Goal: Task Accomplishment & Management: Manage account settings

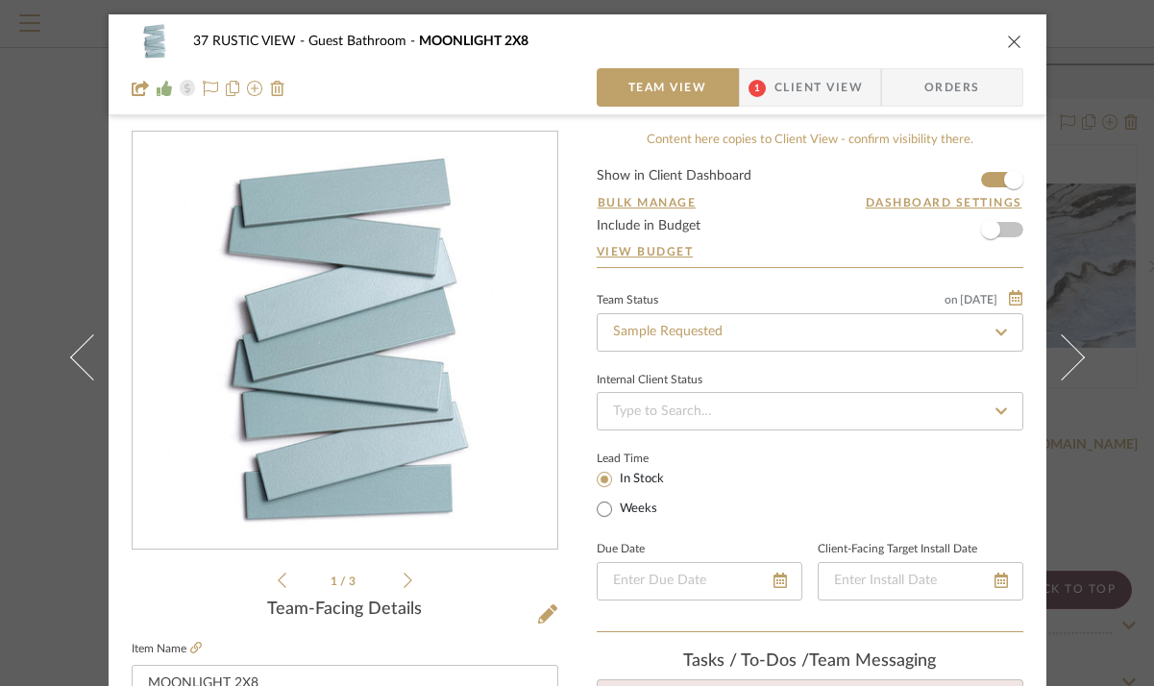
scroll to position [467, 0]
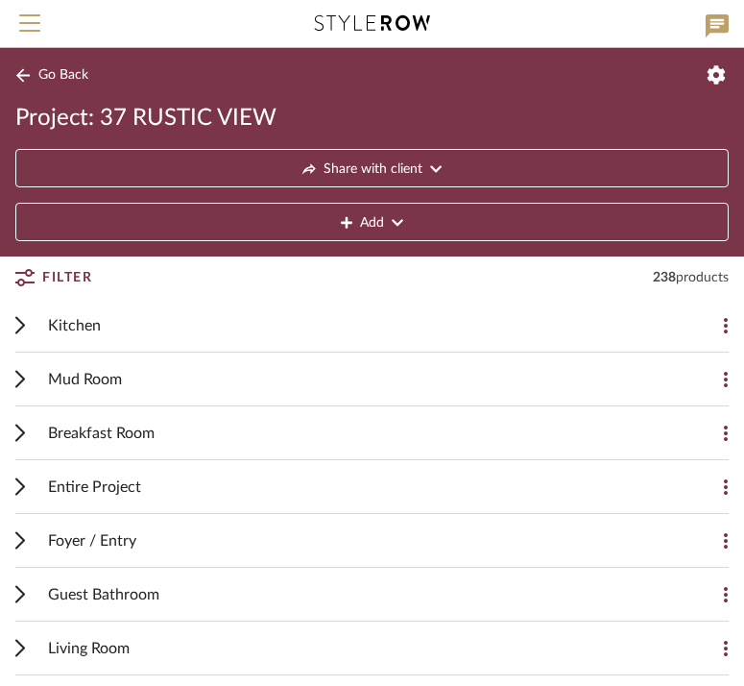
click at [15, 376] on icon at bounding box center [20, 379] width 10 height 18
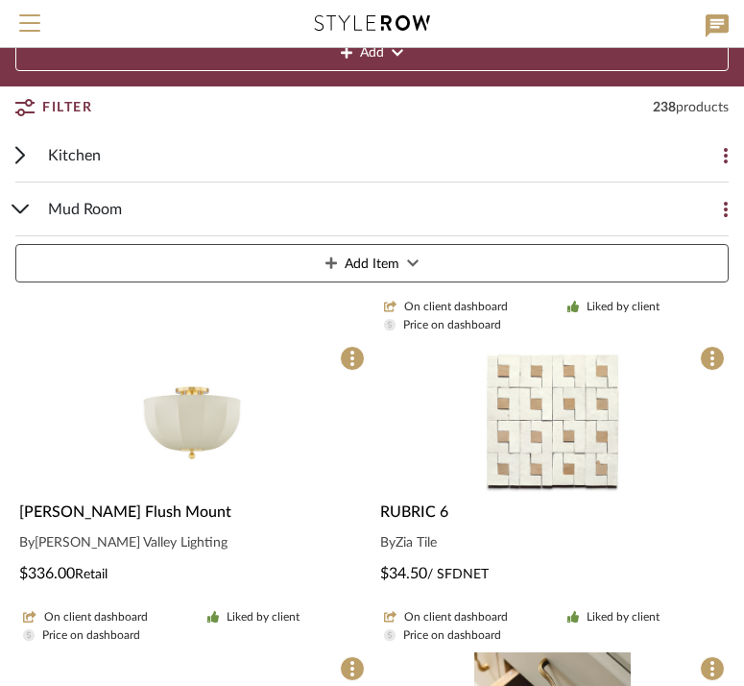
scroll to position [171, 0]
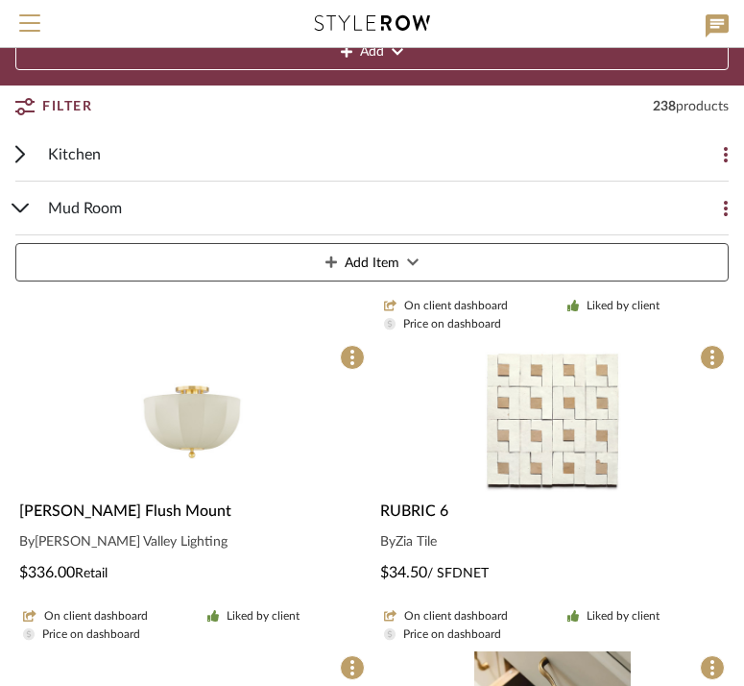
click at [536, 401] on img "0" at bounding box center [552, 419] width 157 height 157
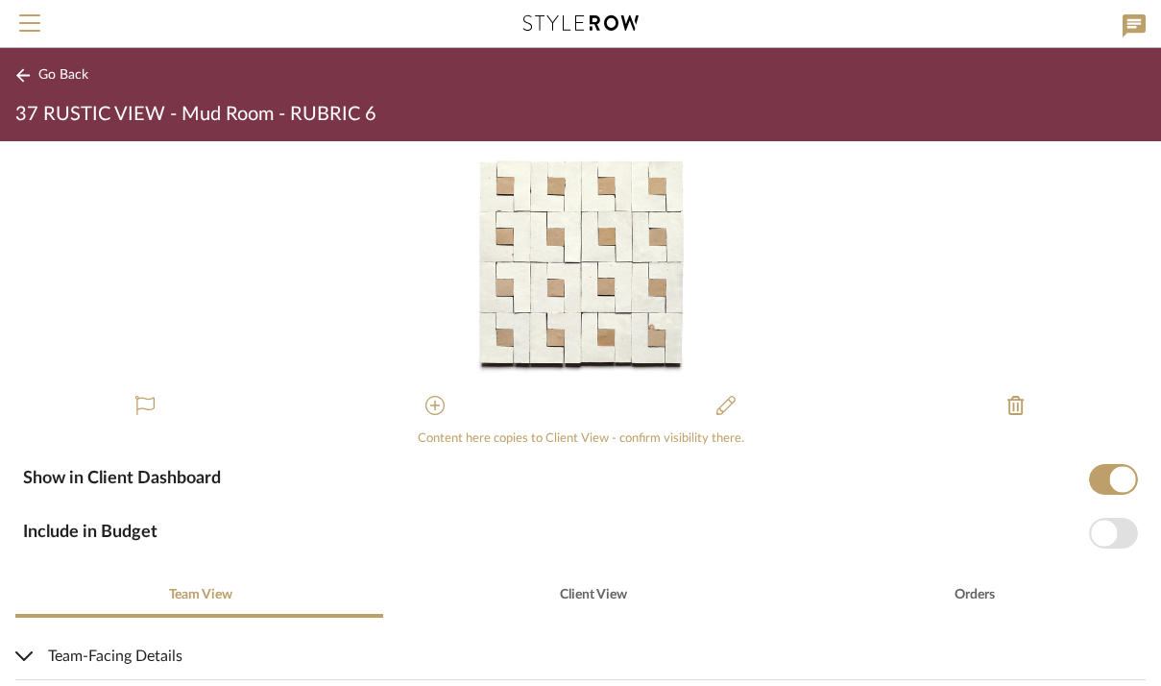
scroll to position [343, 0]
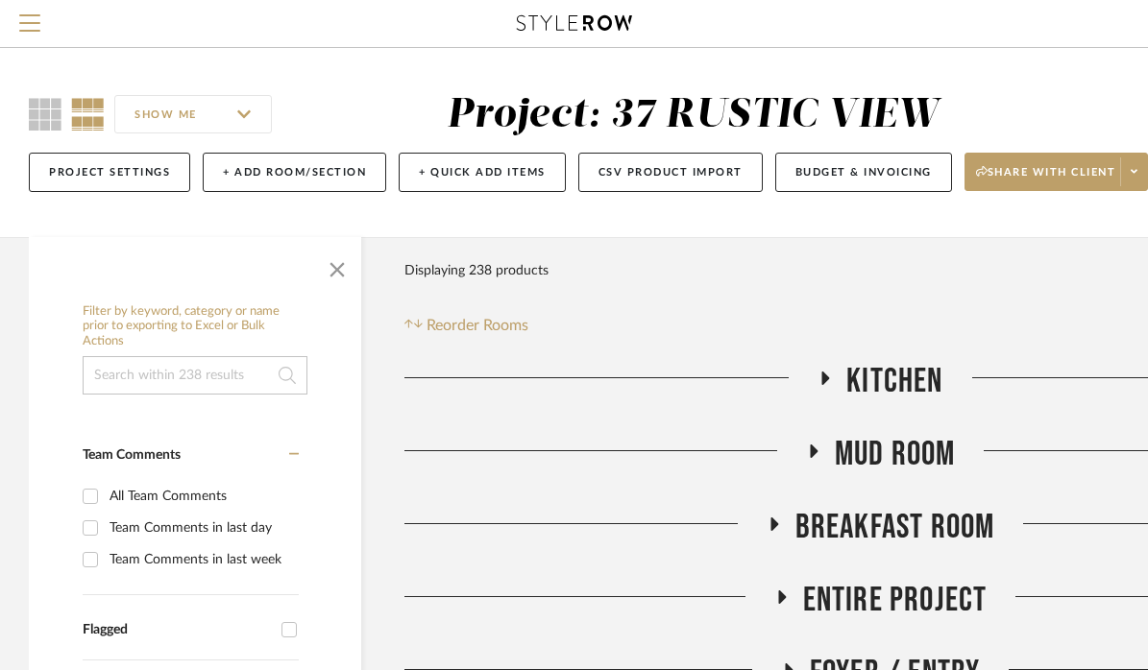
click at [811, 453] on icon at bounding box center [814, 451] width 8 height 13
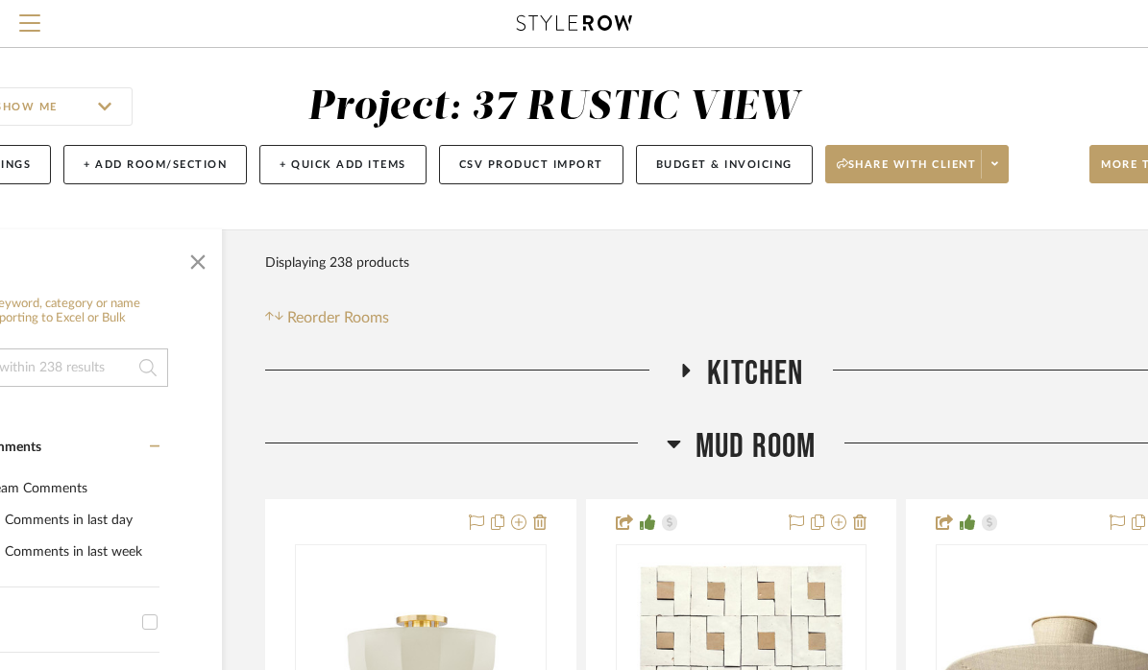
scroll to position [78, 139]
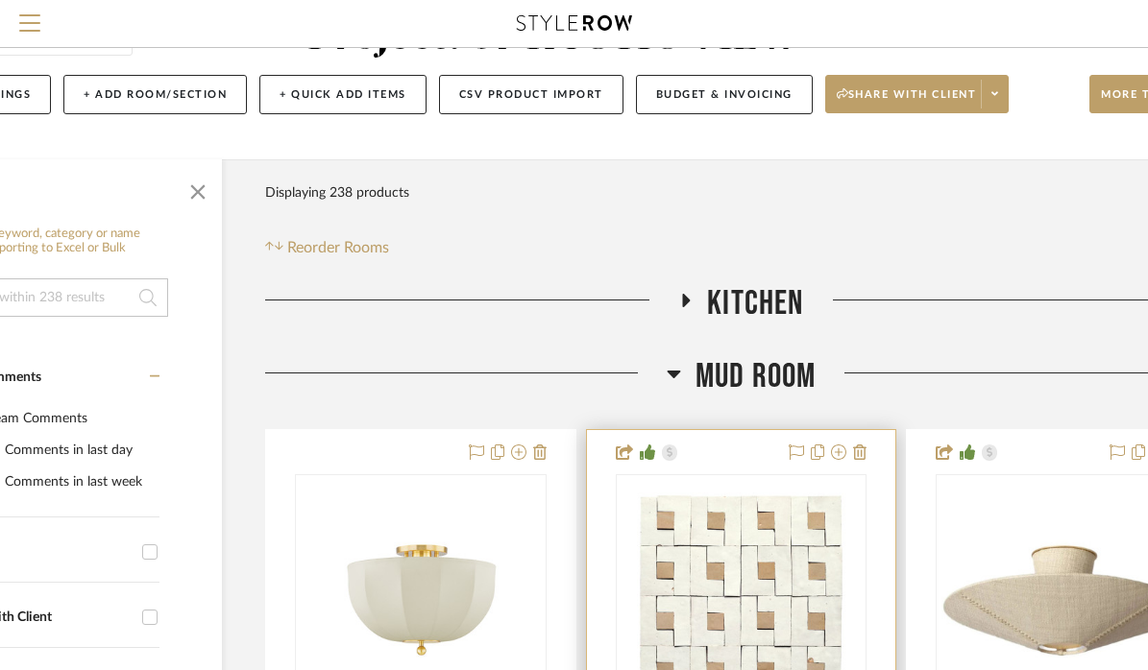
click at [739, 581] on img "0" at bounding box center [740, 596] width 240 height 240
click at [752, 525] on img "0" at bounding box center [740, 596] width 240 height 240
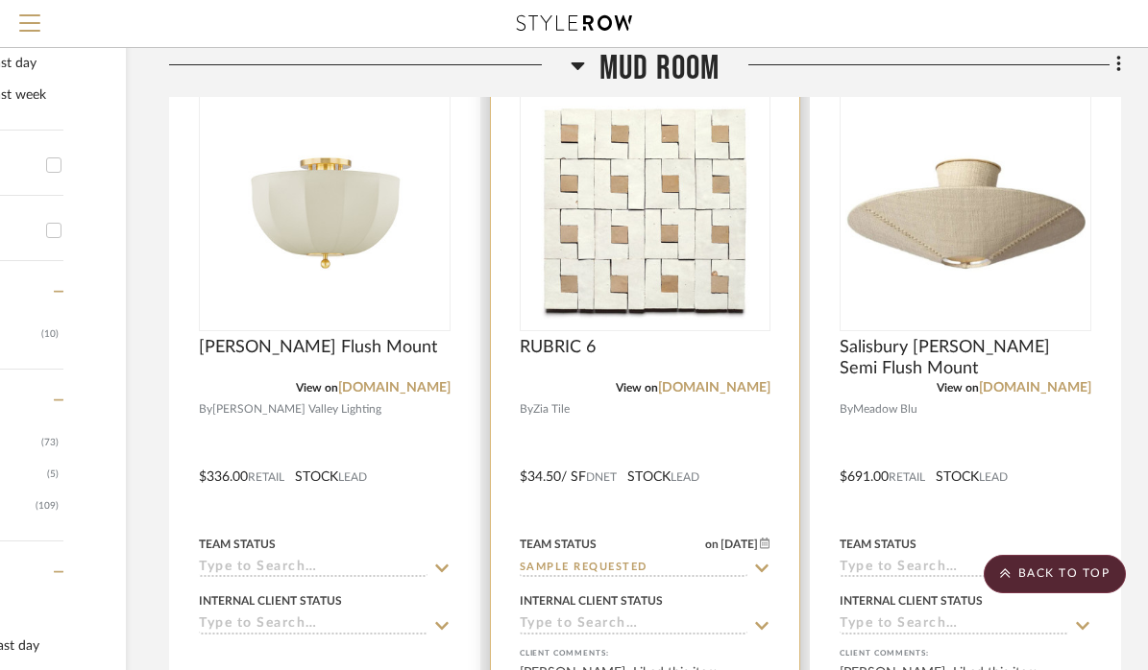
scroll to position [554, 235]
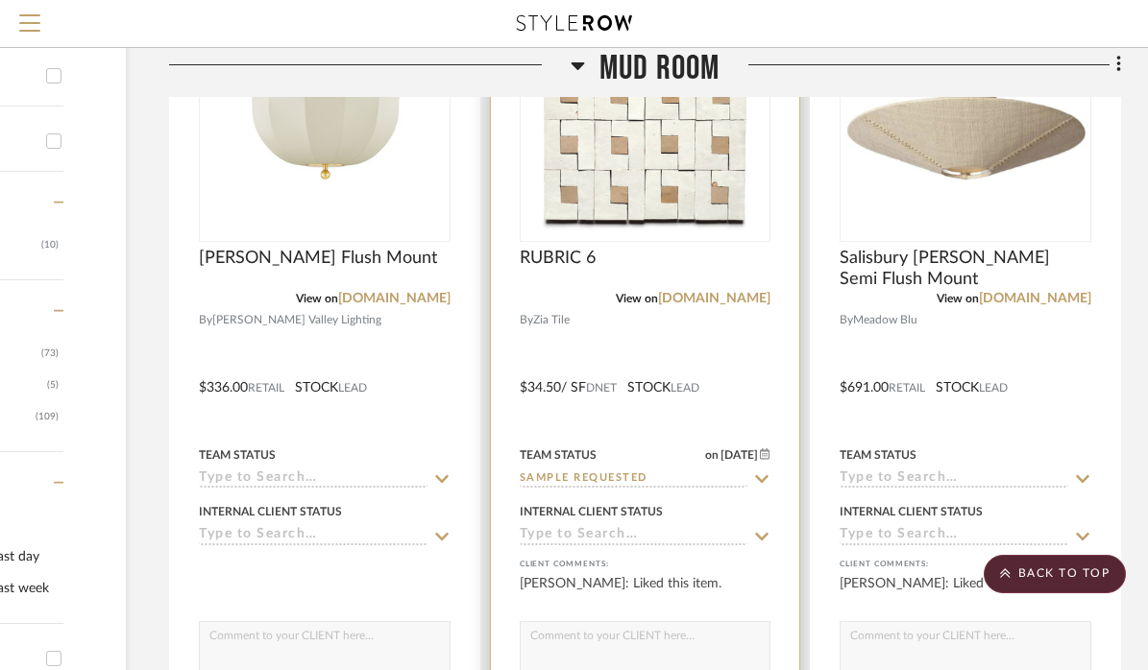
click at [645, 213] on img "0" at bounding box center [644, 120] width 240 height 240
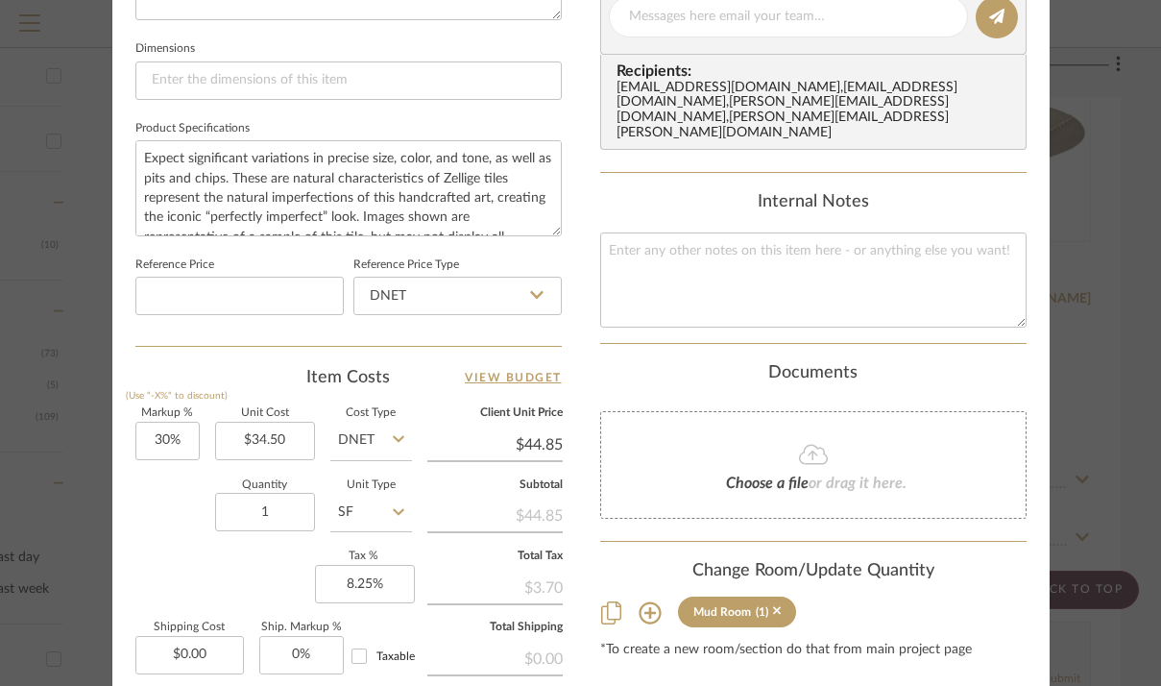
scroll to position [893, 0]
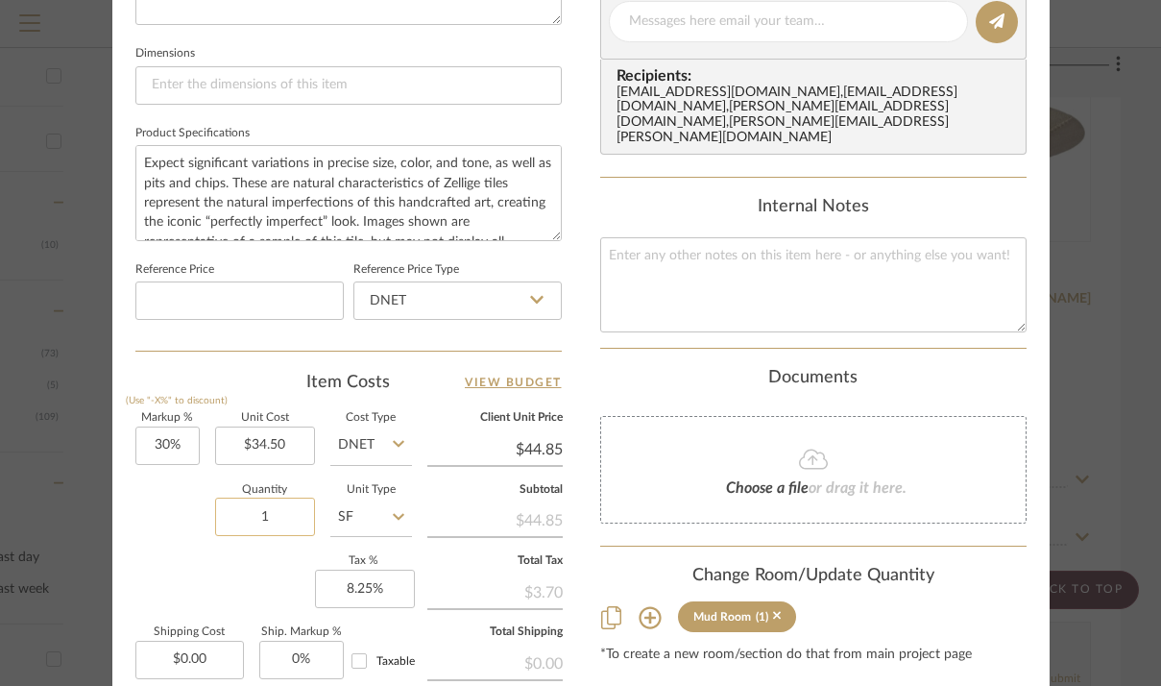
click at [269, 514] on input "1" at bounding box center [265, 517] width 100 height 38
type input "55"
click at [230, 575] on div "Markup % (Use "-X%" to discount) 30% Unit Cost $34.50 Cost Type DNET Client Uni…" at bounding box center [348, 553] width 426 height 280
click at [578, 509] on div "37 RUSTIC VIEW Mud Room RUBRIC 6 Team View Client View Orders Team-Facing Detai…" at bounding box center [580, 8] width 937 height 1774
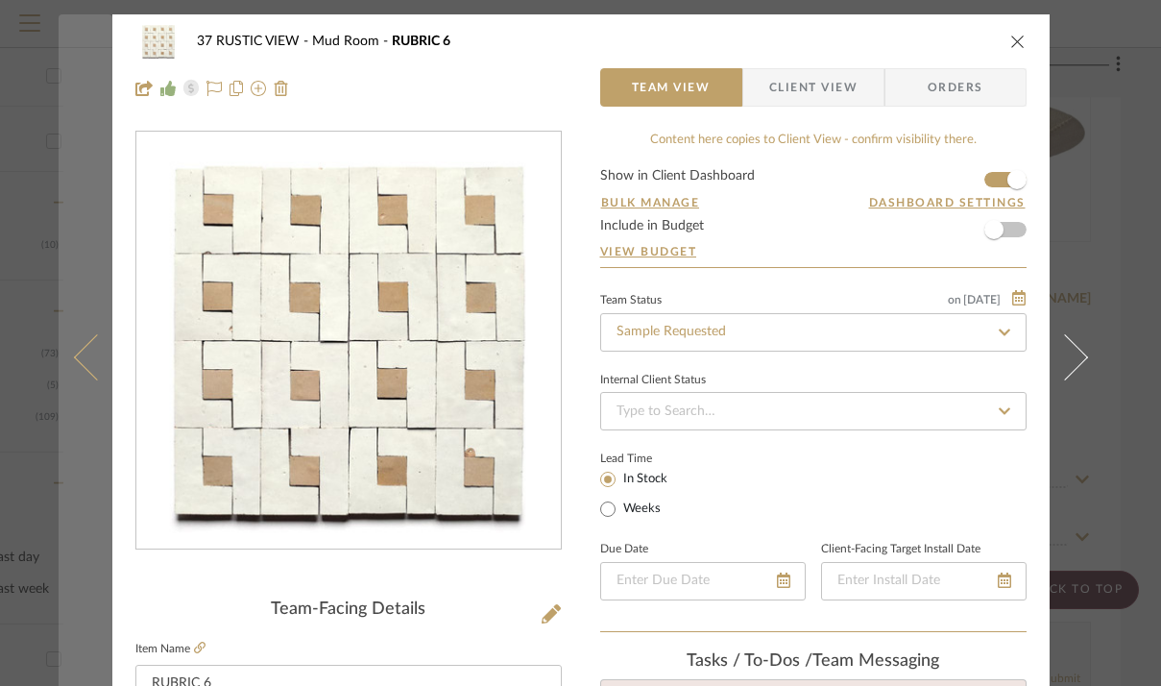
scroll to position [0, 0]
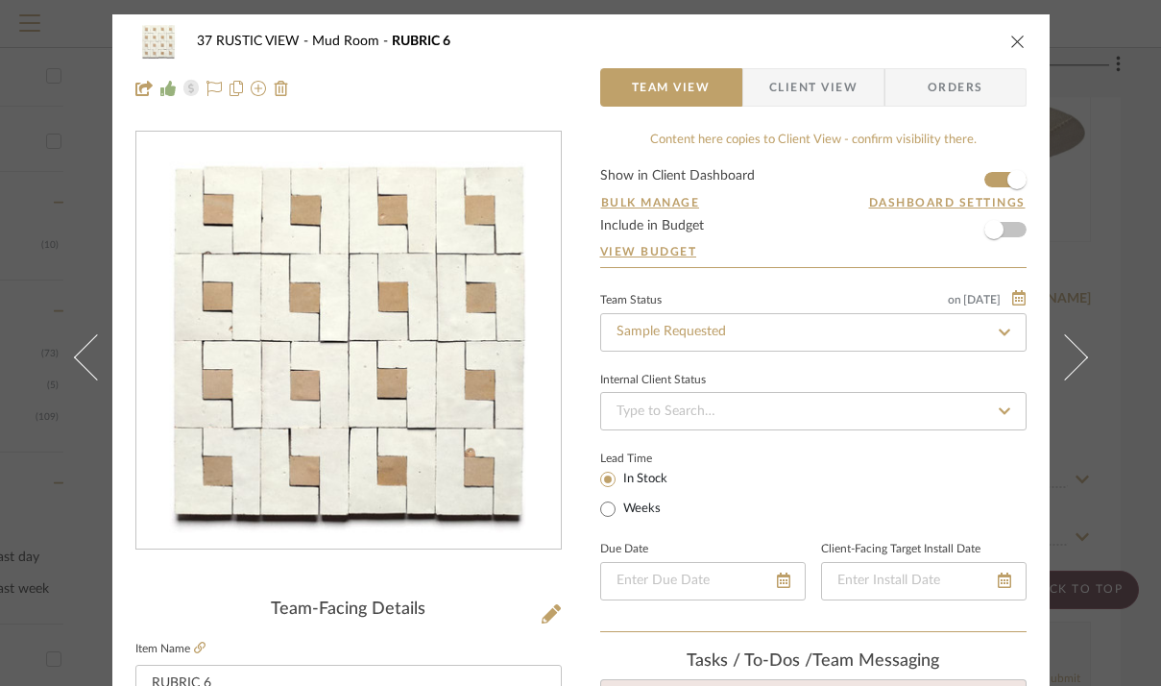
click at [1011, 41] on icon "close" at bounding box center [1017, 41] width 15 height 15
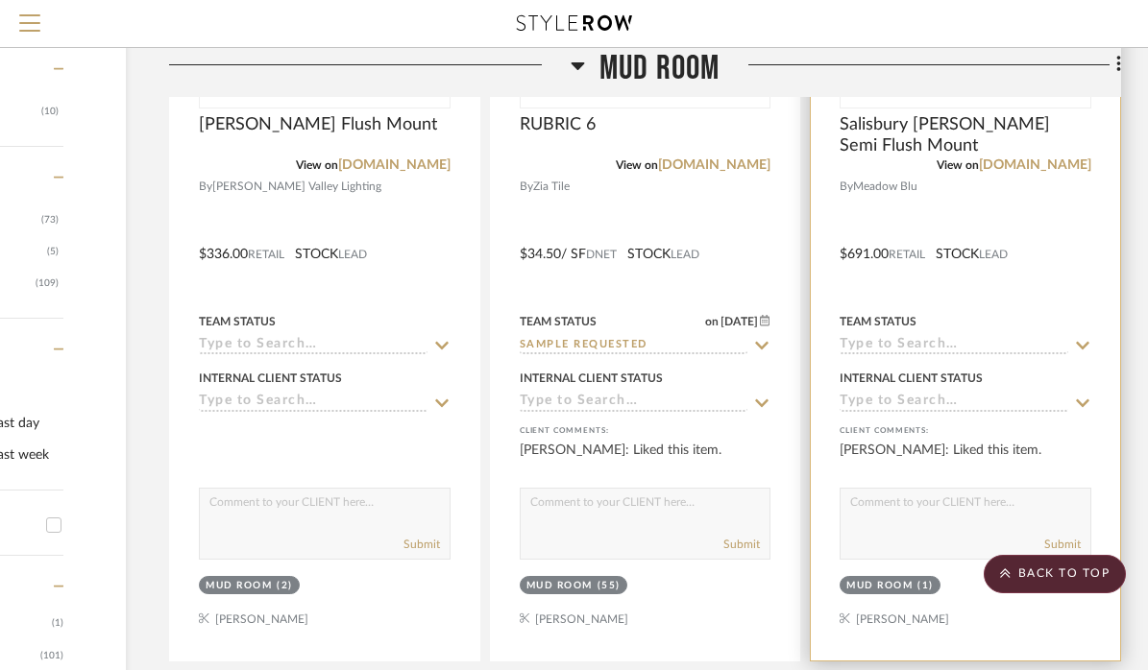
scroll to position [684, 235]
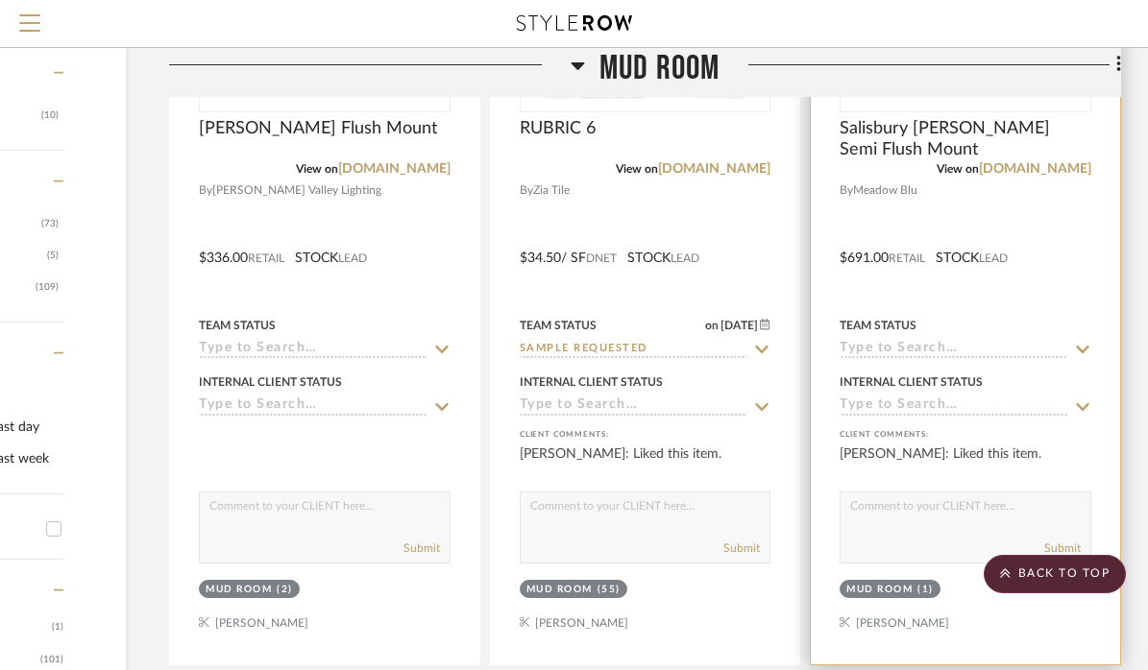
click at [950, 207] on div at bounding box center [965, 244] width 309 height 840
click at [973, 219] on div at bounding box center [965, 244] width 309 height 840
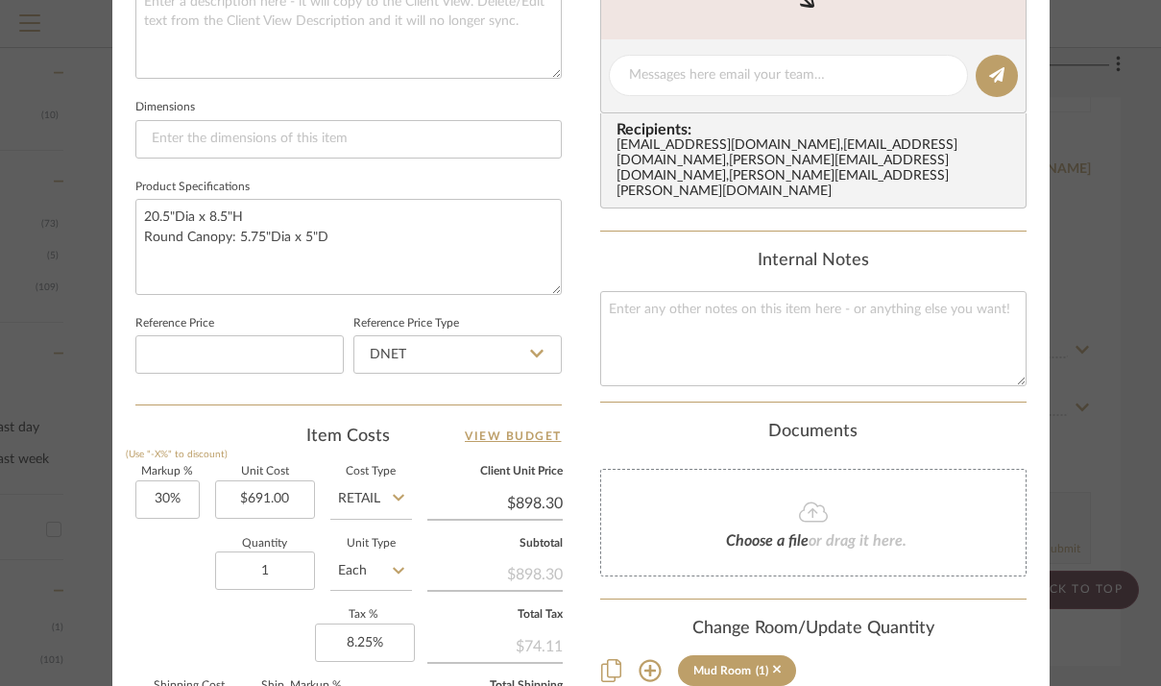
scroll to position [858, 0]
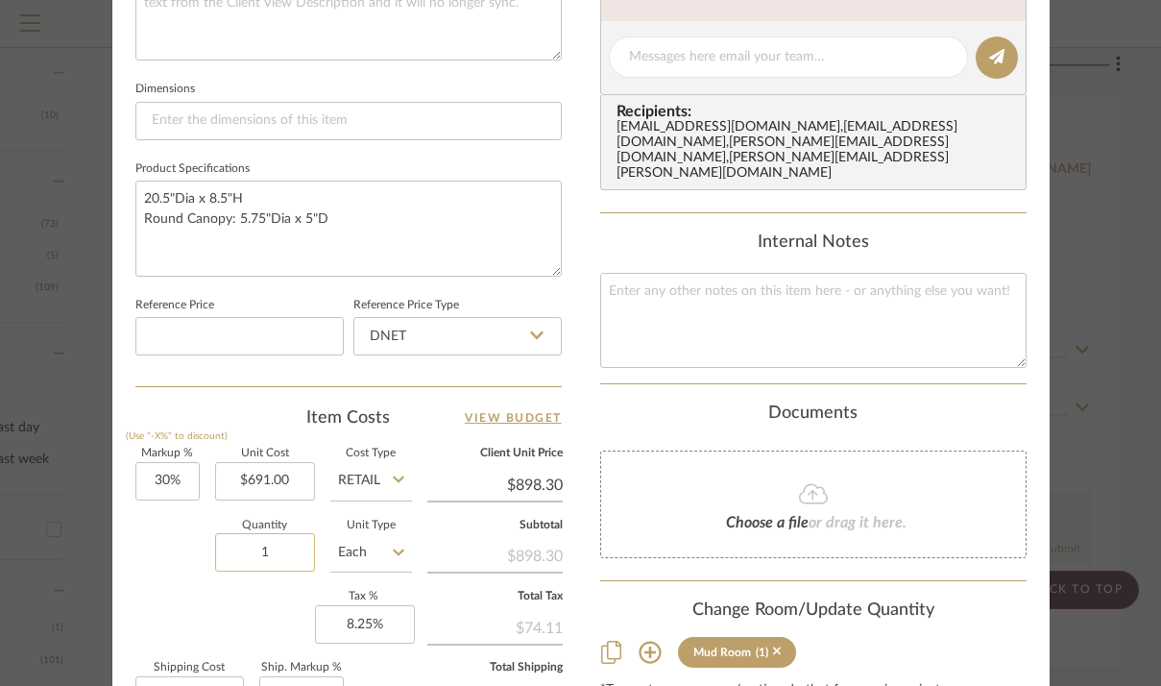
drag, startPoint x: 278, startPoint y: 550, endPoint x: 214, endPoint y: 550, distance: 63.4
click at [215, 550] on input "1" at bounding box center [265, 552] width 100 height 38
type input "2"
click at [564, 278] on div "37 RUSTIC VIEW Mud Room Salisbury Mills Semi Flush Mount Team View 1 Client Vie…" at bounding box center [580, 44] width 937 height 1774
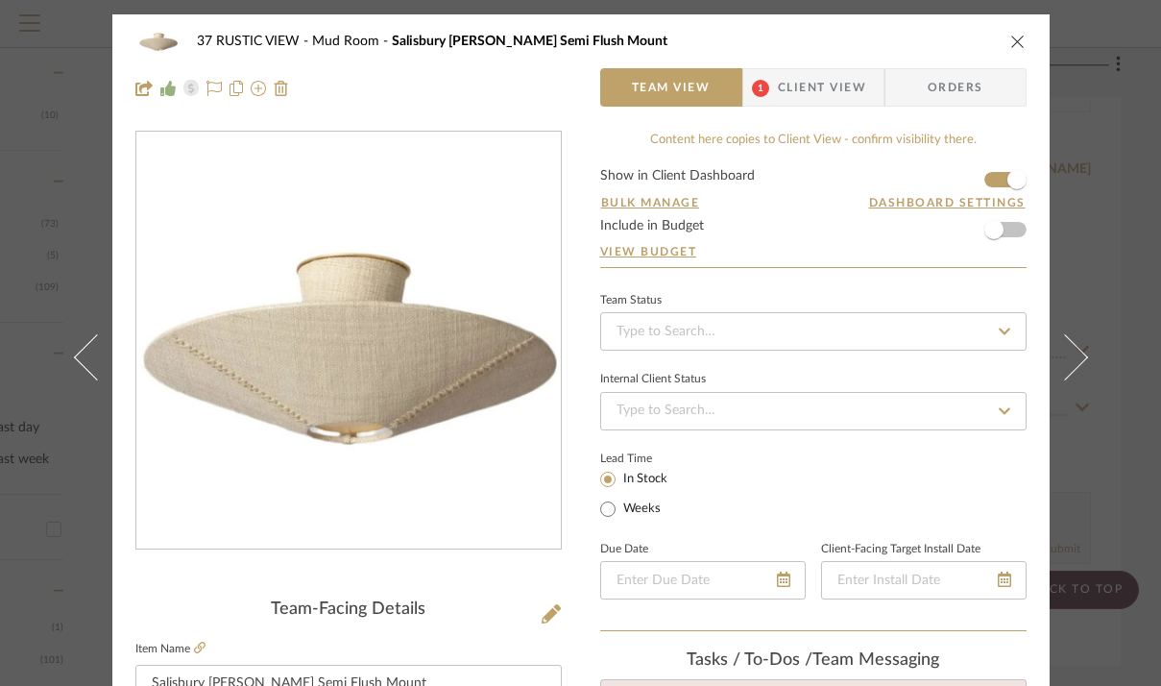
scroll to position [0, 0]
click at [1013, 36] on icon "close" at bounding box center [1017, 41] width 15 height 15
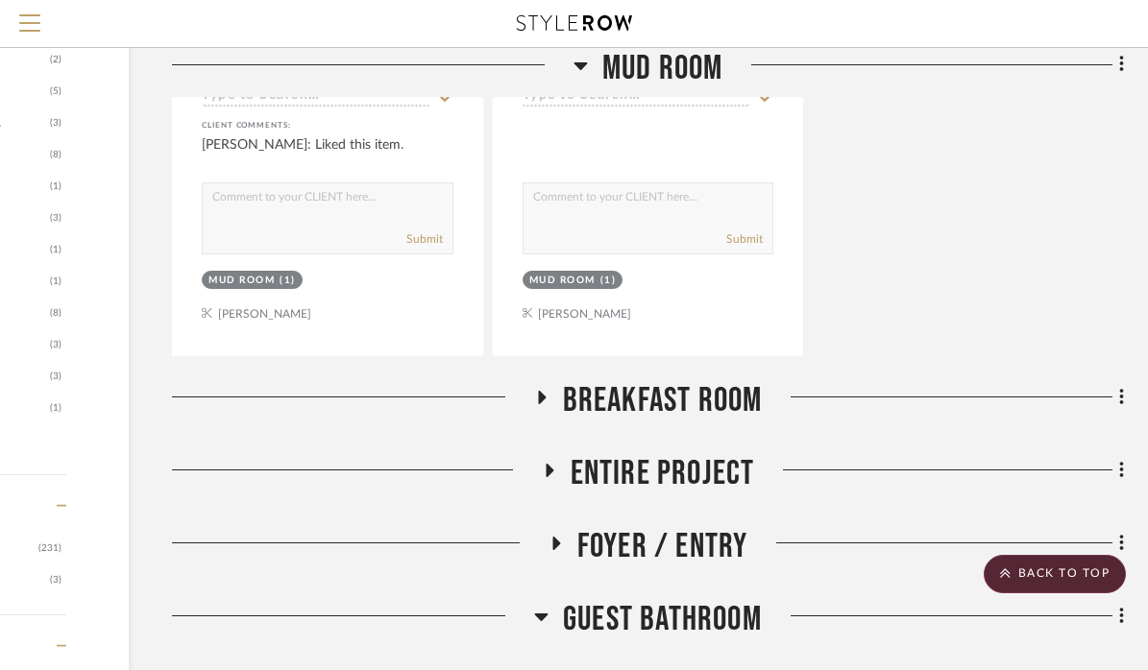
scroll to position [1855, 232]
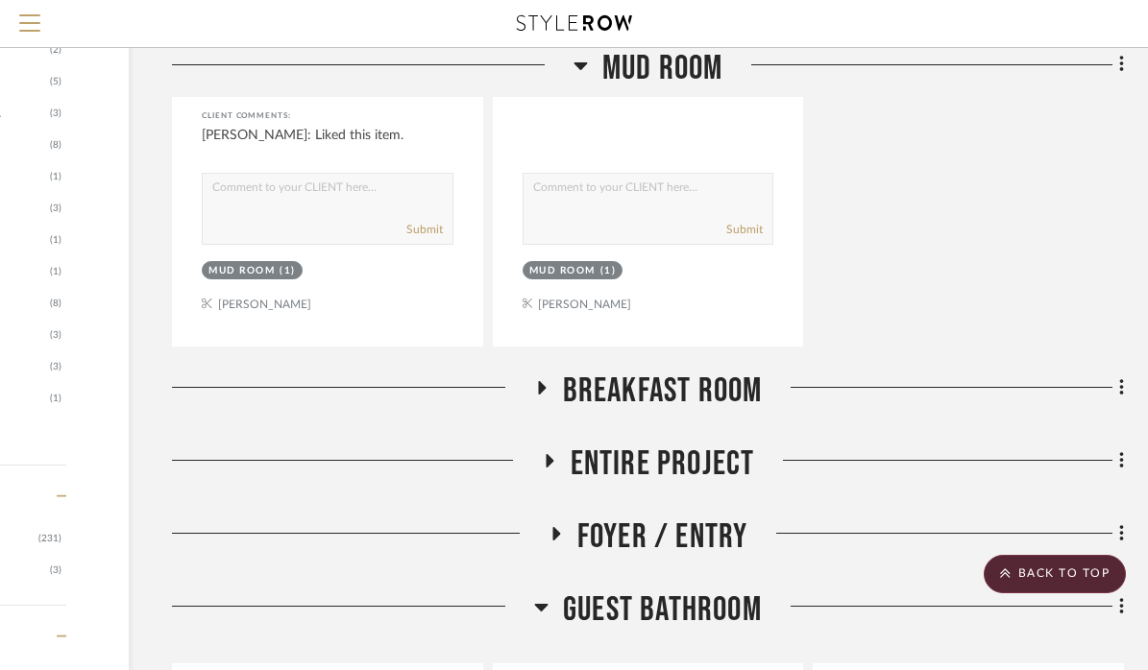
click at [548, 454] on icon at bounding box center [550, 460] width 8 height 13
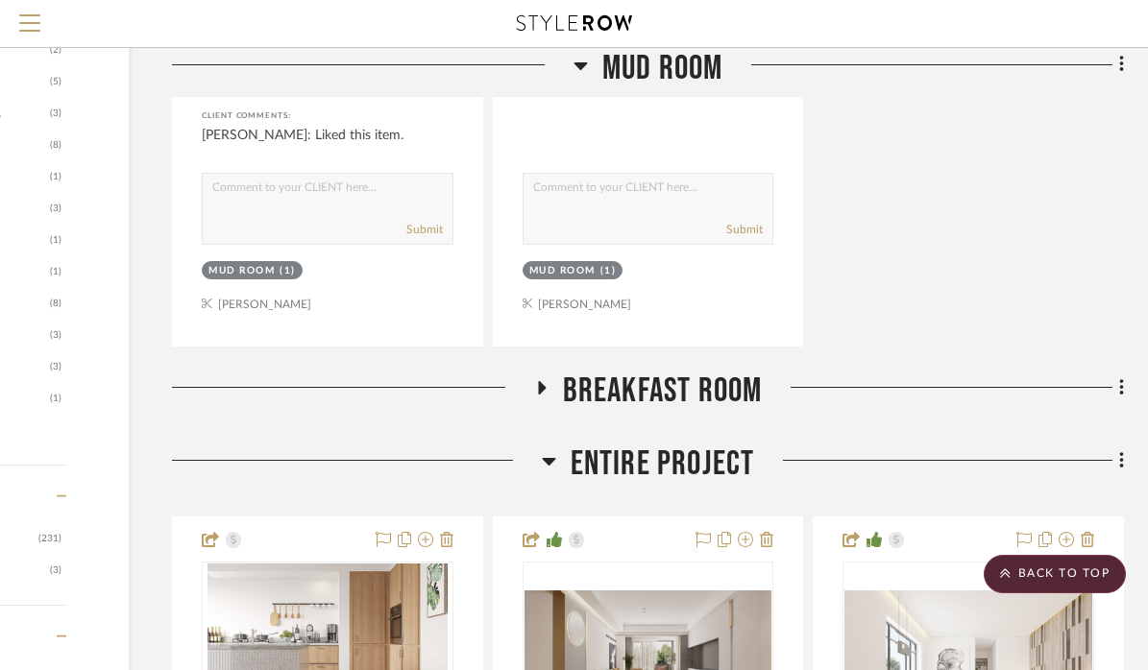
click at [546, 458] on icon at bounding box center [548, 462] width 13 height 8
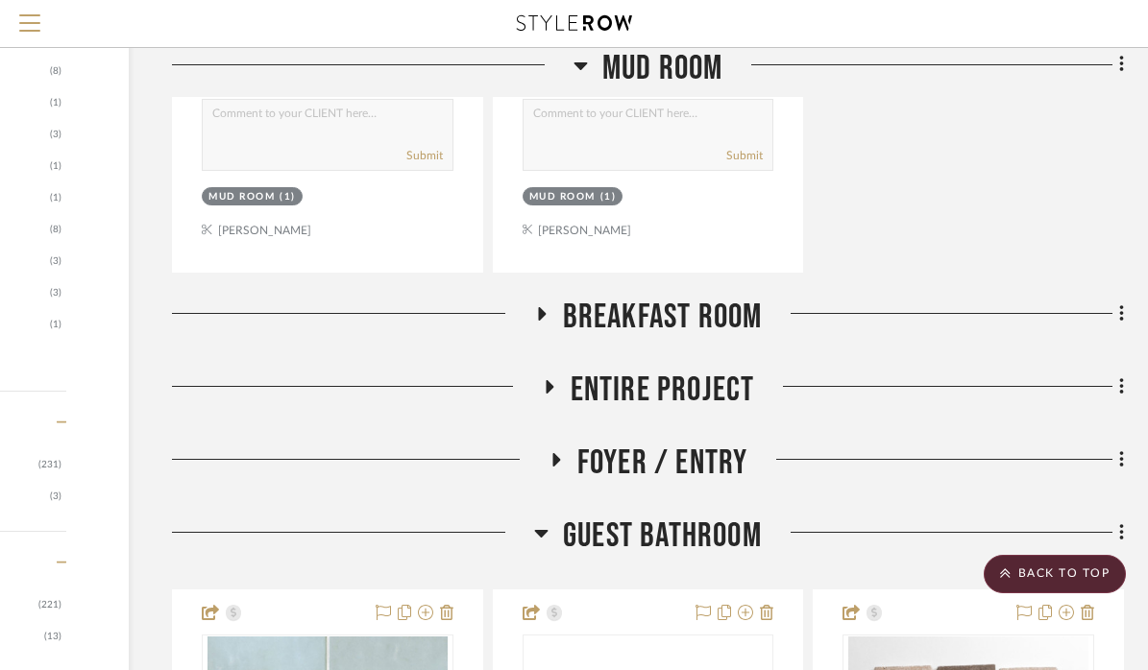
scroll to position [1942, 229]
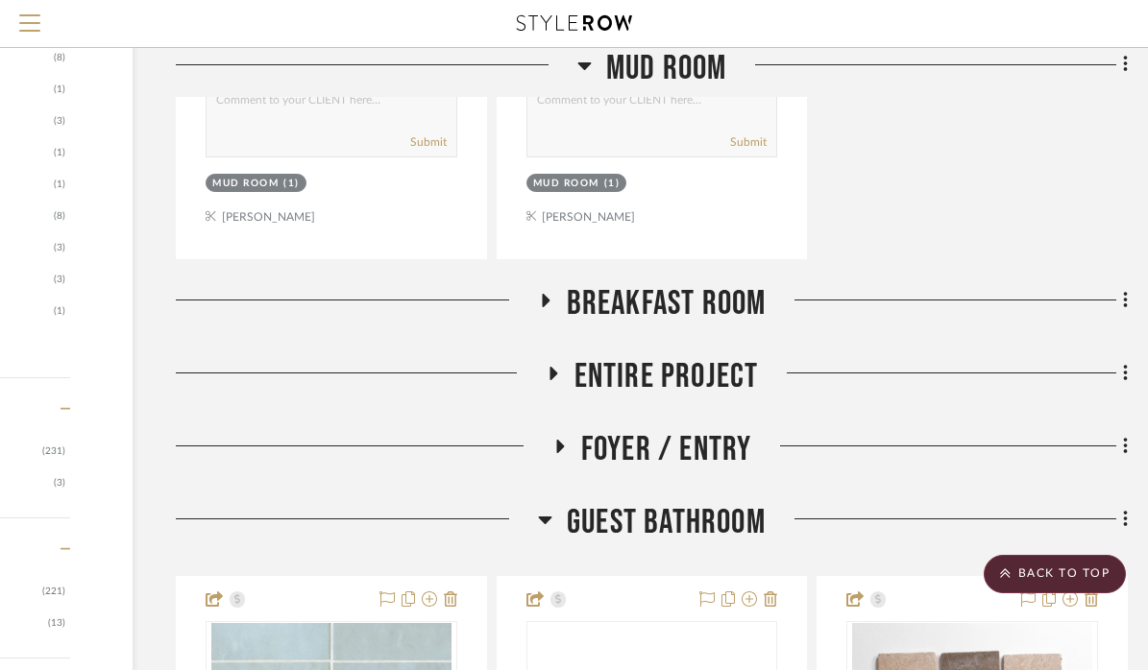
click at [545, 508] on icon at bounding box center [545, 519] width 14 height 23
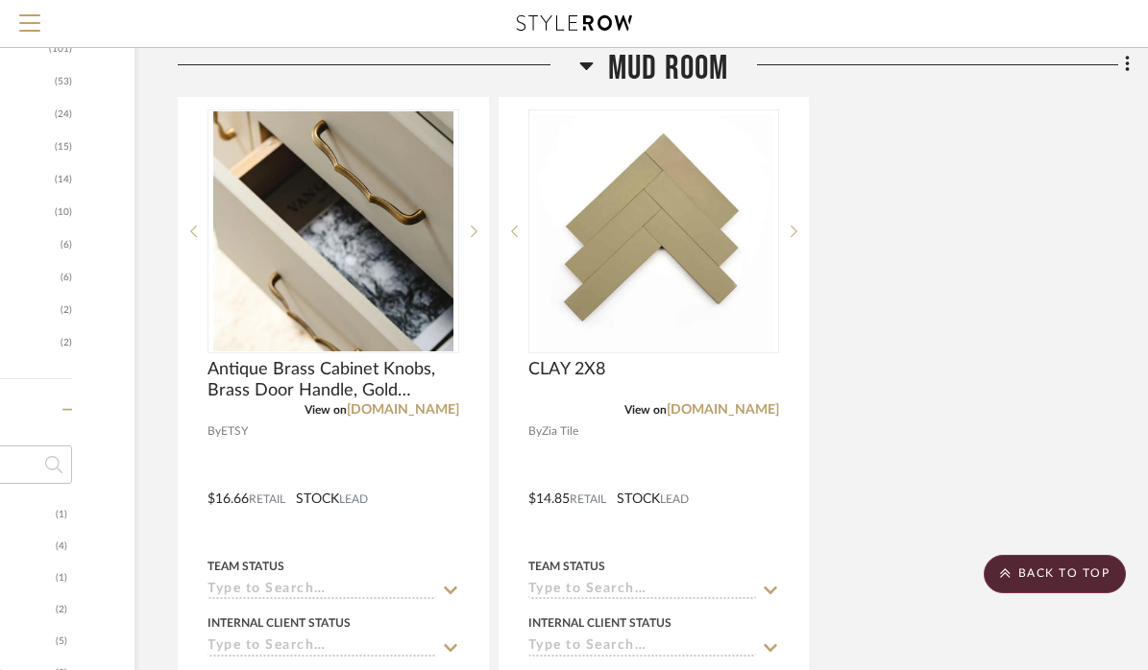
scroll to position [1274, 227]
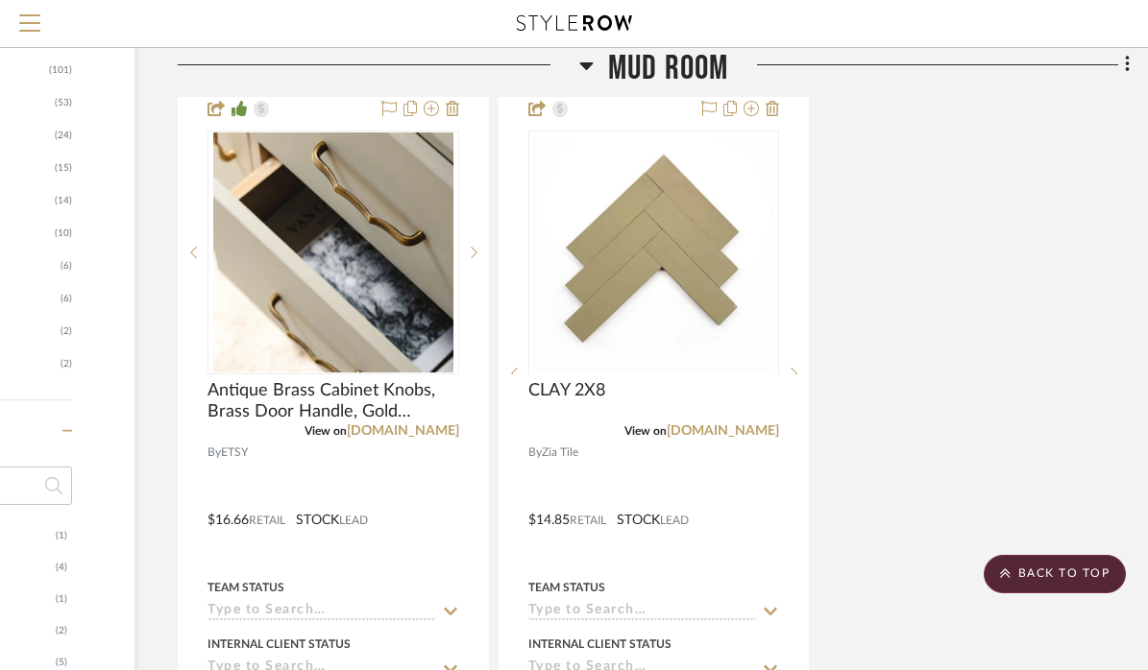
click at [593, 58] on icon at bounding box center [586, 65] width 14 height 23
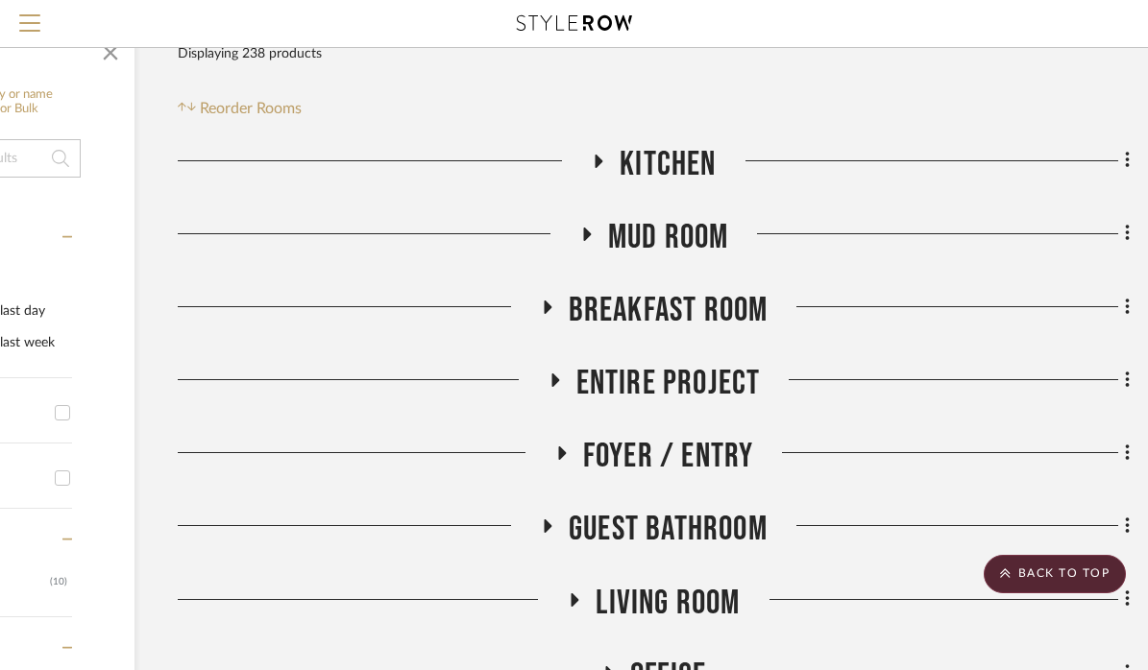
scroll to position [148, 227]
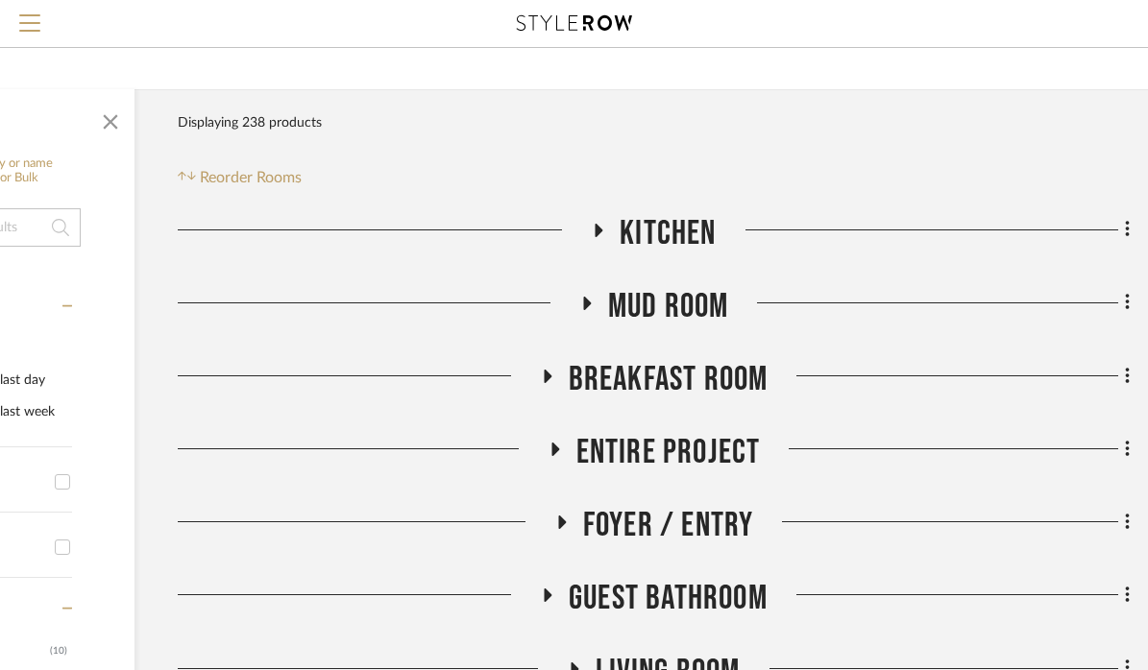
click at [595, 223] on fa-icon at bounding box center [598, 237] width 14 height 28
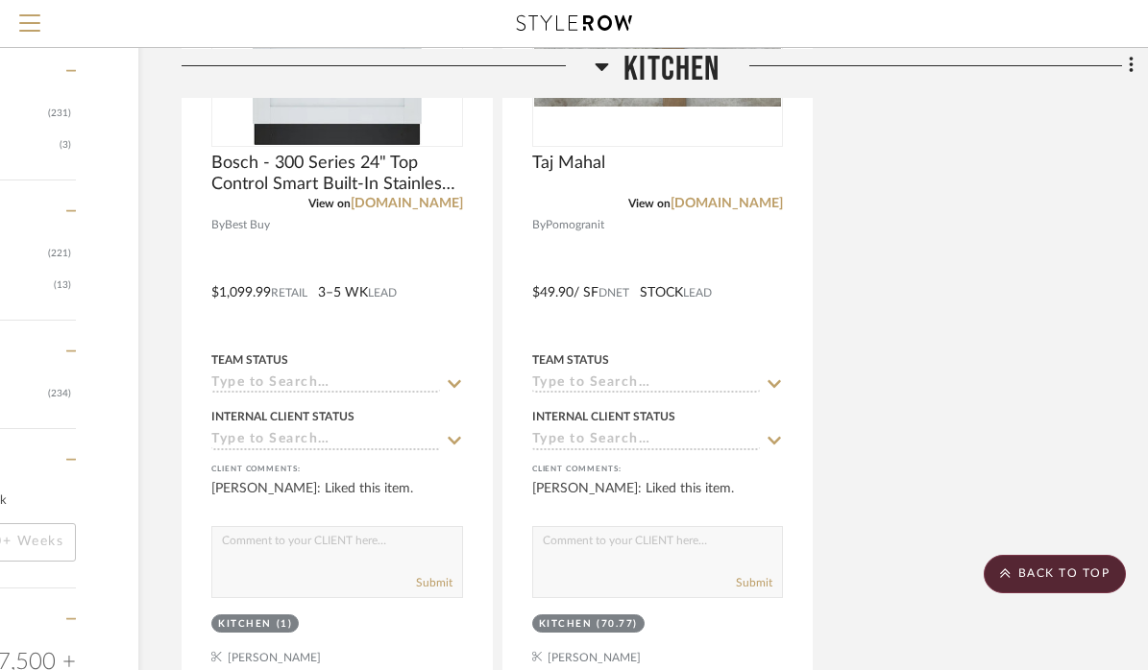
scroll to position [2286, 221]
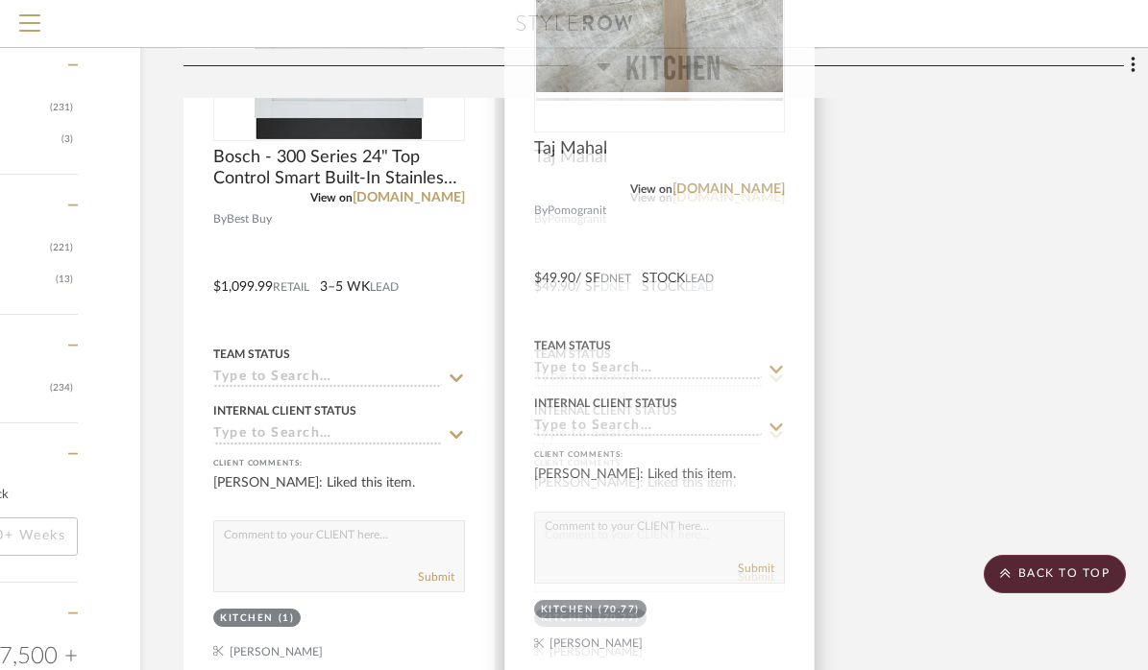
click at [685, 249] on div at bounding box center [659, 273] width 309 height 840
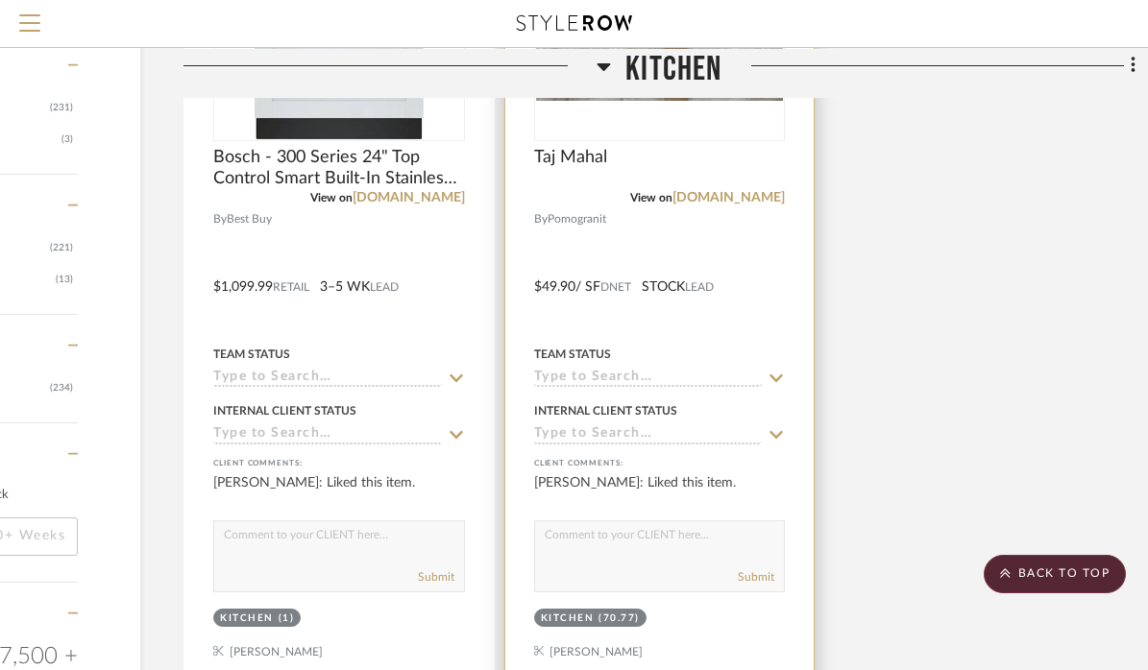
click at [656, 230] on div at bounding box center [659, 273] width 309 height 840
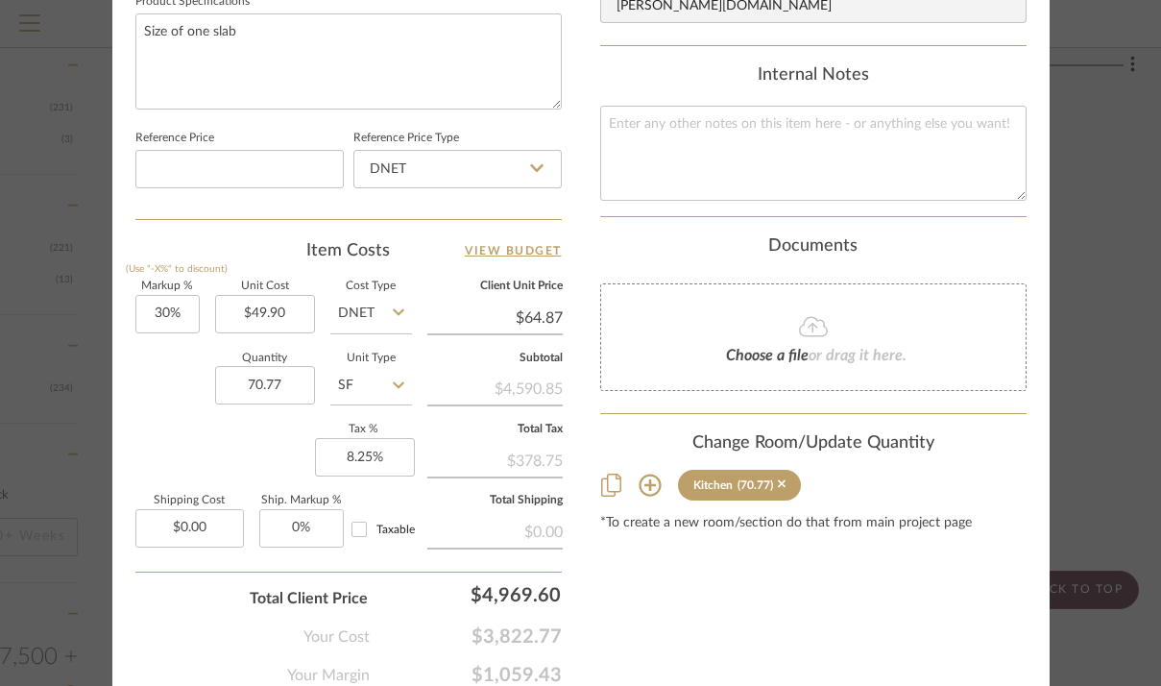
scroll to position [1016, 0]
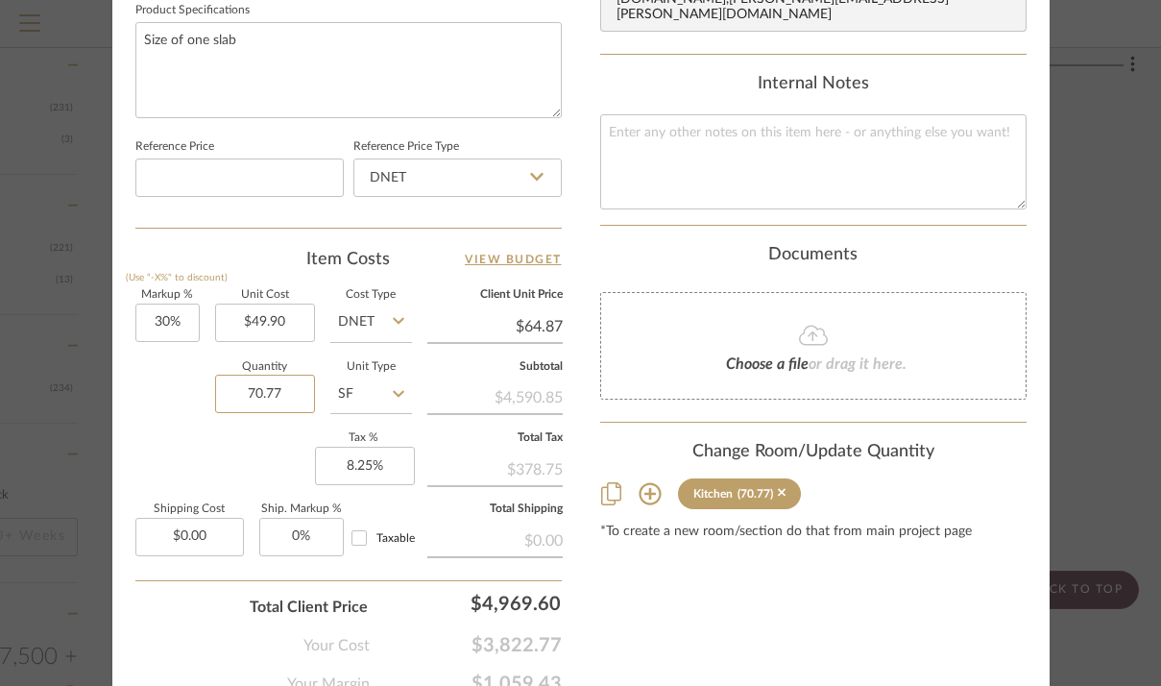
drag, startPoint x: 288, startPoint y: 389, endPoint x: 191, endPoint y: 389, distance: 97.0
click at [191, 389] on div "Quantity 70.77 Unit Type SF" at bounding box center [273, 396] width 277 height 68
type input "212.31"
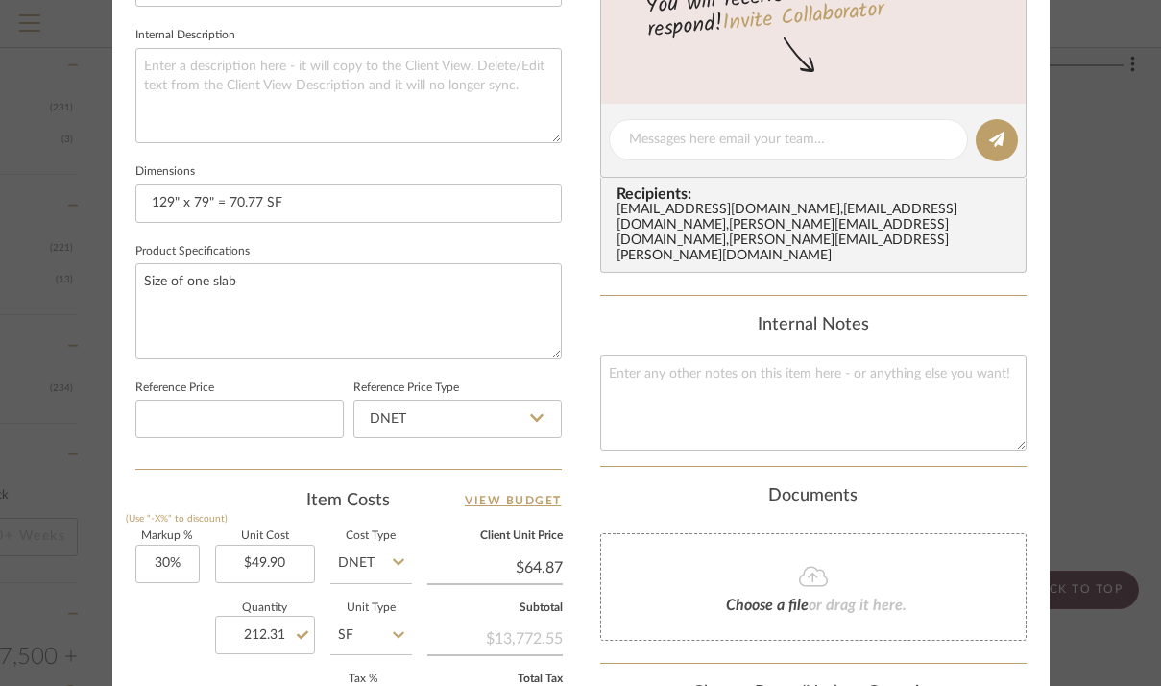
scroll to position [766, 0]
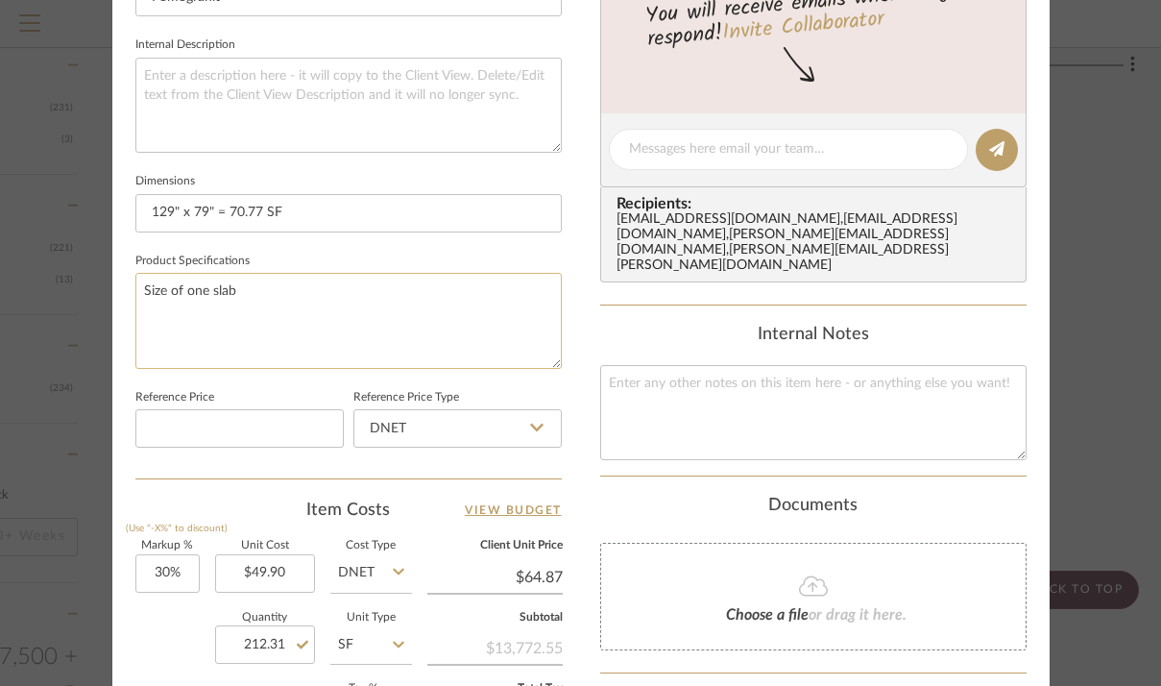
click at [353, 297] on textarea "Size of one slab" at bounding box center [348, 320] width 426 height 95
type textarea "Size of one slab | need approximately 3 slabs"
click at [580, 293] on div "37 RUSTIC VIEW Kitchen Taj Mahal Team View Client View Orders Team-Facing Detai…" at bounding box center [580, 136] width 937 height 1774
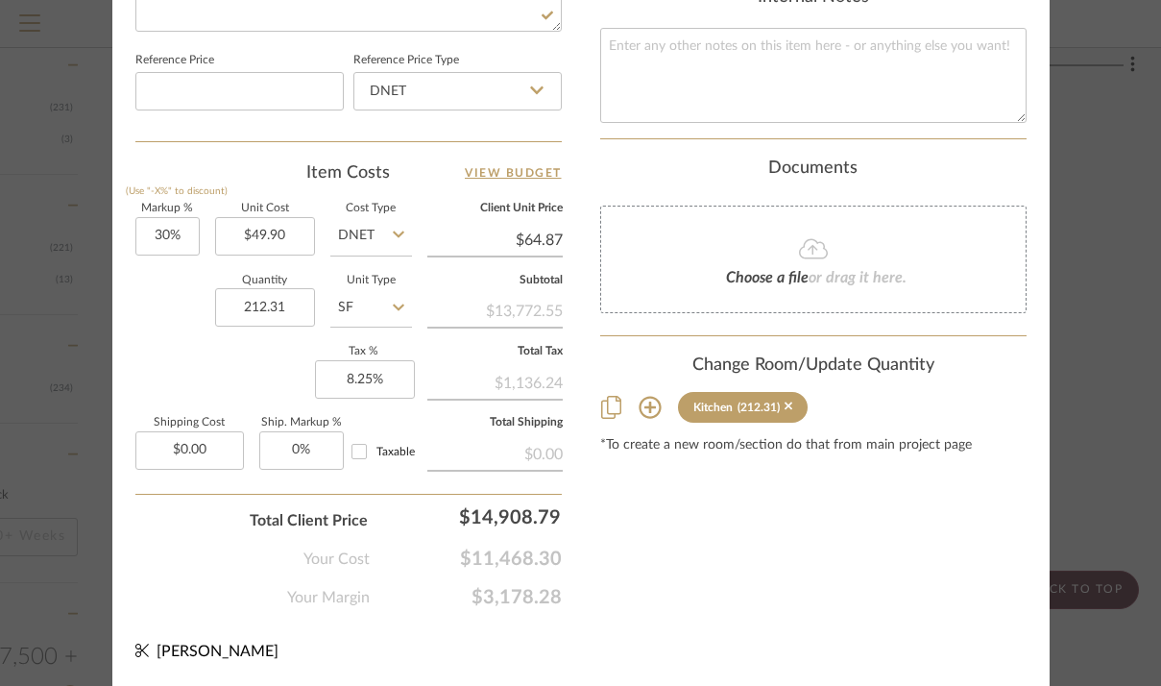
scroll to position [1102, 0]
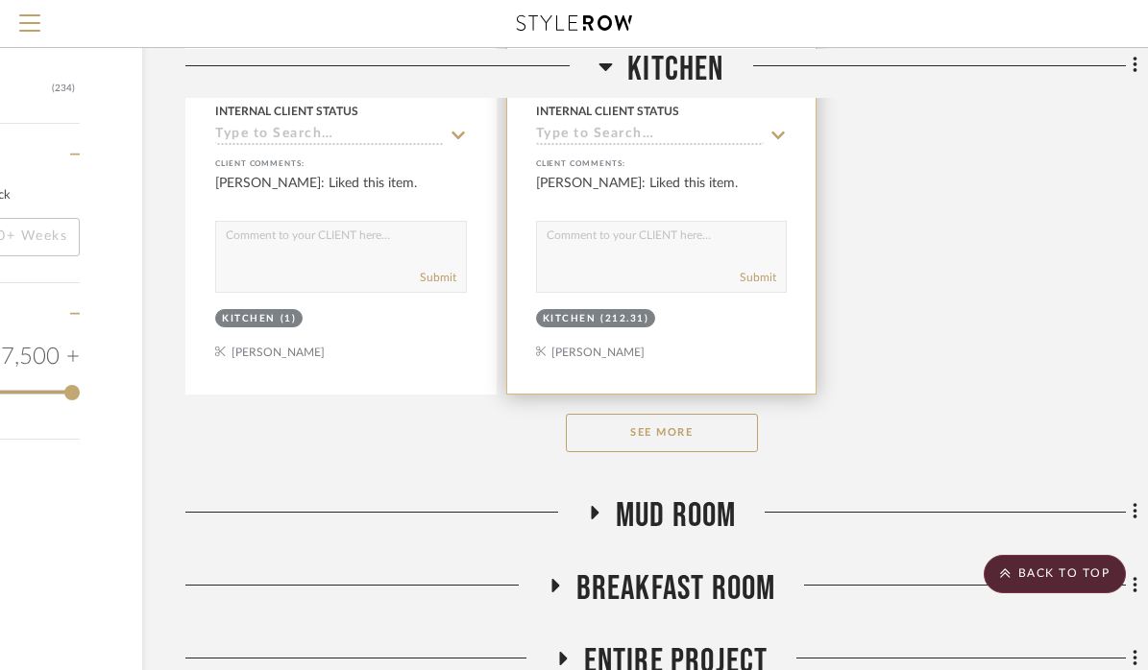
scroll to position [2602, 219]
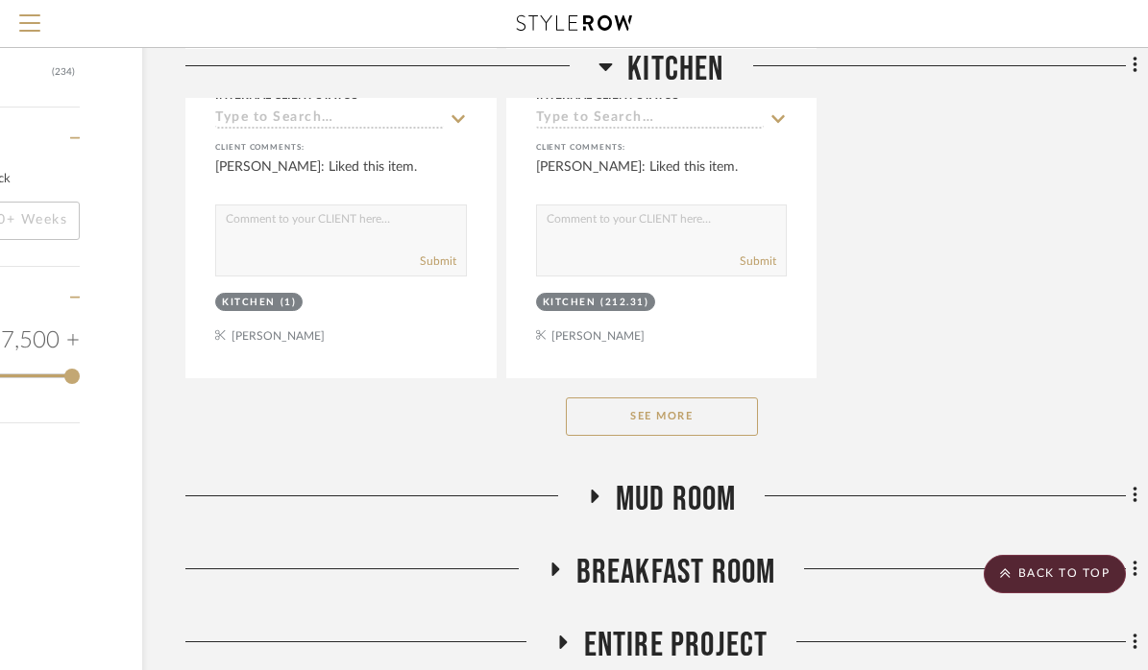
click at [622, 416] on button "See More" at bounding box center [662, 417] width 192 height 38
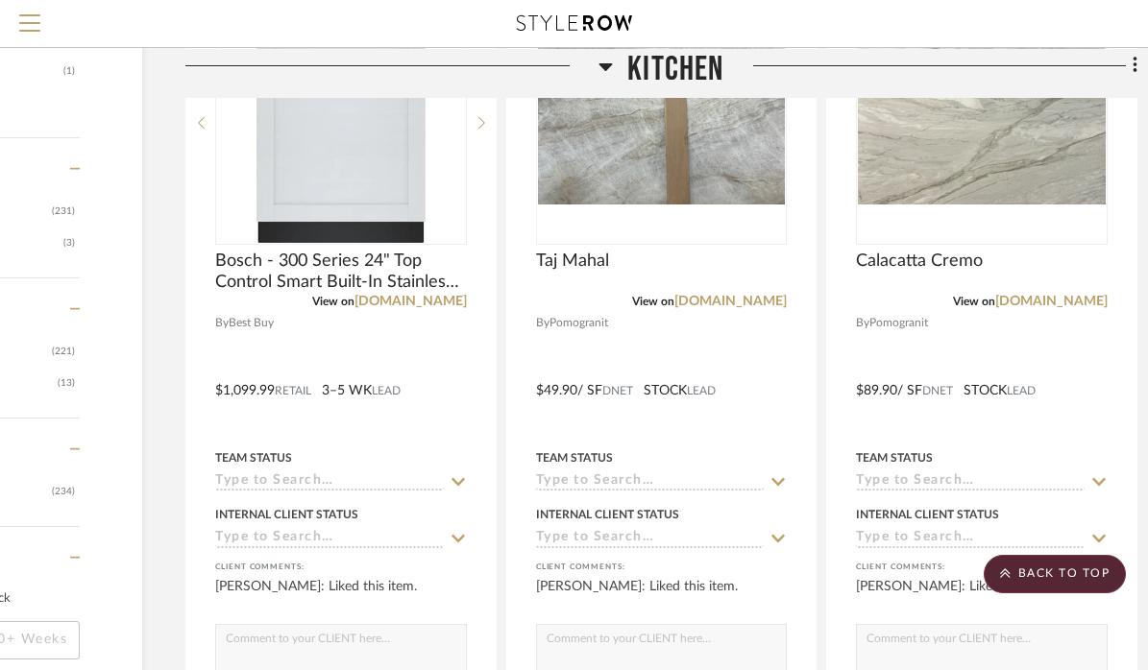
scroll to position [2177, 217]
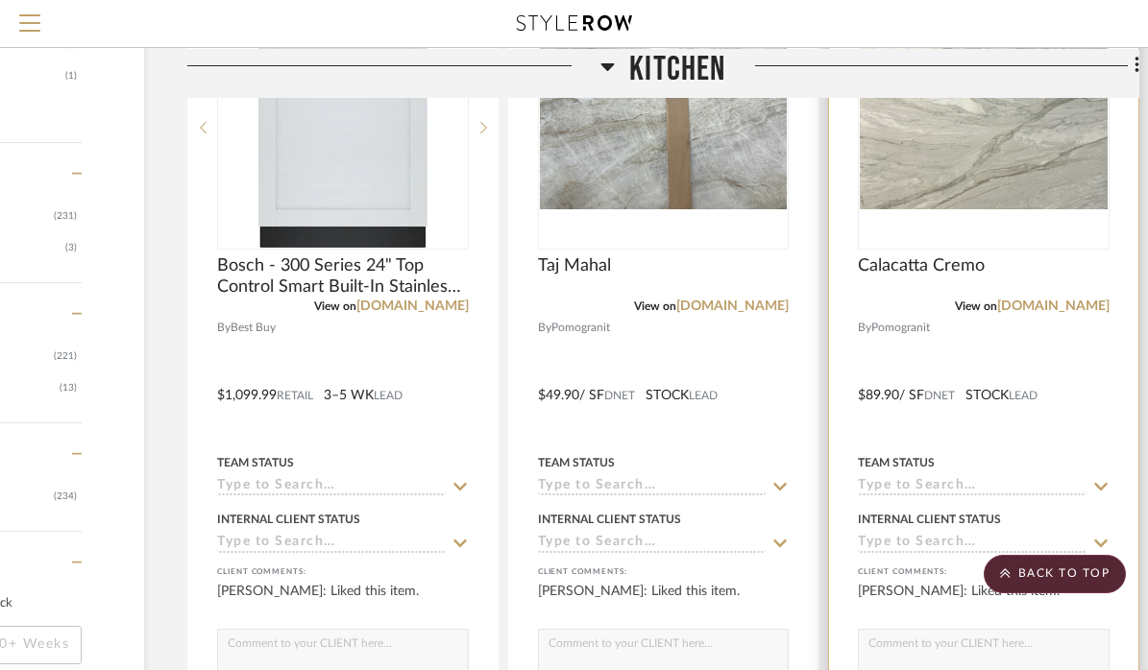
click at [1033, 331] on div at bounding box center [983, 382] width 309 height 840
click at [985, 325] on div at bounding box center [983, 382] width 309 height 840
click at [965, 338] on div at bounding box center [983, 382] width 309 height 840
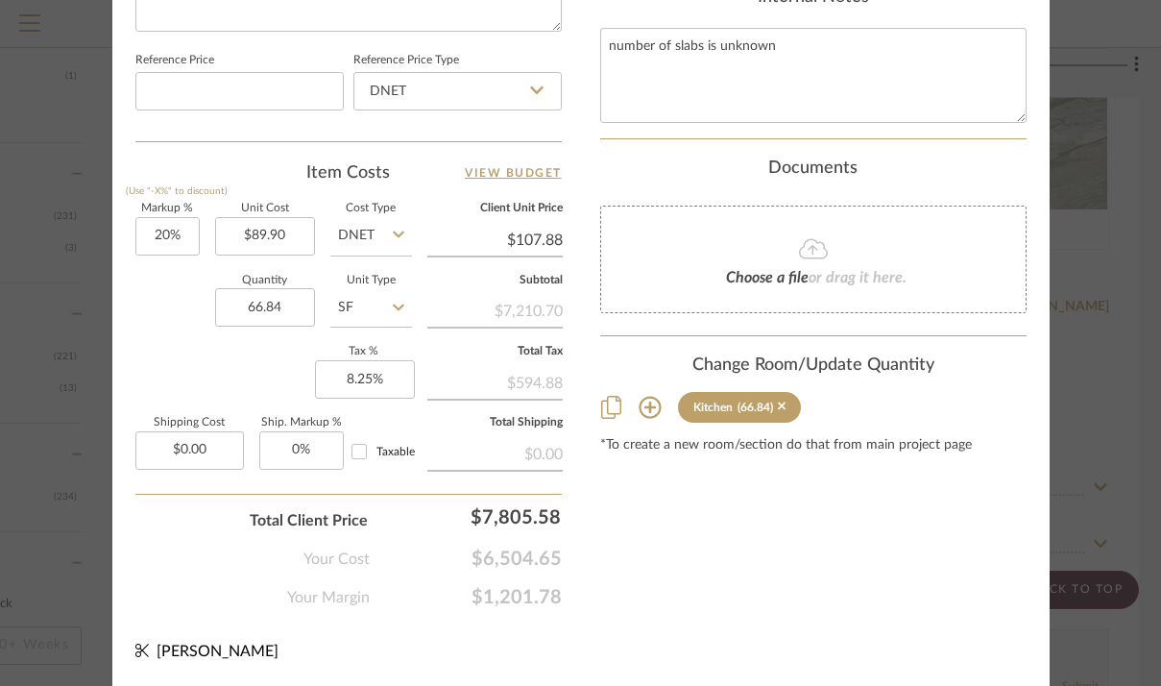
scroll to position [1102, 0]
drag, startPoint x: 293, startPoint y: 302, endPoint x: 185, endPoint y: 307, distance: 107.7
click at [185, 307] on div "Quantity 66.84 Unit Type SF" at bounding box center [273, 311] width 277 height 68
type input "200.52"
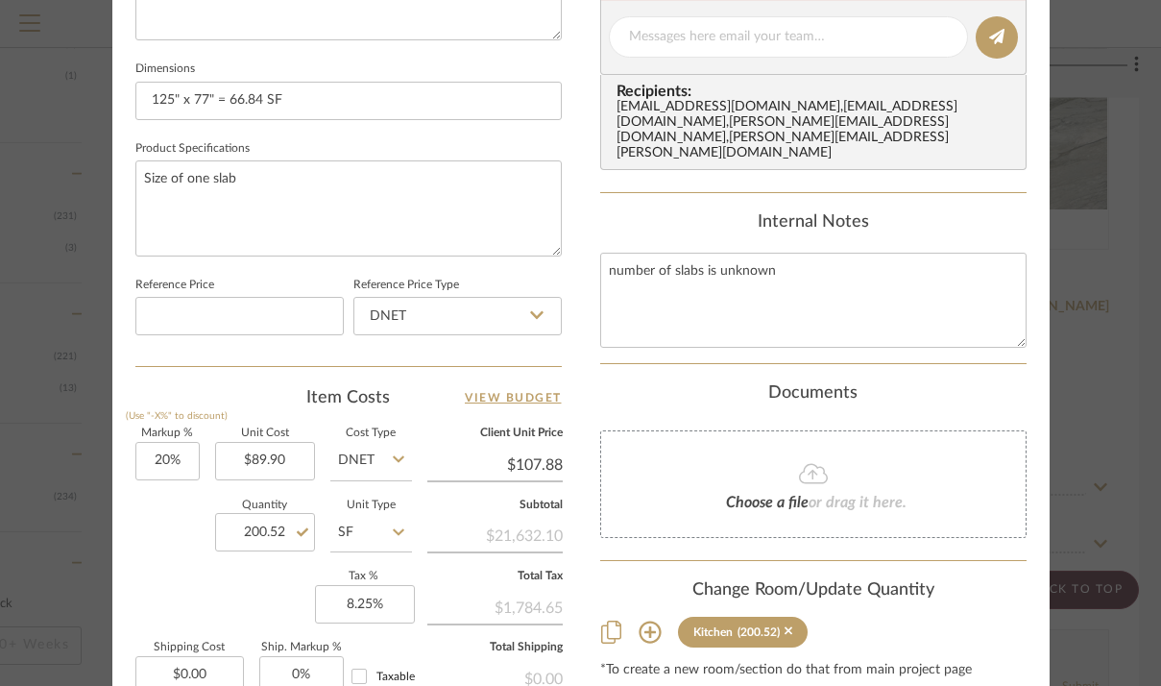
scroll to position [732, 0]
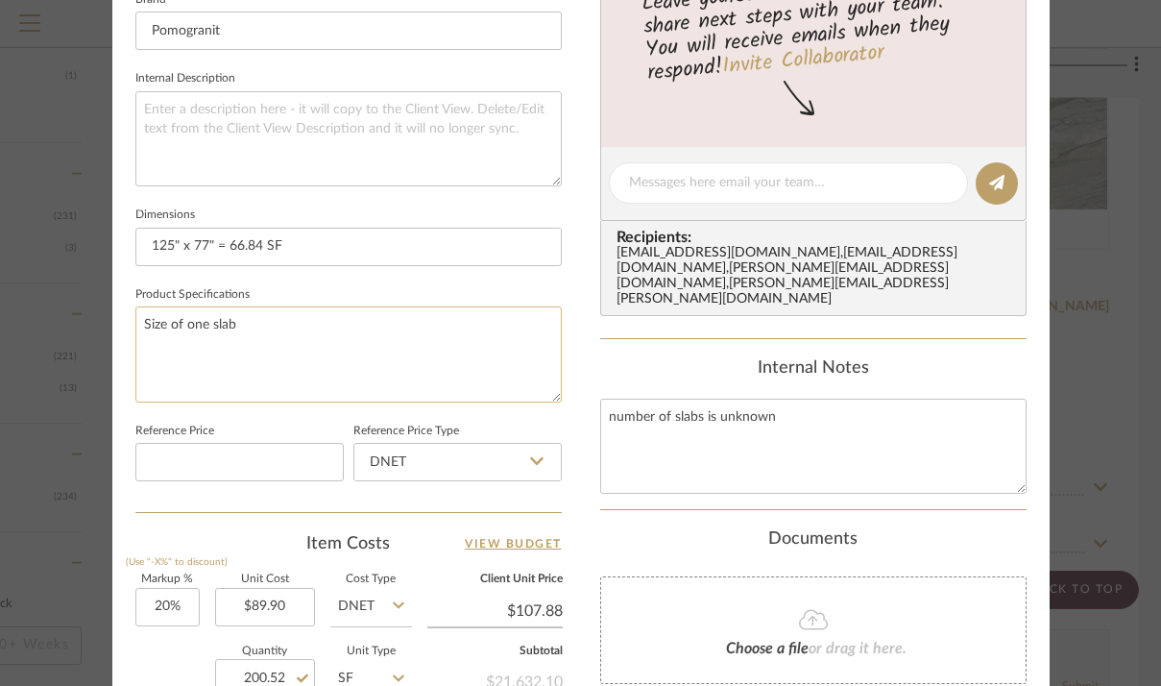
click at [404, 320] on textarea "Size of one slab" at bounding box center [348, 353] width 426 height 95
type textarea "Size of one slab | need approximately 3 slabs"
click at [578, 353] on div "37 RUSTIC VIEW Kitchen Calacatta Cremo Team View Client View Orders Team-Facing…" at bounding box center [580, 169] width 937 height 1774
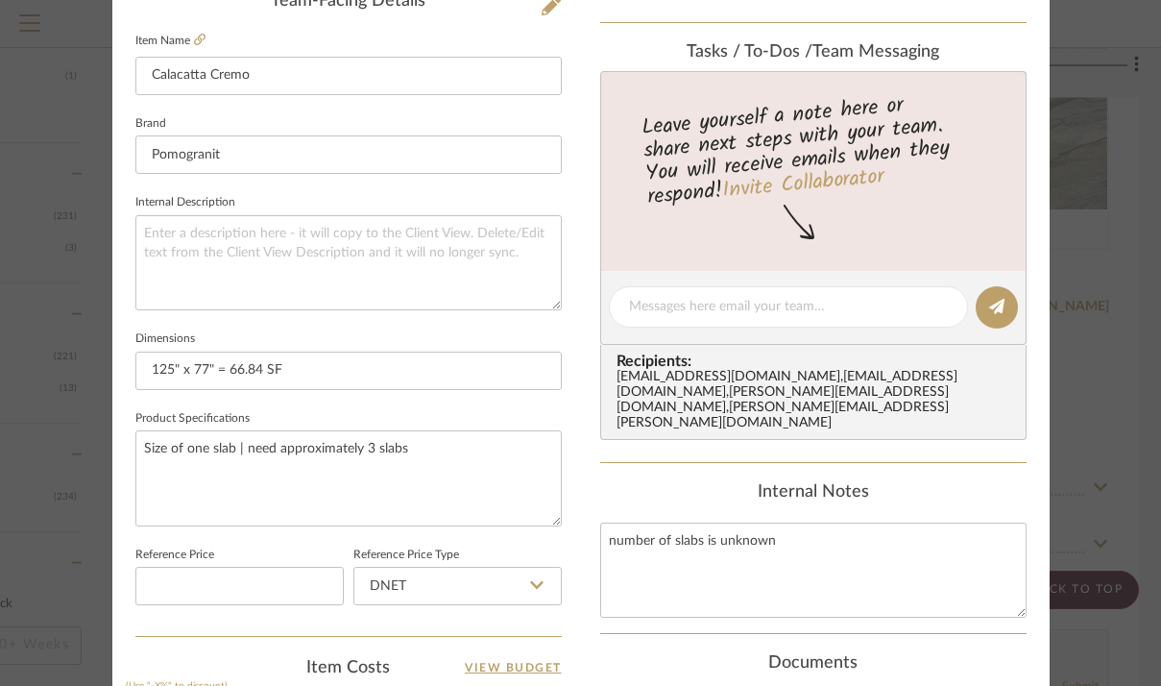
scroll to position [597, 0]
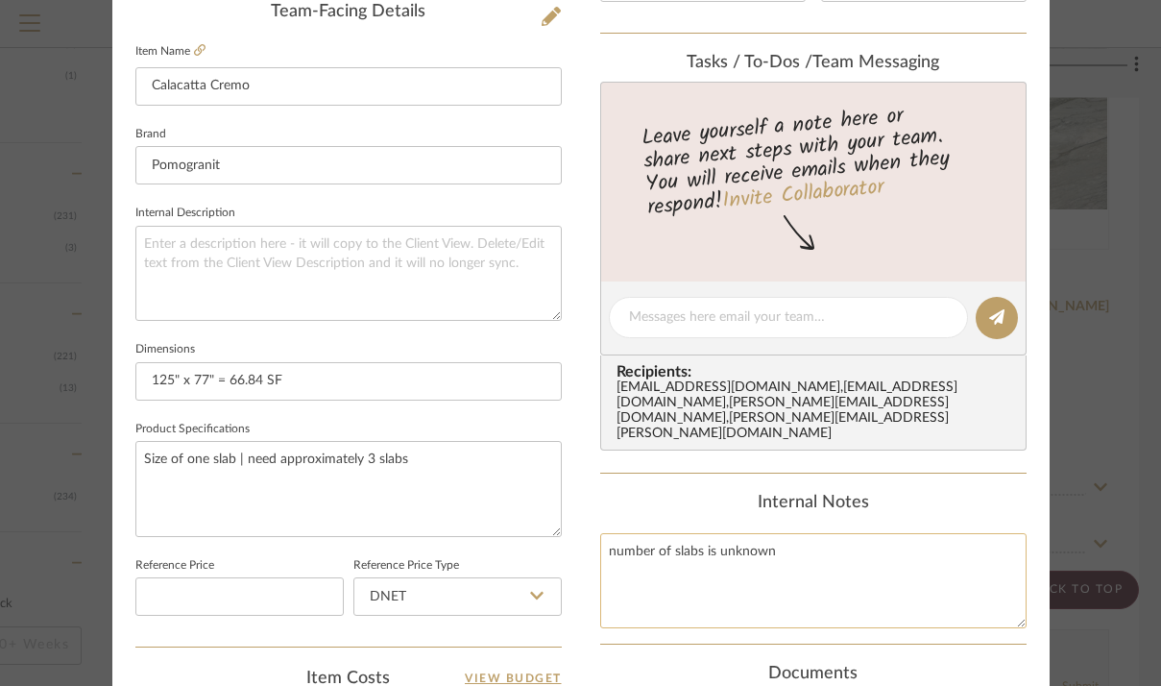
click at [774, 533] on textarea "number of slabs is unknown" at bounding box center [813, 580] width 426 height 95
drag, startPoint x: 761, startPoint y: 509, endPoint x: 569, endPoint y: 510, distance: 192.1
click at [569, 510] on div "37 RUSTIC VIEW Kitchen Calacatta Cremo Team View Client View Orders Team-Facing…" at bounding box center [580, 304] width 937 height 1774
click at [686, 533] on textarea "number of slabs is unknown" at bounding box center [813, 580] width 426 height 95
click at [694, 533] on textarea "number of slabs is unknown" at bounding box center [813, 580] width 426 height 95
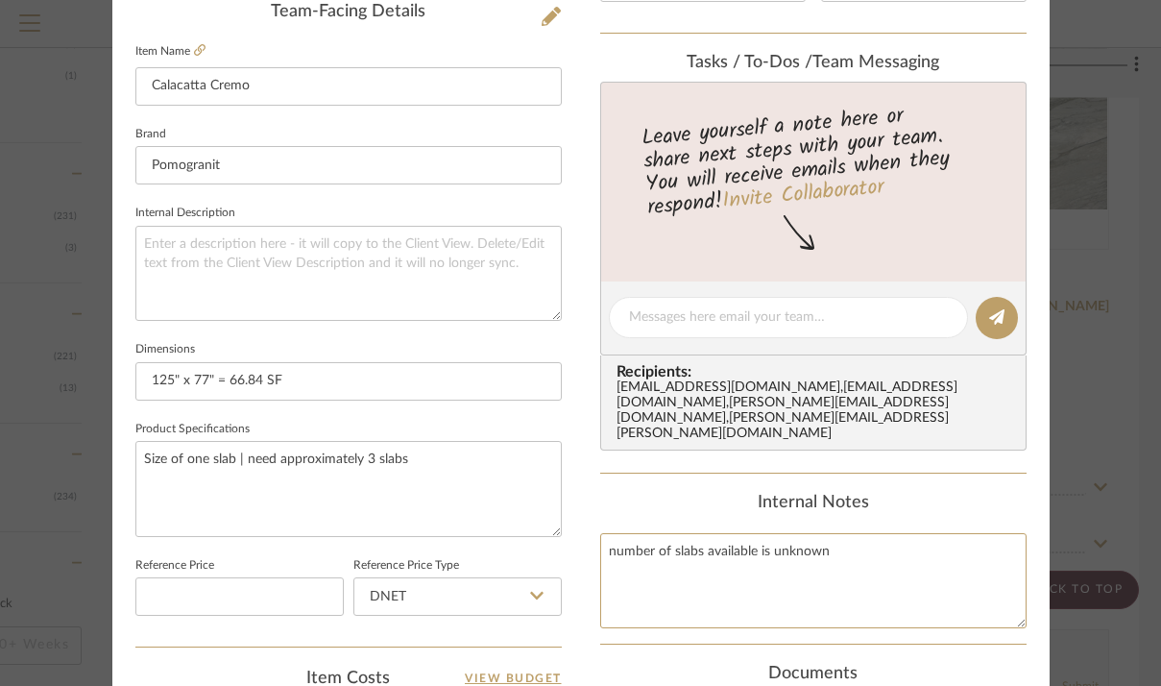
type textarea "number of slabs available is unknown"
click at [998, 493] on div "Internal Notes" at bounding box center [813, 503] width 426 height 21
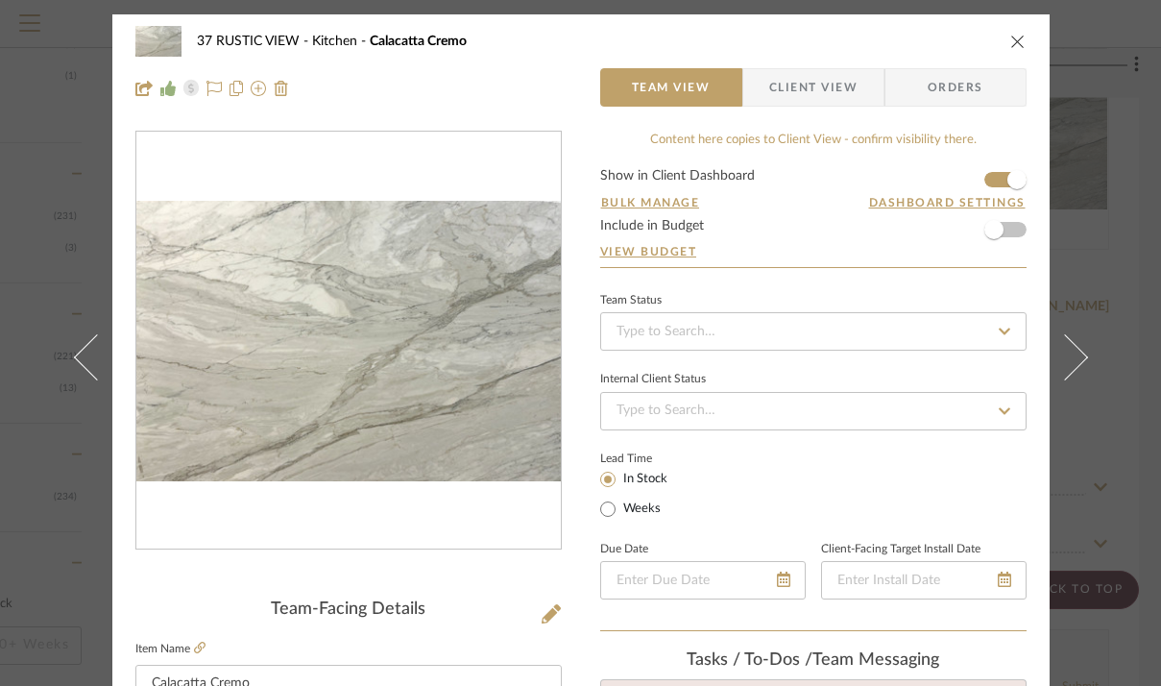
scroll to position [0, 0]
click at [1010, 38] on icon "close" at bounding box center [1017, 41] width 15 height 15
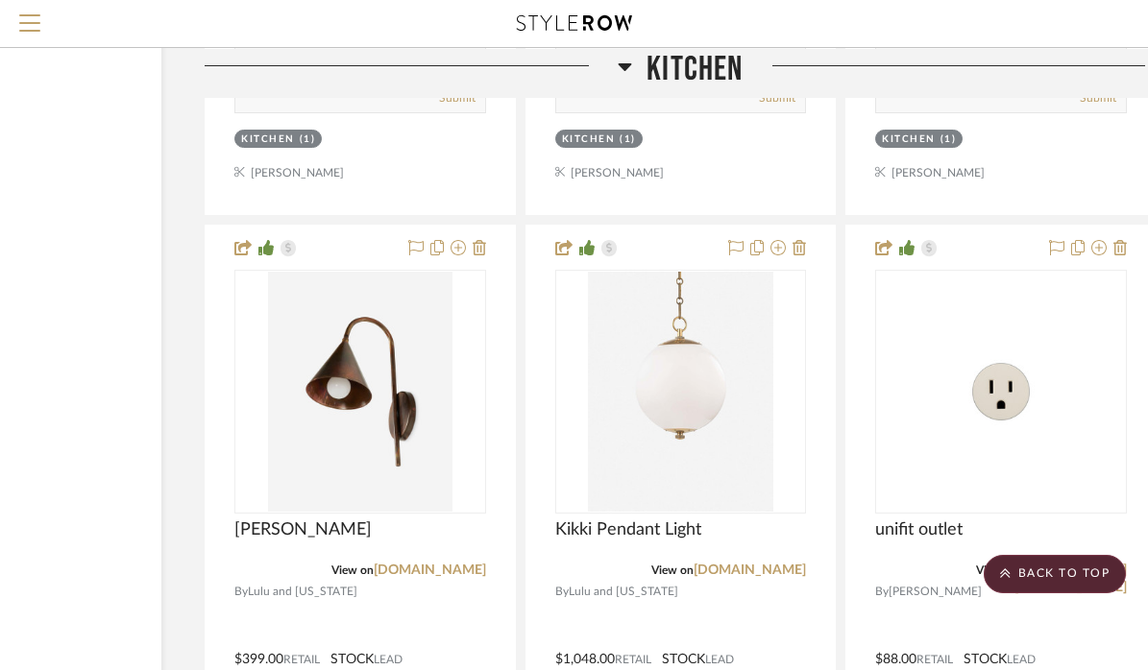
scroll to position [11289, 200]
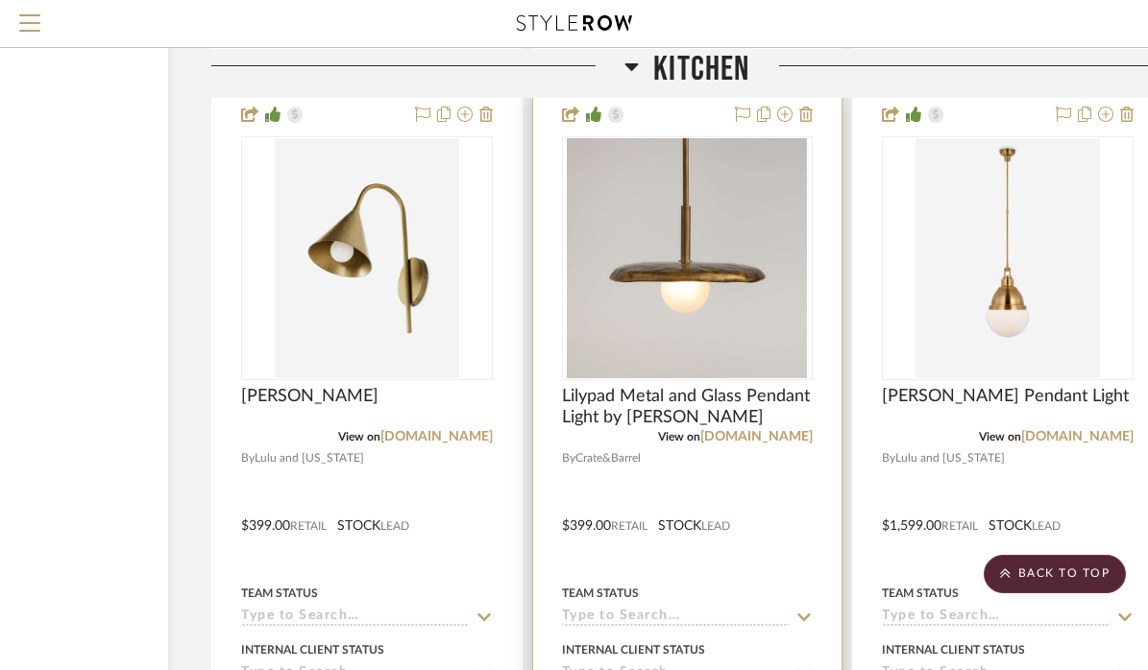
click at [703, 416] on div at bounding box center [687, 512] width 309 height 840
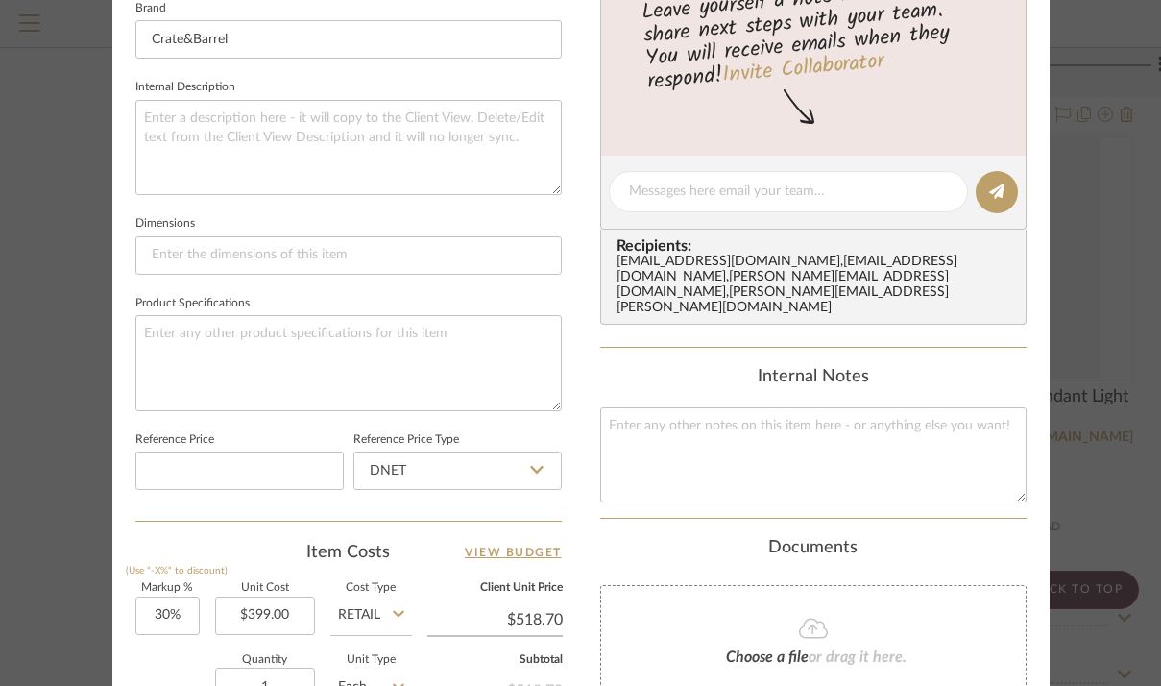
scroll to position [844, 0]
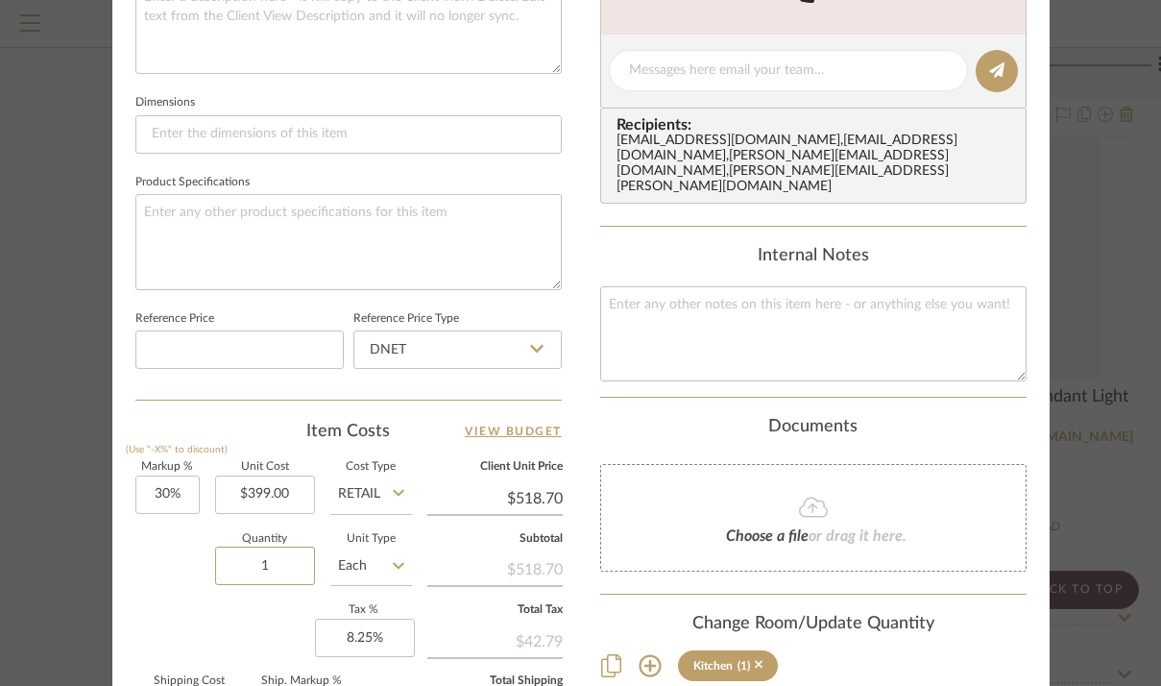
drag, startPoint x: 276, startPoint y: 554, endPoint x: 194, endPoint y: 554, distance: 81.6
click at [194, 554] on div "Quantity 1 Unit Type Each" at bounding box center [273, 568] width 277 height 68
type input "2"
click at [577, 480] on div "37 RUSTIC VIEW Kitchen Lilypad Metal and Glass Pendant Light by Brigette Romane…" at bounding box center [580, 57] width 937 height 1774
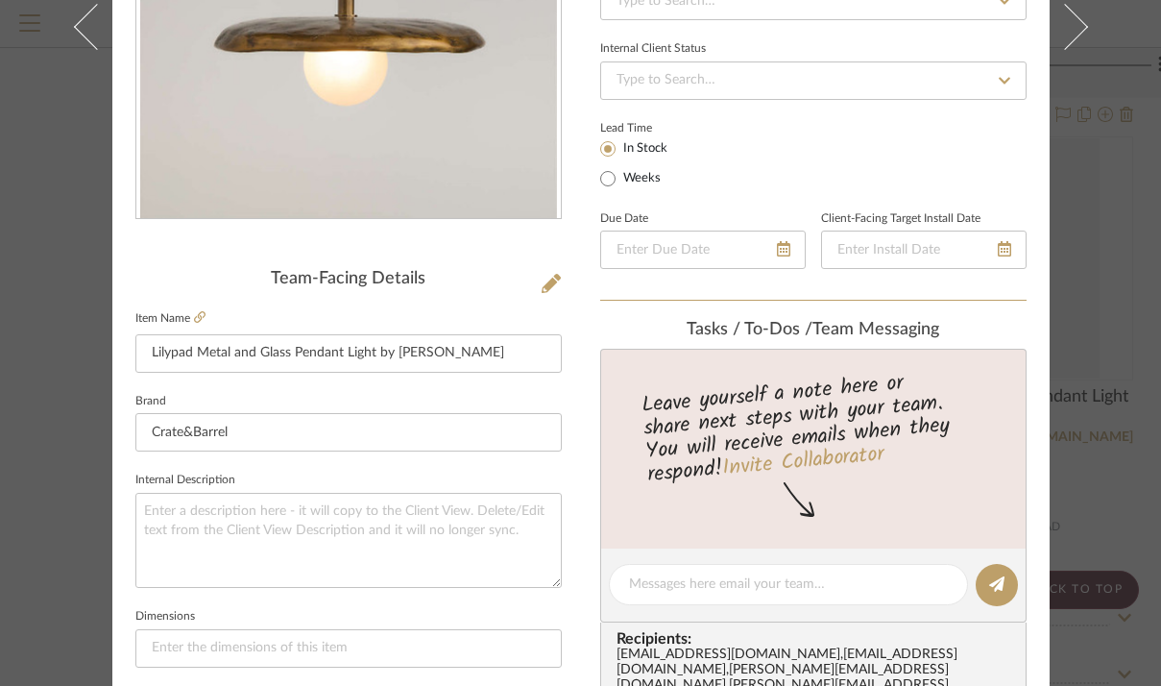
scroll to position [328, 0]
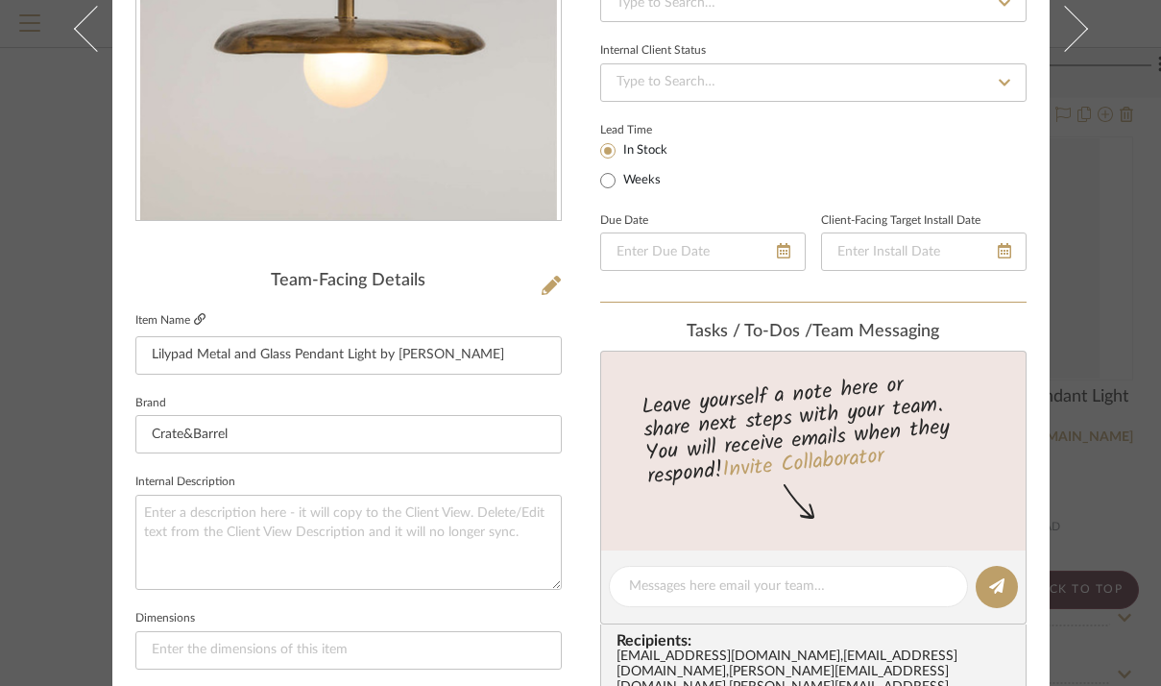
click at [194, 319] on icon at bounding box center [200, 319] width 12 height 12
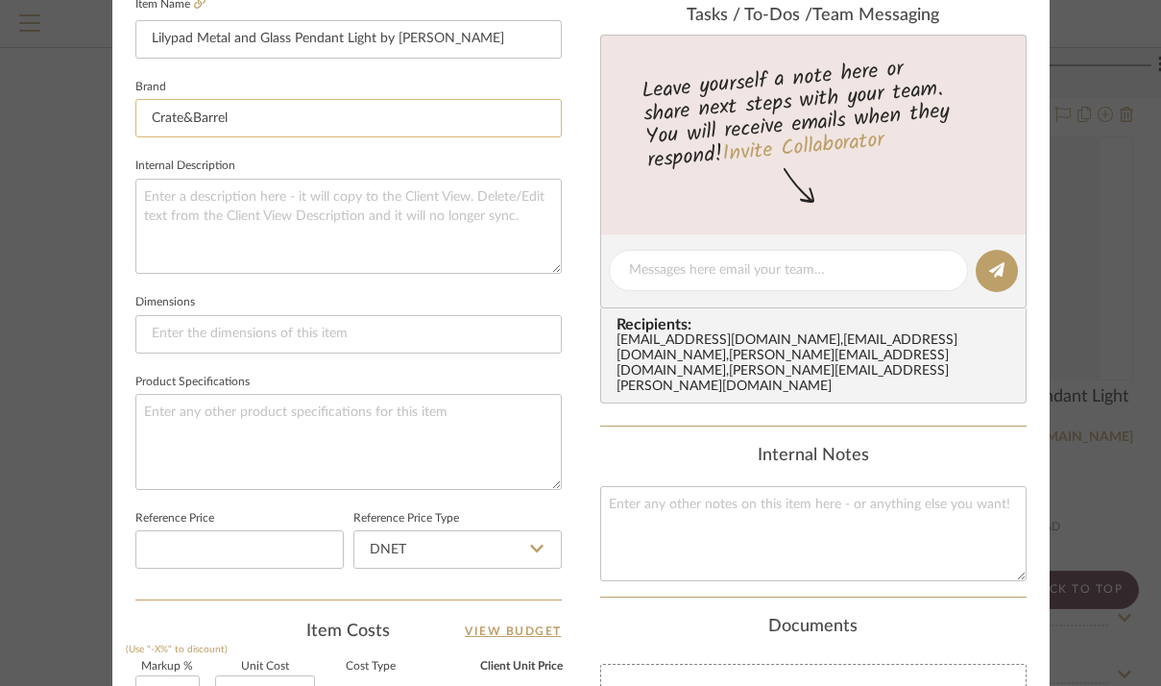
scroll to position [700, 0]
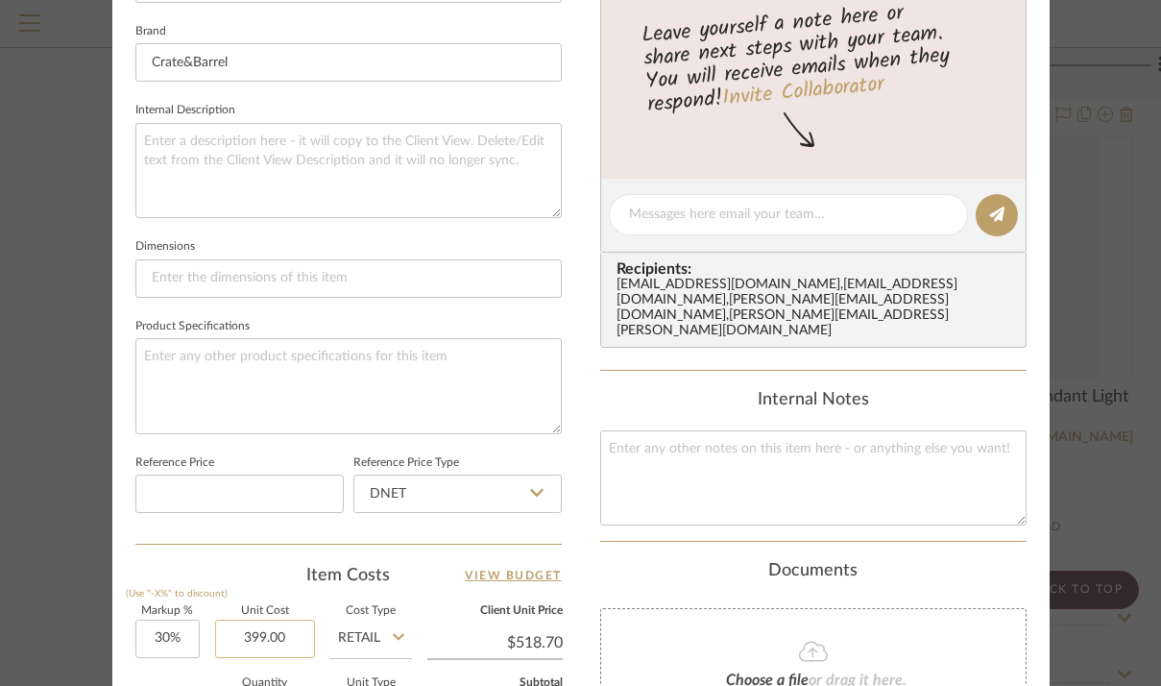
click at [249, 633] on input "399.00" at bounding box center [265, 639] width 100 height 38
type input "$499.00"
click at [569, 534] on div "37 RUSTIC VIEW Kitchen Lilypad Metal and Glass Pendant Light by Brigette Romane…" at bounding box center [580, 201] width 937 height 1774
type input "$648.70"
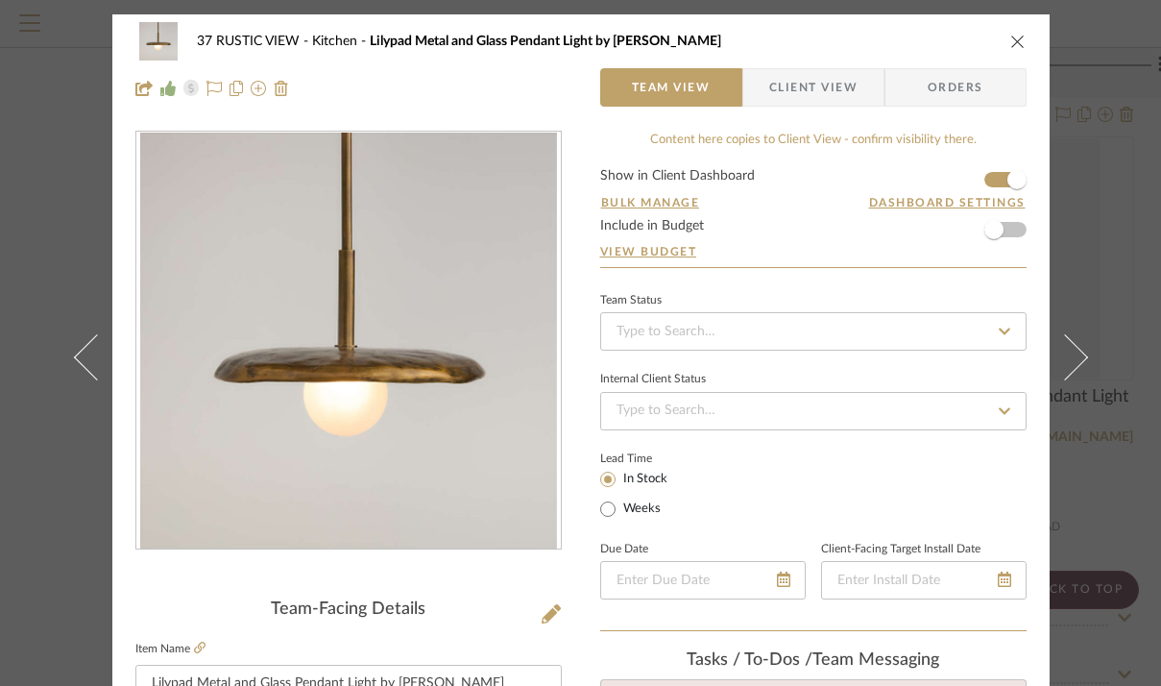
scroll to position [0, 0]
click at [1012, 37] on icon "close" at bounding box center [1017, 41] width 15 height 15
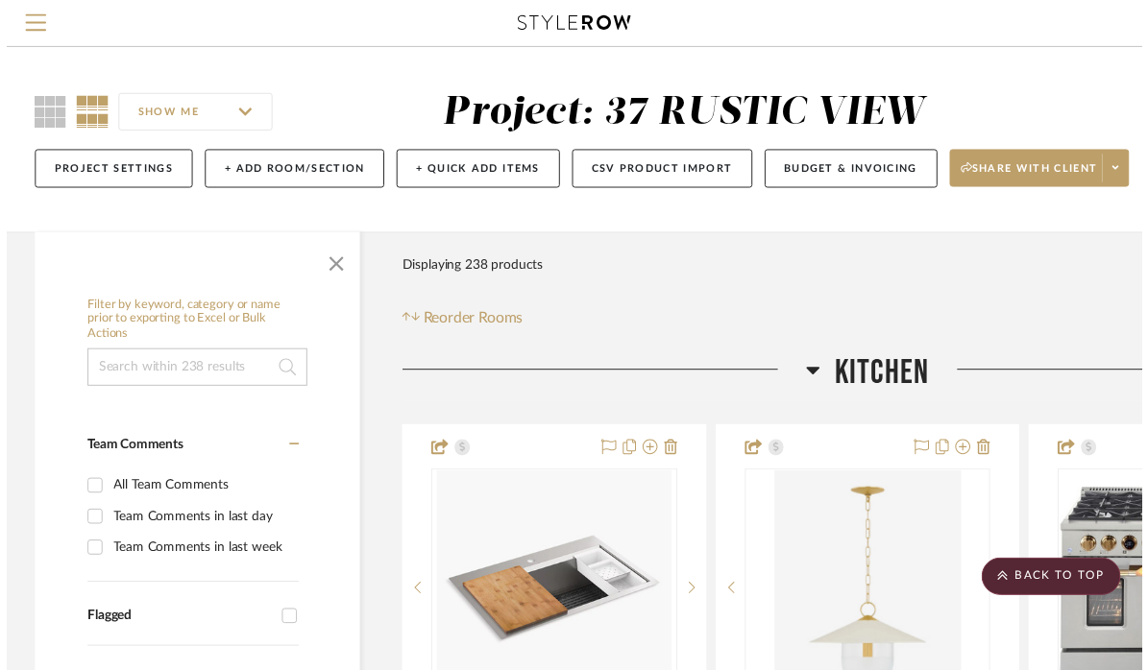
scroll to position [14827, 193]
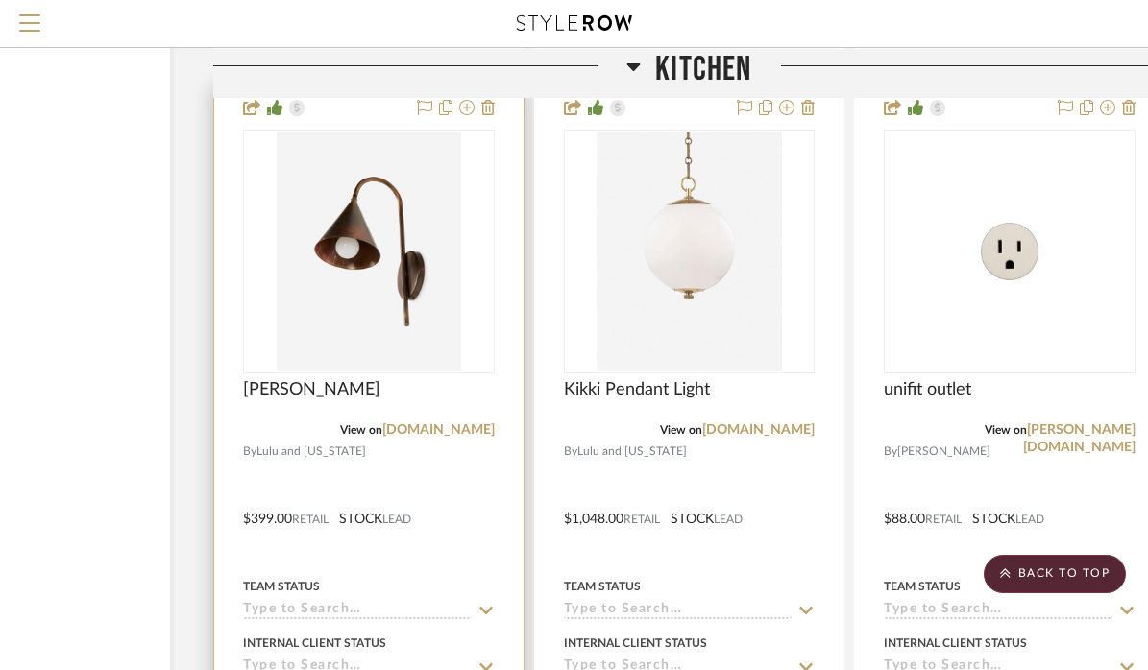
click at [353, 266] on img "0" at bounding box center [369, 252] width 184 height 240
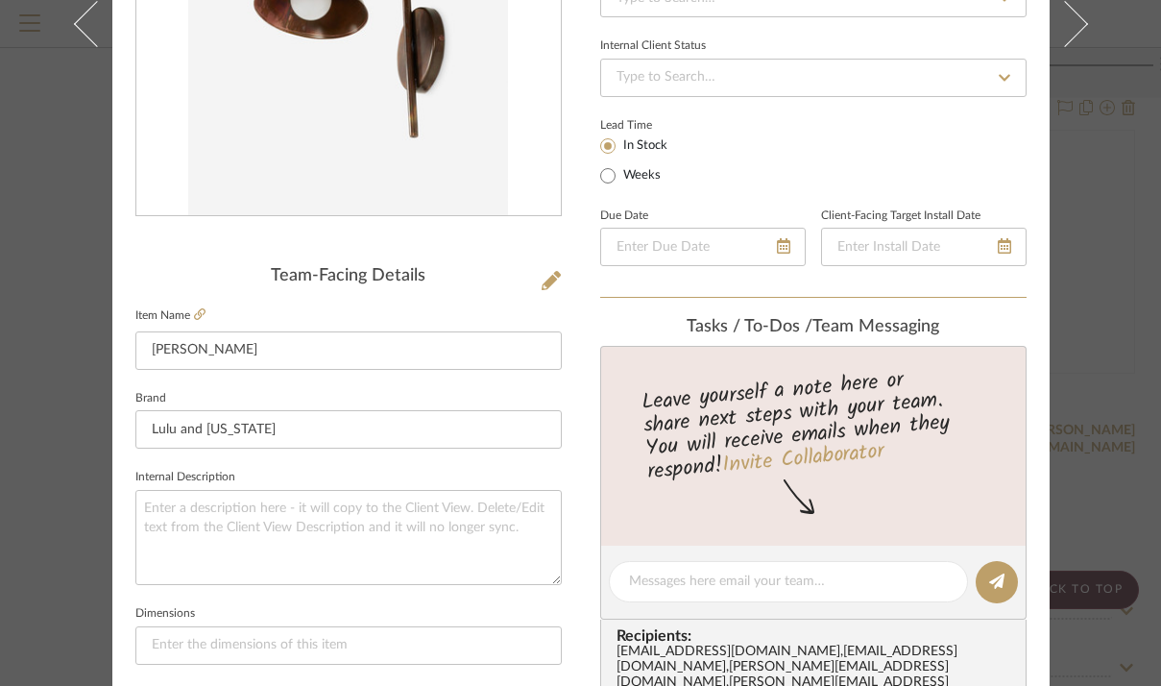
scroll to position [335, 0]
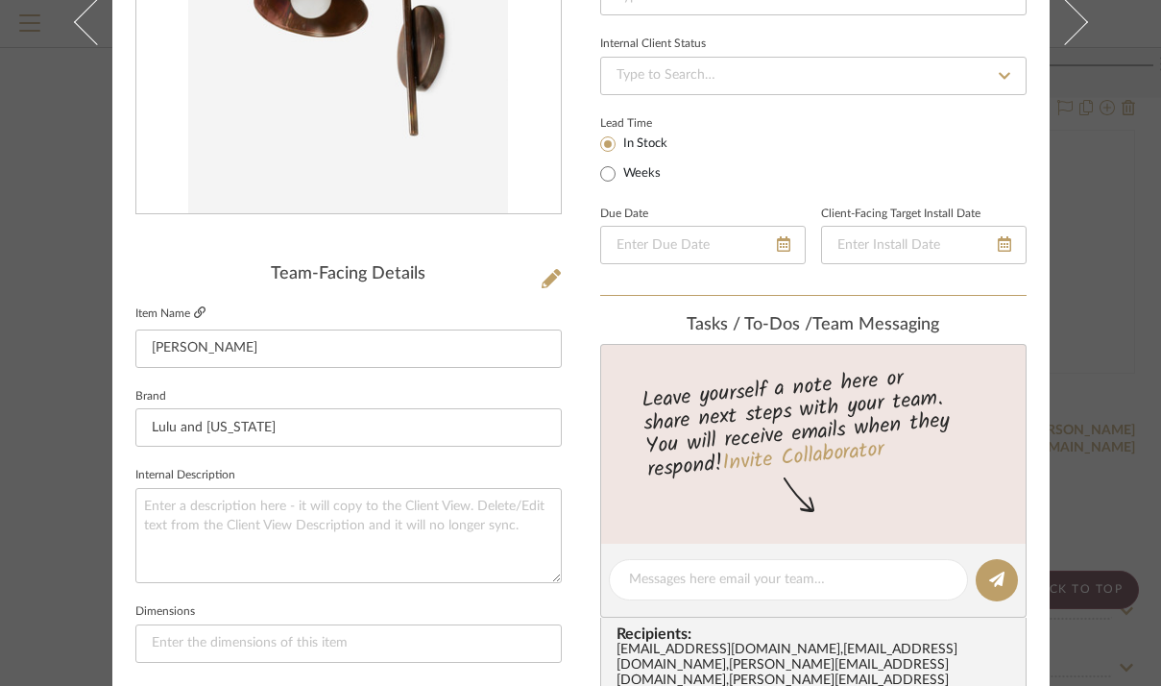
click at [194, 314] on icon at bounding box center [200, 312] width 12 height 12
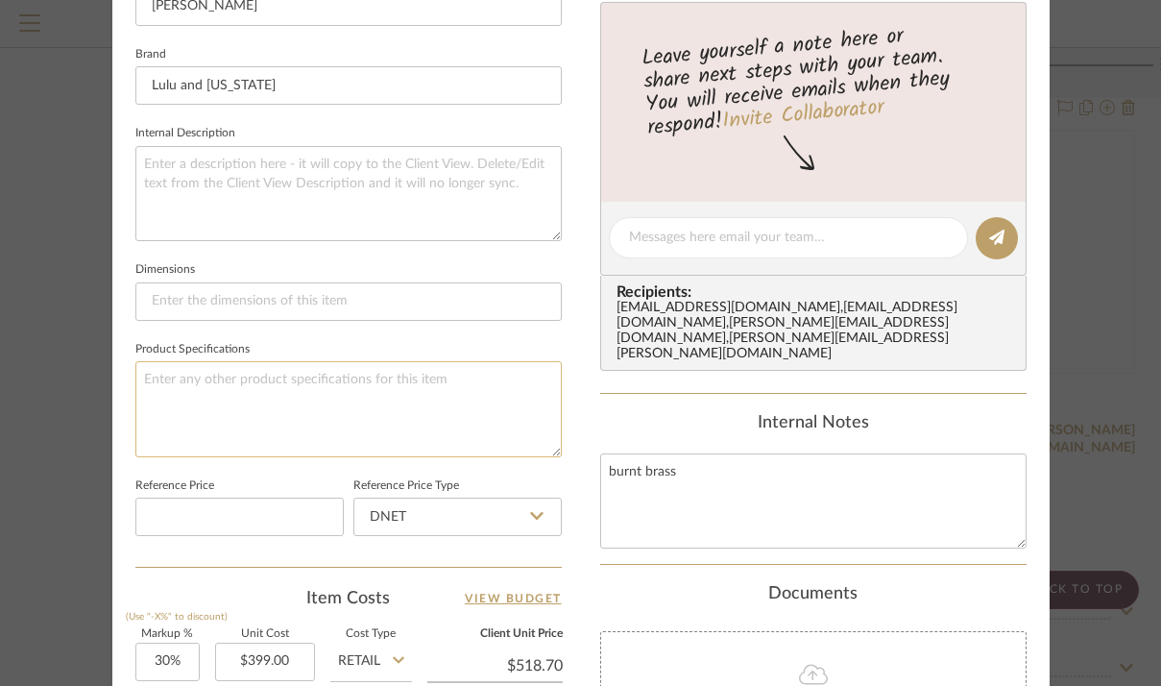
scroll to position [704, 0]
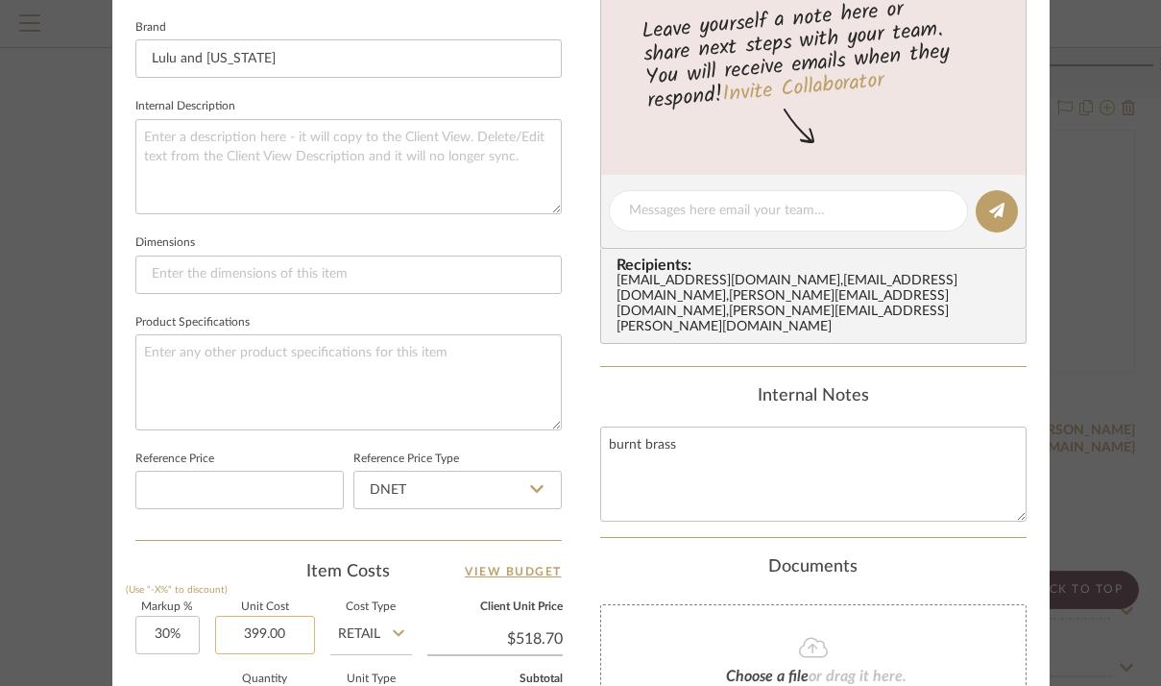
click at [258, 632] on input "399.00" at bounding box center [265, 635] width 100 height 38
type input "$449.00"
click at [582, 525] on div "37 RUSTIC VIEW Kitchen Santino Sconce Team View Client View Orders Team-Facing …" at bounding box center [580, 197] width 937 height 1774
type input "$583.70"
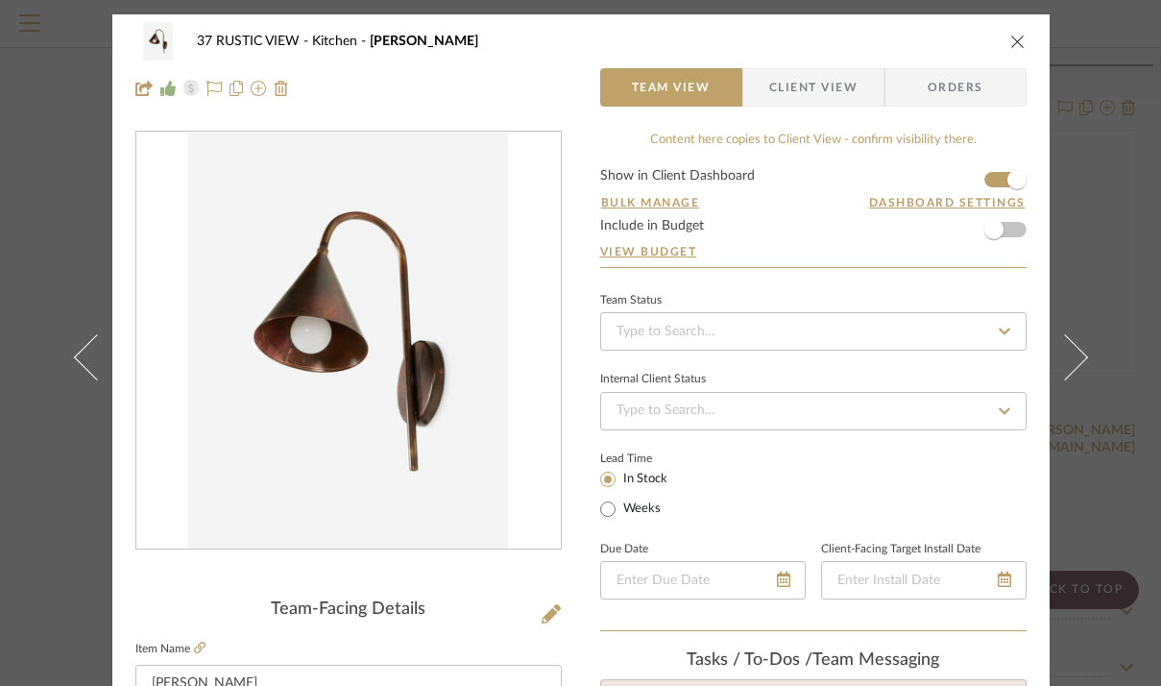
scroll to position [0, 0]
click at [1013, 41] on icon "close" at bounding box center [1017, 41] width 15 height 15
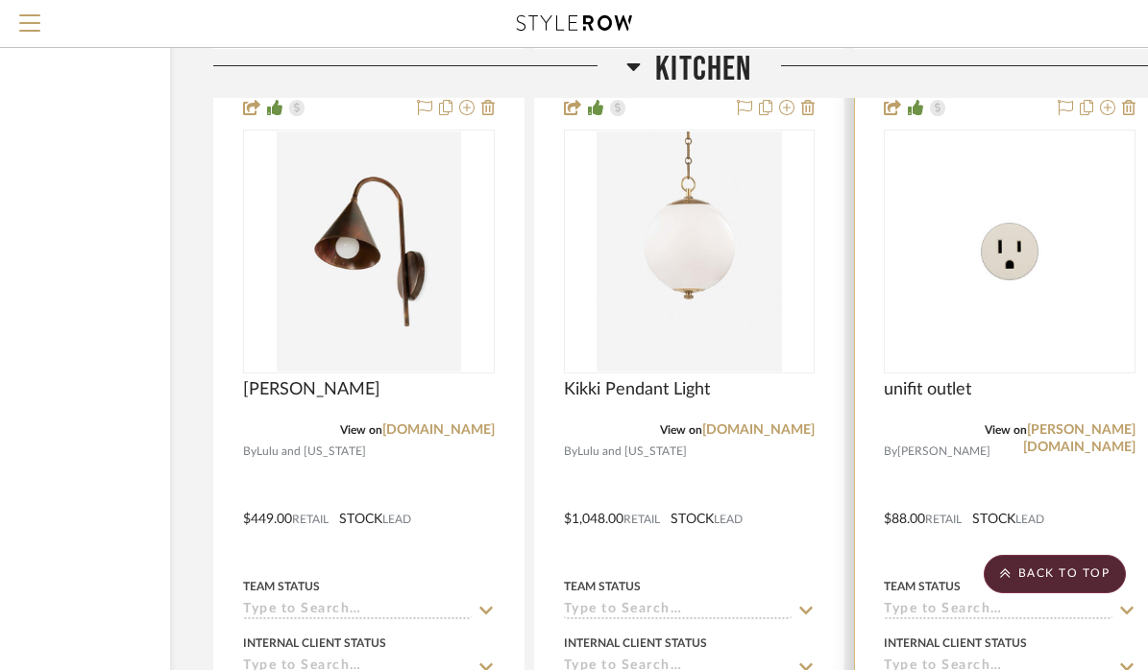
scroll to position [11619, 189]
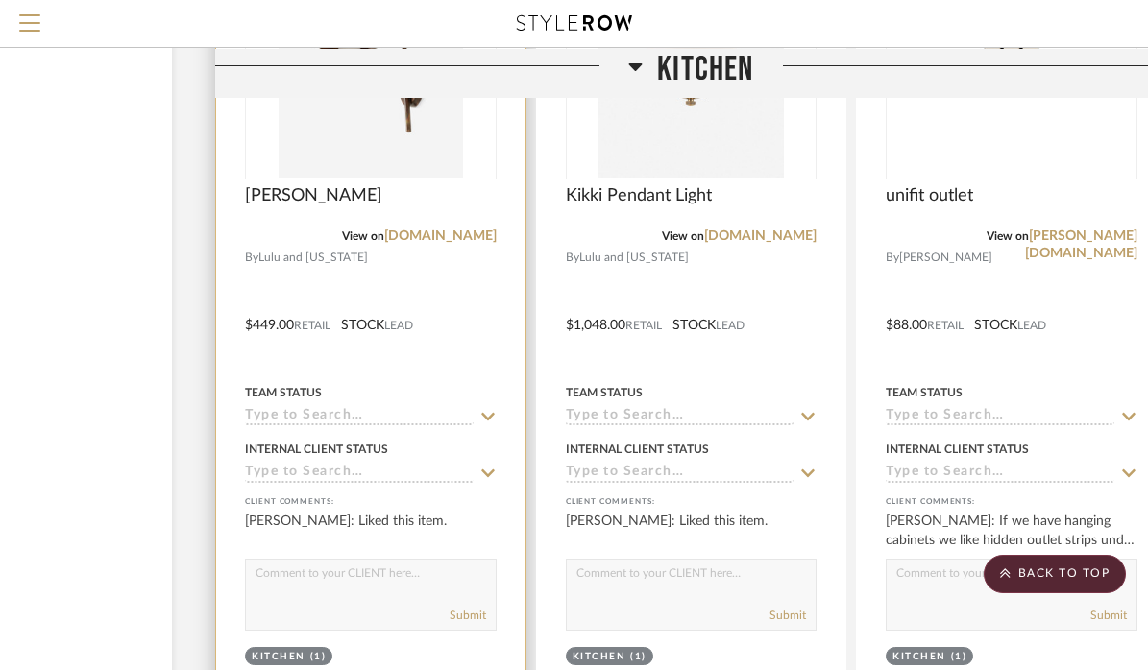
click at [361, 233] on div at bounding box center [370, 311] width 309 height 840
click at [372, 237] on div at bounding box center [370, 311] width 309 height 840
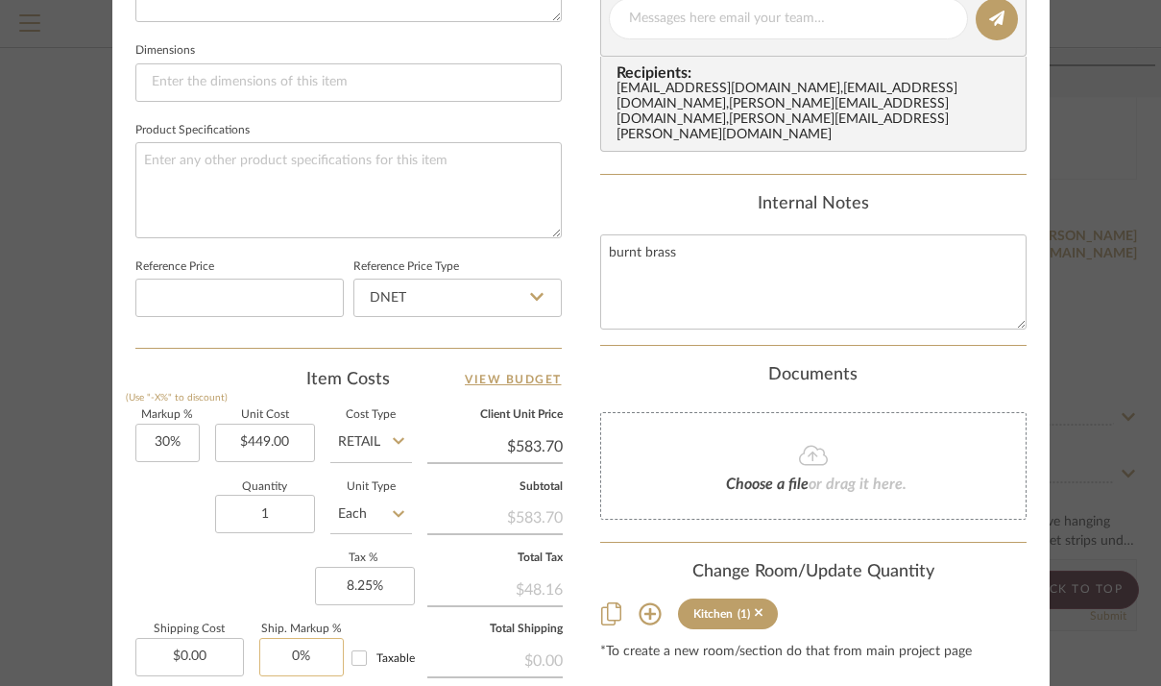
scroll to position [926, 0]
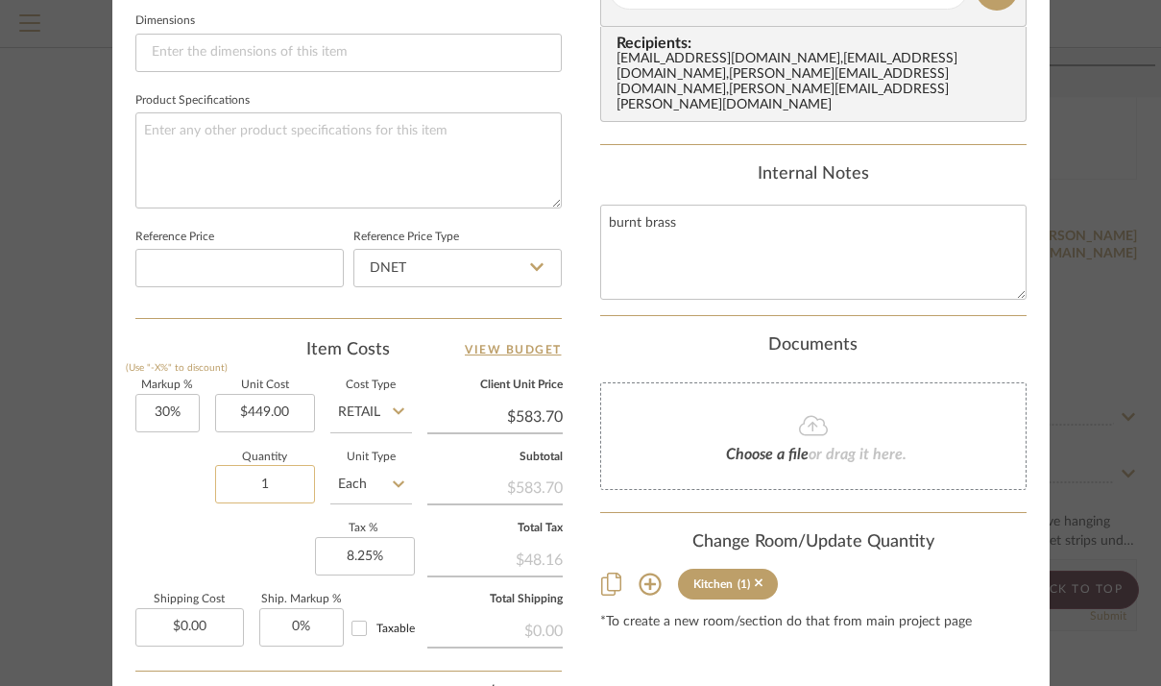
drag, startPoint x: 270, startPoint y: 479, endPoint x: 219, endPoint y: 479, distance: 50.9
click at [219, 479] on input "1" at bounding box center [265, 484] width 100 height 38
type input "2"
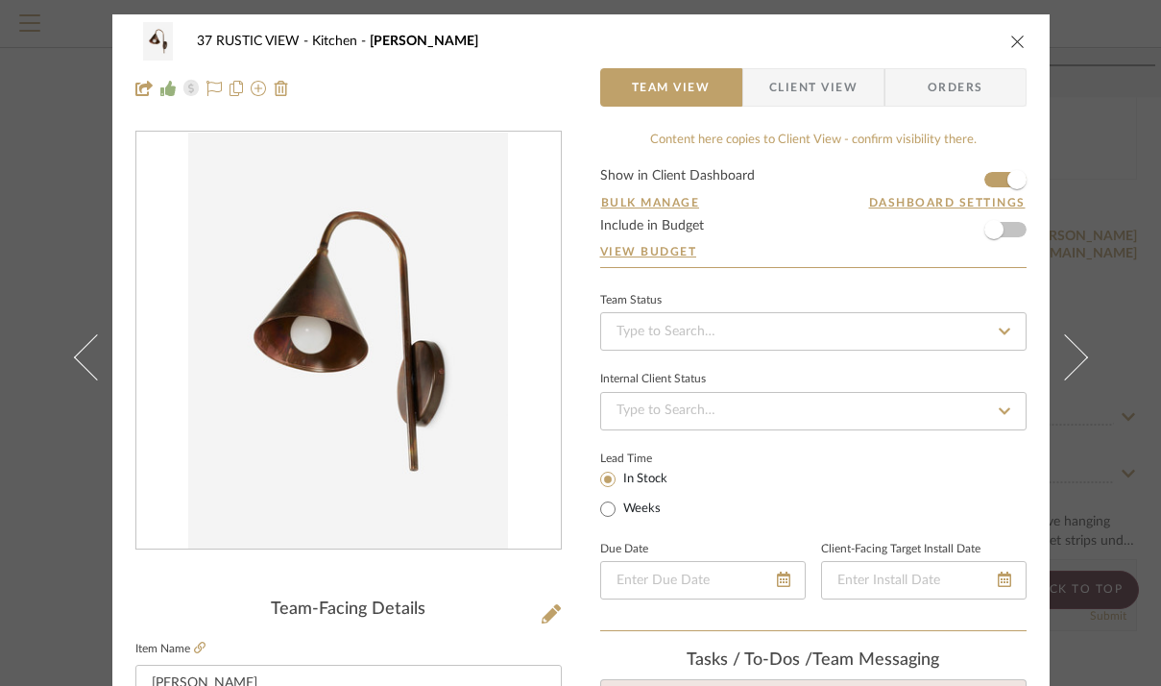
scroll to position [0, 0]
click at [1010, 39] on icon "close" at bounding box center [1017, 41] width 15 height 15
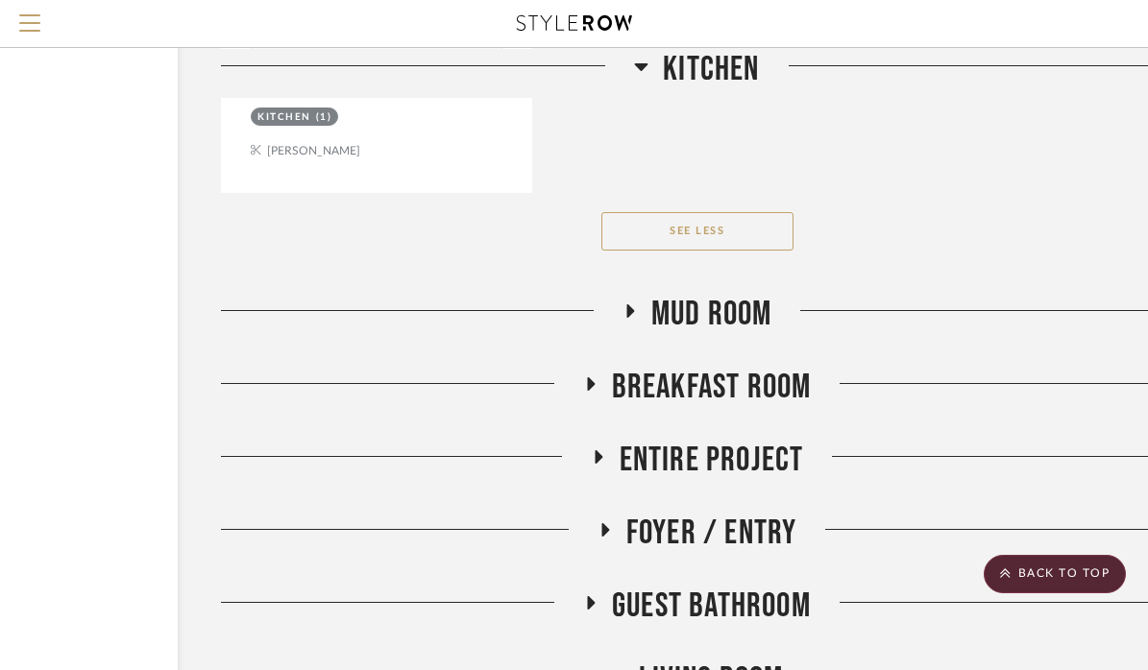
scroll to position [17293, 182]
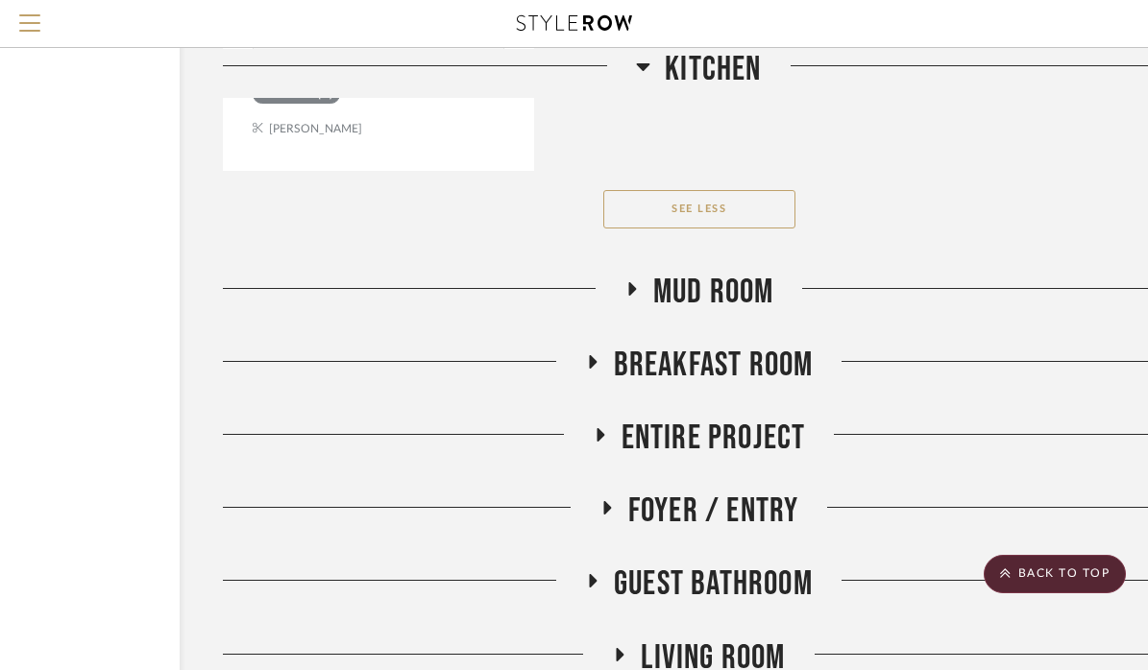
click at [622, 648] on icon at bounding box center [621, 654] width 8 height 13
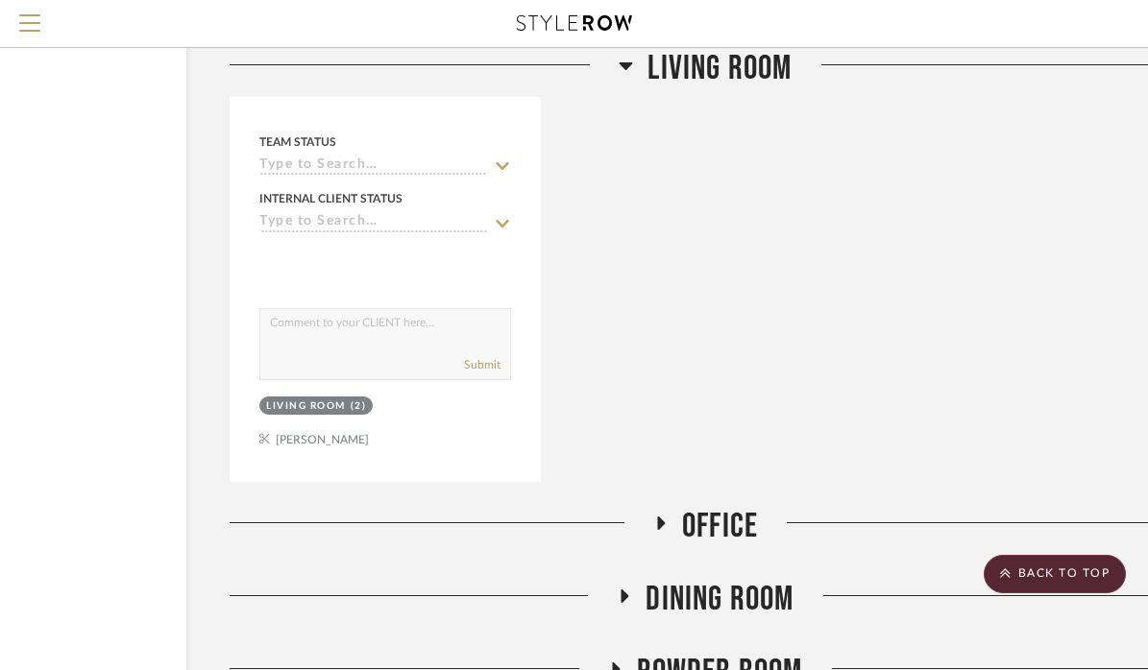
scroll to position [18372, 175]
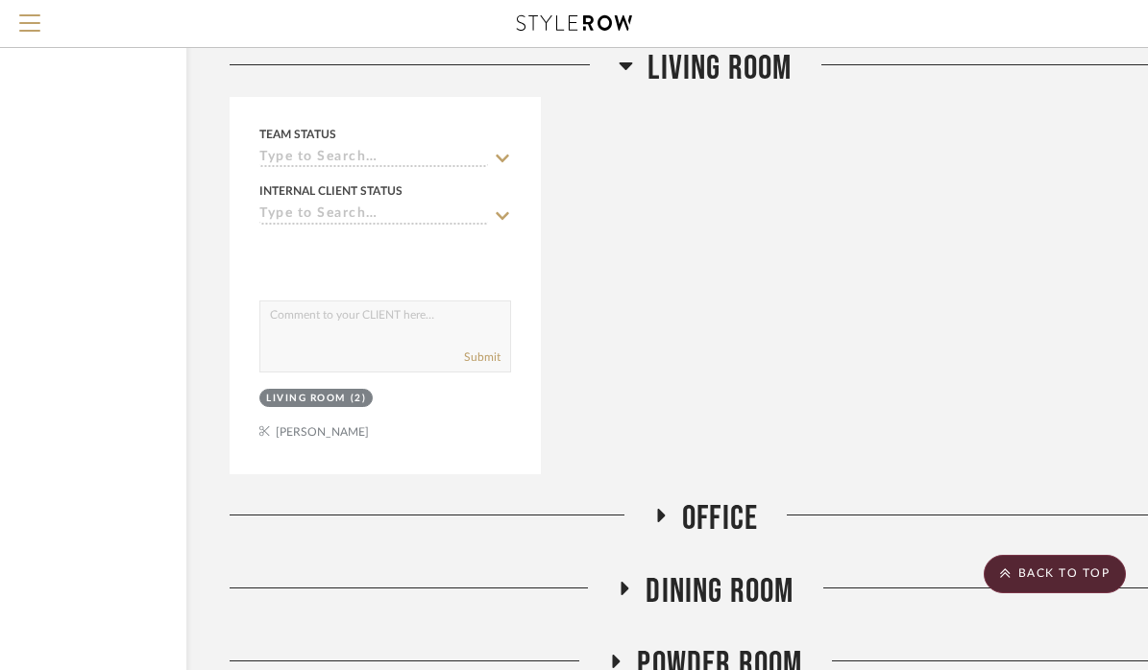
click at [622, 69] on icon at bounding box center [626, 65] width 14 height 23
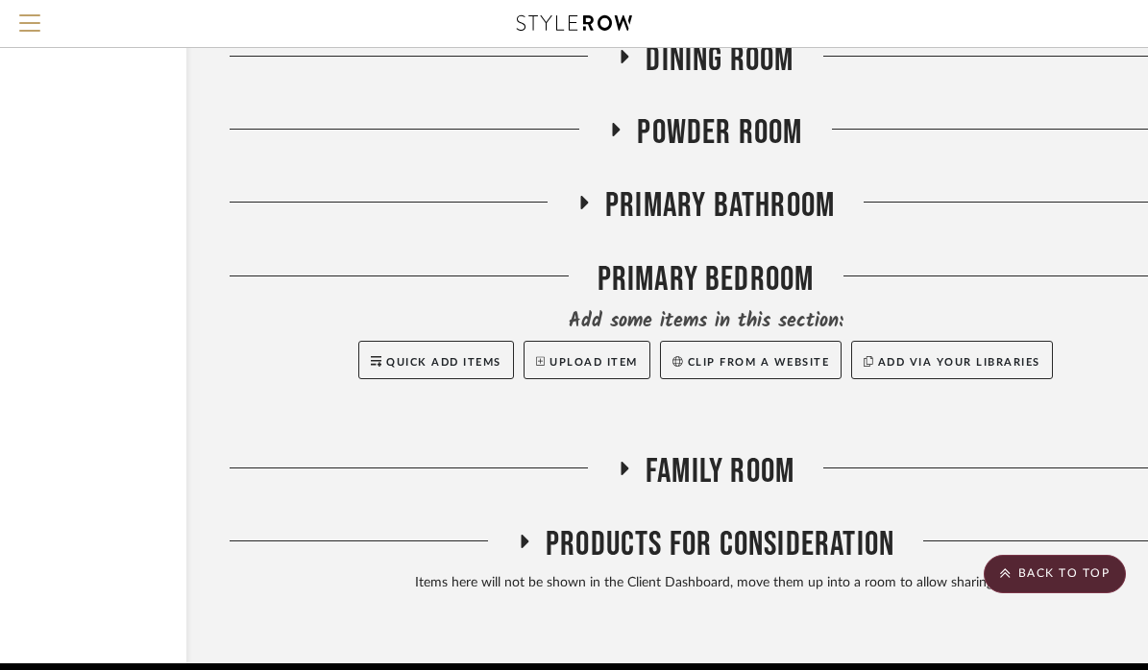
click at [584, 196] on icon at bounding box center [584, 202] width 8 height 13
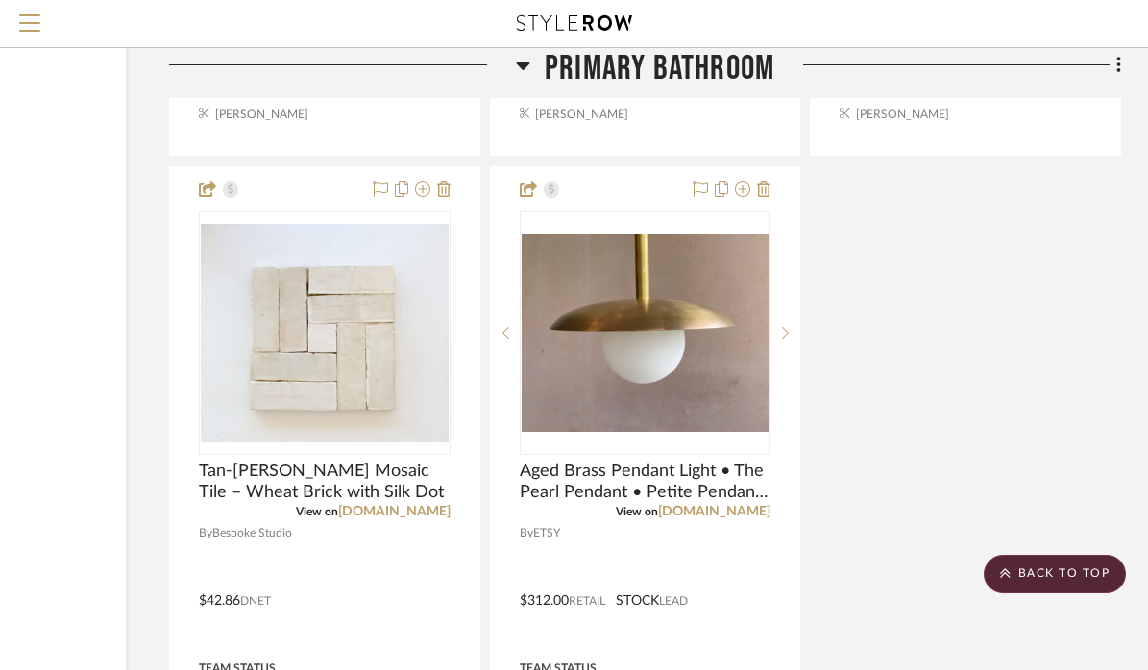
scroll to position [19836, 235]
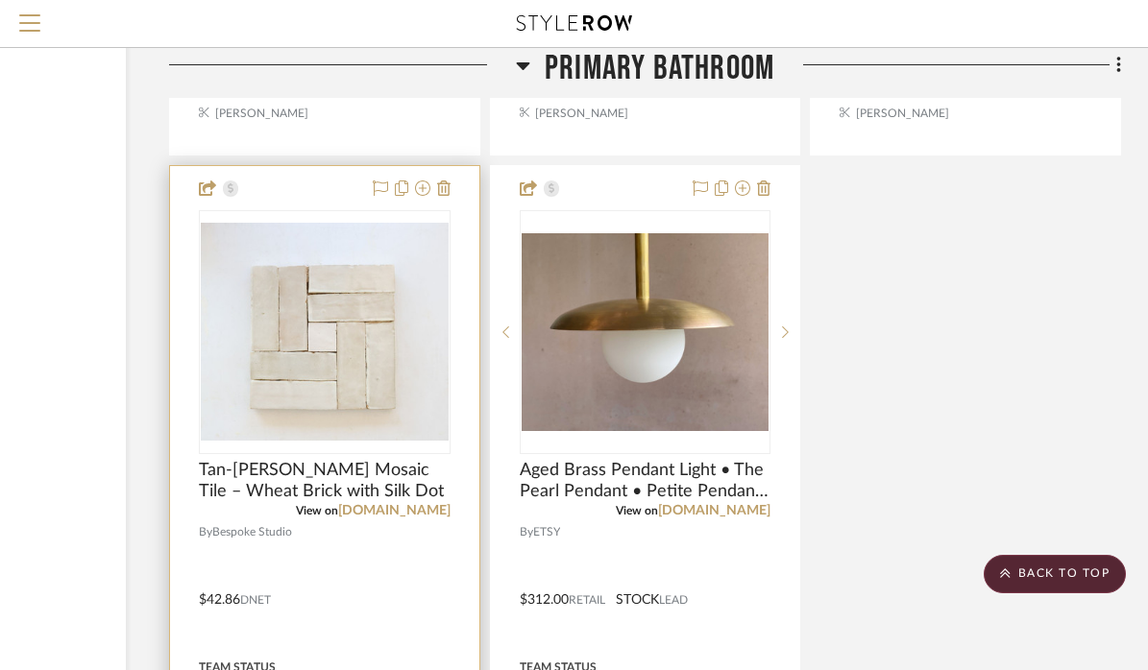
click at [316, 482] on div at bounding box center [324, 586] width 309 height 840
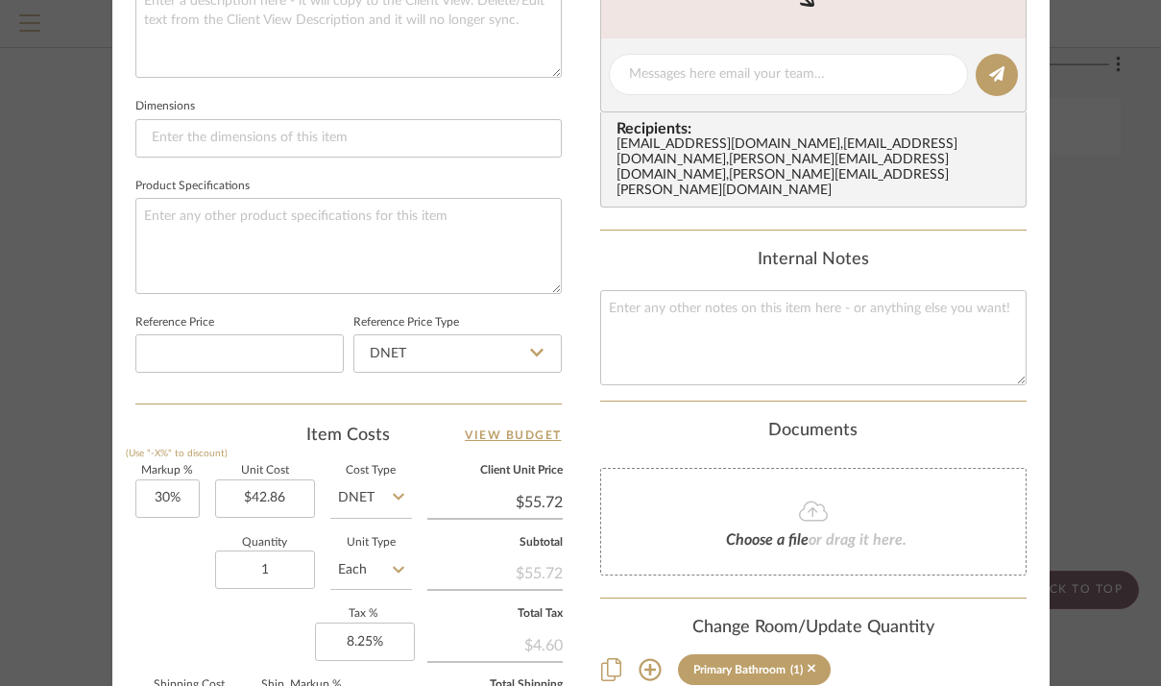
scroll to position [840, 0]
click at [290, 567] on input "1" at bounding box center [265, 569] width 100 height 38
type input "148"
click at [175, 592] on div "Quantity 148 Unit Type Each" at bounding box center [273, 572] width 277 height 68
click at [578, 457] on div "37 RUSTIC VIEW Primary Bathroom Tan-Tan Zellige Mosaic Tile – Wheat Brick with …" at bounding box center [580, 61] width 937 height 1774
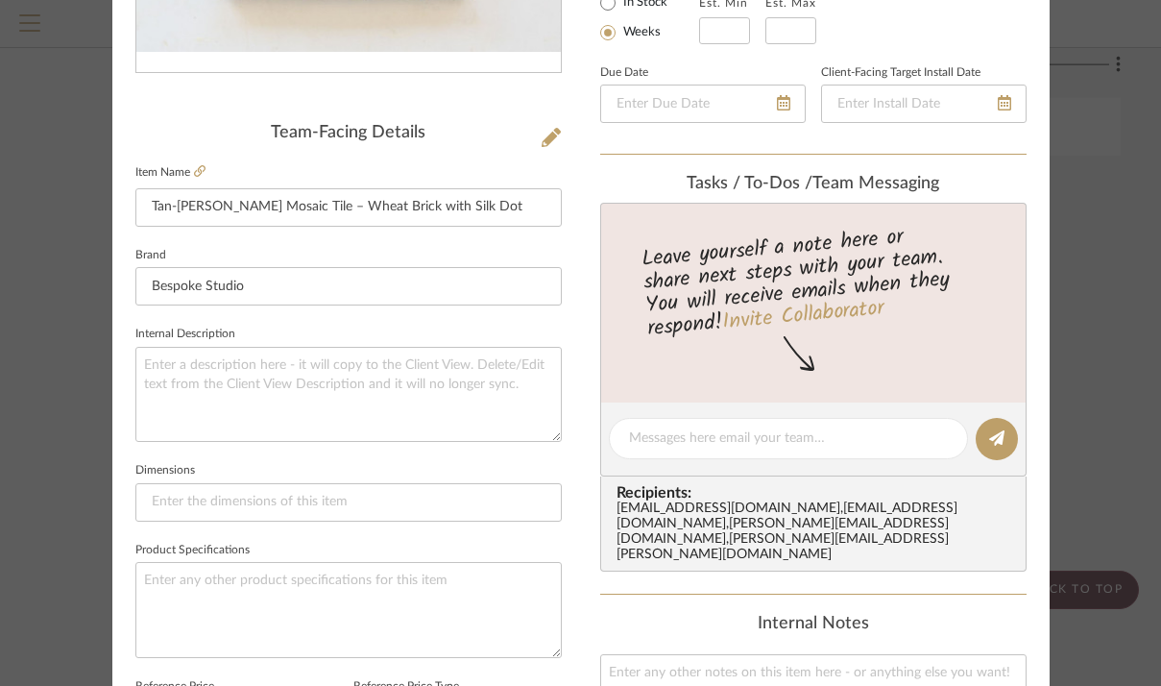
scroll to position [225, 0]
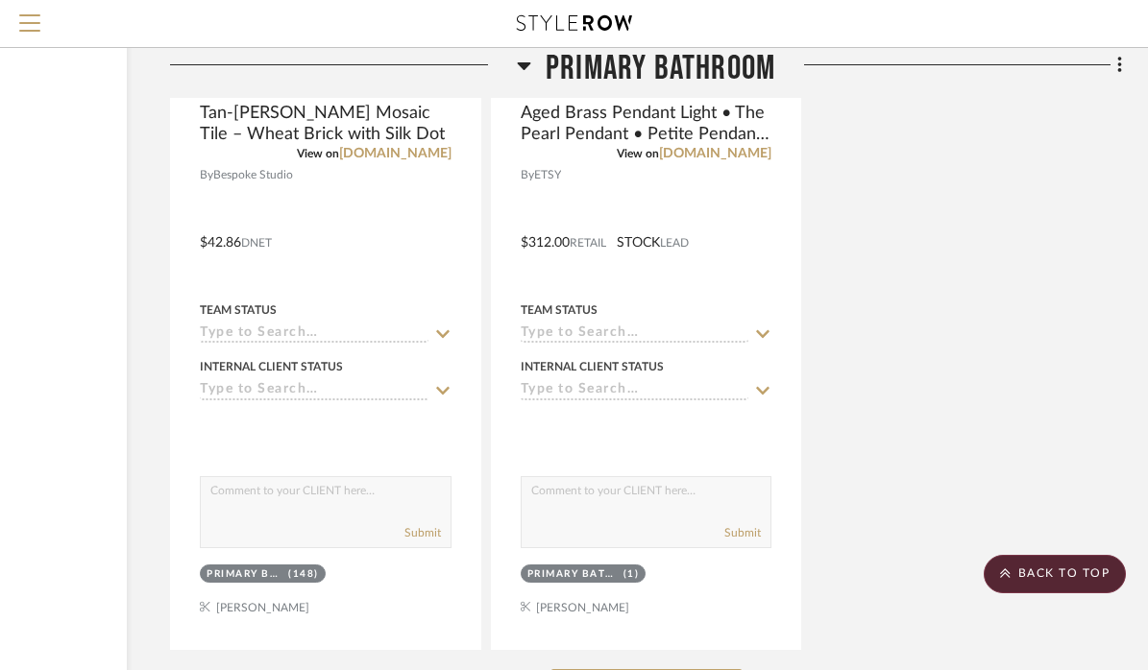
scroll to position [20194, 234]
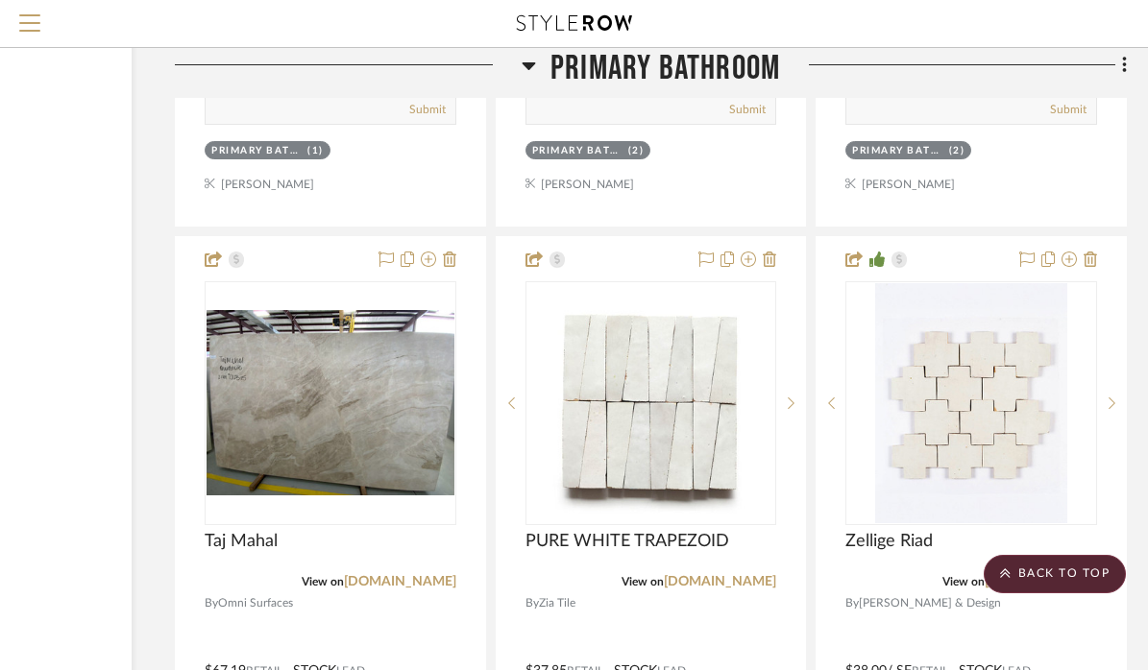
scroll to position [28305, 230]
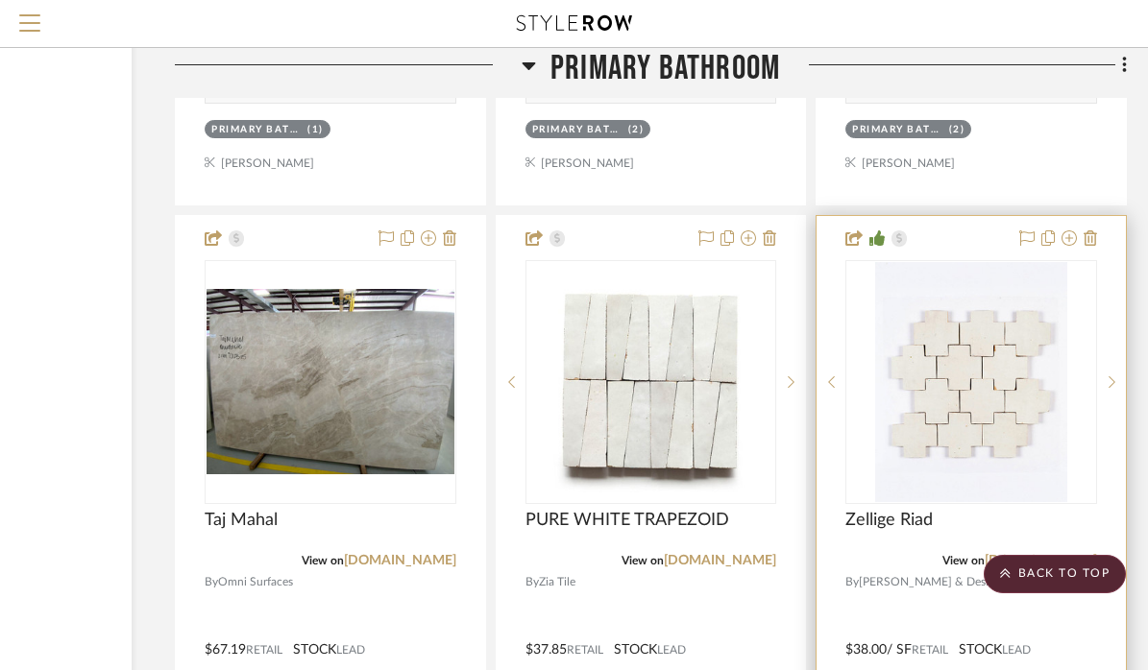
click at [1002, 495] on div at bounding box center [970, 636] width 309 height 840
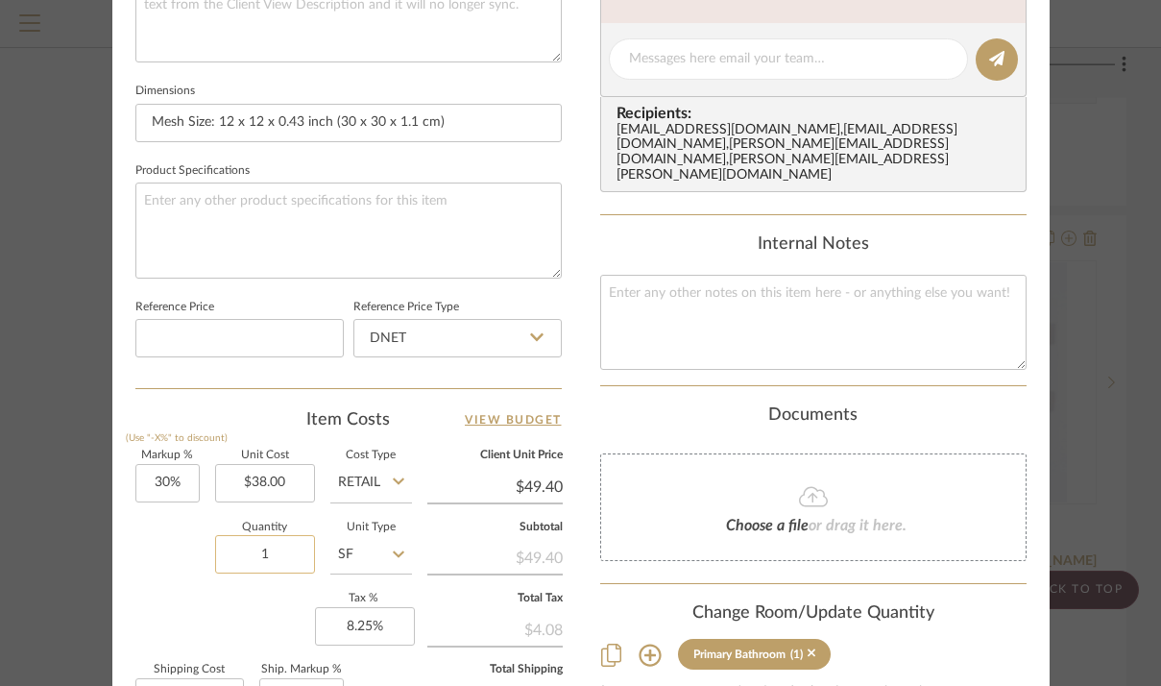
scroll to position [888, 0]
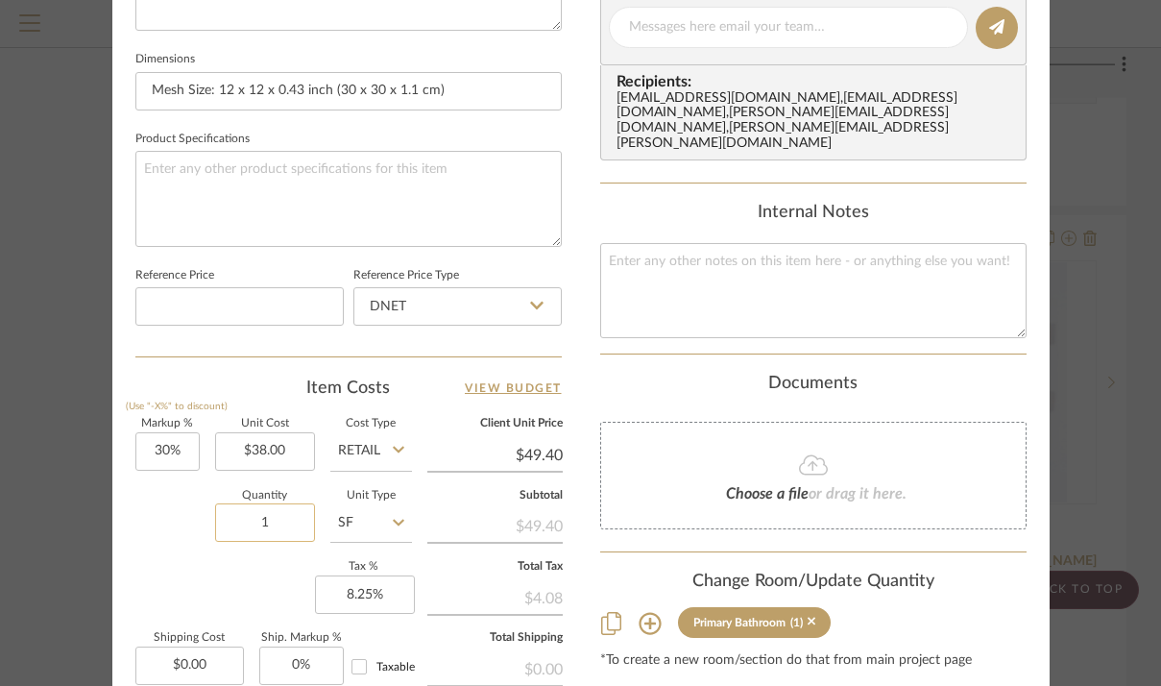
click at [280, 507] on input "1" at bounding box center [265, 522] width 100 height 38
type input "266"
click at [182, 519] on div "Quantity 266 Unit Type SF" at bounding box center [273, 525] width 277 height 68
click at [584, 328] on div "37 RUSTIC VIEW Primary Bathroom Zellige Riad Team View 1 Client View Orders 1 /…" at bounding box center [580, 14] width 937 height 1774
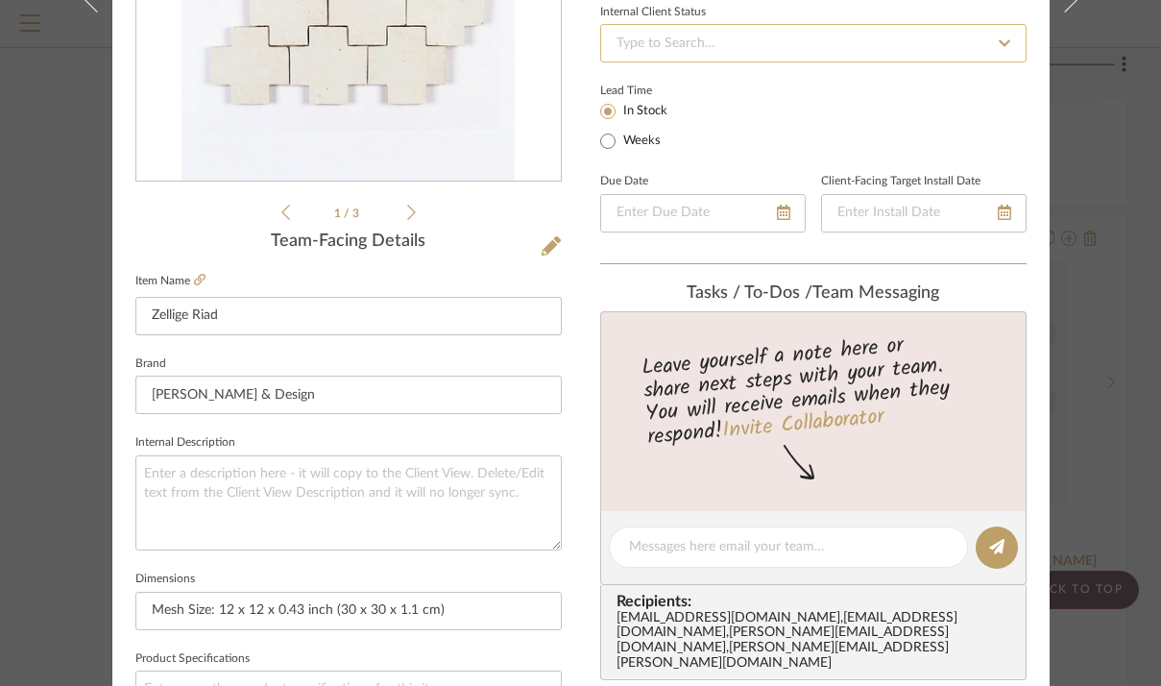
scroll to position [277, 0]
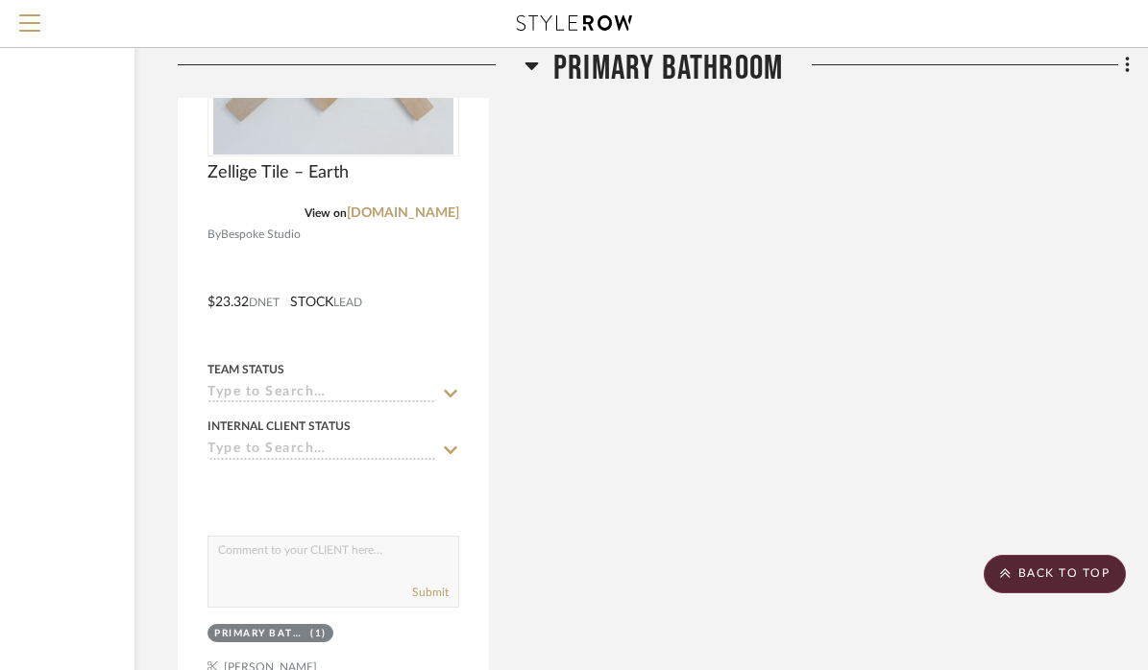
scroll to position [29928, 227]
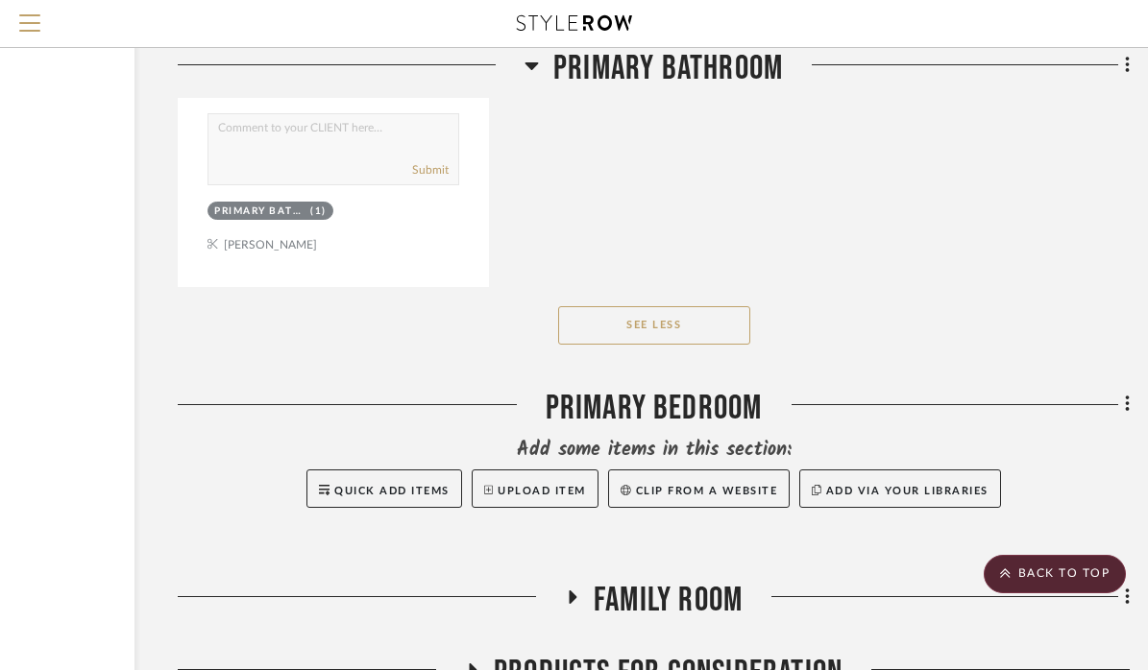
click at [533, 60] on icon at bounding box center [531, 65] width 14 height 23
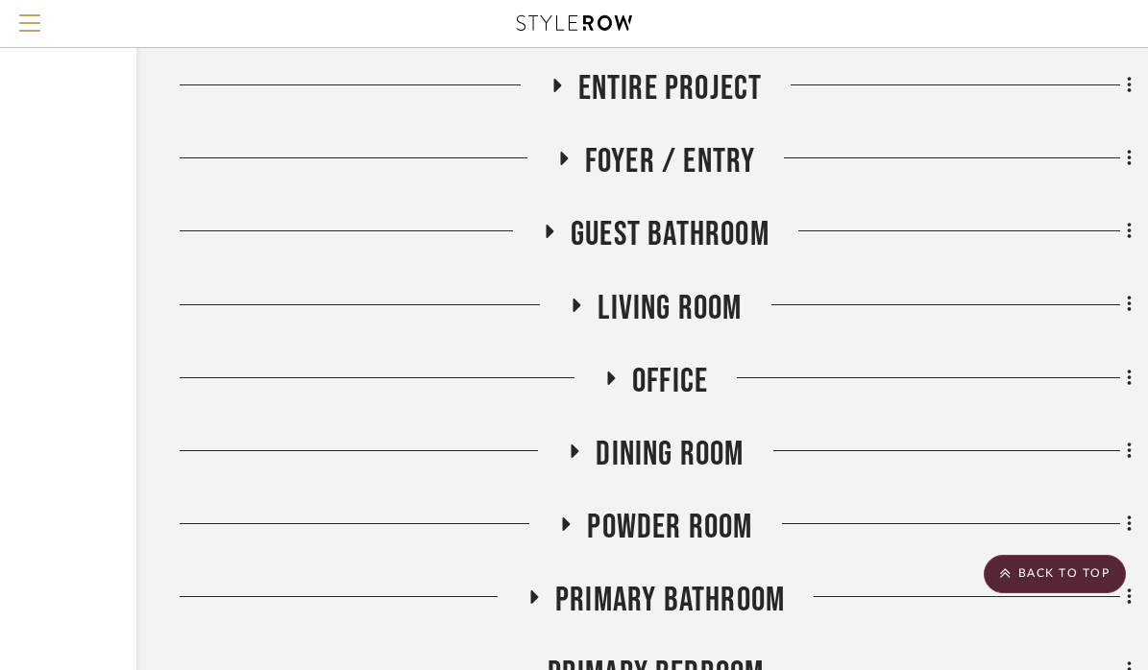
scroll to position [17615, 225]
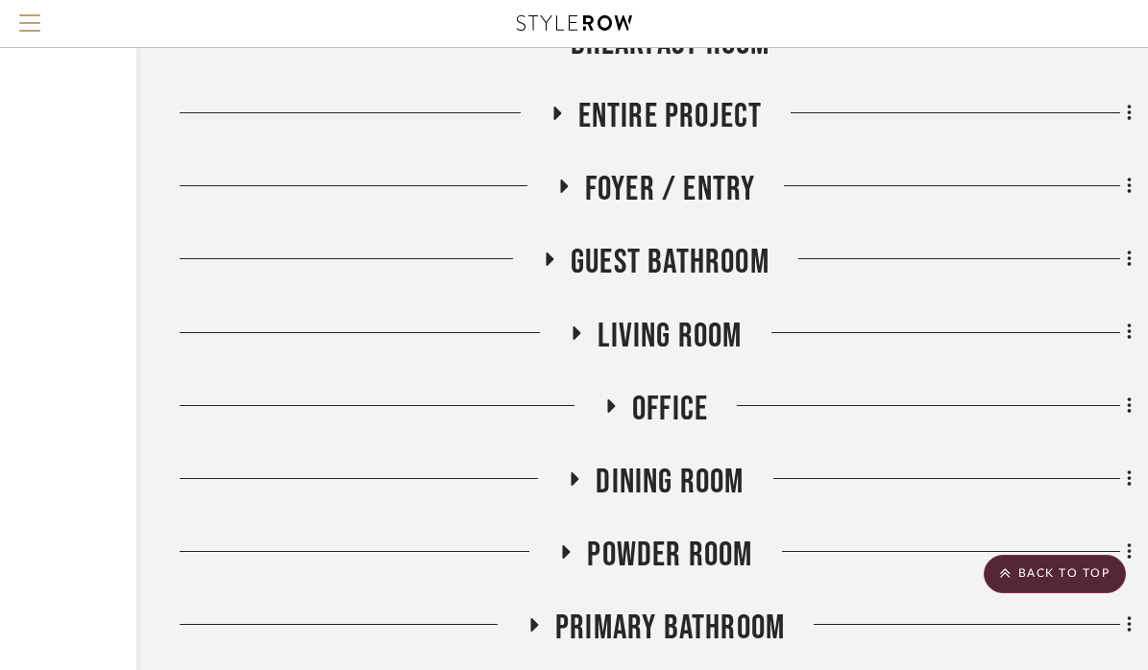
click at [555, 253] on icon at bounding box center [549, 260] width 23 height 14
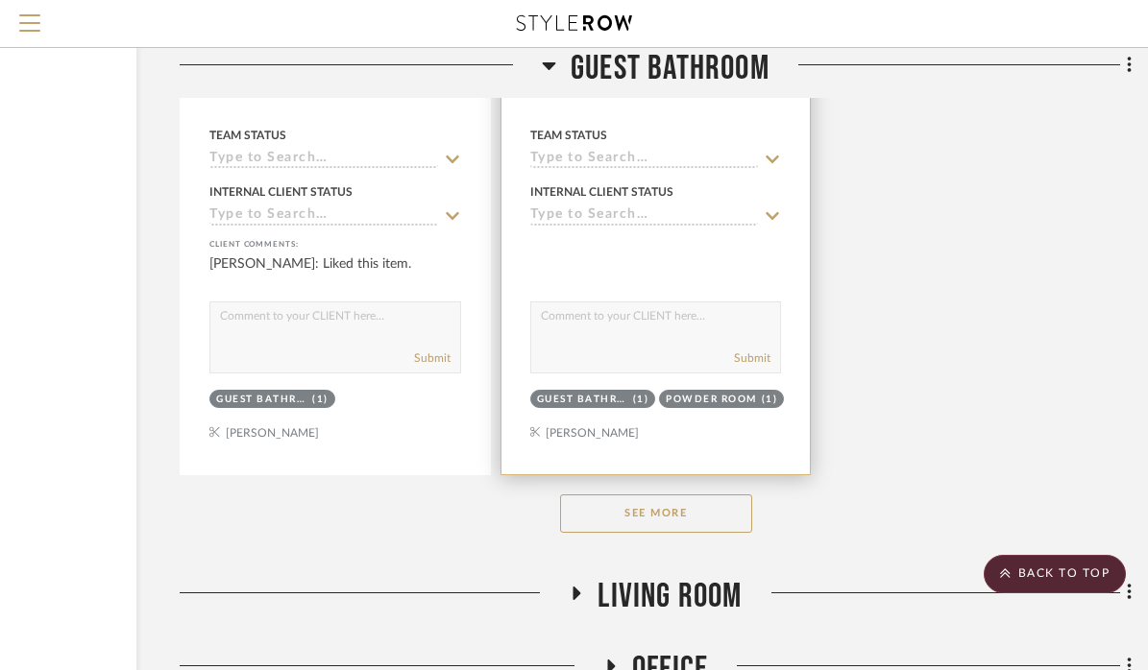
scroll to position [20070, 223]
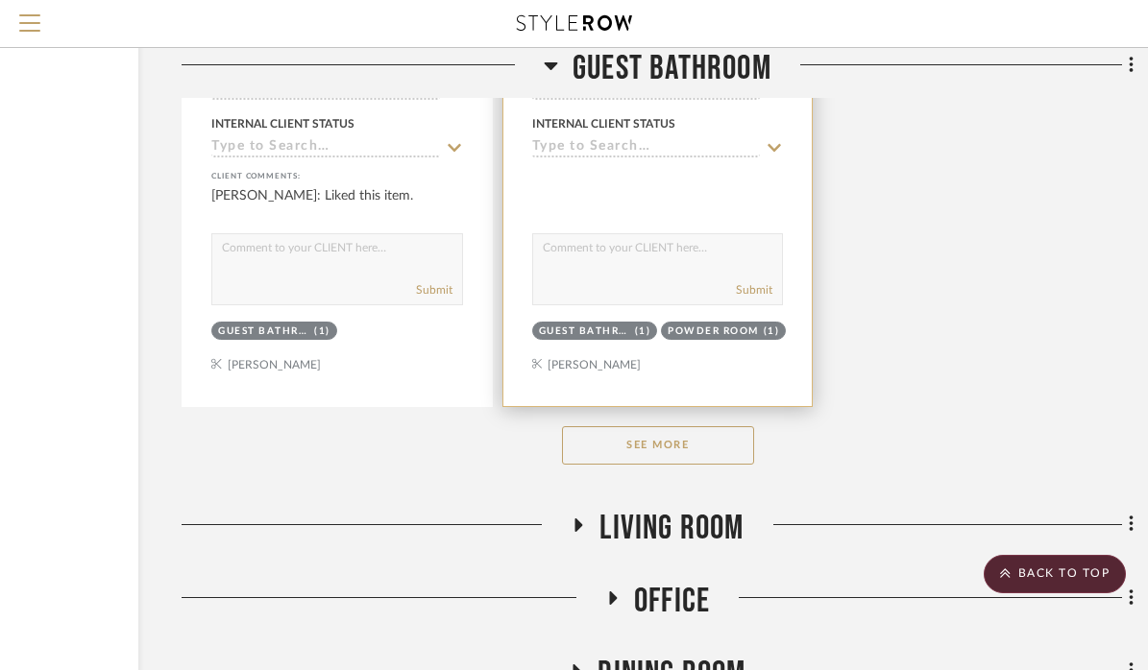
drag, startPoint x: 653, startPoint y: 357, endPoint x: 790, endPoint y: 313, distance: 143.4
click at [653, 426] on button "See More" at bounding box center [658, 445] width 192 height 38
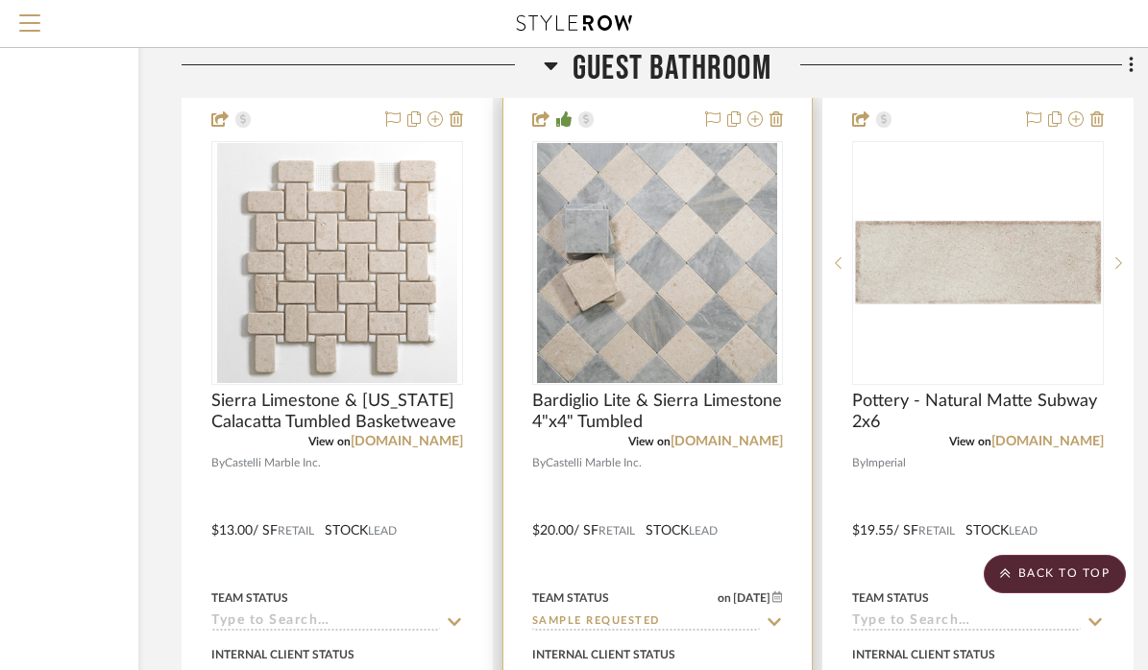
click at [638, 401] on div at bounding box center [657, 517] width 309 height 840
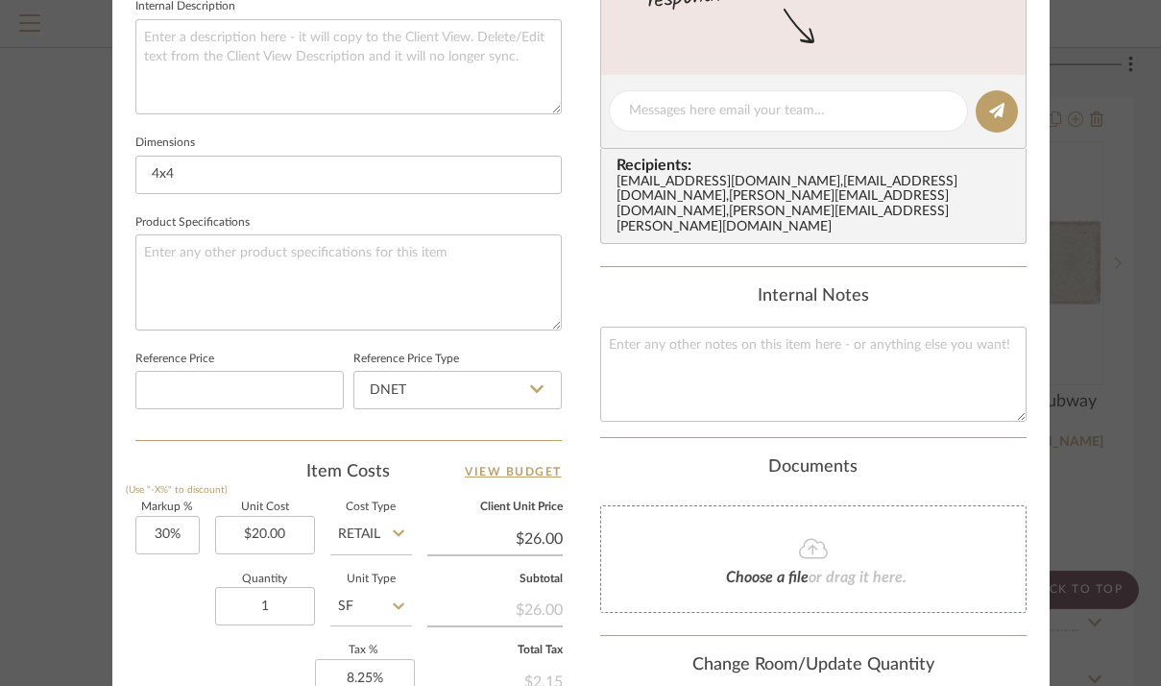
scroll to position [810, 0]
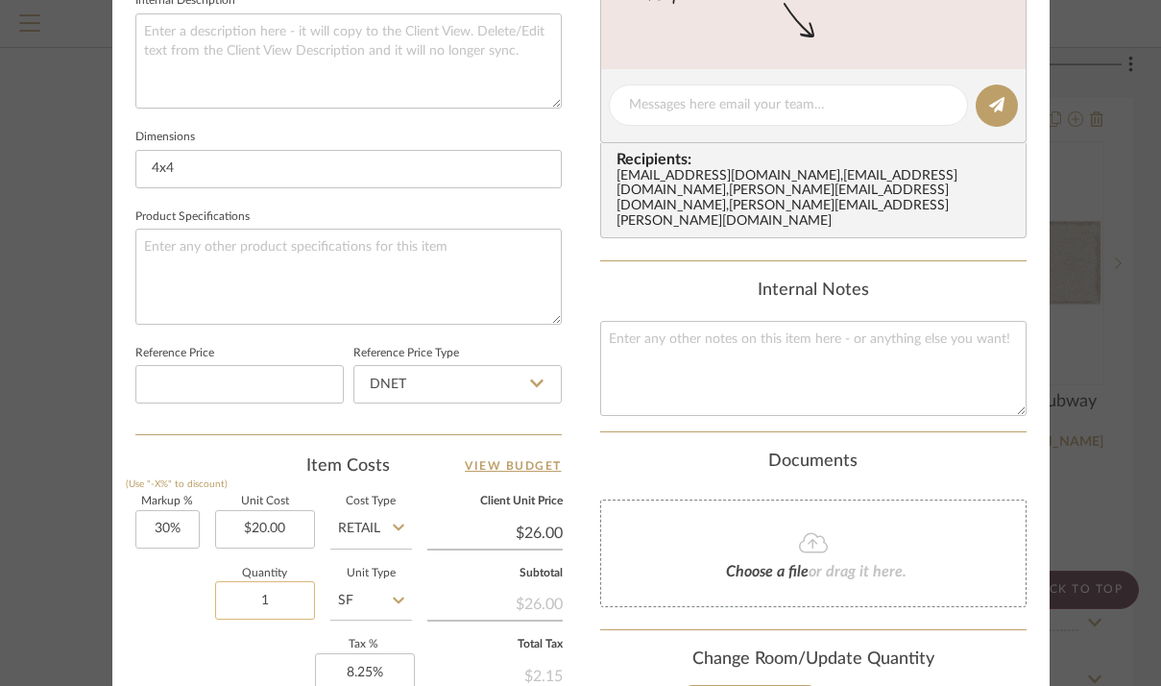
click at [277, 595] on input "1" at bounding box center [265, 600] width 100 height 38
type input "83"
click at [580, 414] on div "37 RUSTIC VIEW Guest Bathroom Bardiglio Lite & Sierra Limestone 4"x4" Tumbled T…" at bounding box center [580, 92] width 937 height 1774
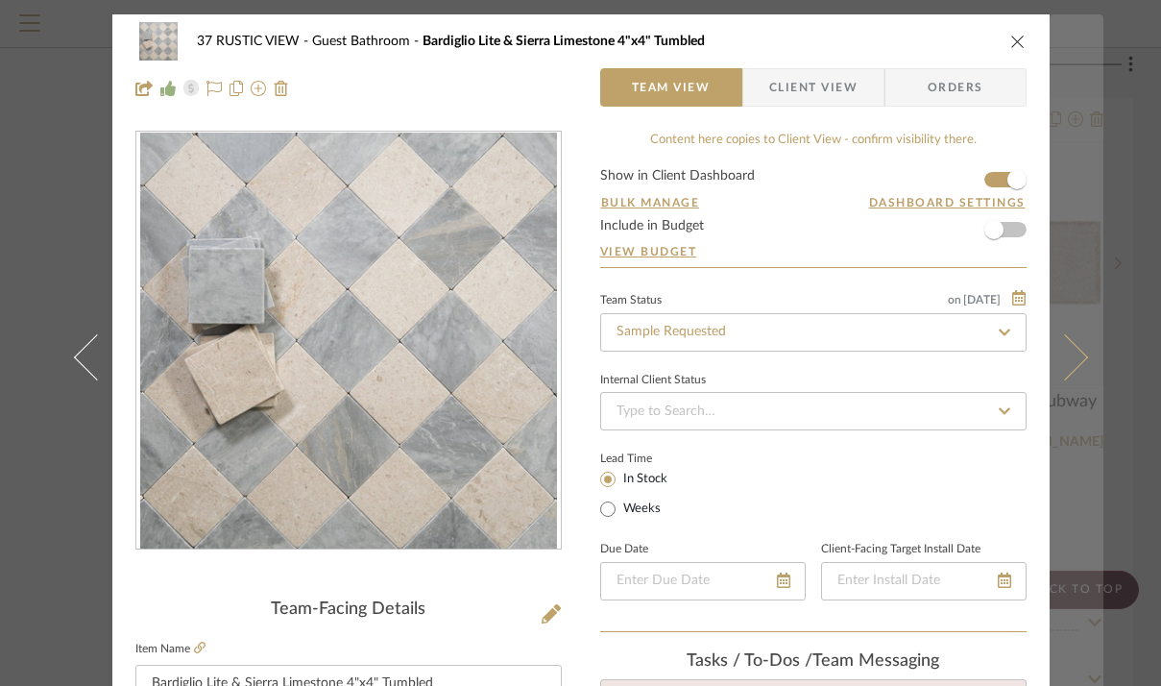
scroll to position [0, 0]
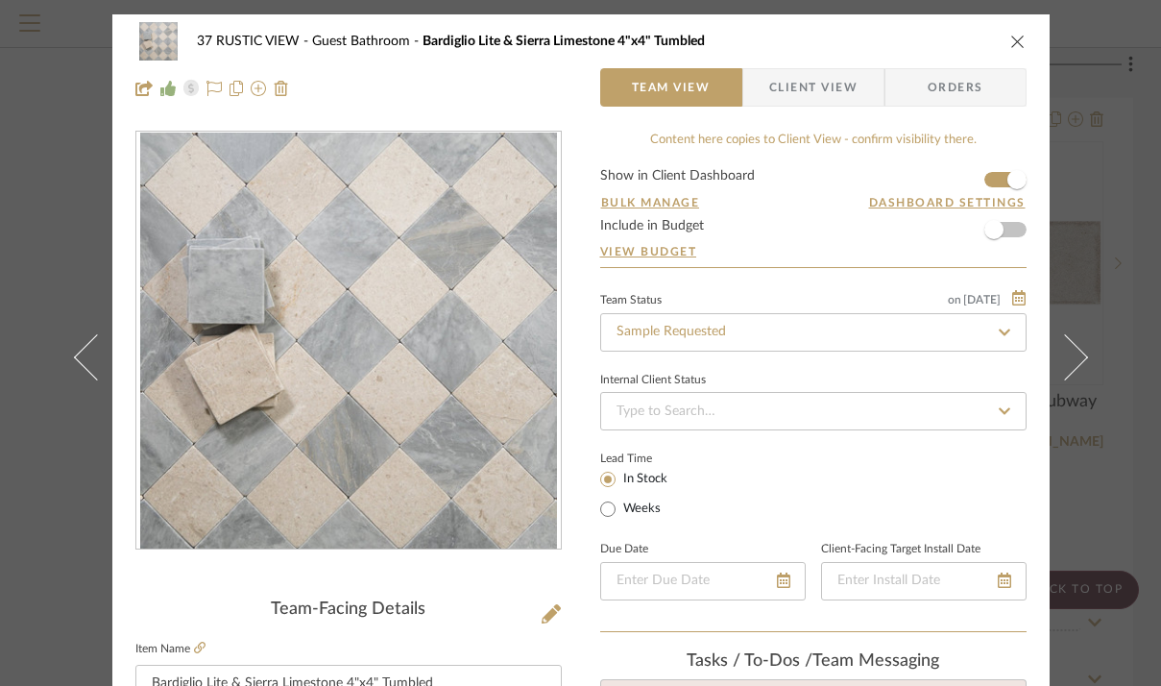
click at [1011, 42] on icon "close" at bounding box center [1017, 41] width 15 height 15
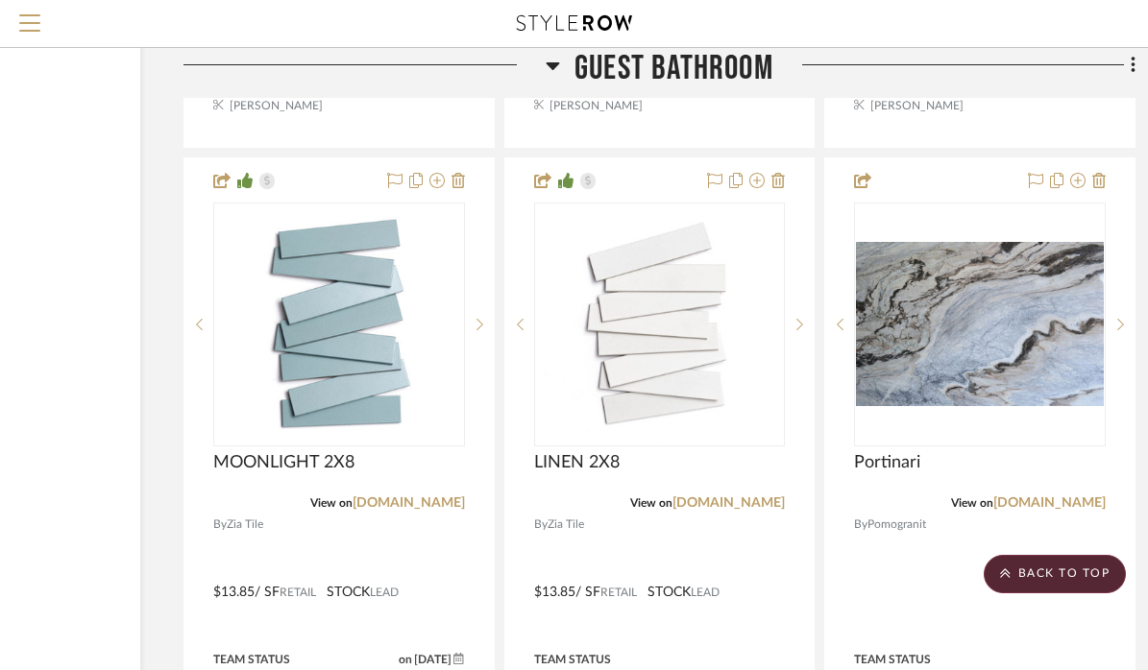
scroll to position [22034, 221]
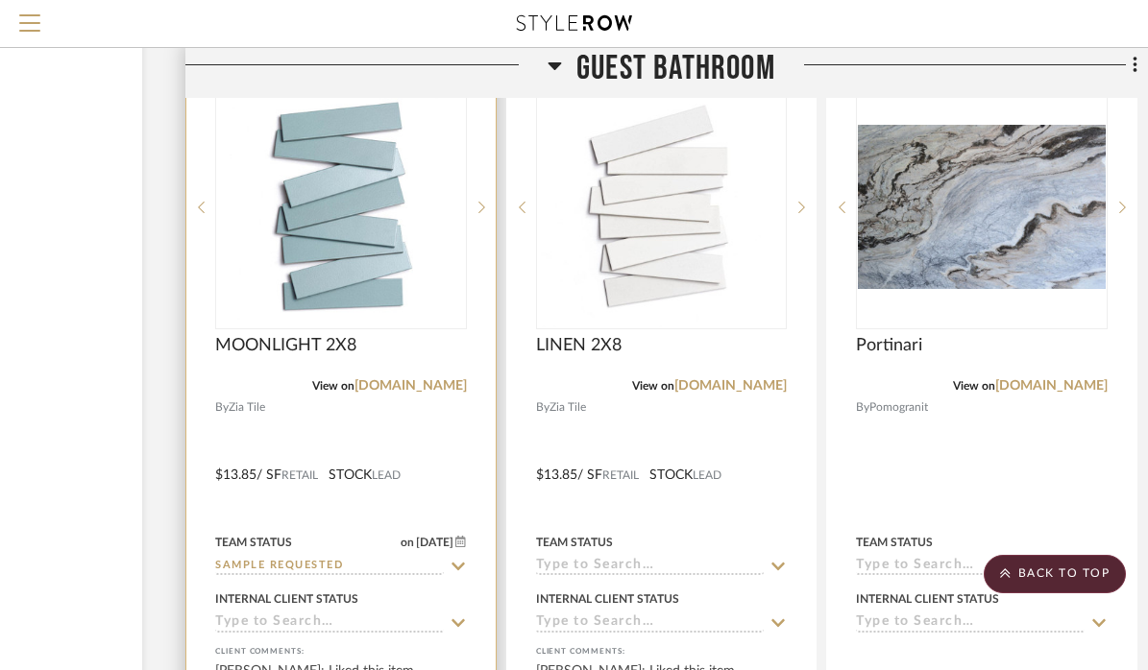
click at [314, 331] on div at bounding box center [340, 461] width 309 height 840
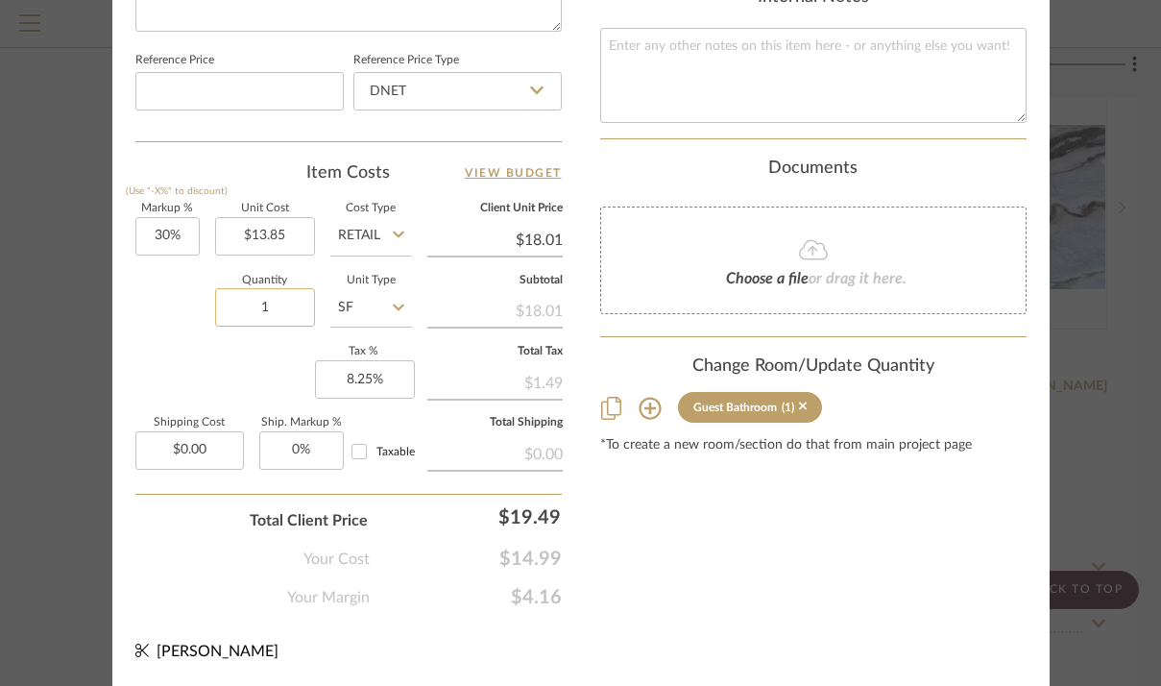
scroll to position [1102, 0]
click at [288, 289] on input "1" at bounding box center [265, 308] width 100 height 38
type input "120"
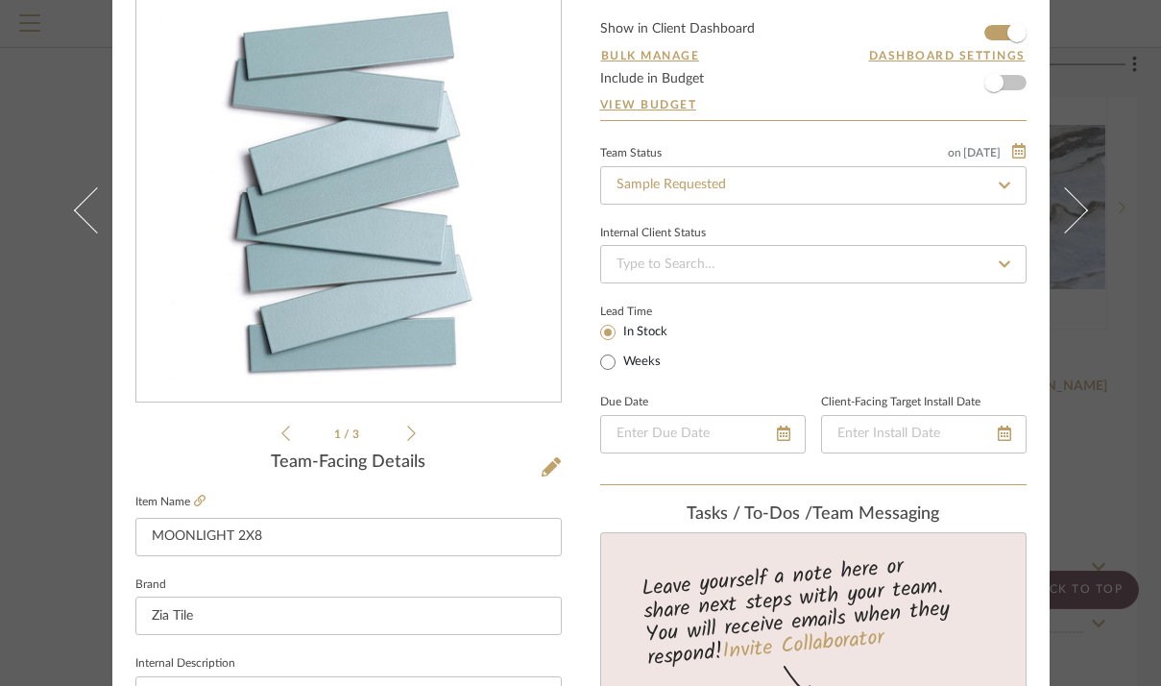
scroll to position [163, 0]
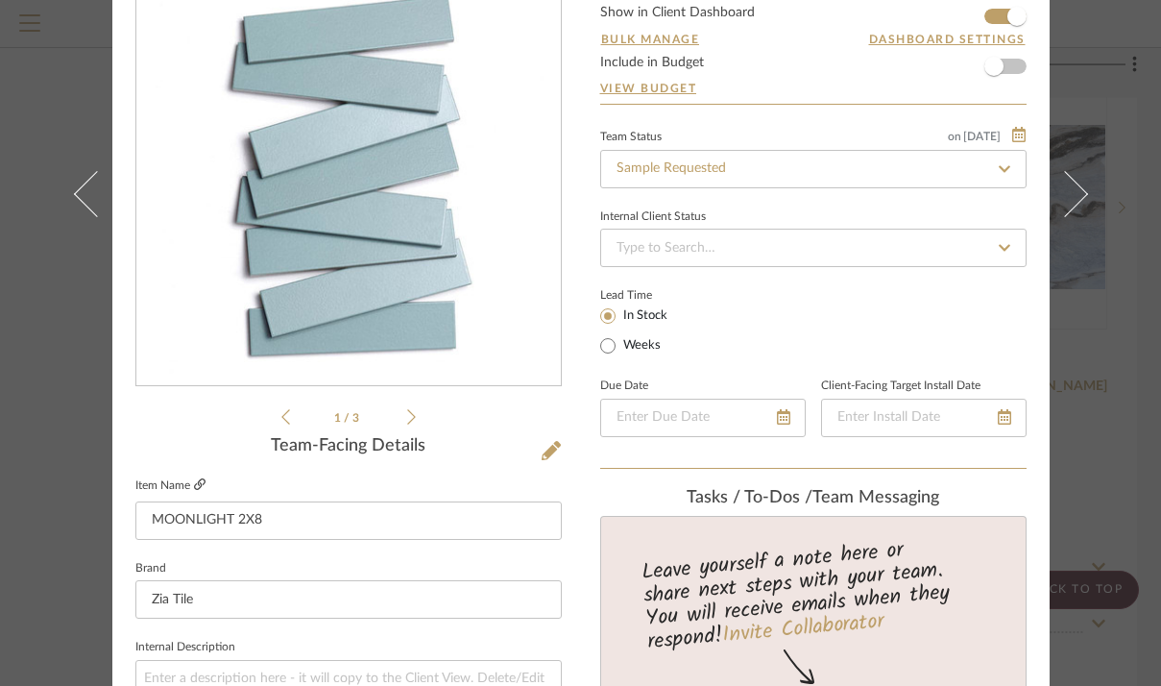
click at [196, 486] on icon at bounding box center [200, 484] width 12 height 12
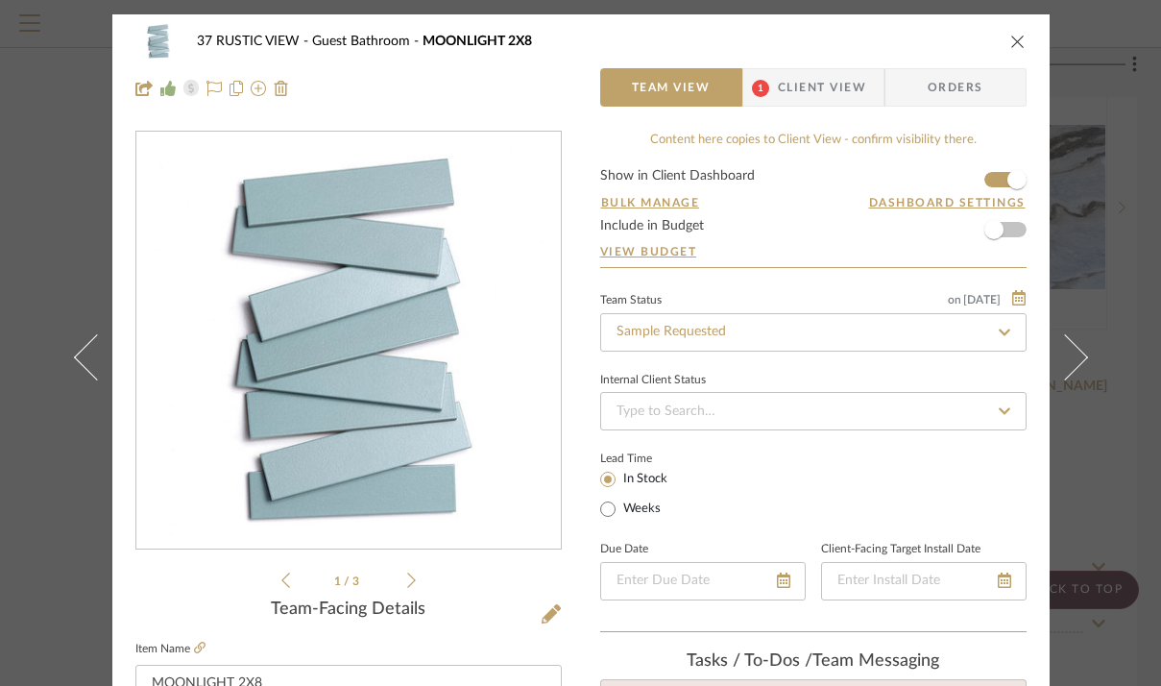
scroll to position [0, 0]
click at [1012, 40] on icon "close" at bounding box center [1017, 41] width 15 height 15
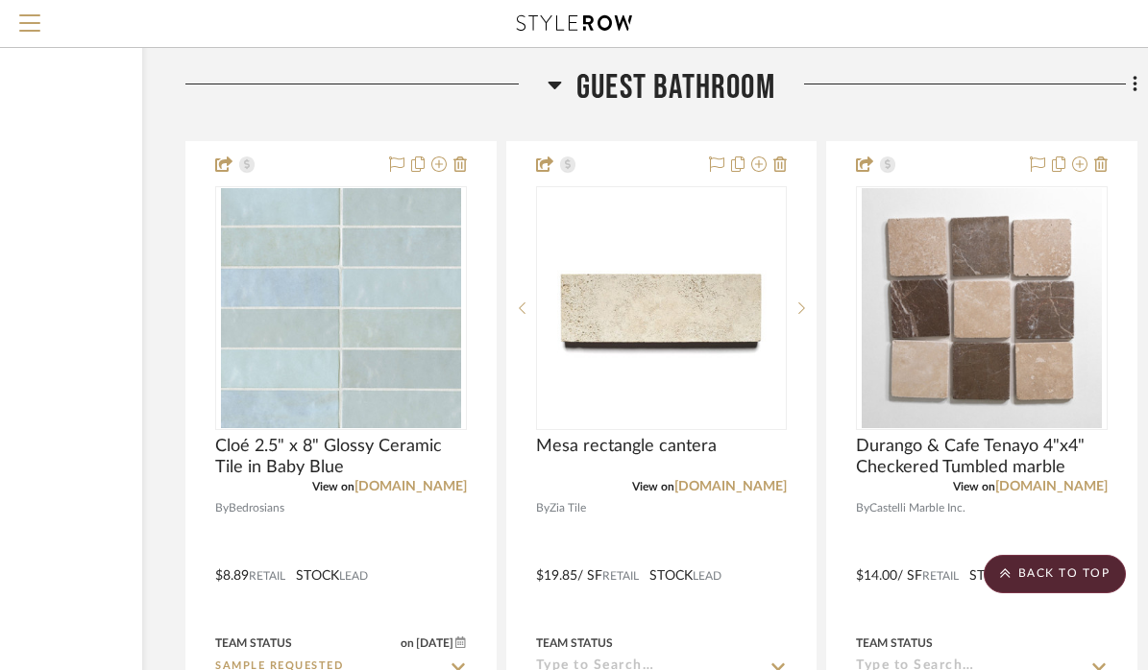
scroll to position [17795, 219]
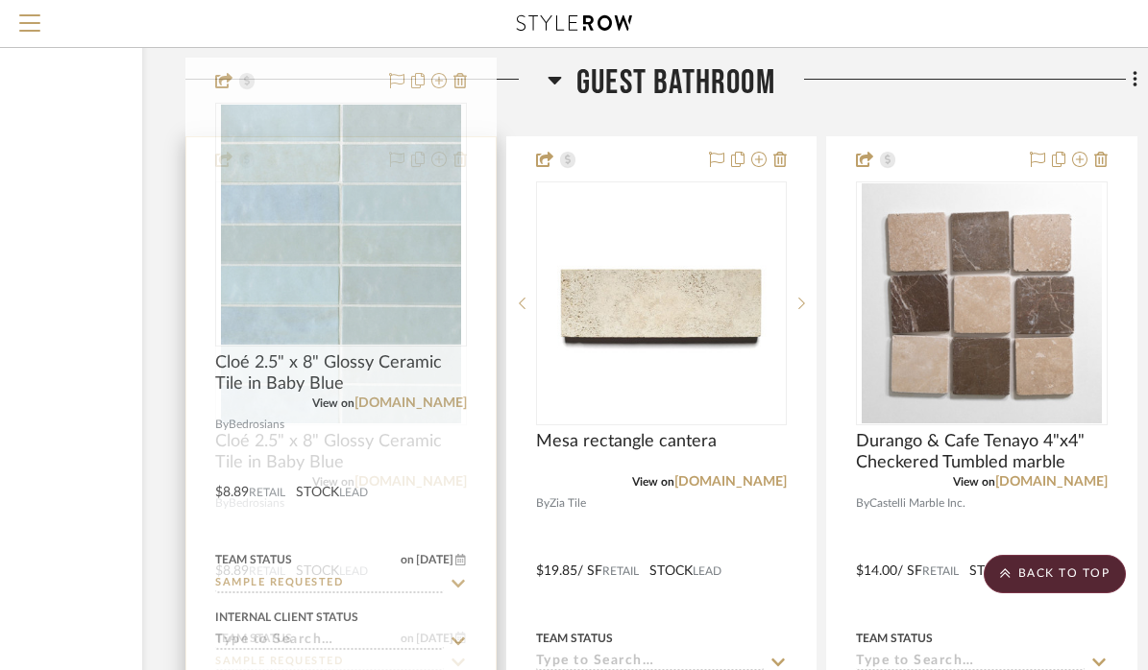
click at [377, 440] on div at bounding box center [340, 557] width 309 height 840
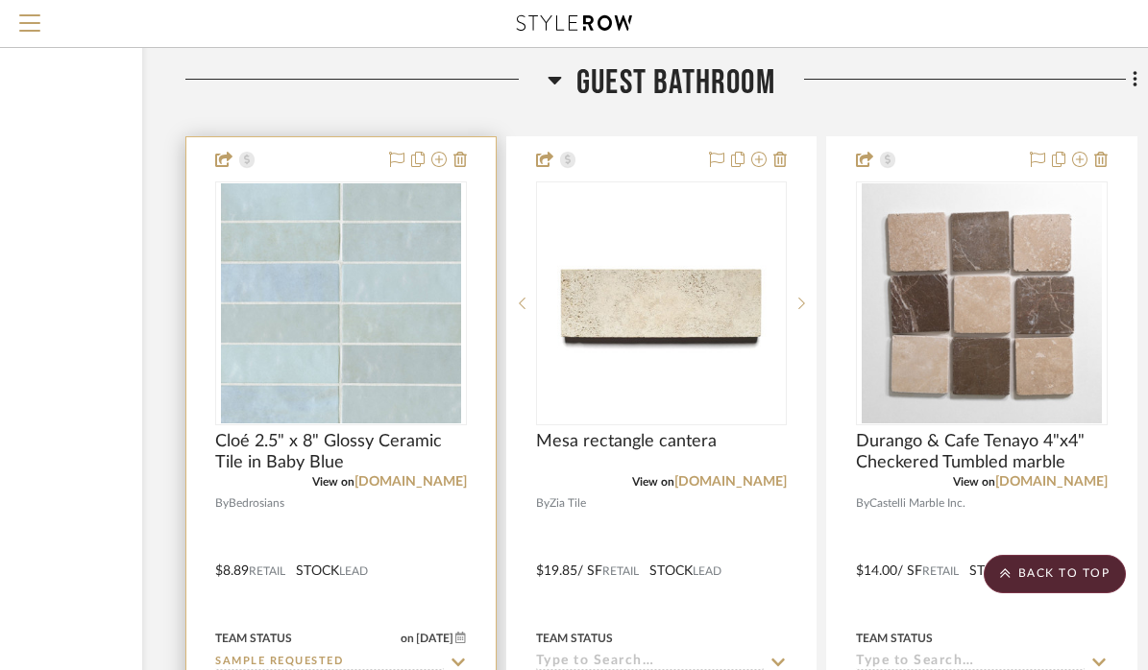
click at [370, 442] on div at bounding box center [340, 557] width 309 height 840
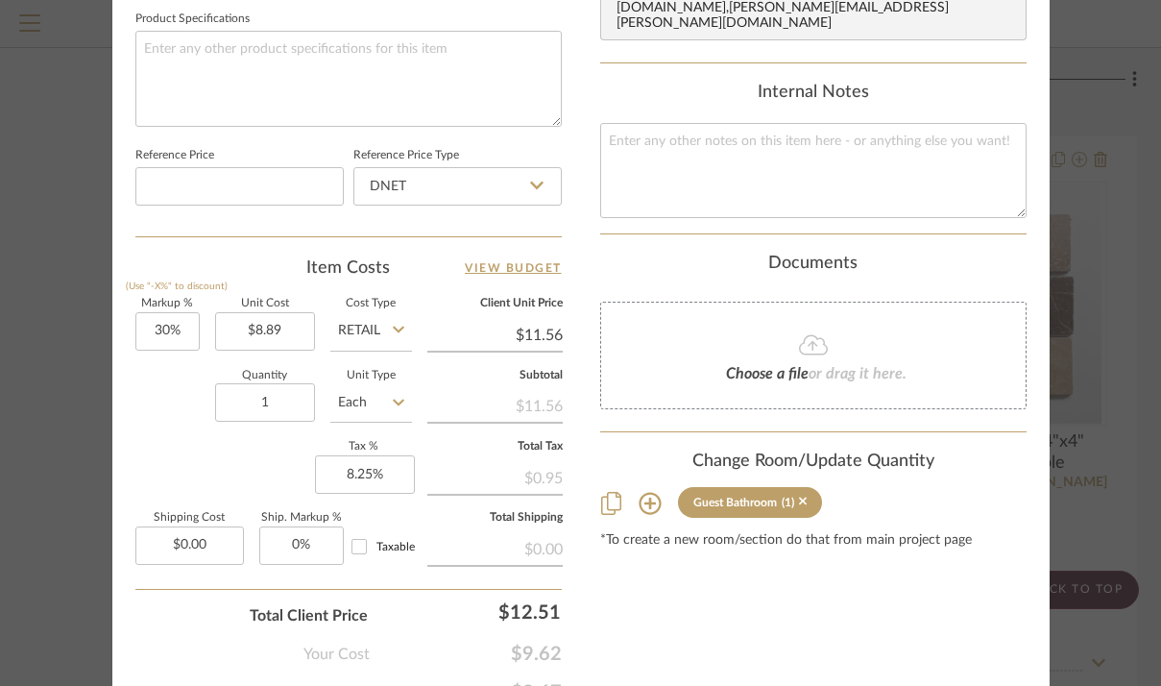
scroll to position [1010, 0]
click at [290, 401] on input "1" at bounding box center [265, 400] width 100 height 38
type input "120"
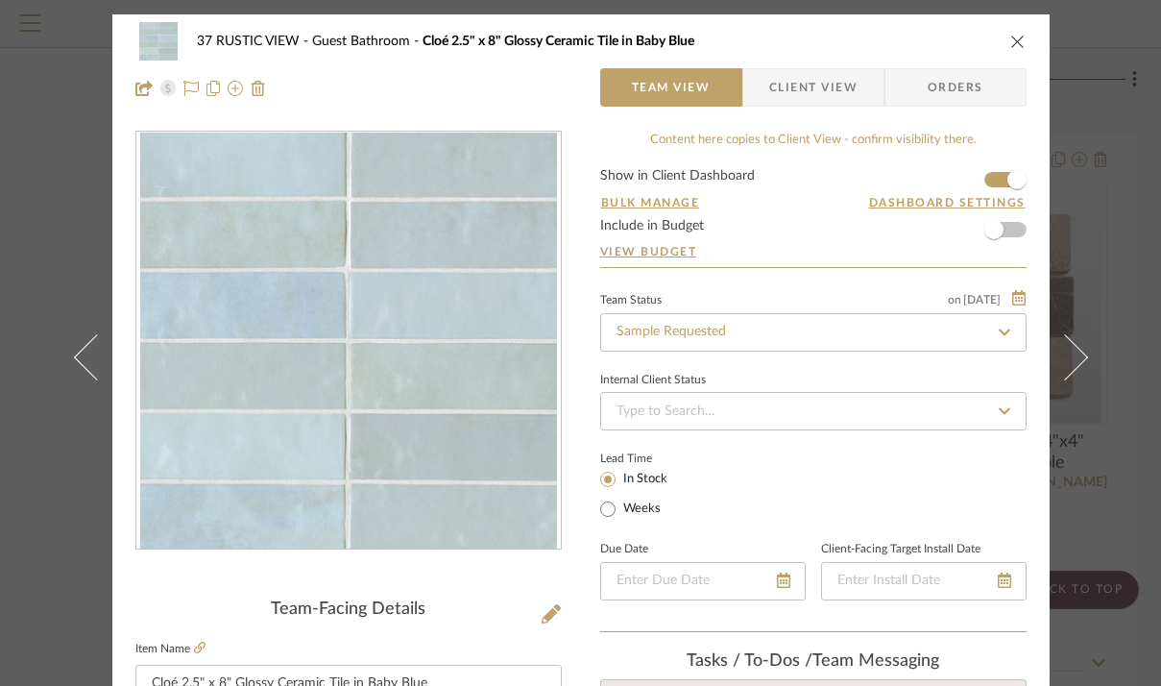
scroll to position [0, 0]
click at [1011, 38] on icon "close" at bounding box center [1017, 41] width 15 height 15
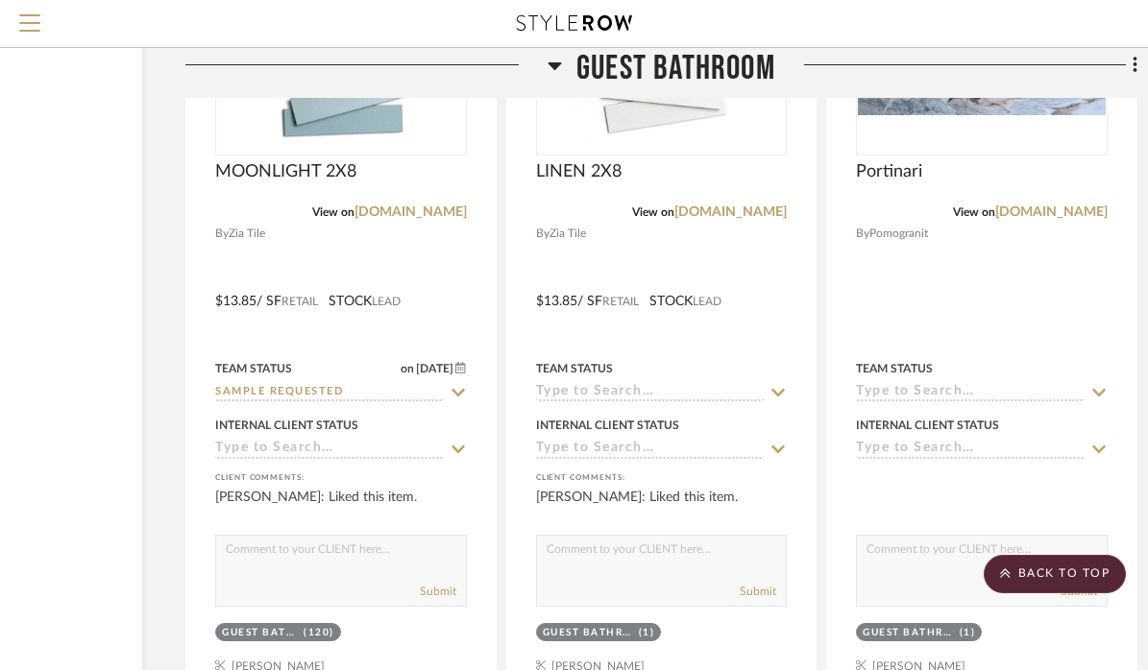
scroll to position [22313, 219]
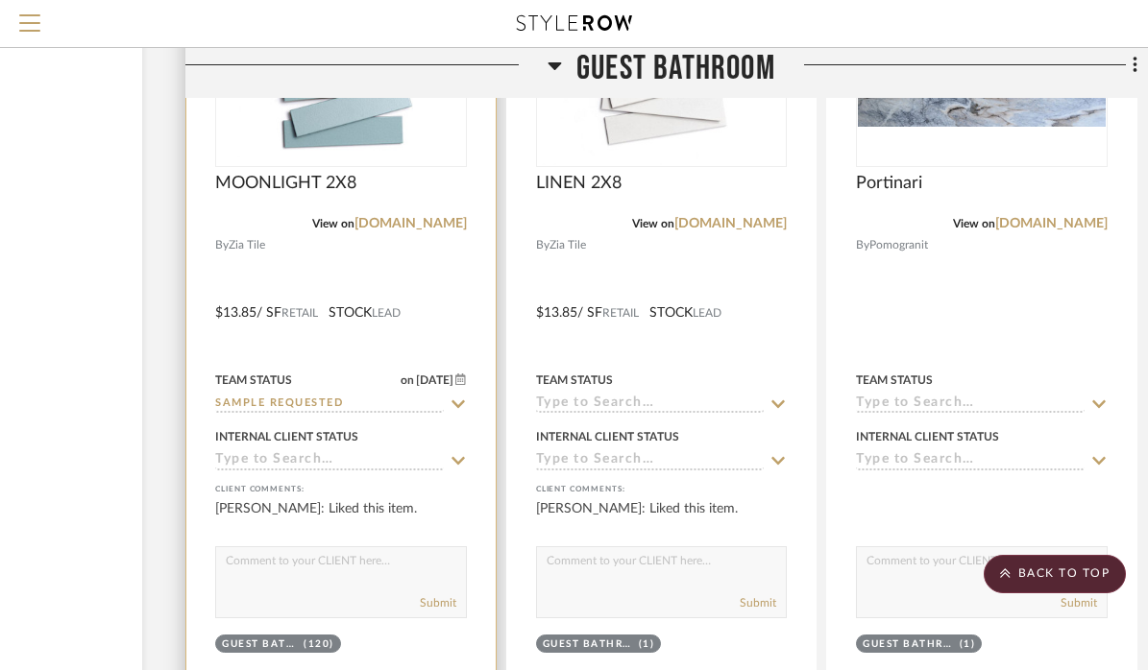
click at [328, 163] on div at bounding box center [340, 299] width 309 height 840
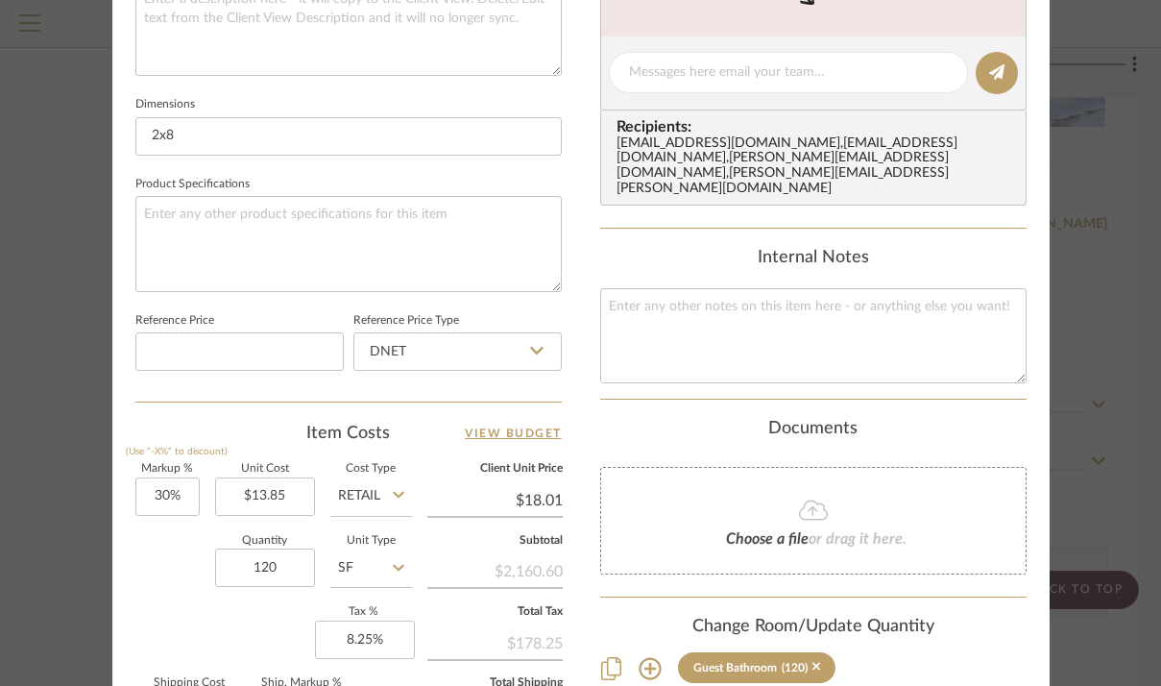
scroll to position [840, 0]
click at [262, 493] on input "13.85" at bounding box center [265, 498] width 100 height 38
type input "$14.85"
click at [578, 331] on div "37 RUSTIC VIEW Guest Bathroom MOONLIGHT 2X8 Team View 1 Client View Orders 1 / …" at bounding box center [580, 61] width 937 height 1774
type input "$19.31"
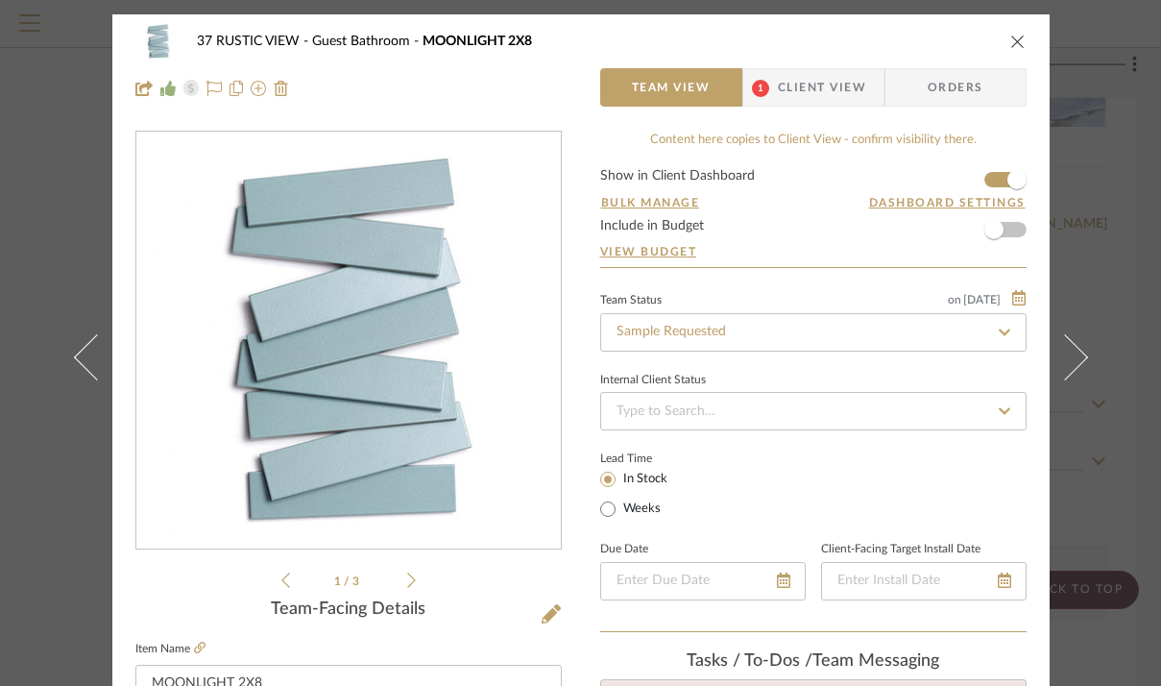
scroll to position [0, 0]
click at [1014, 40] on icon "close" at bounding box center [1017, 41] width 15 height 15
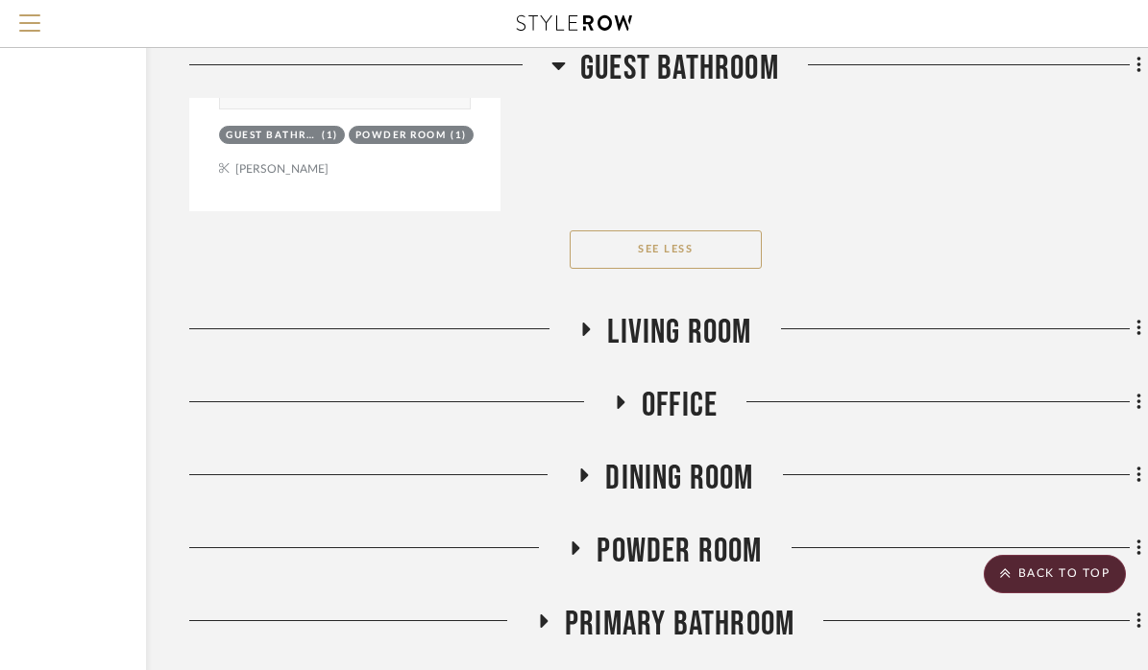
scroll to position [24530, 215]
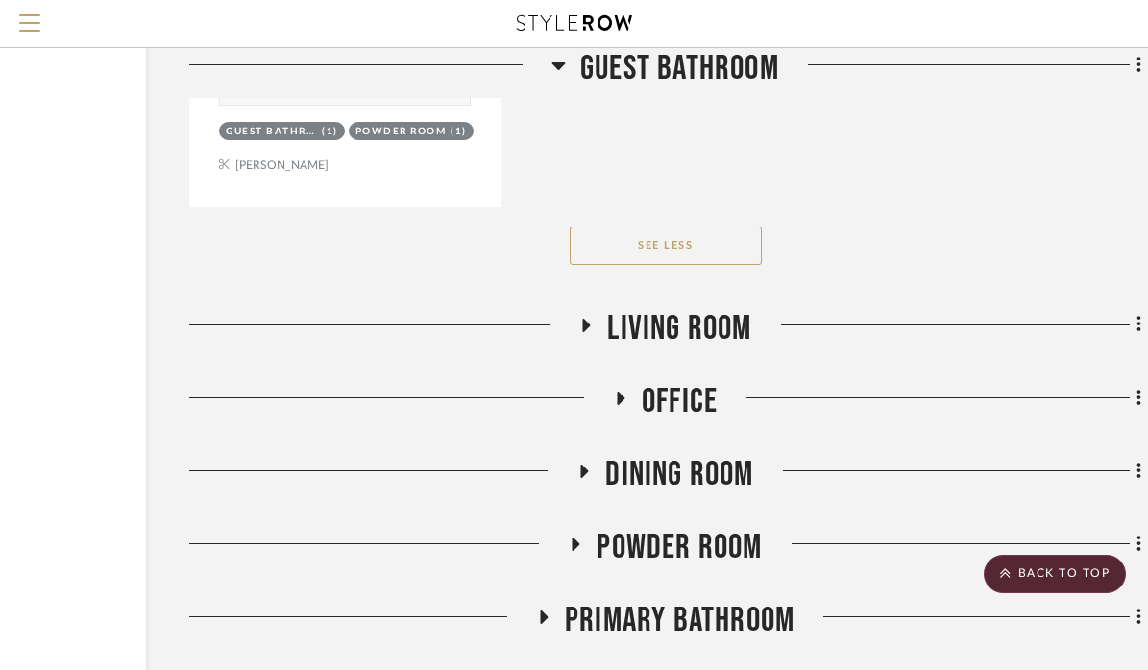
click at [562, 65] on icon at bounding box center [558, 66] width 13 height 8
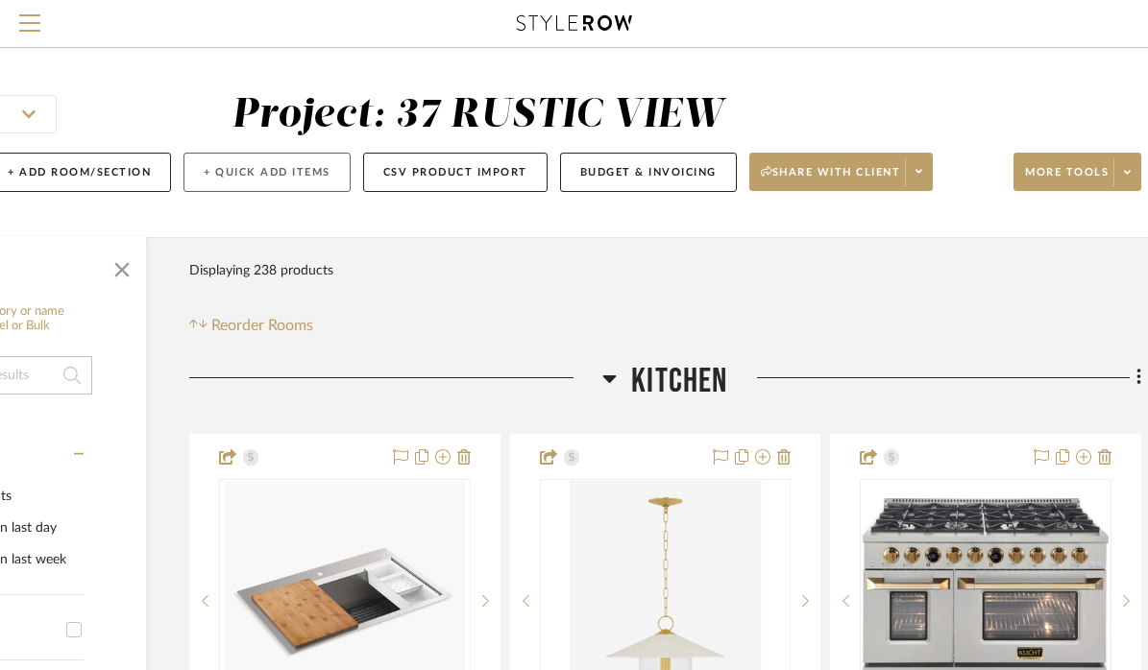
scroll to position [0, 215]
click at [106, 167] on button "+ Add Room/Section" at bounding box center [79, 172] width 183 height 39
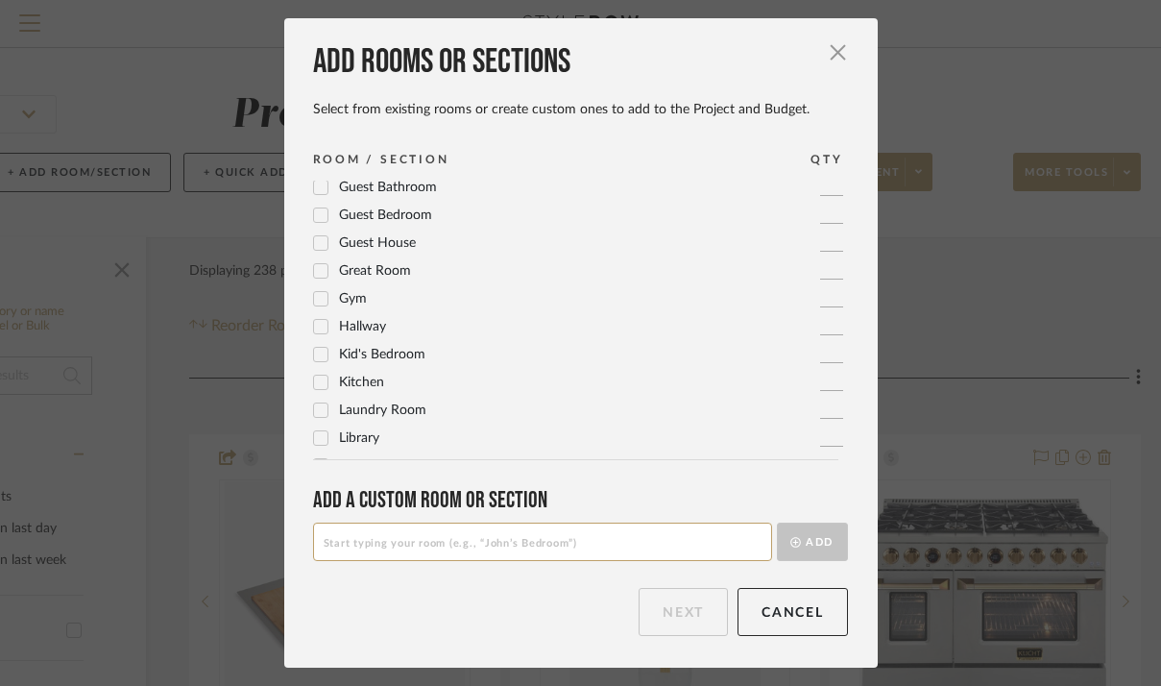
scroll to position [319, 0]
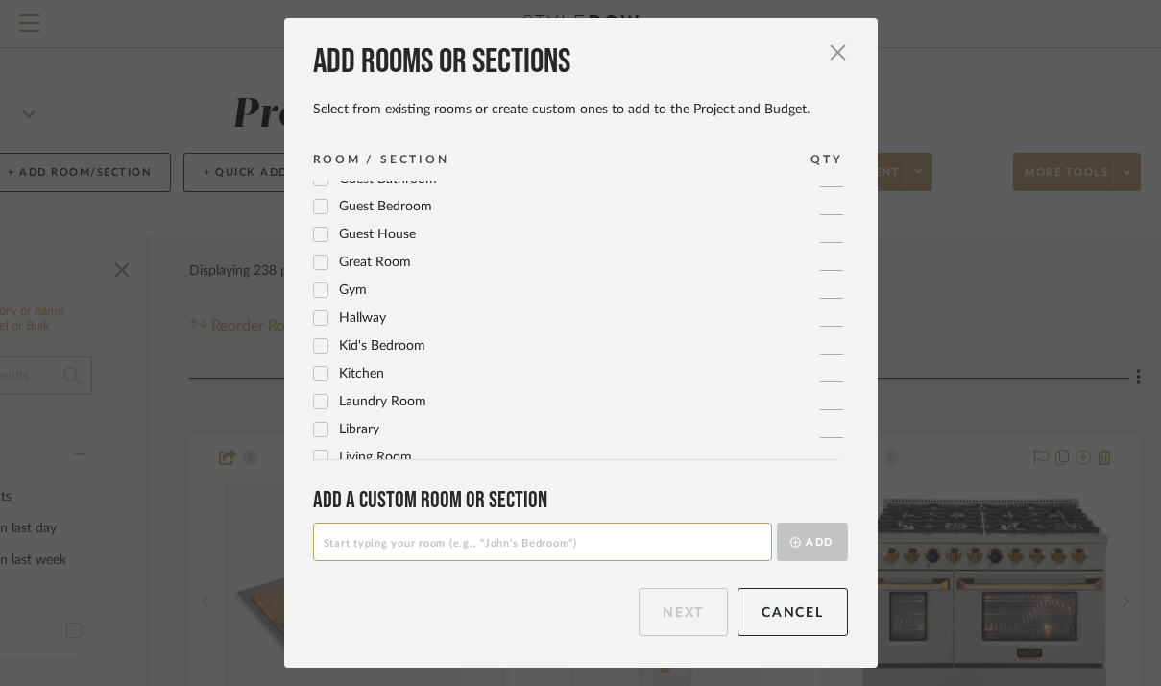
click at [318, 402] on icon at bounding box center [320, 401] width 13 height 13
click at [658, 619] on button "Next" at bounding box center [683, 612] width 89 height 48
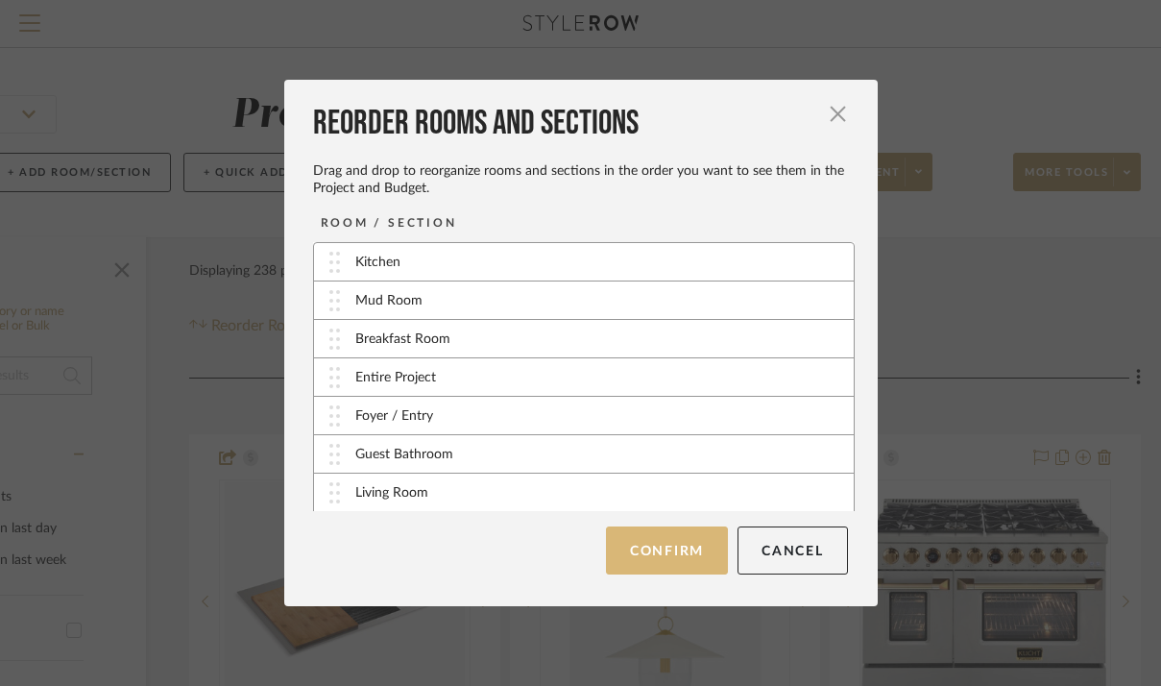
click at [671, 544] on button "Confirm" at bounding box center [667, 550] width 122 height 48
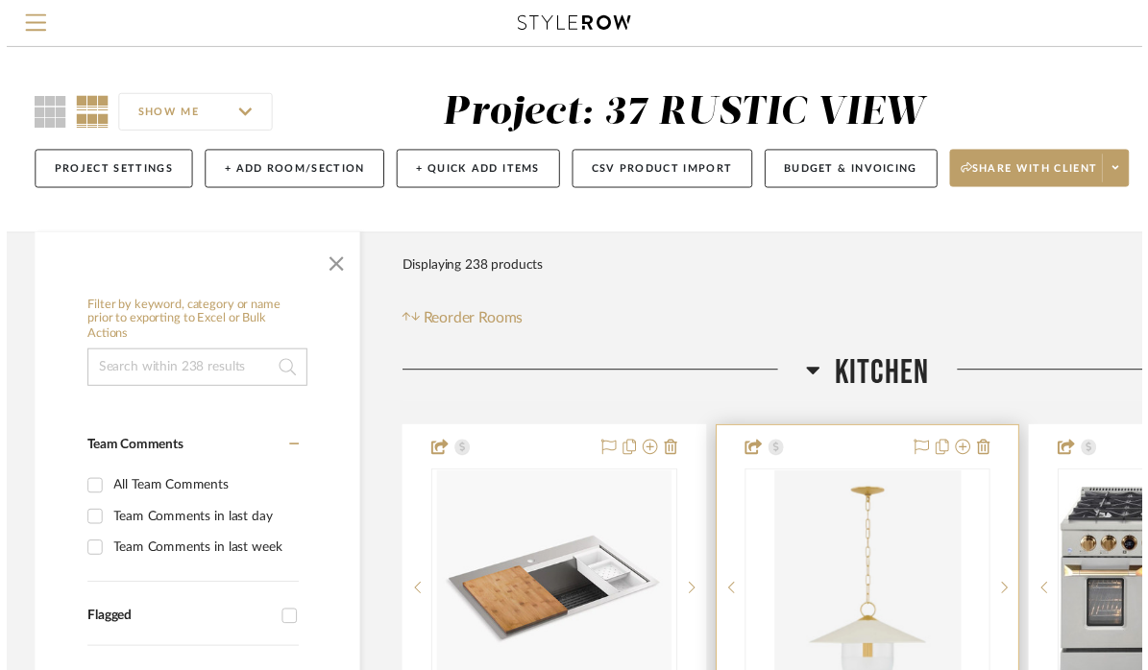
scroll to position [0, 215]
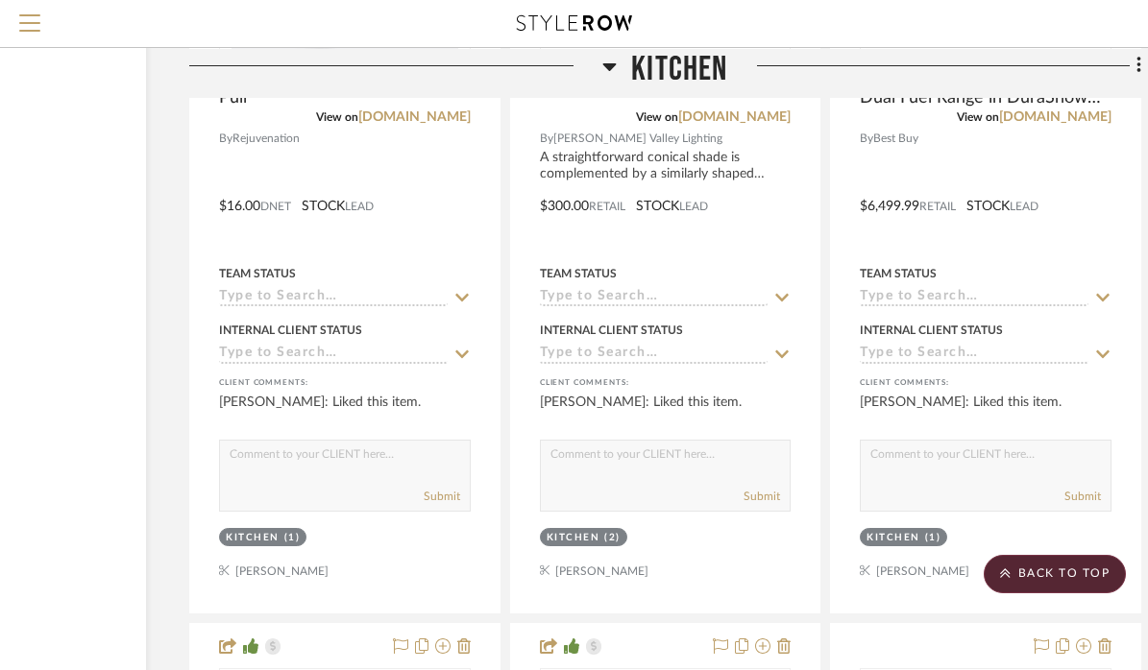
click at [610, 71] on icon at bounding box center [609, 65] width 14 height 23
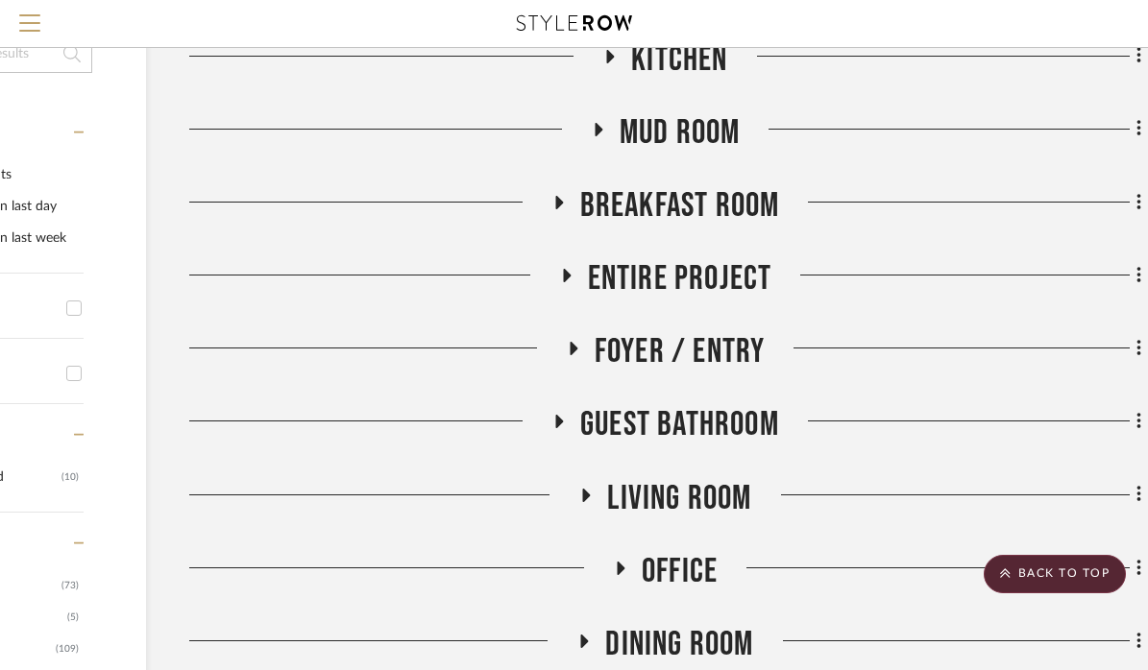
scroll to position [304, 215]
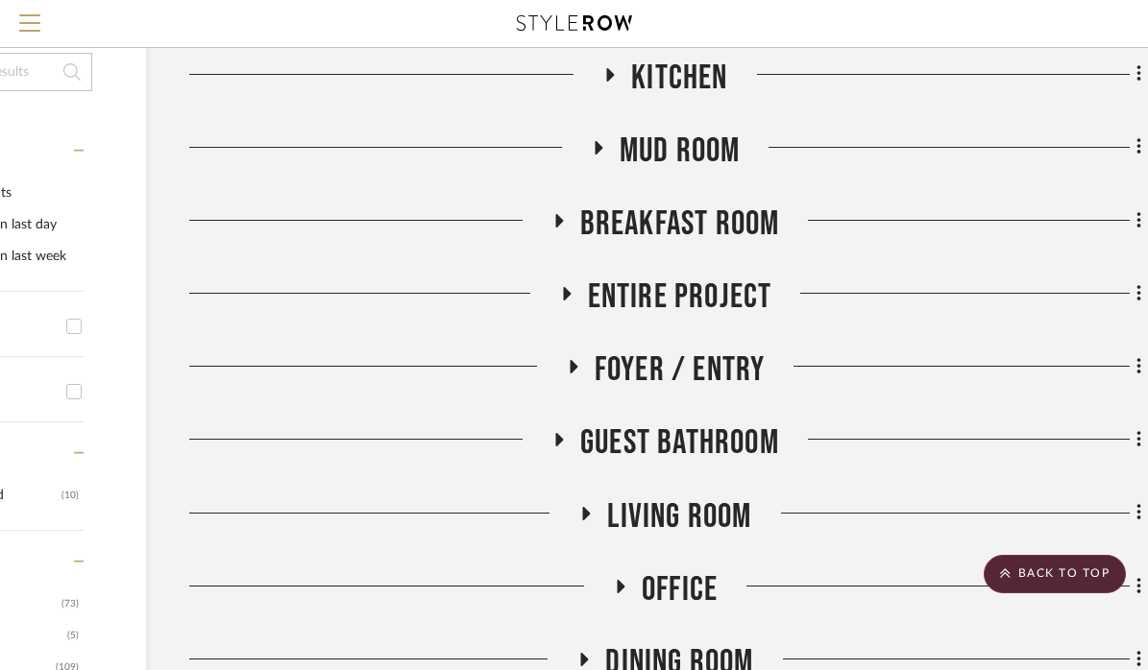
click at [596, 148] on icon at bounding box center [599, 147] width 8 height 13
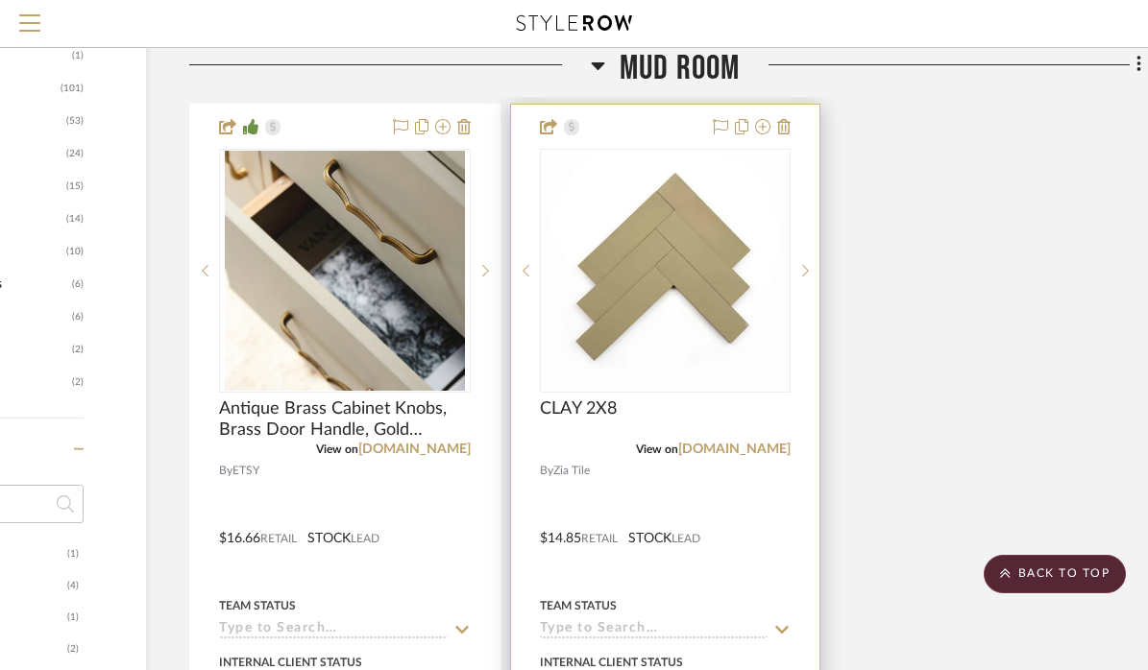
scroll to position [1251, 215]
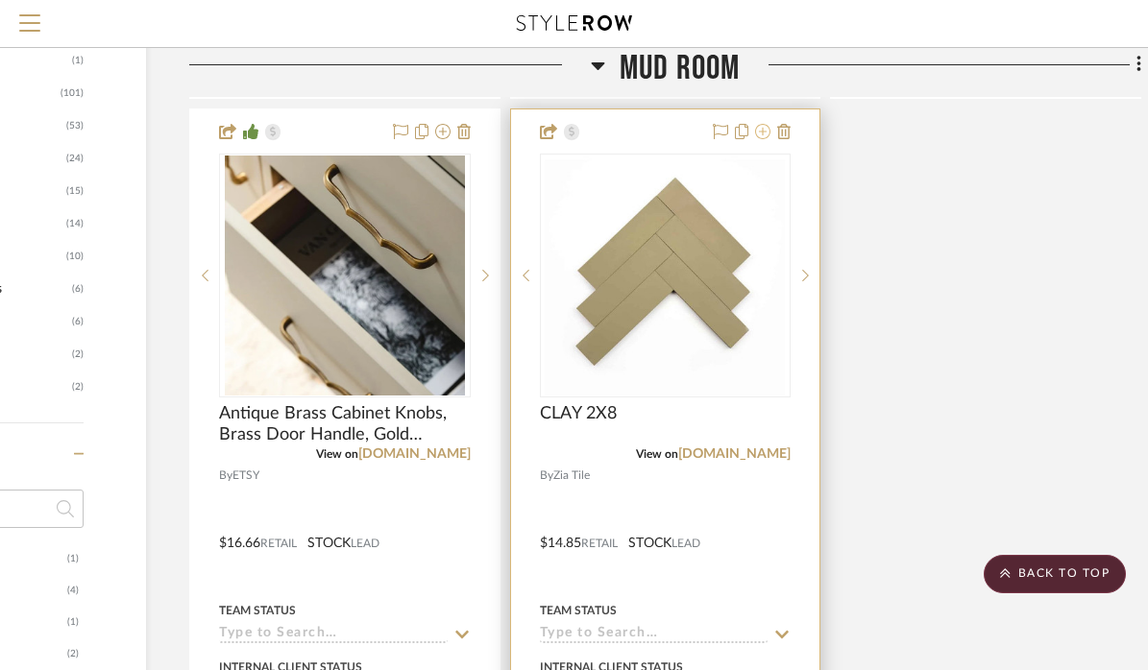
click at [765, 126] on icon at bounding box center [762, 131] width 15 height 15
click at [765, 130] on icon at bounding box center [762, 131] width 15 height 15
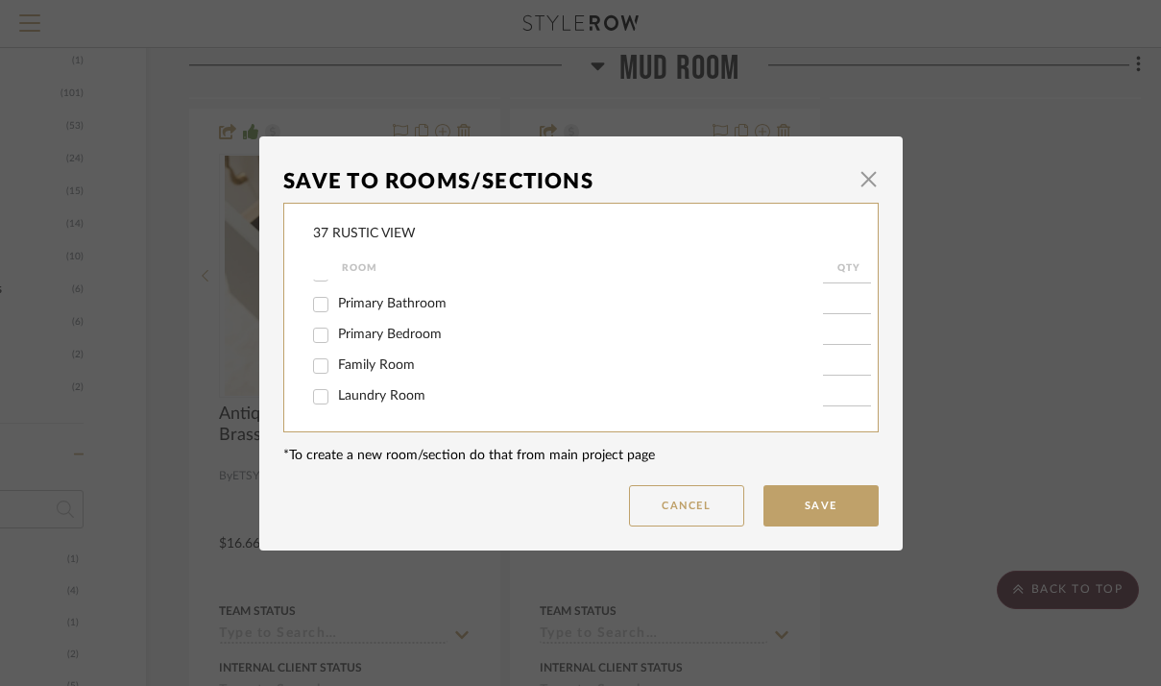
scroll to position [0, 0]
click at [318, 396] on input "Laundry Room" at bounding box center [320, 396] width 31 height 31
checkbox input "true"
type input "1"
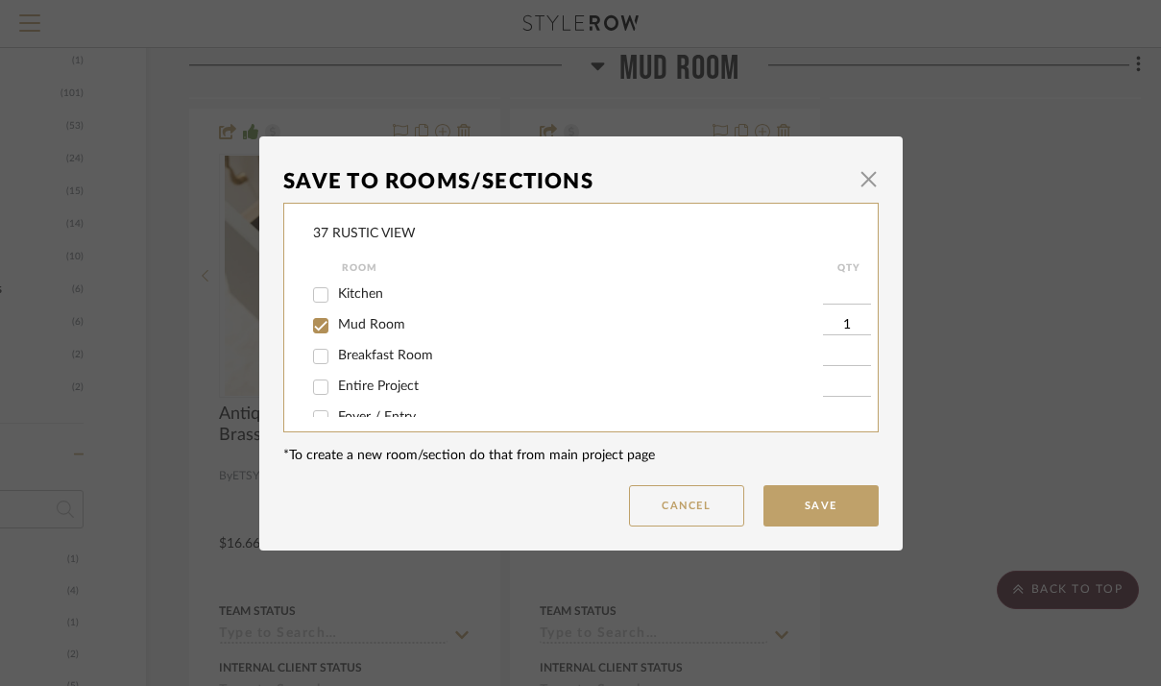
click at [312, 323] on input "Mud Room" at bounding box center [320, 325] width 31 height 31
checkbox input "false"
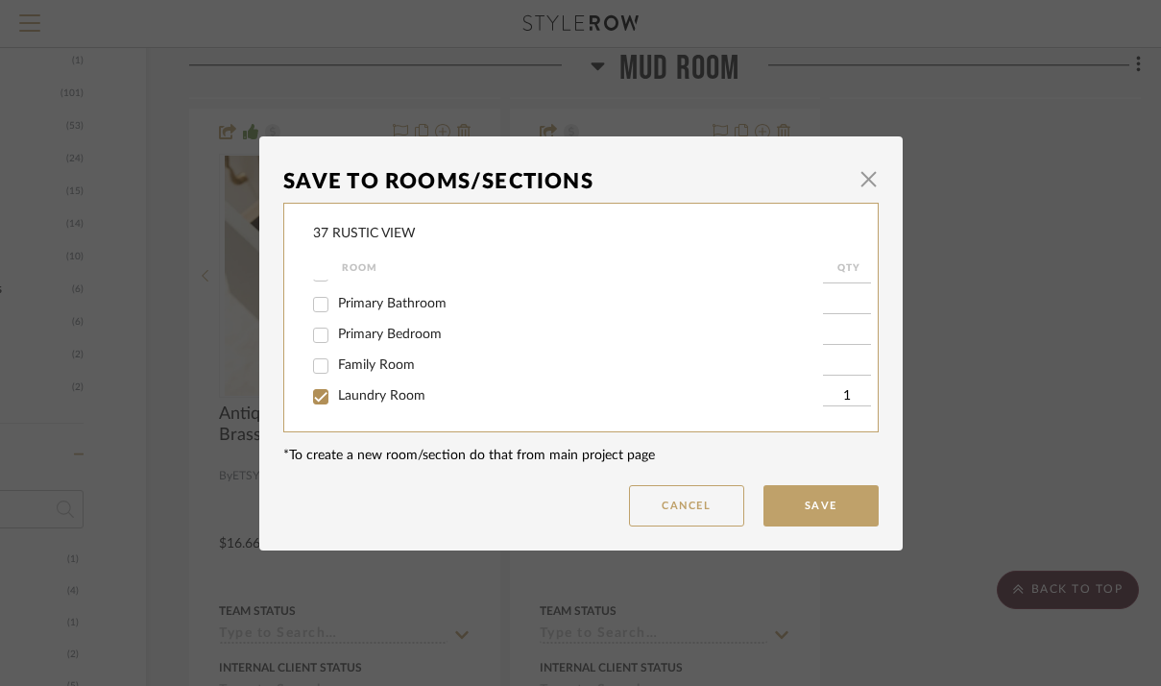
scroll to position [304, 0]
drag, startPoint x: 840, startPoint y: 396, endPoint x: 811, endPoint y: 396, distance: 29.8
click at [823, 396] on input "1" at bounding box center [847, 396] width 48 height 19
type input "70"
click at [730, 450] on div "*To create a new room/section do that from main project page" at bounding box center [581, 456] width 596 height 20
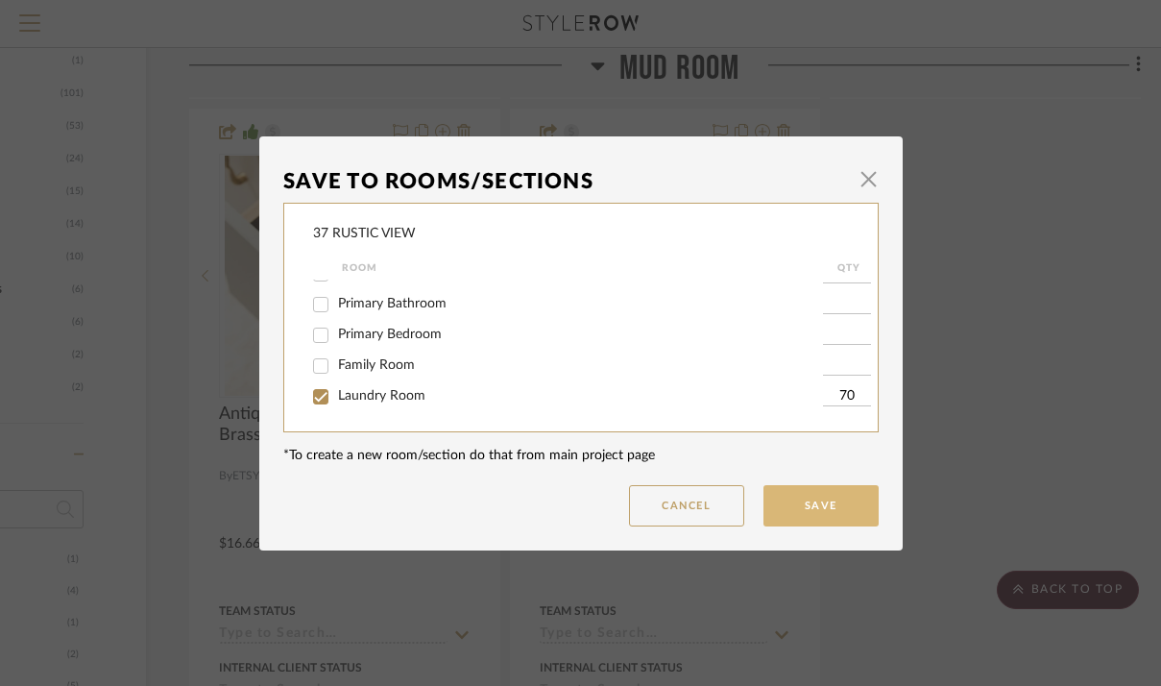
click at [787, 506] on button "Save" at bounding box center [821, 505] width 115 height 41
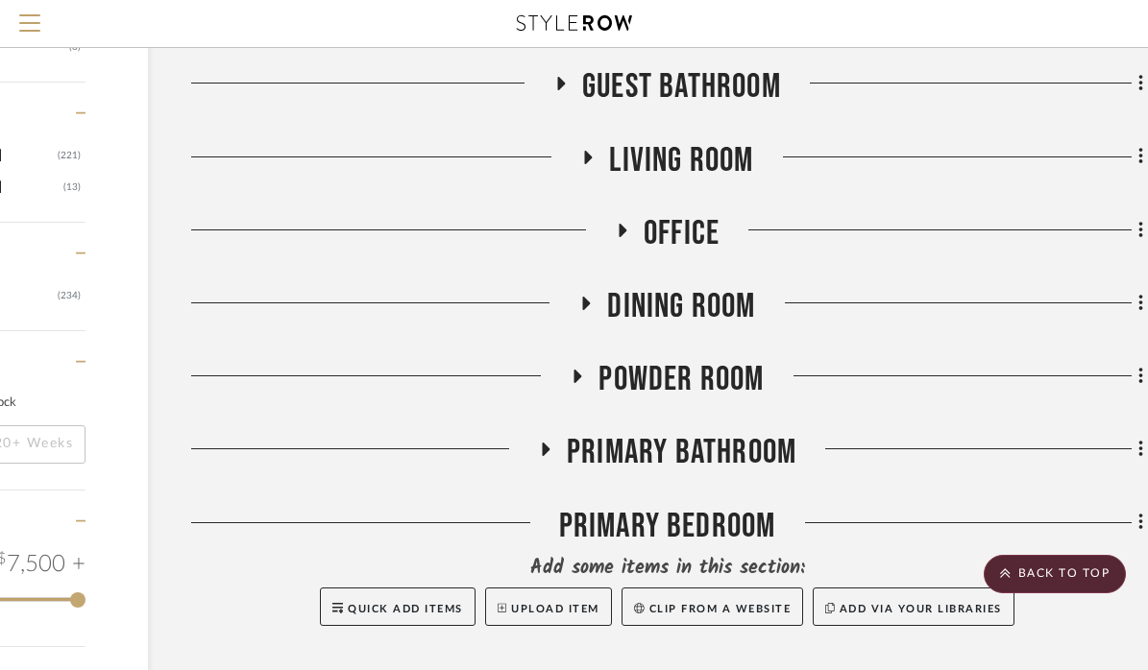
scroll to position [2386, 212]
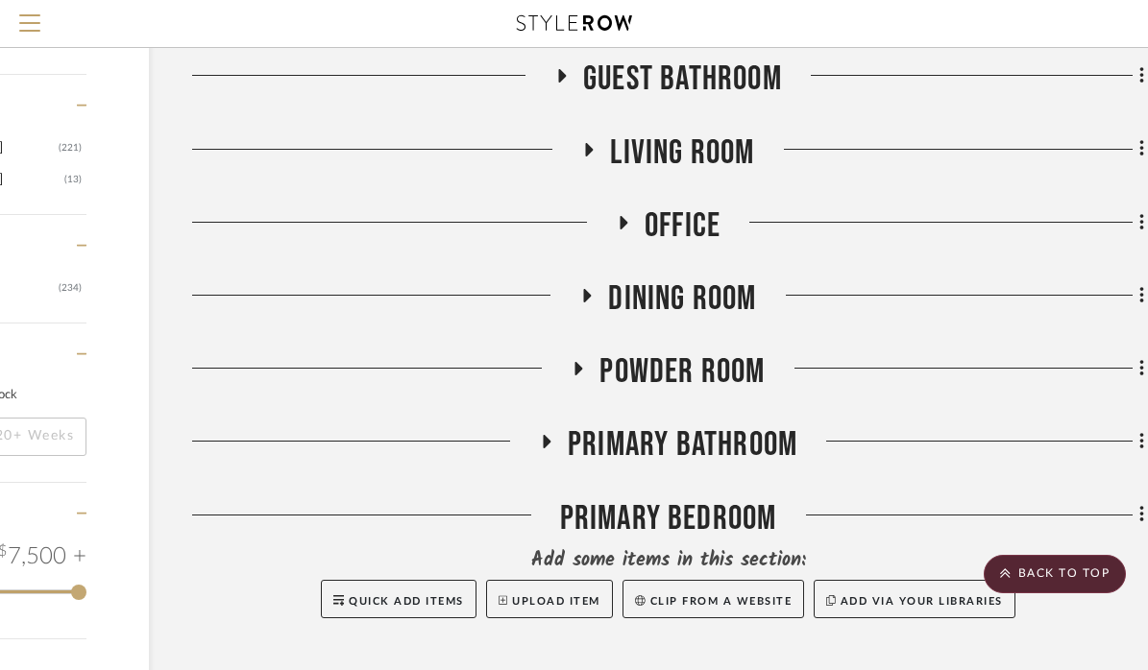
click at [578, 362] on icon at bounding box center [579, 368] width 8 height 13
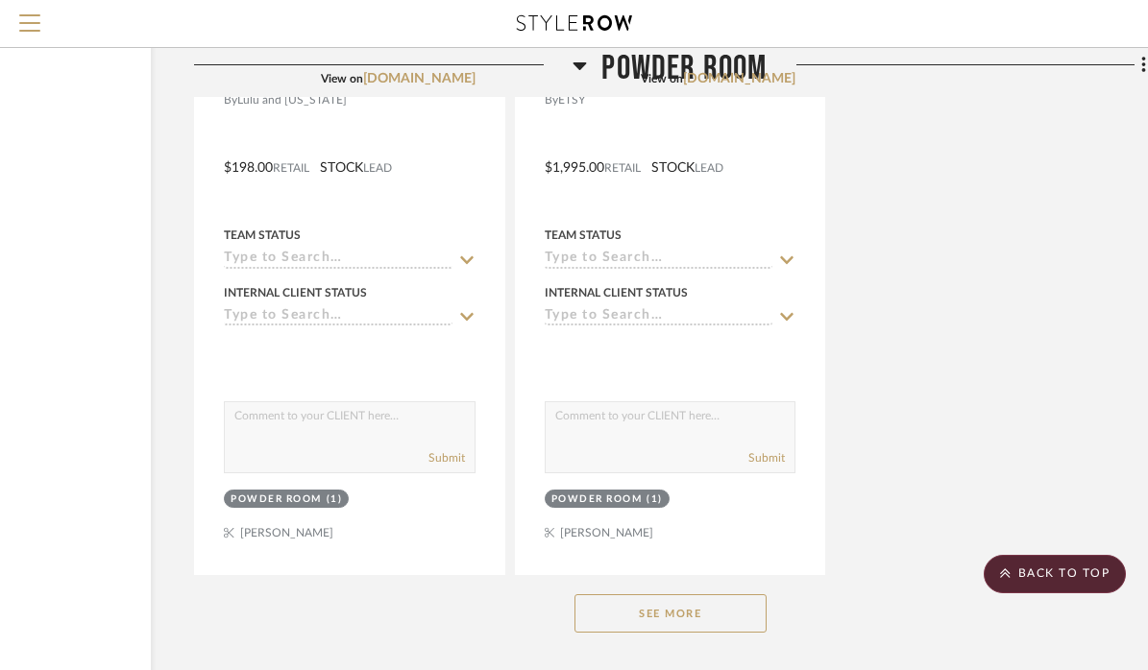
scroll to position [4799, 210]
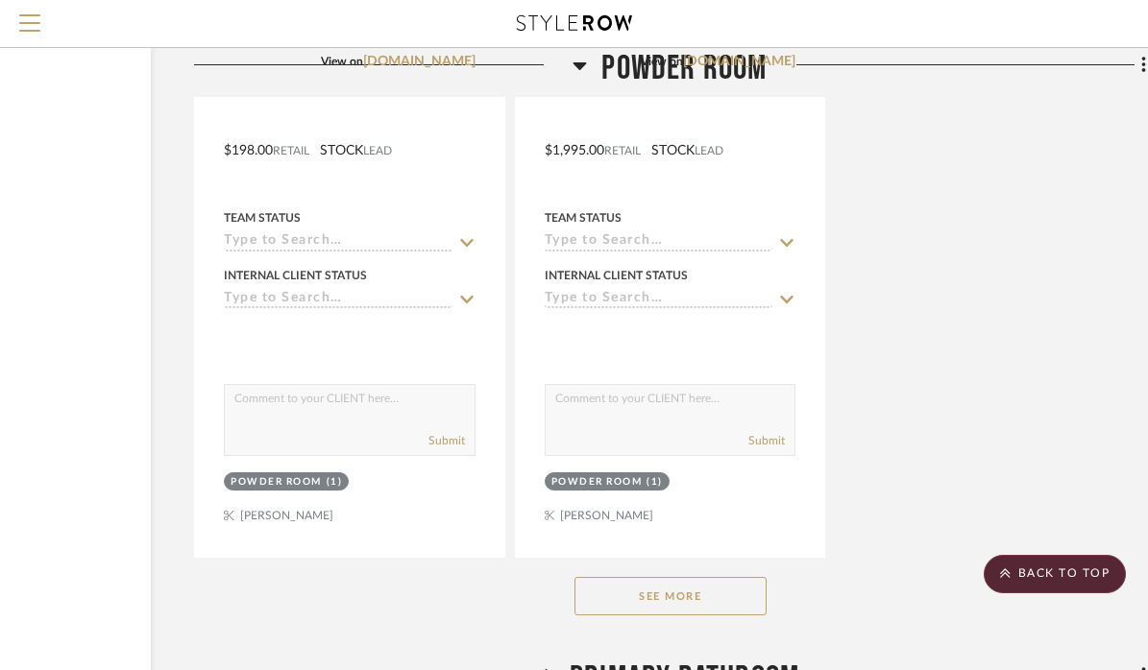
click at [684, 577] on button "See More" at bounding box center [670, 596] width 192 height 38
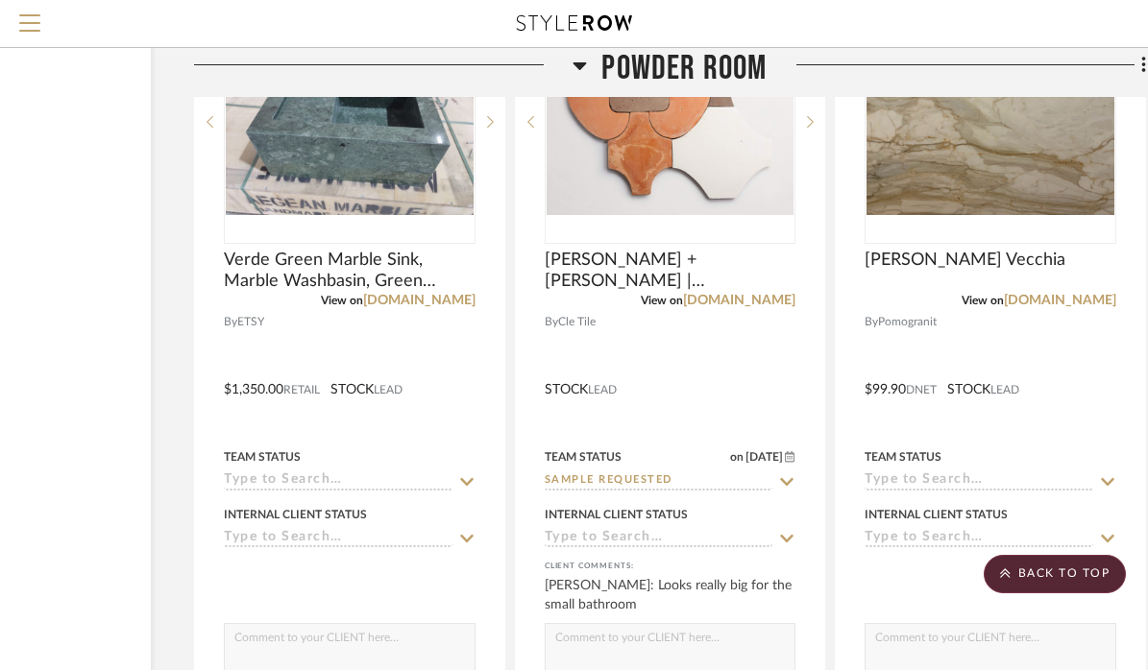
scroll to position [5482, 210]
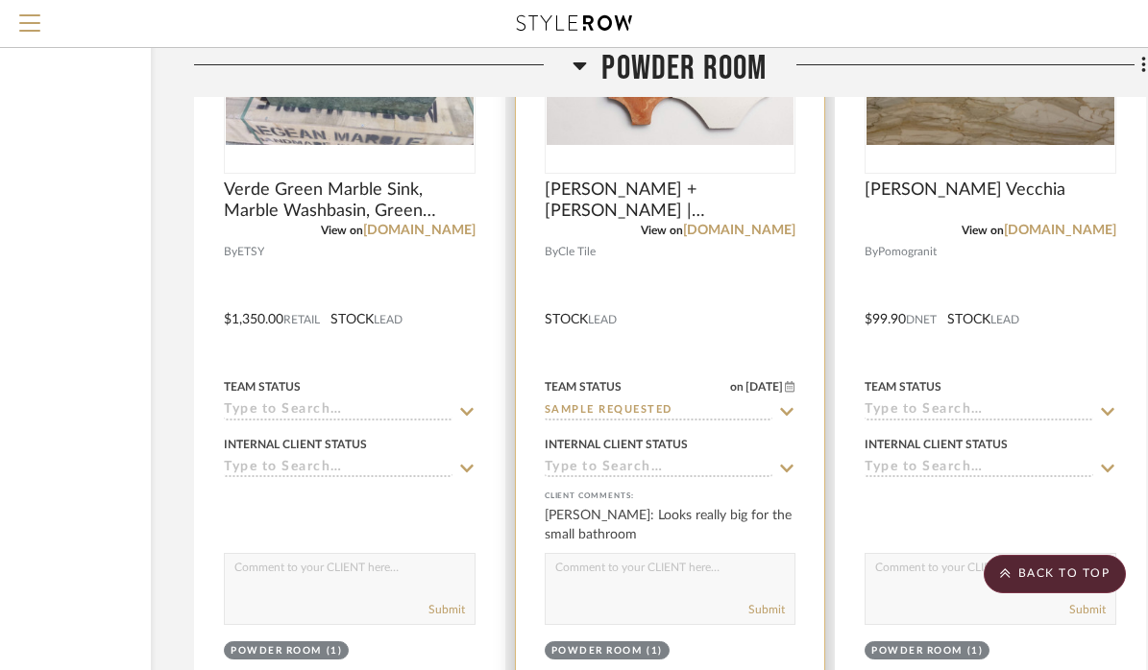
click at [674, 279] on div at bounding box center [670, 306] width 309 height 840
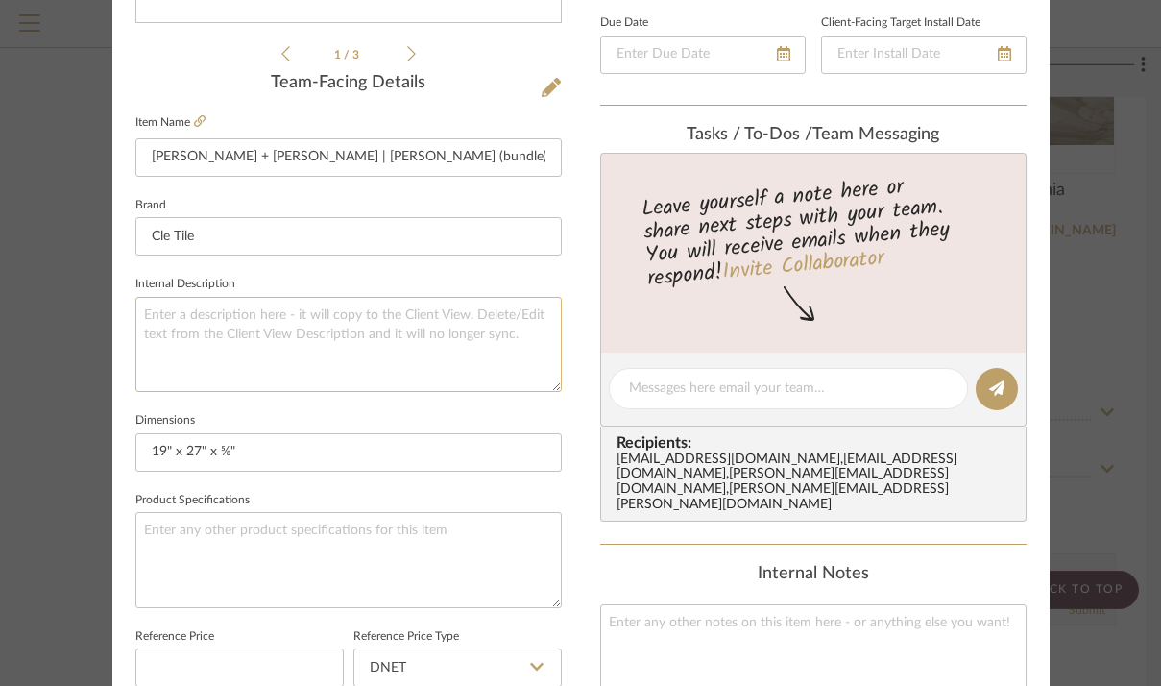
scroll to position [499, 0]
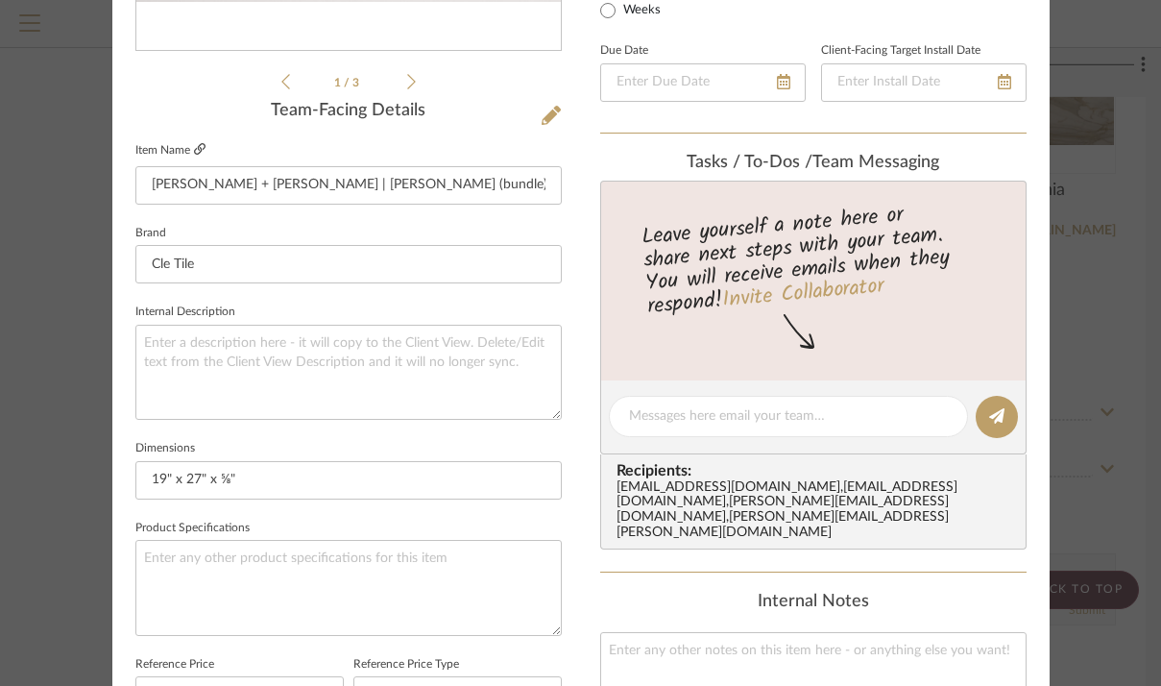
click at [198, 146] on icon at bounding box center [200, 149] width 12 height 12
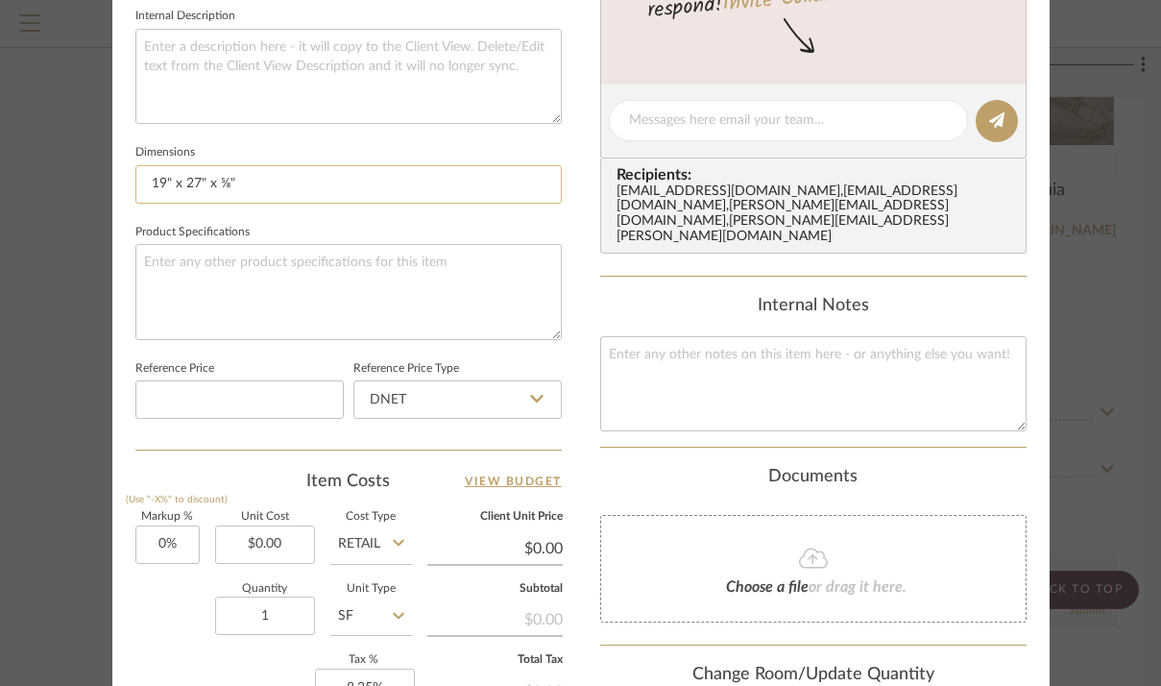
scroll to position [816, 0]
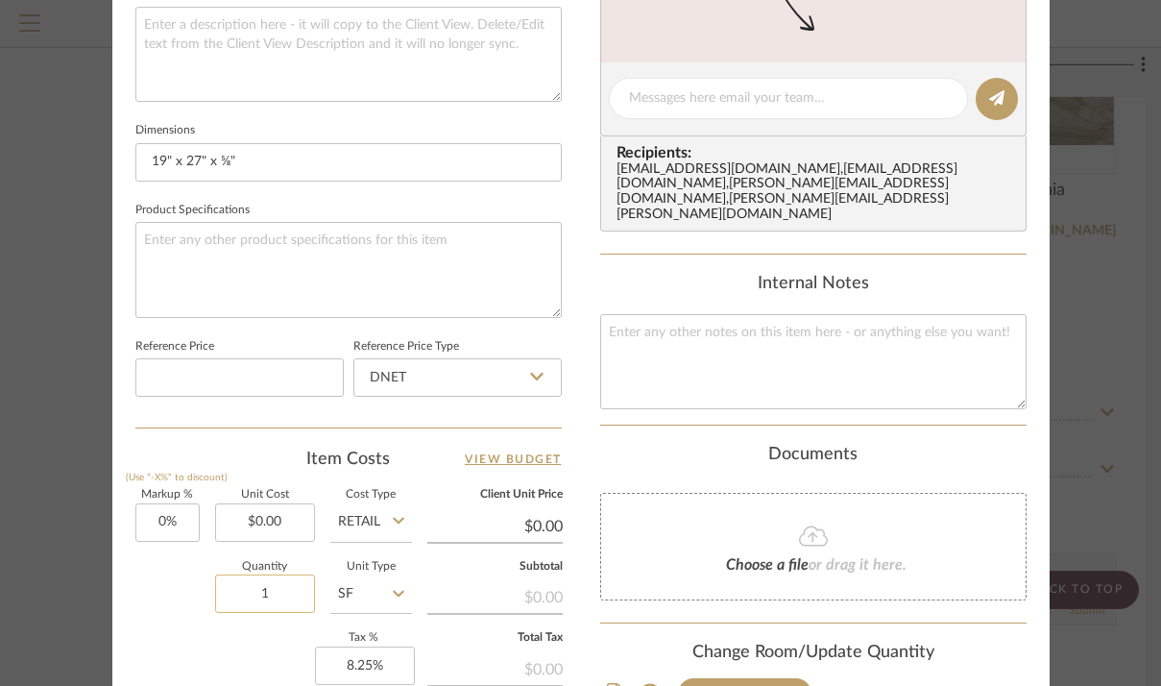
click at [289, 583] on input "1" at bounding box center [265, 593] width 100 height 38
type input "76.38"
click at [193, 626] on div "Quantity 76.38 Unit Type SF" at bounding box center [273, 596] width 277 height 68
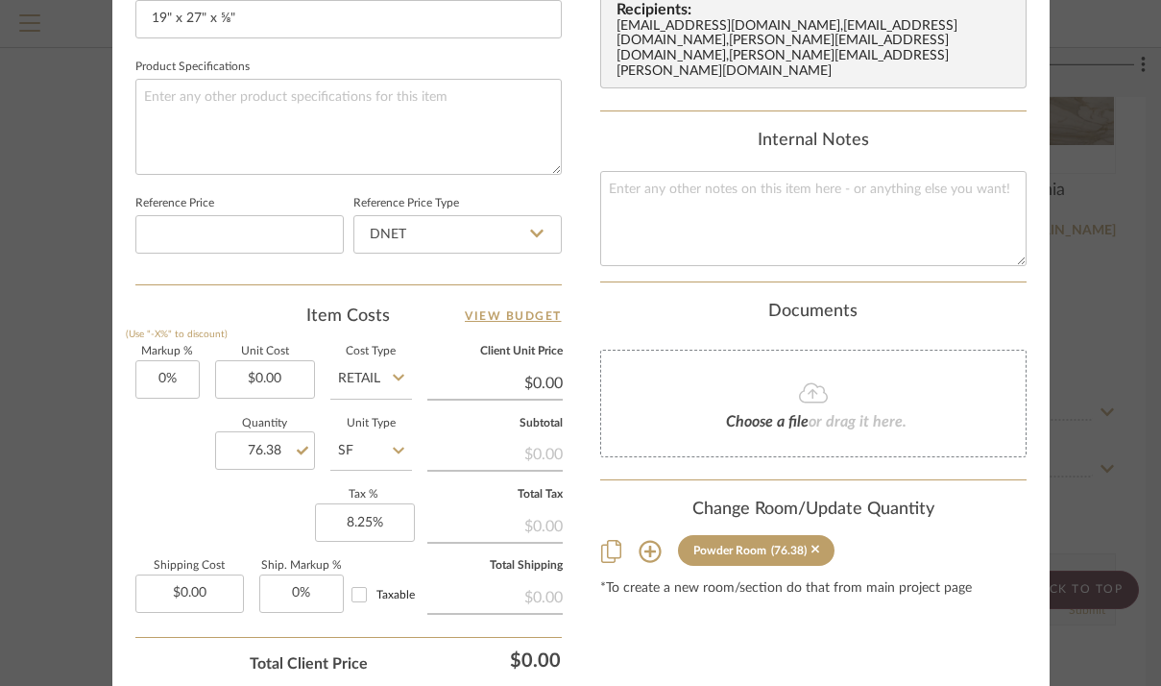
scroll to position [966, 0]
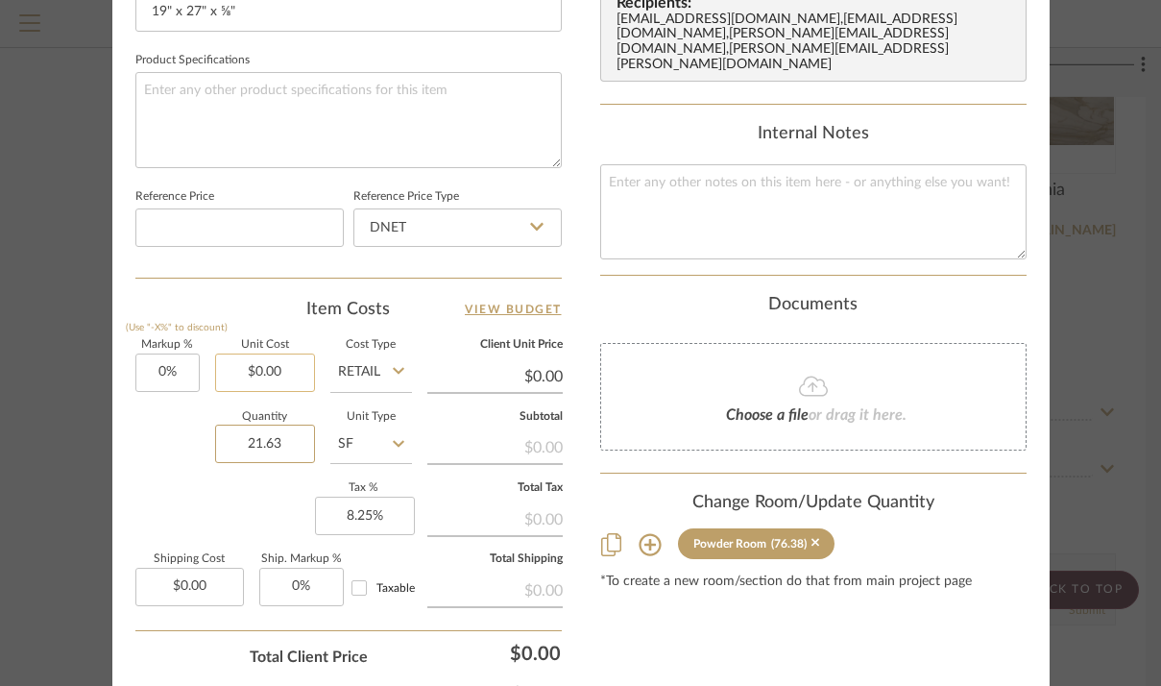
type input "21.63"
type input "0.00"
click at [295, 370] on input "0.00" at bounding box center [265, 372] width 100 height 38
type input "0"
type input "$∞"
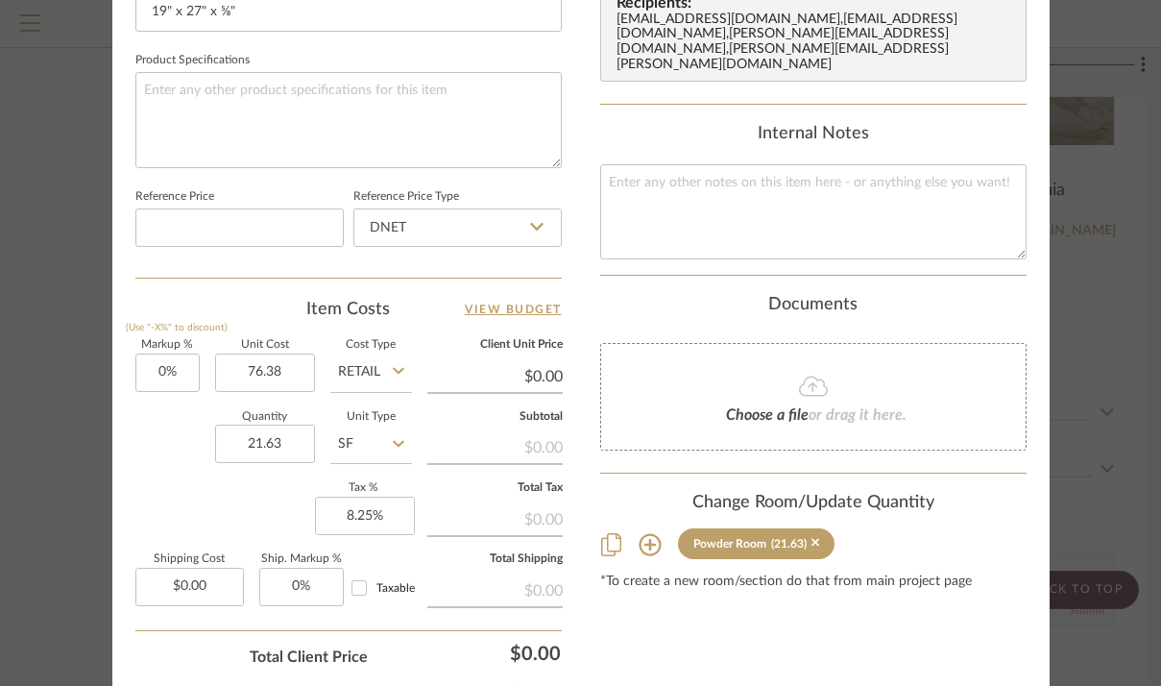
type input "$76.38"
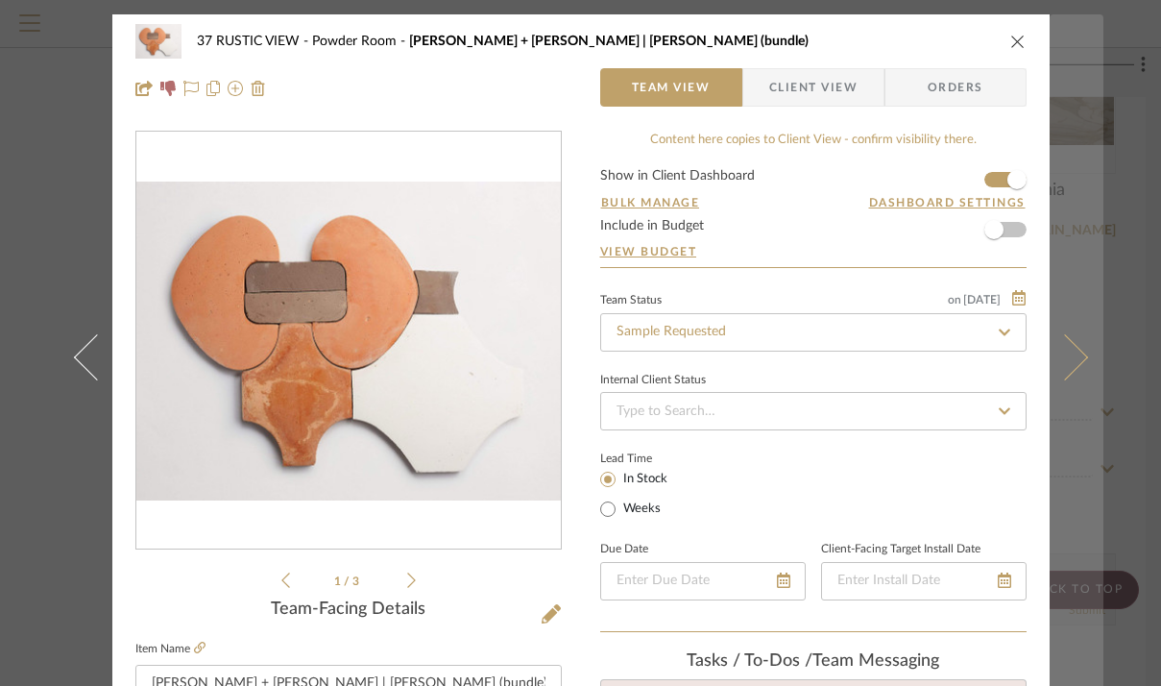
scroll to position [0, 0]
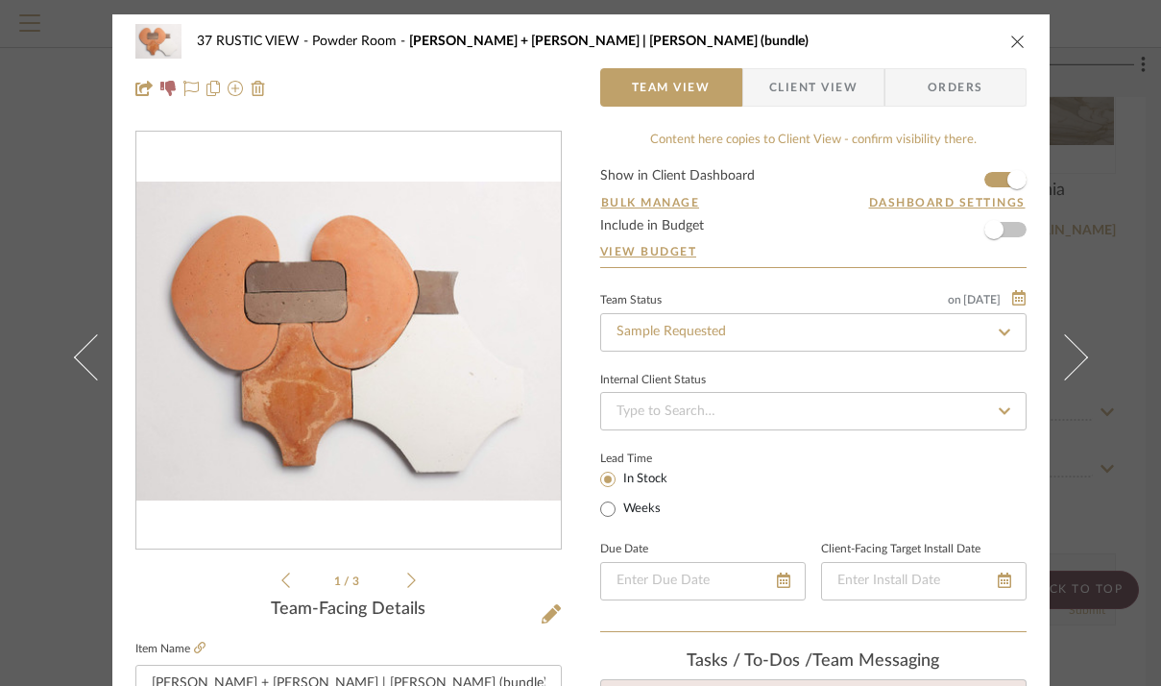
click at [1010, 38] on icon "close" at bounding box center [1017, 41] width 15 height 15
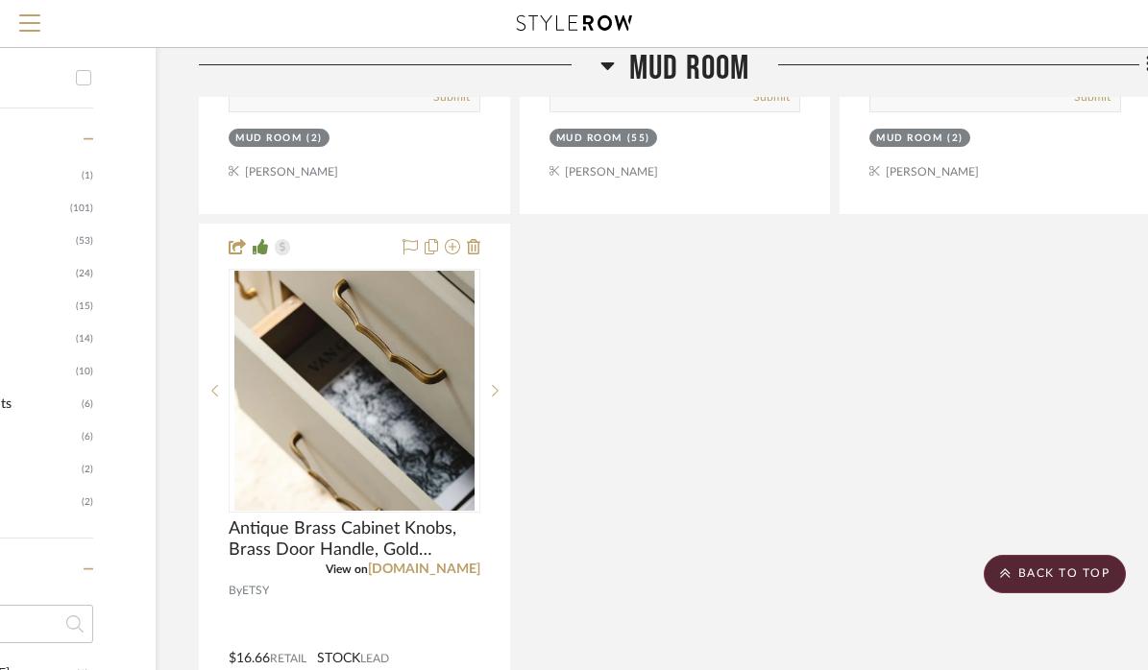
scroll to position [1137, 206]
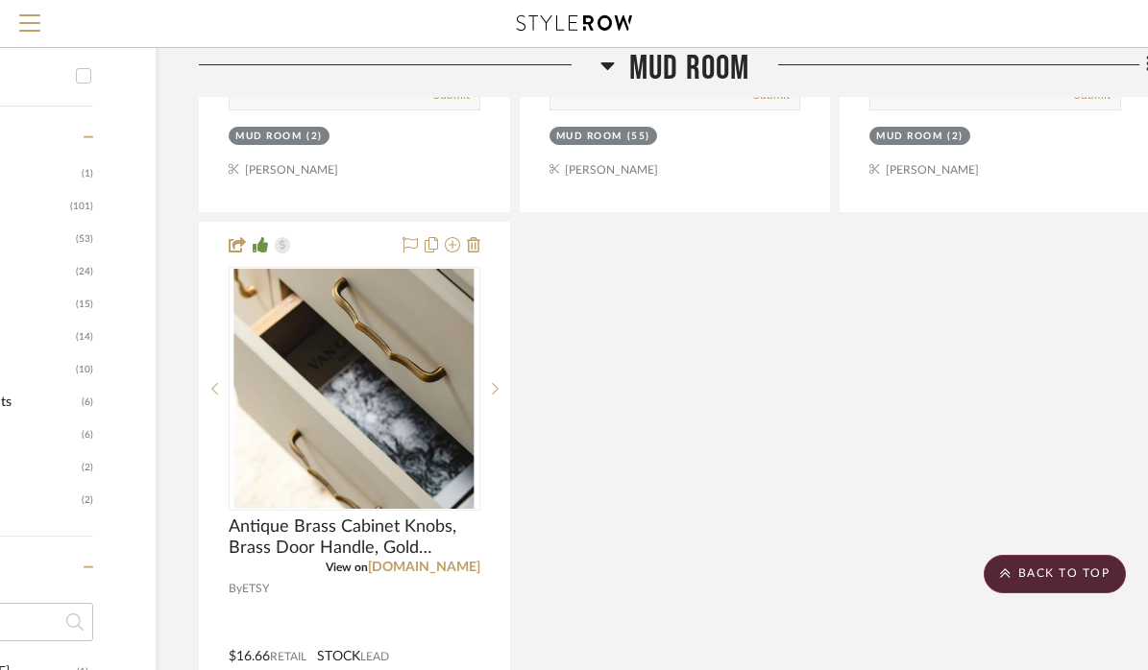
click at [611, 64] on icon at bounding box center [606, 66] width 13 height 8
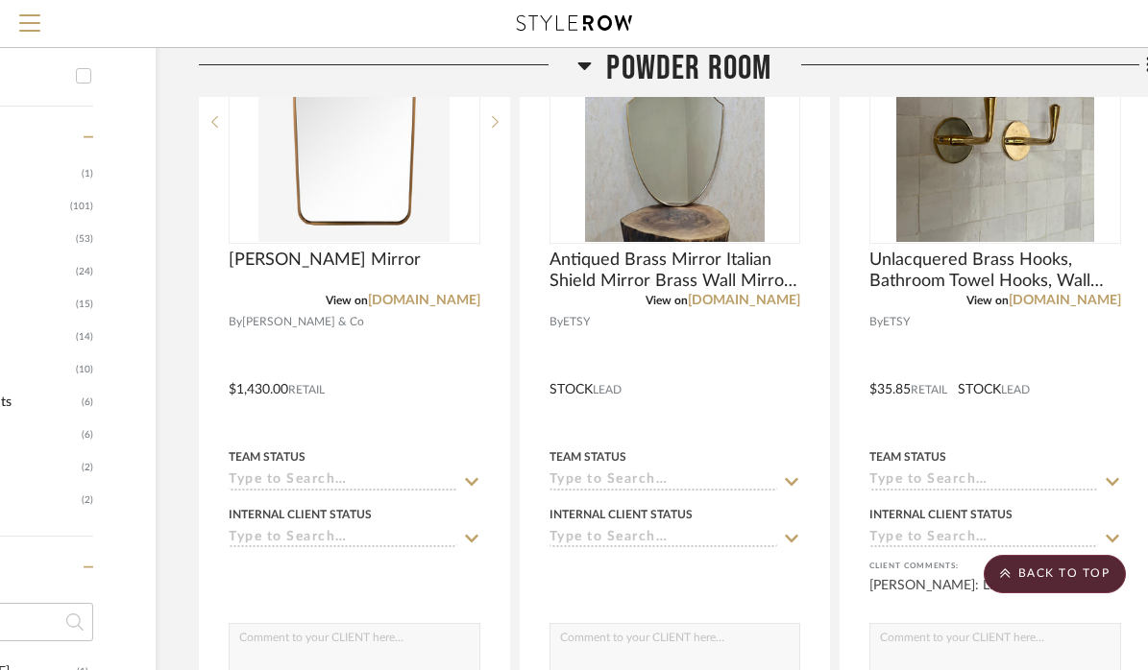
click at [588, 62] on icon at bounding box center [584, 66] width 13 height 8
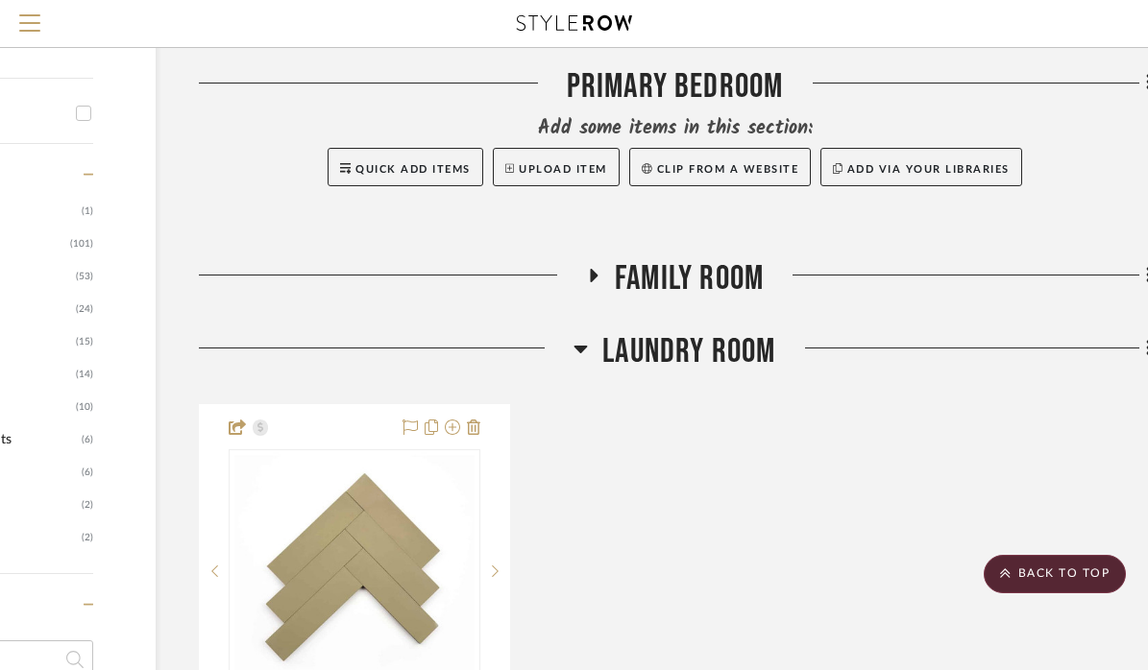
scroll to position [1078, 206]
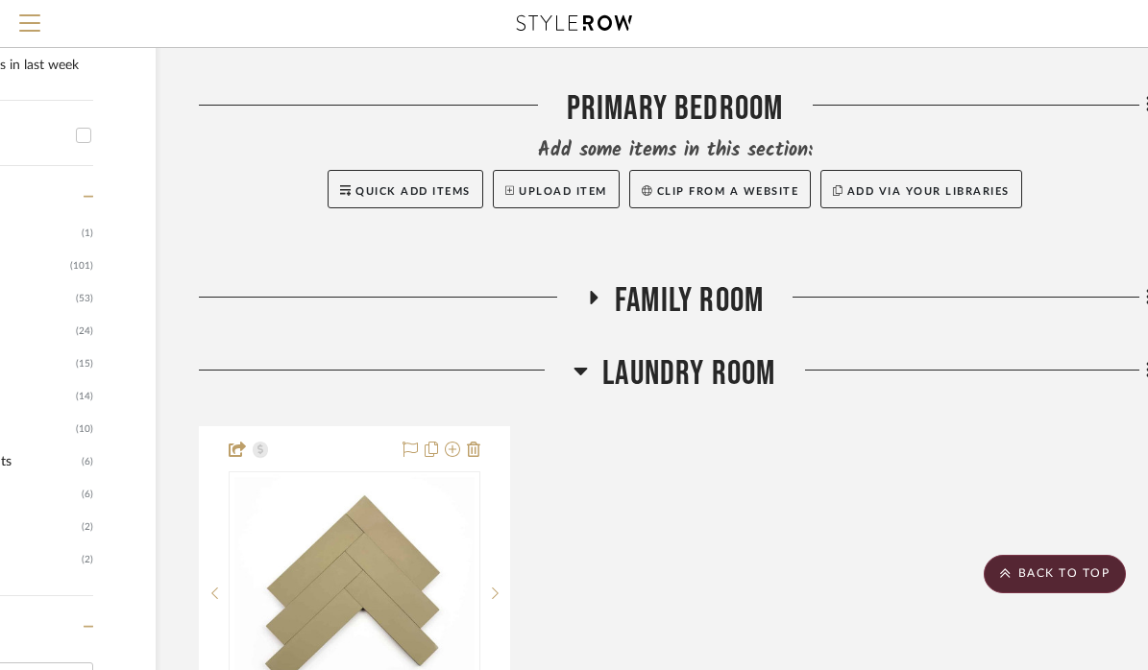
click at [590, 297] on icon at bounding box center [594, 297] width 8 height 13
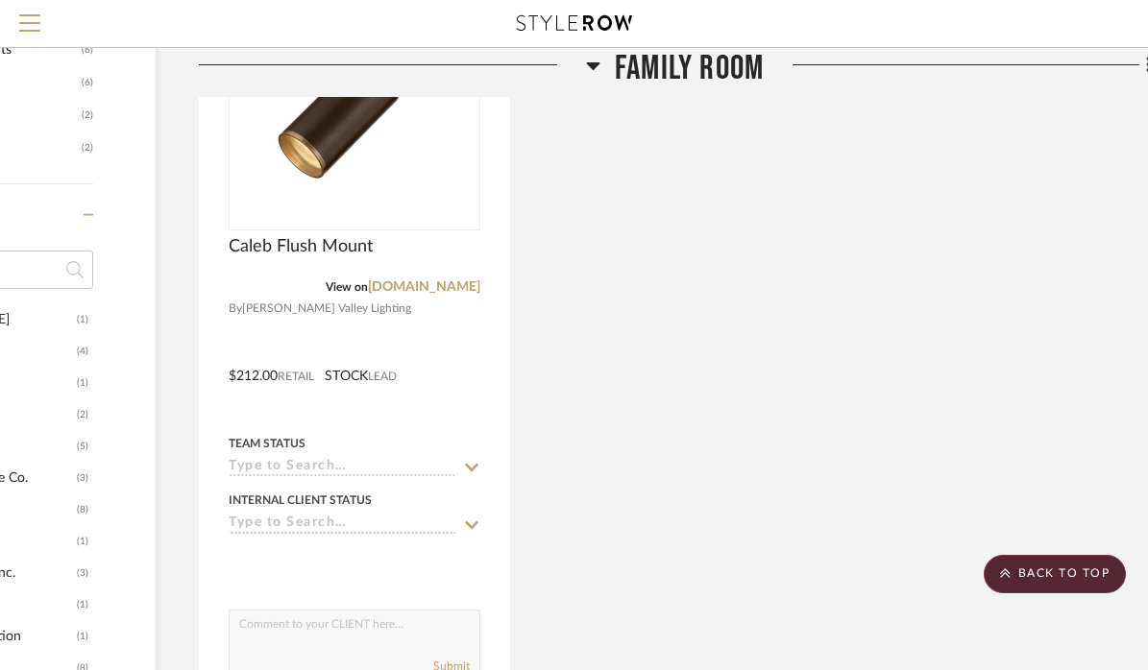
scroll to position [1314, 206]
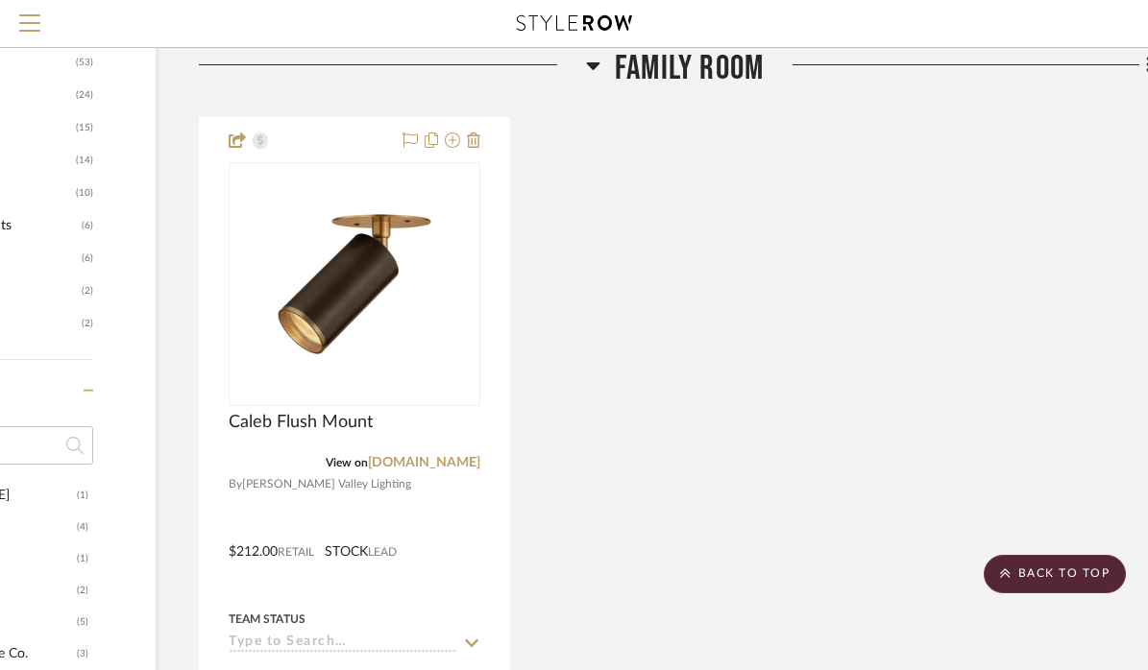
click at [593, 67] on icon at bounding box center [592, 66] width 13 height 8
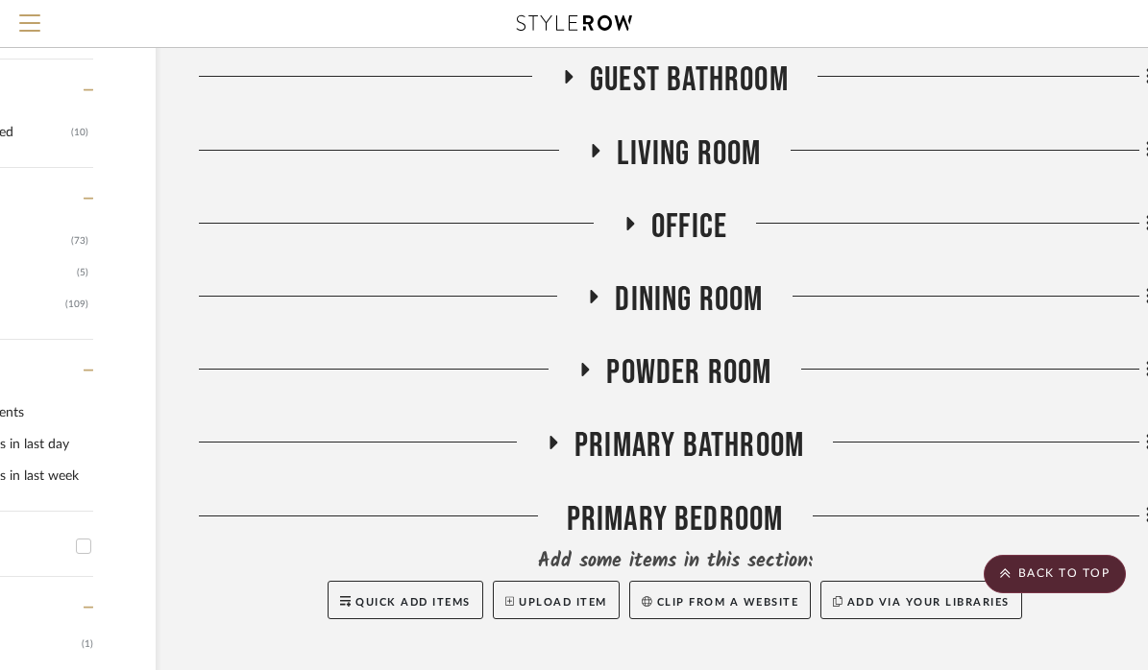
scroll to position [669, 206]
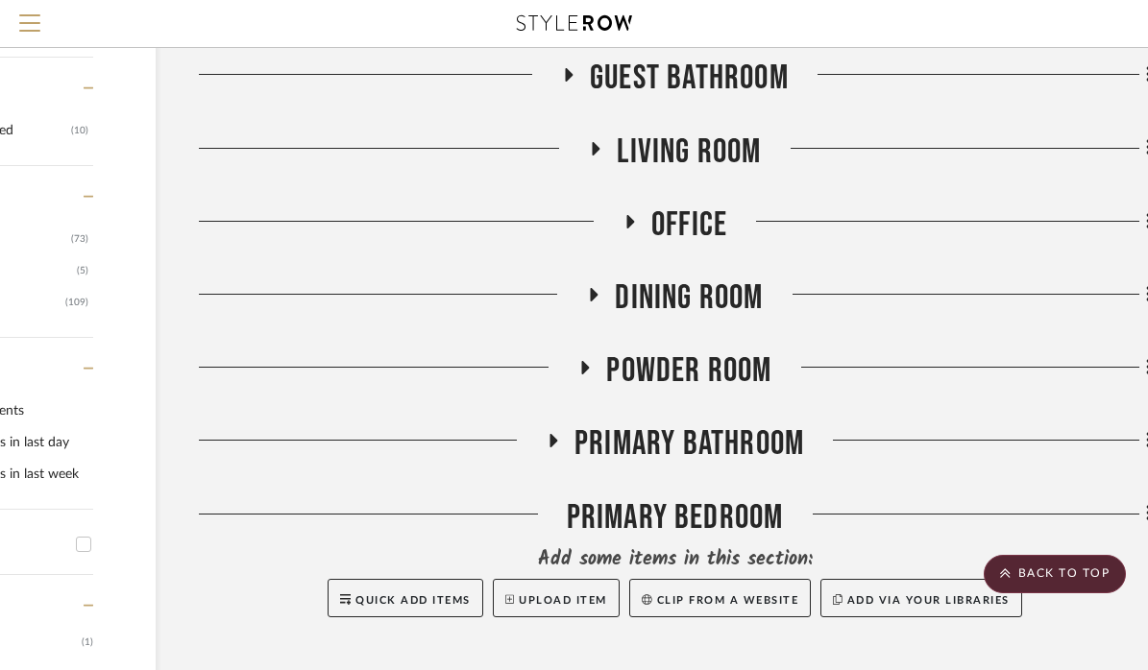
click at [639, 214] on icon at bounding box center [629, 221] width 23 height 14
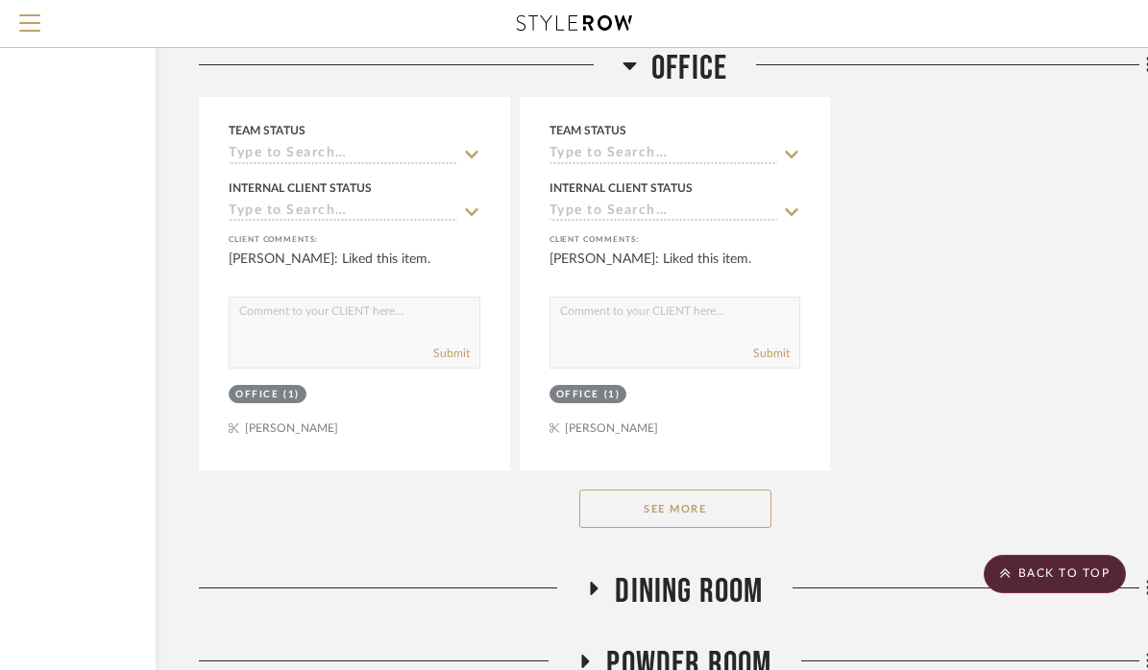
scroll to position [3098, 206]
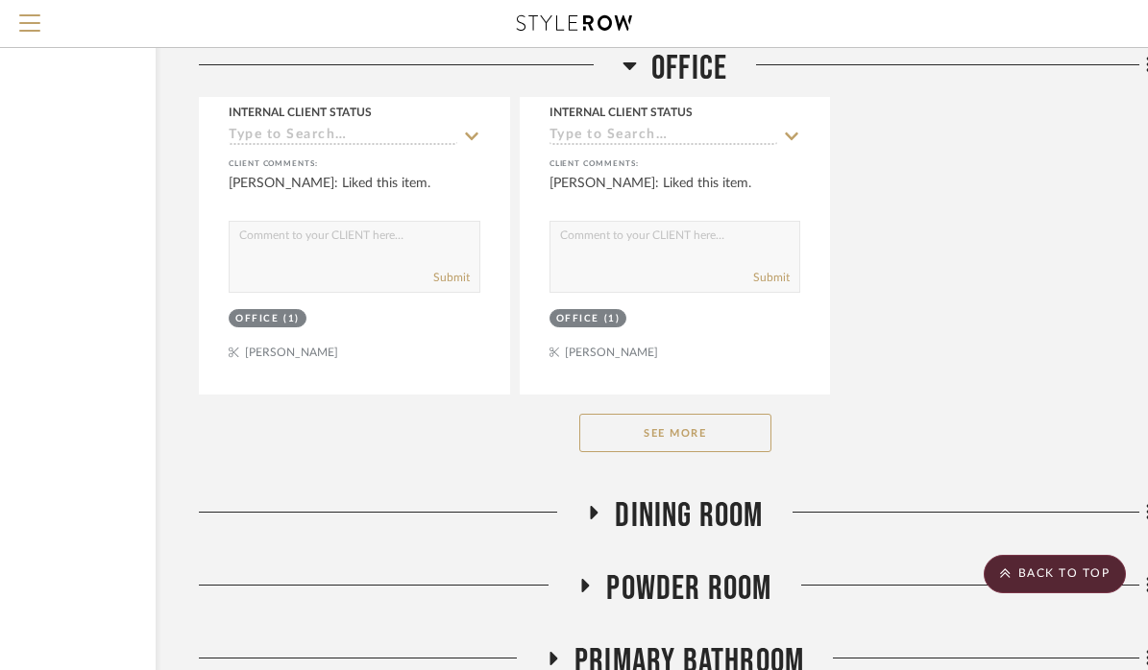
click at [630, 419] on button "See More" at bounding box center [675, 433] width 192 height 38
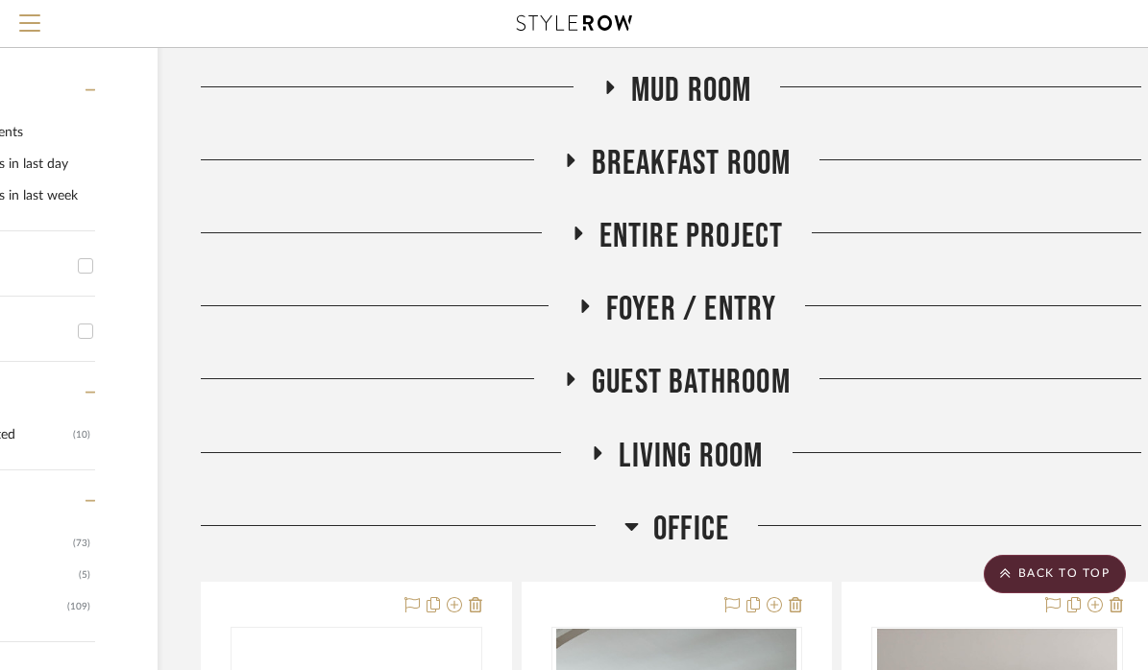
scroll to position [356, 204]
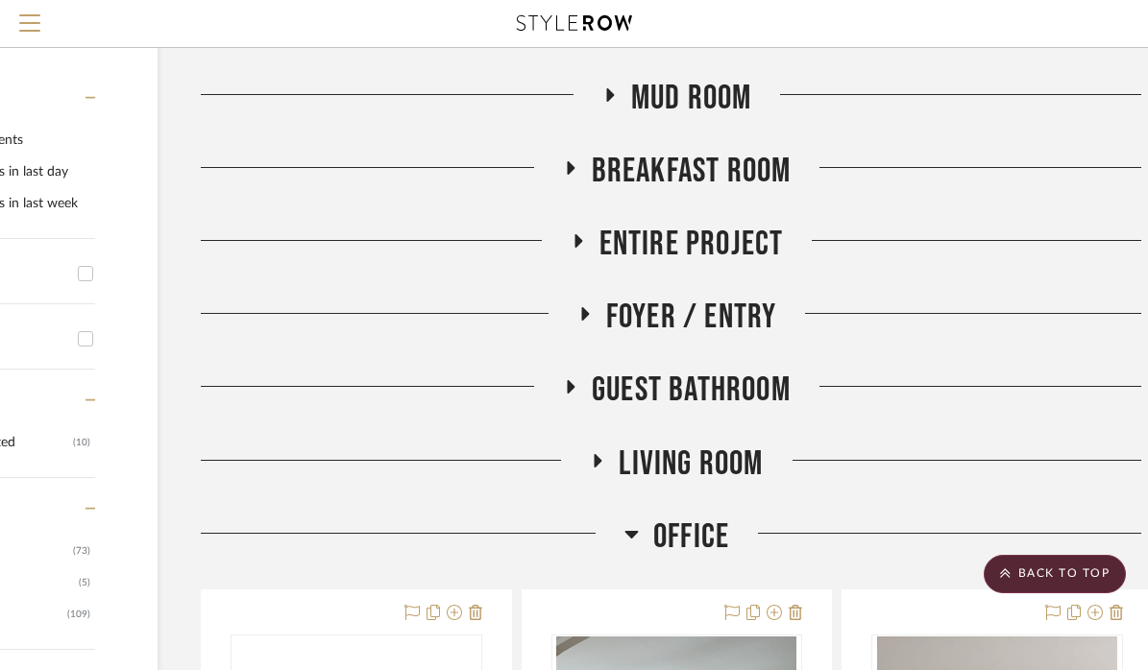
click at [584, 308] on icon at bounding box center [583, 314] width 23 height 14
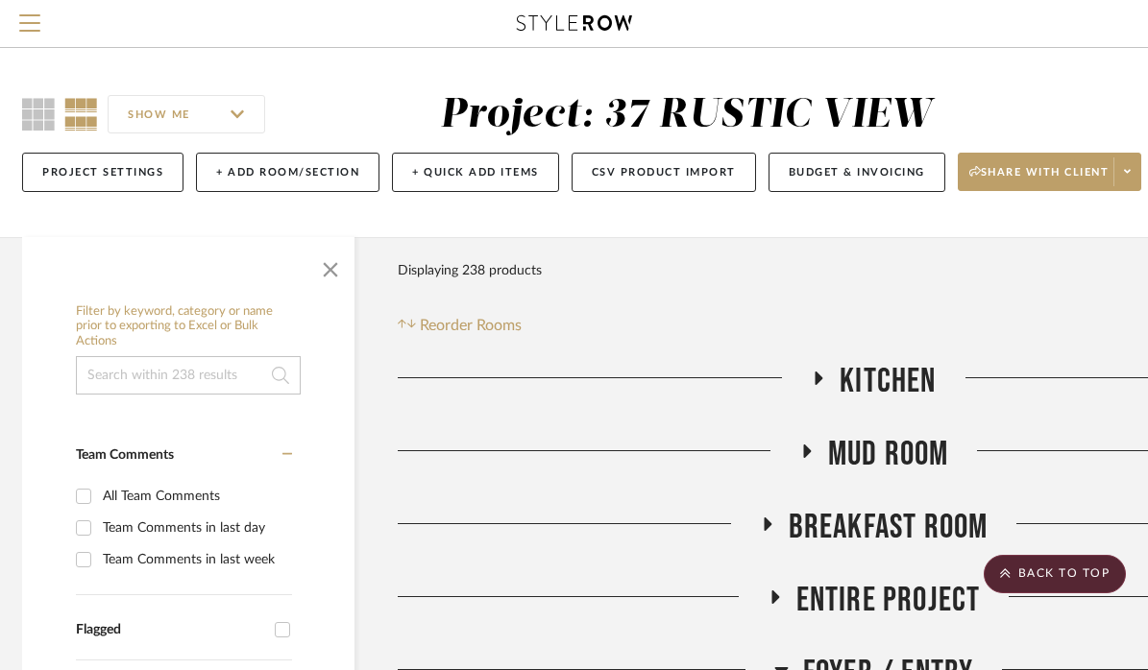
scroll to position [0, 0]
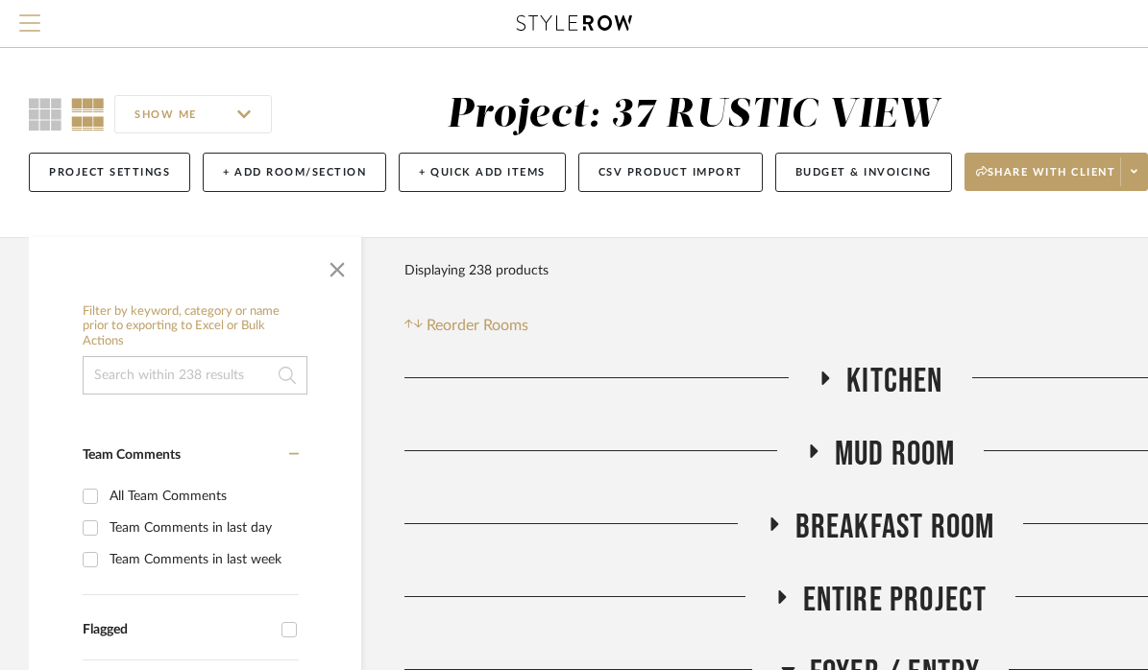
click at [38, 28] on span "Menu" at bounding box center [29, 28] width 21 height 29
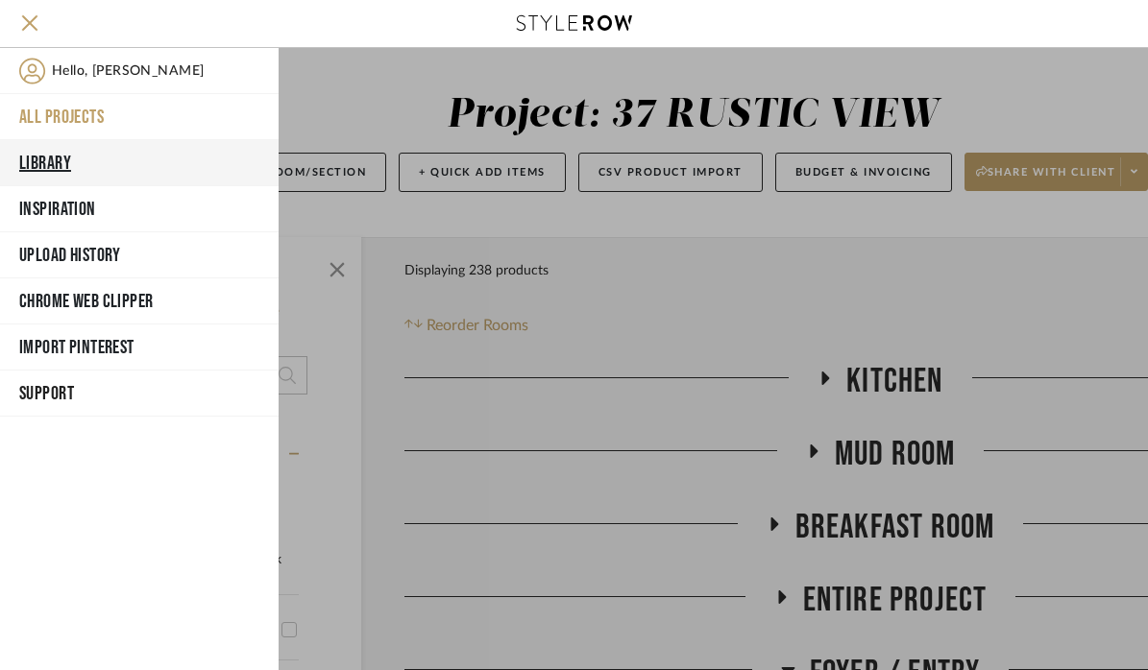
click at [54, 158] on button "Library" at bounding box center [139, 163] width 279 height 46
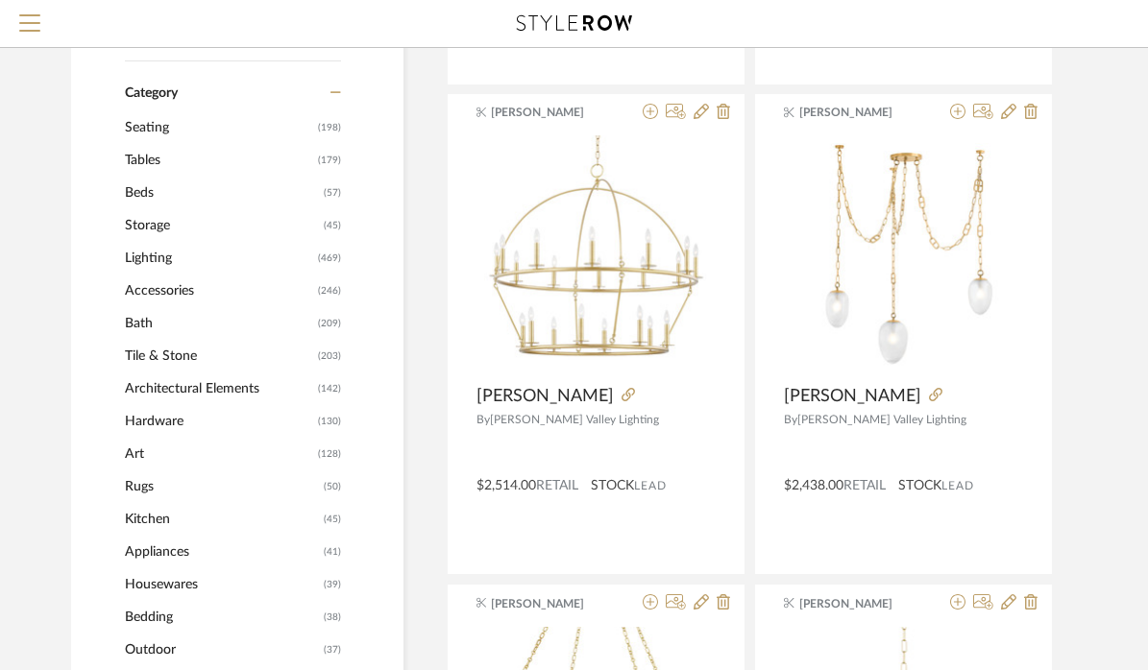
scroll to position [652, 0]
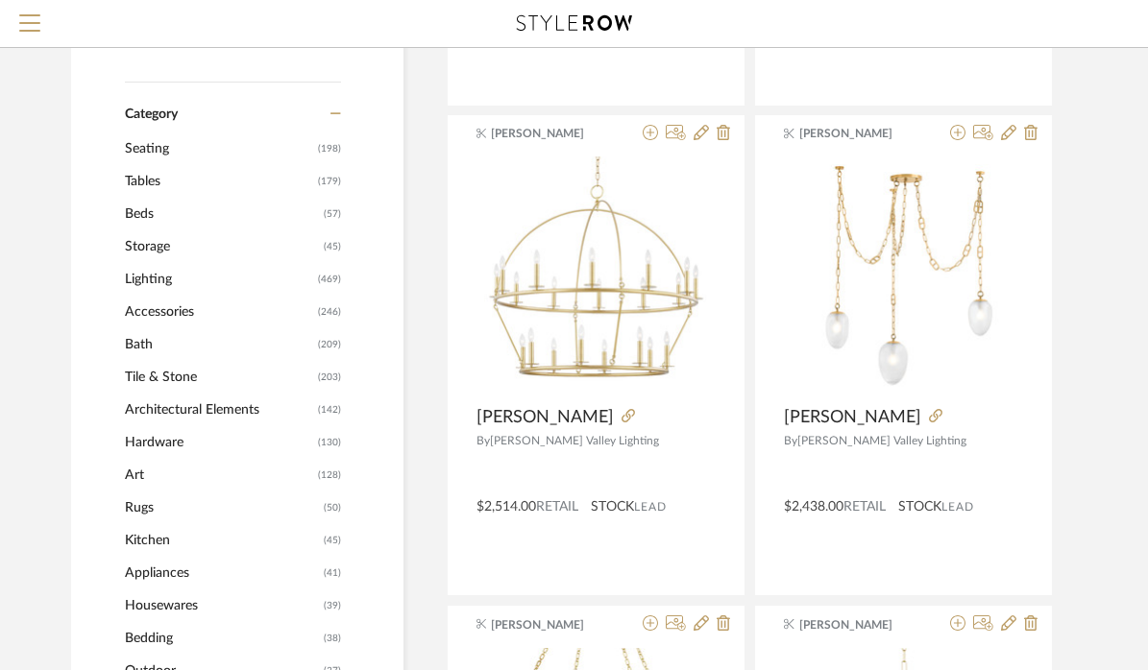
click at [220, 405] on span "Architectural Elements" at bounding box center [219, 410] width 188 height 33
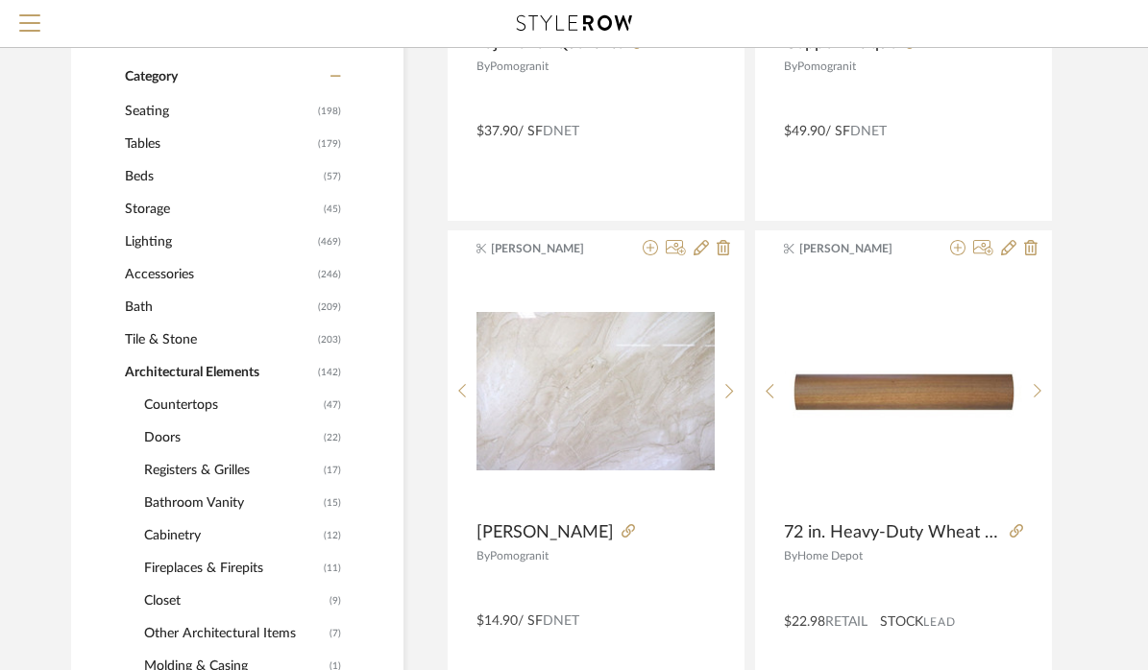
click at [170, 441] on span "Doors" at bounding box center [231, 438] width 175 height 33
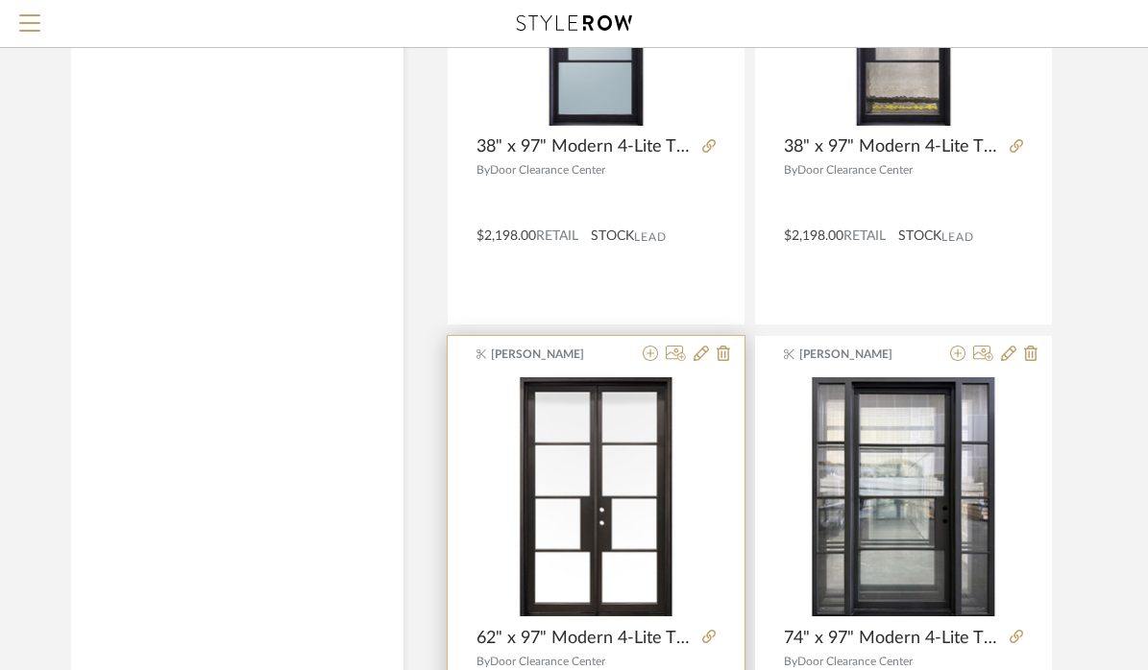
scroll to position [4501, 0]
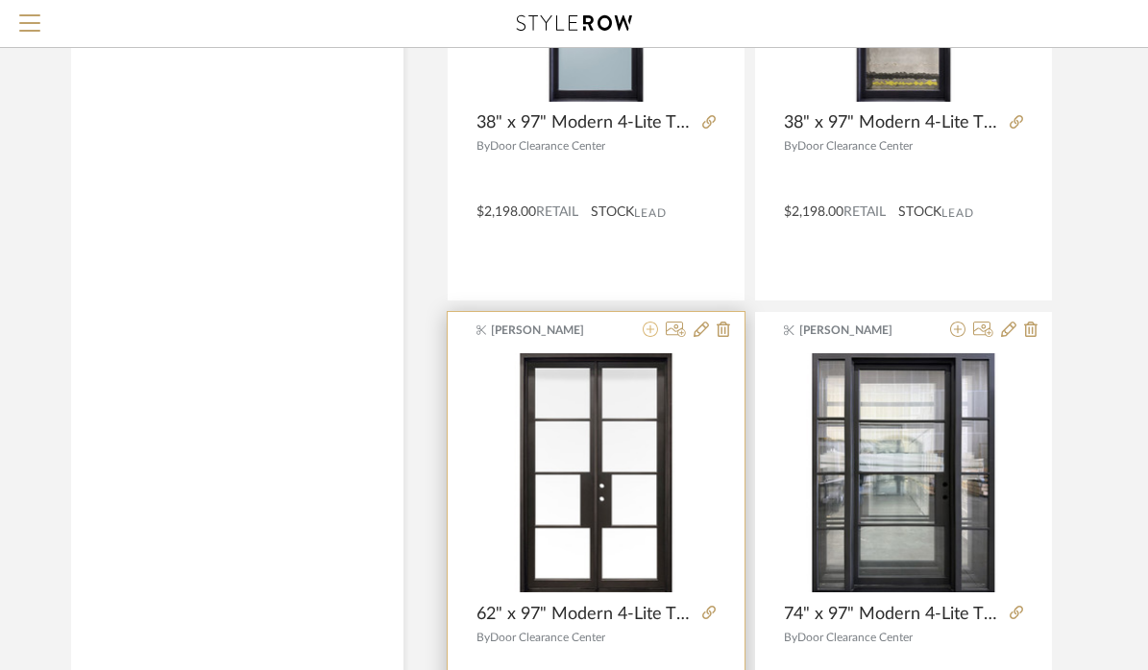
click at [649, 332] on icon at bounding box center [650, 329] width 15 height 15
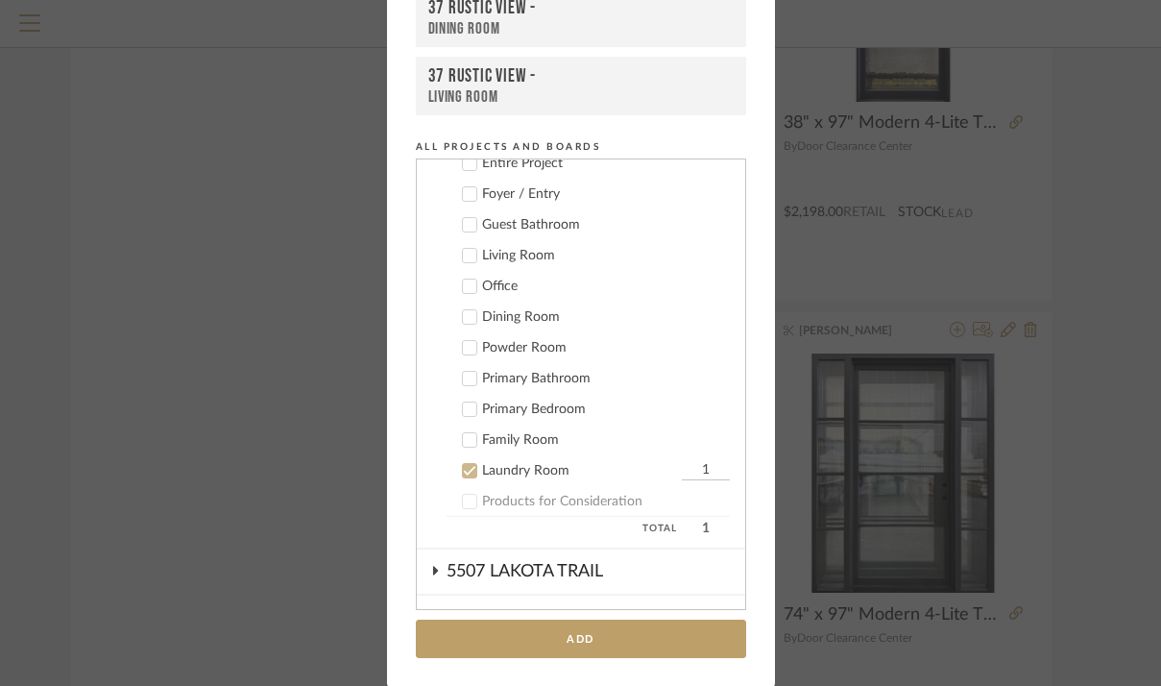
scroll to position [416, 0]
click at [463, 471] on icon at bounding box center [469, 469] width 12 height 10
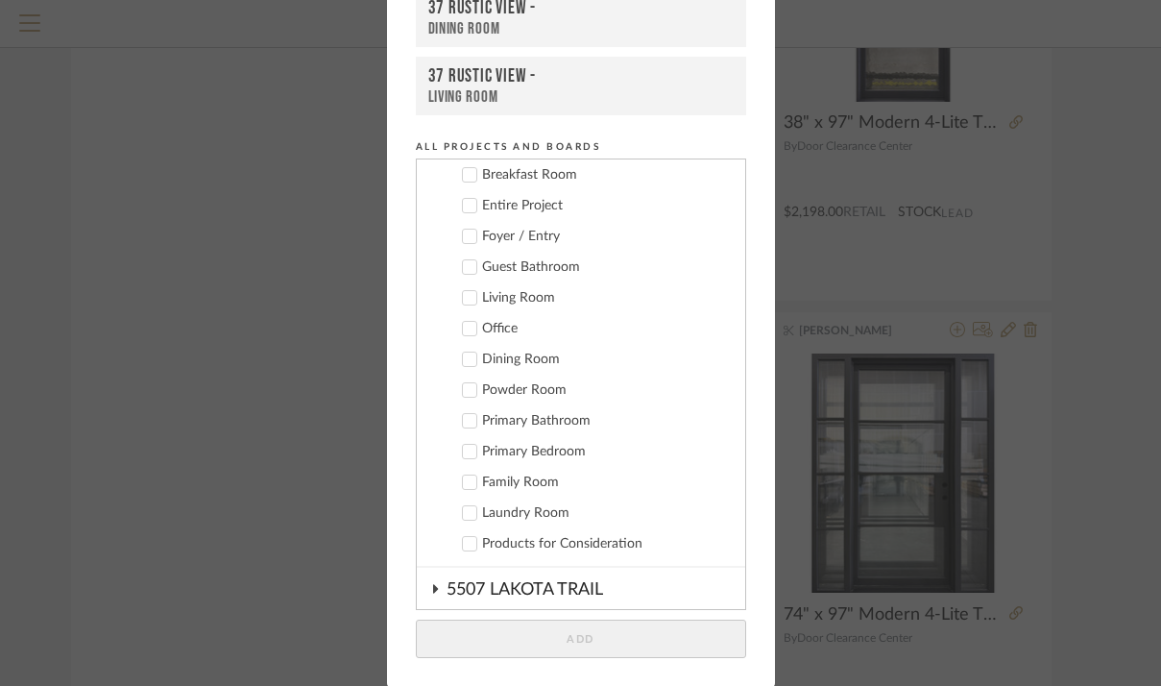
scroll to position [367, 0]
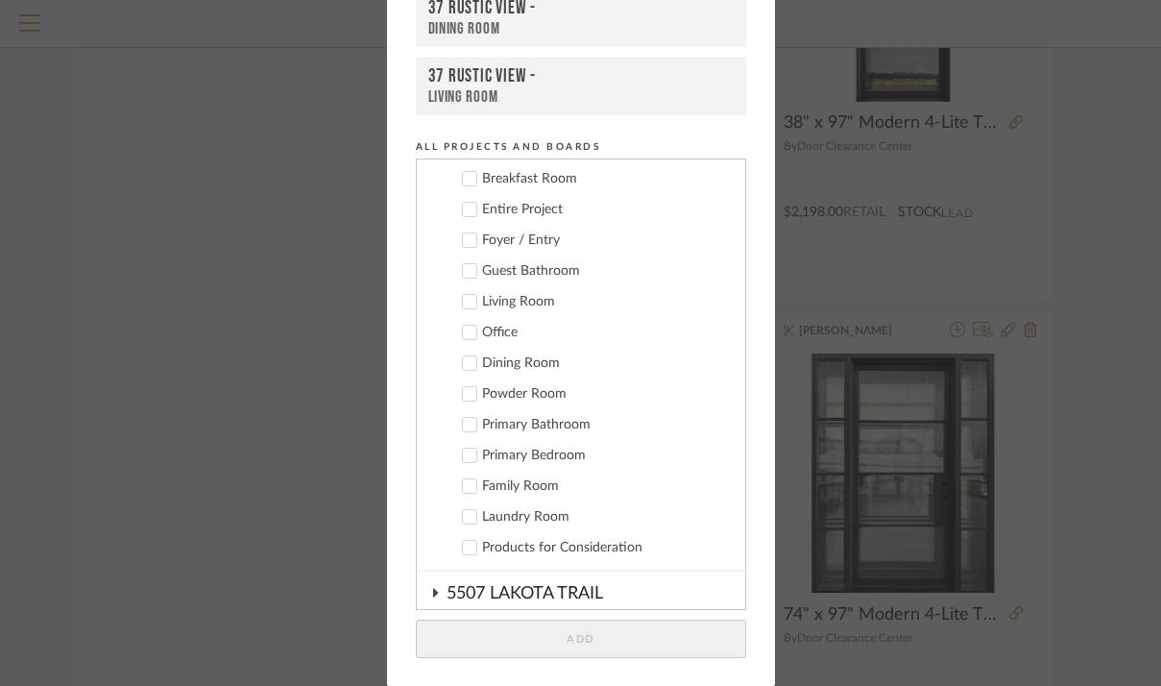
click at [463, 238] on icon at bounding box center [469, 239] width 13 height 13
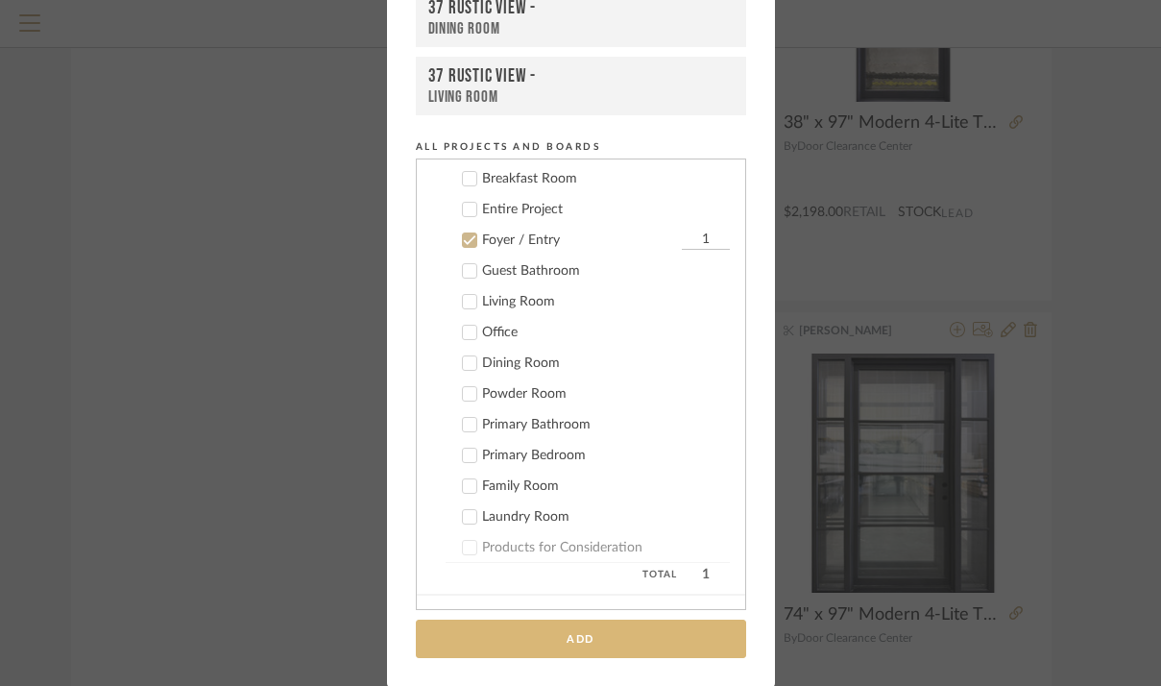
click at [585, 631] on button "Add" at bounding box center [581, 639] width 330 height 39
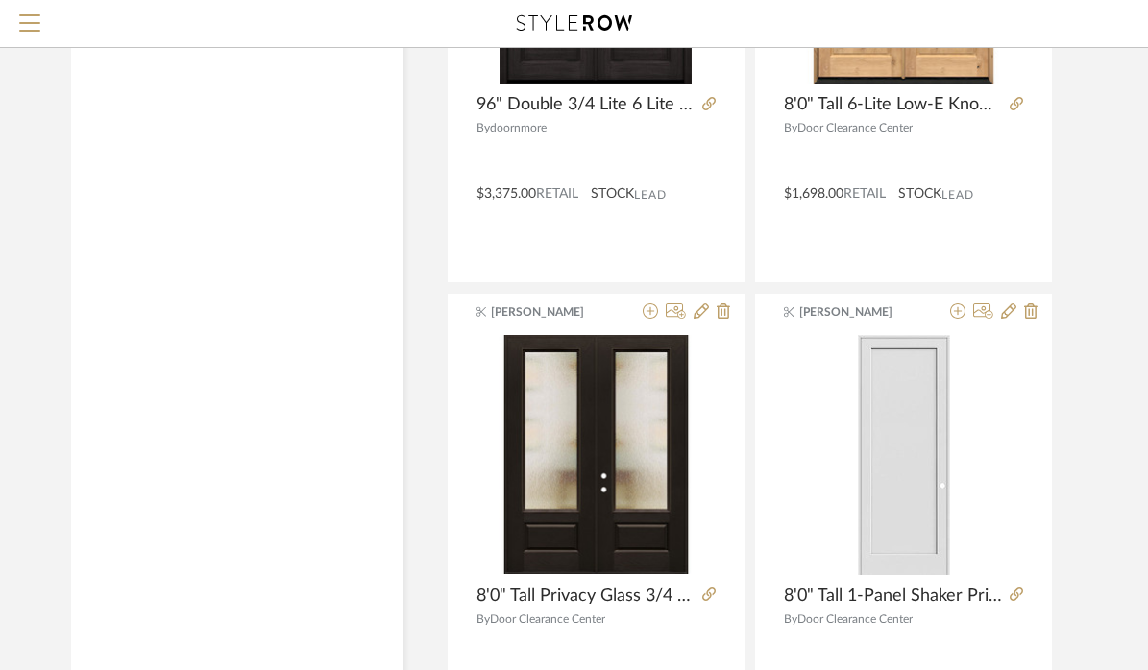
scroll to position [3590, 0]
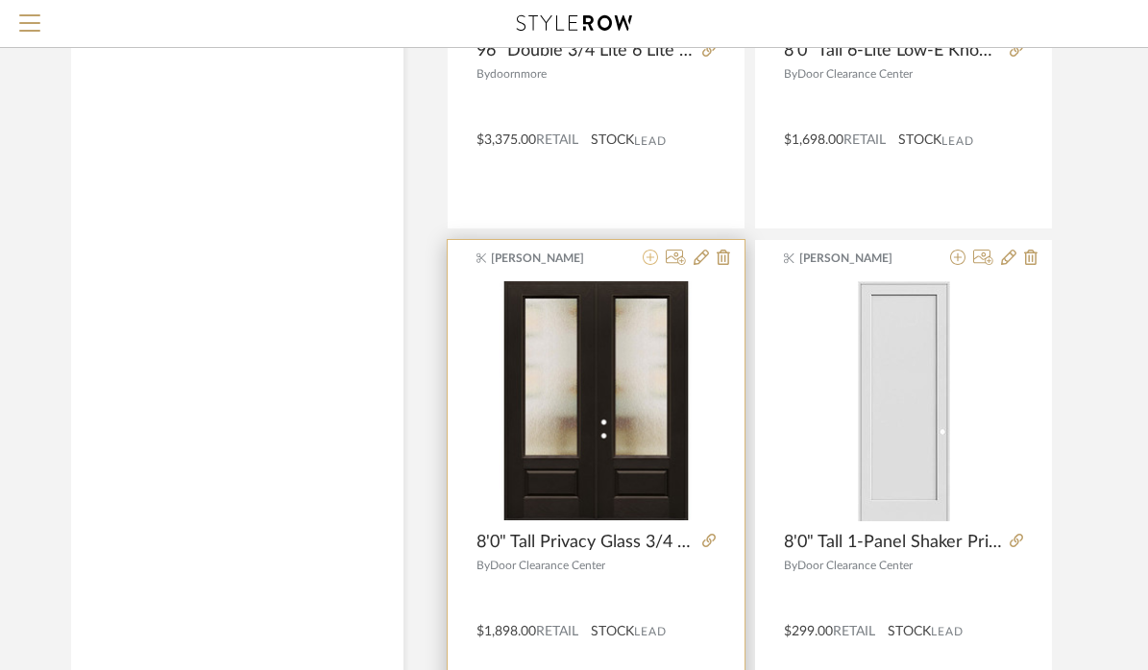
click at [651, 257] on icon at bounding box center [650, 257] width 15 height 15
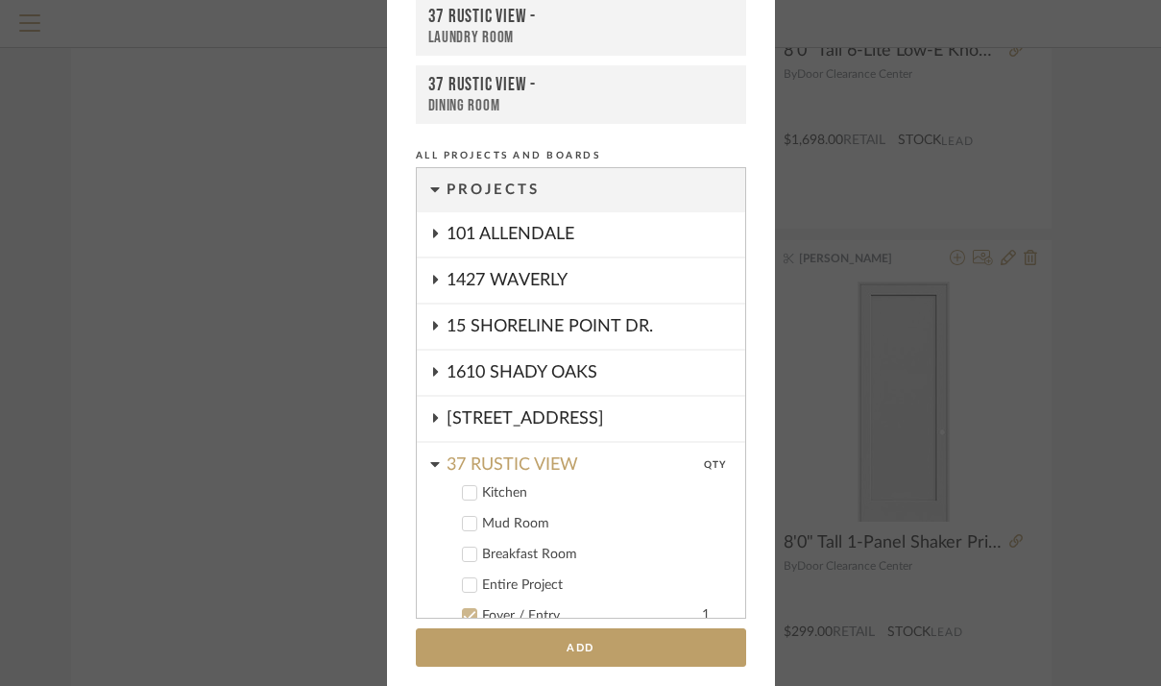
scroll to position [410, 0]
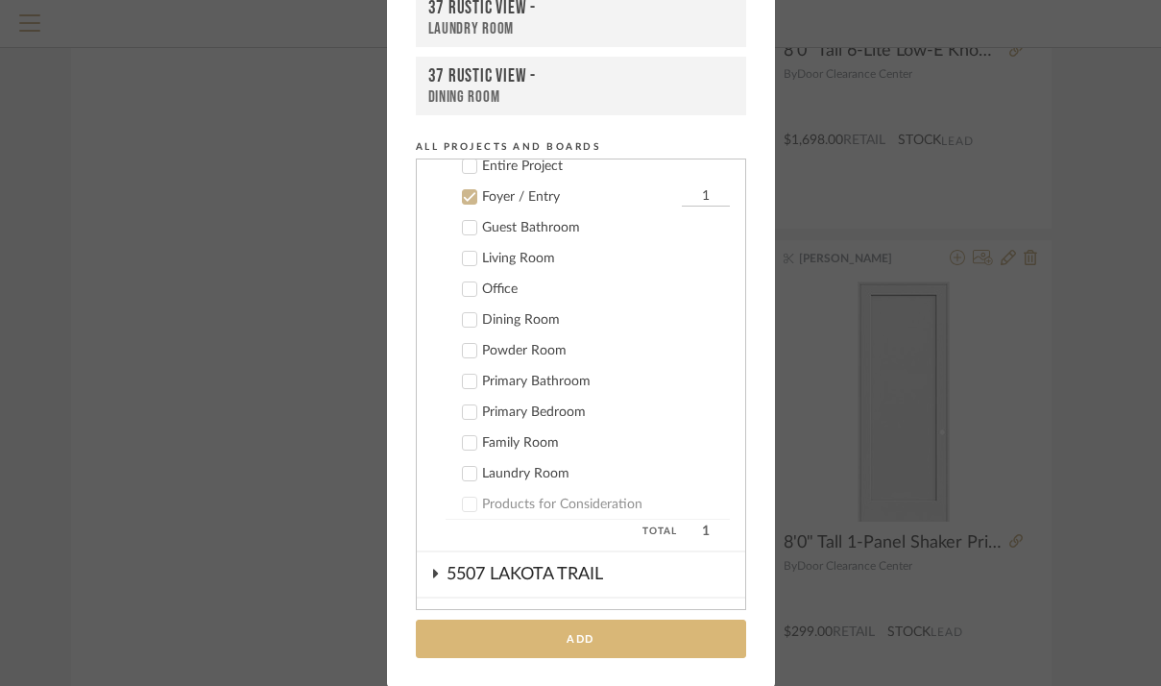
click at [535, 638] on button "Add" at bounding box center [581, 639] width 330 height 39
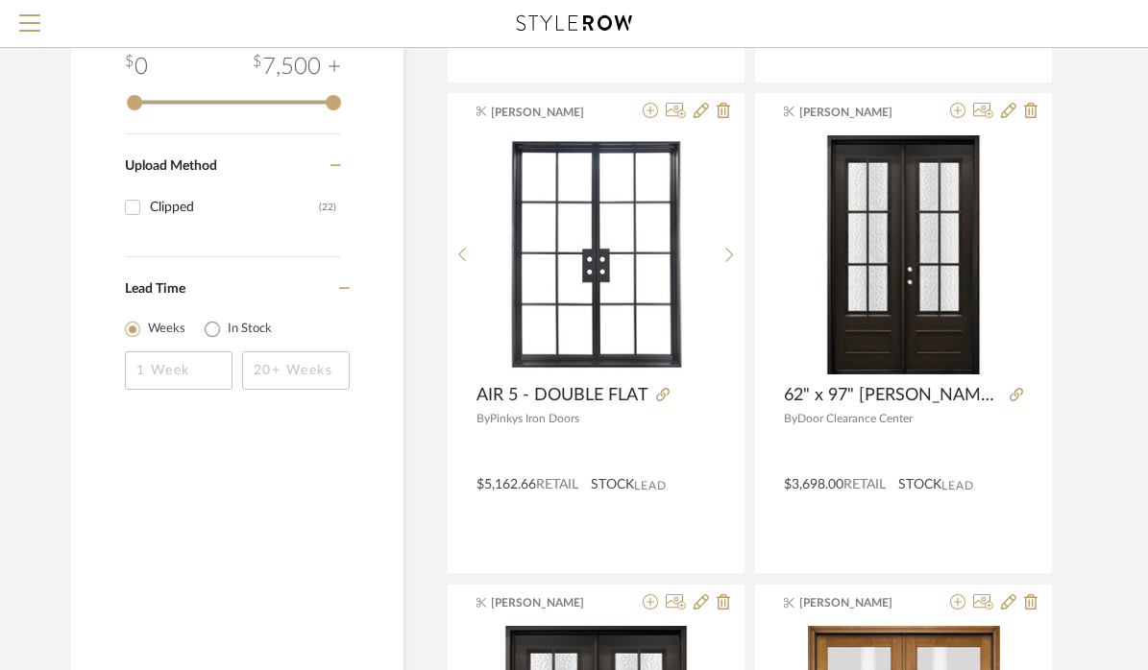
scroll to position [2234, 0]
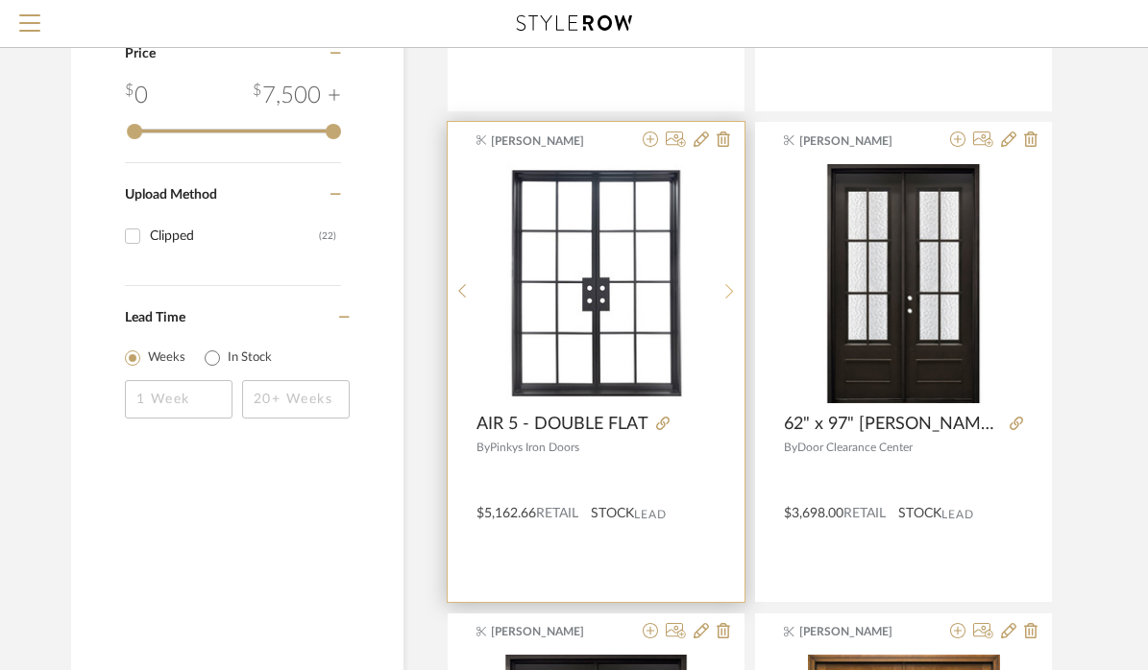
click at [729, 290] on icon at bounding box center [729, 291] width 9 height 16
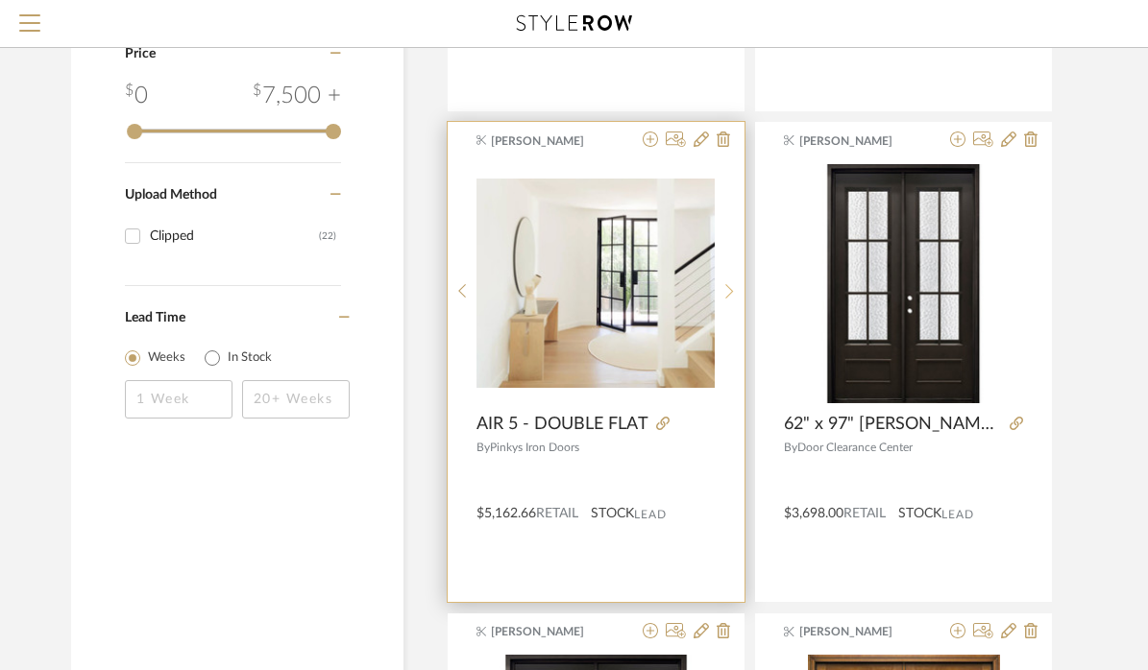
click at [729, 290] on icon at bounding box center [729, 291] width 9 height 16
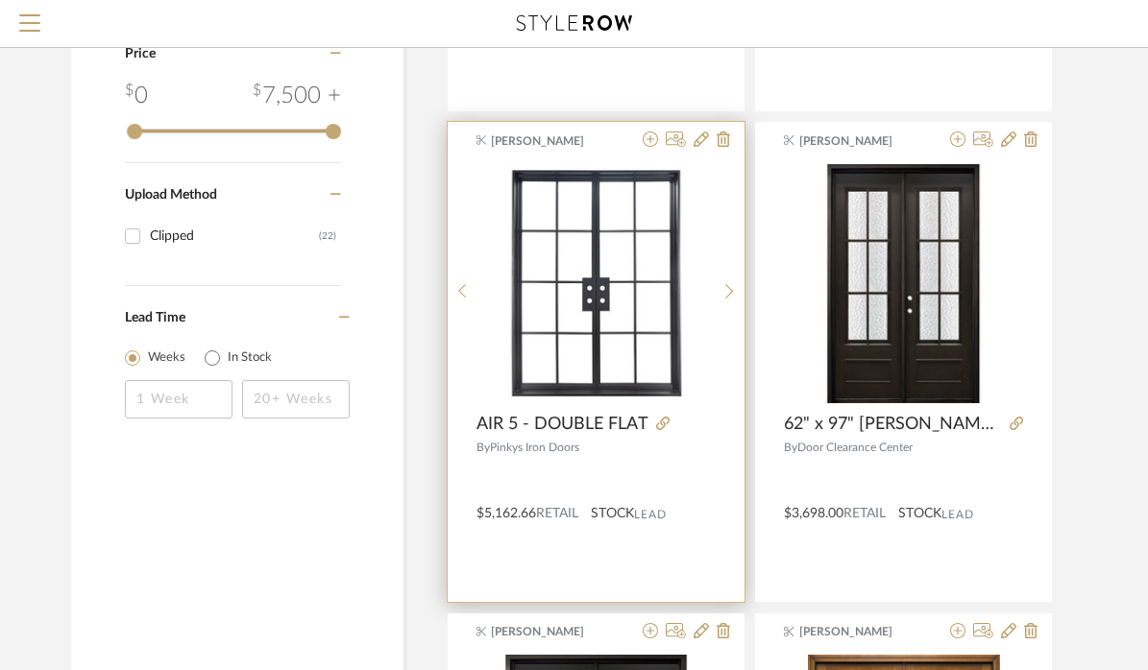
click at [593, 305] on img "0" at bounding box center [595, 283] width 238 height 238
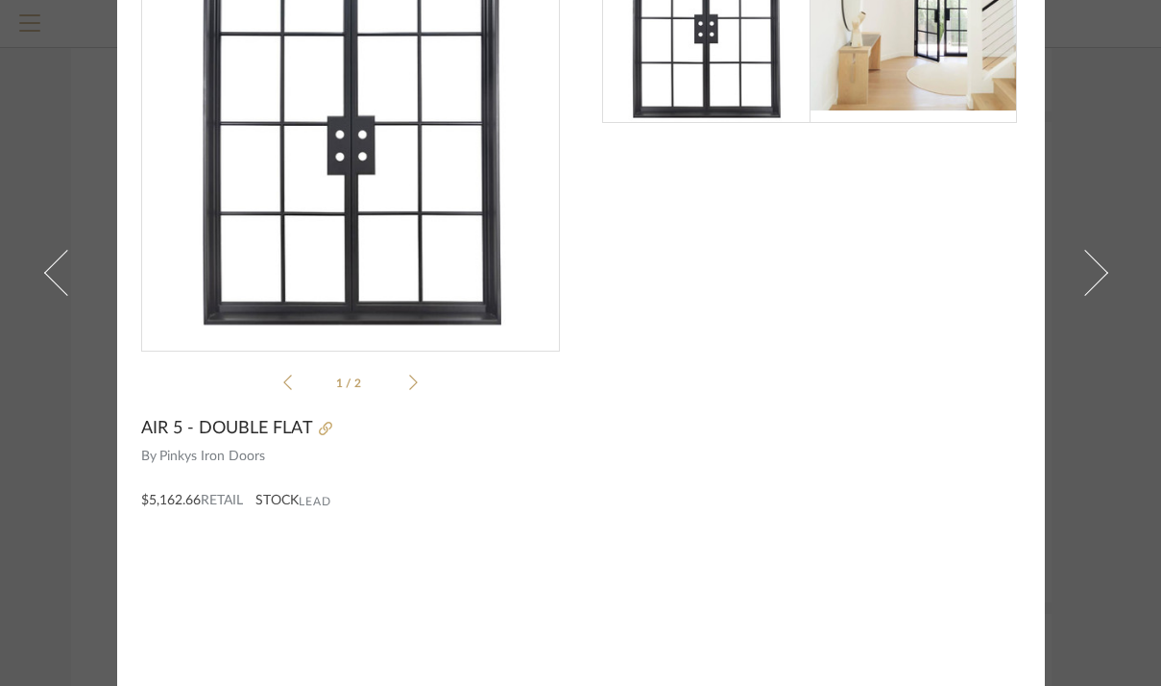
scroll to position [141, 0]
click at [319, 425] on icon at bounding box center [325, 428] width 13 height 13
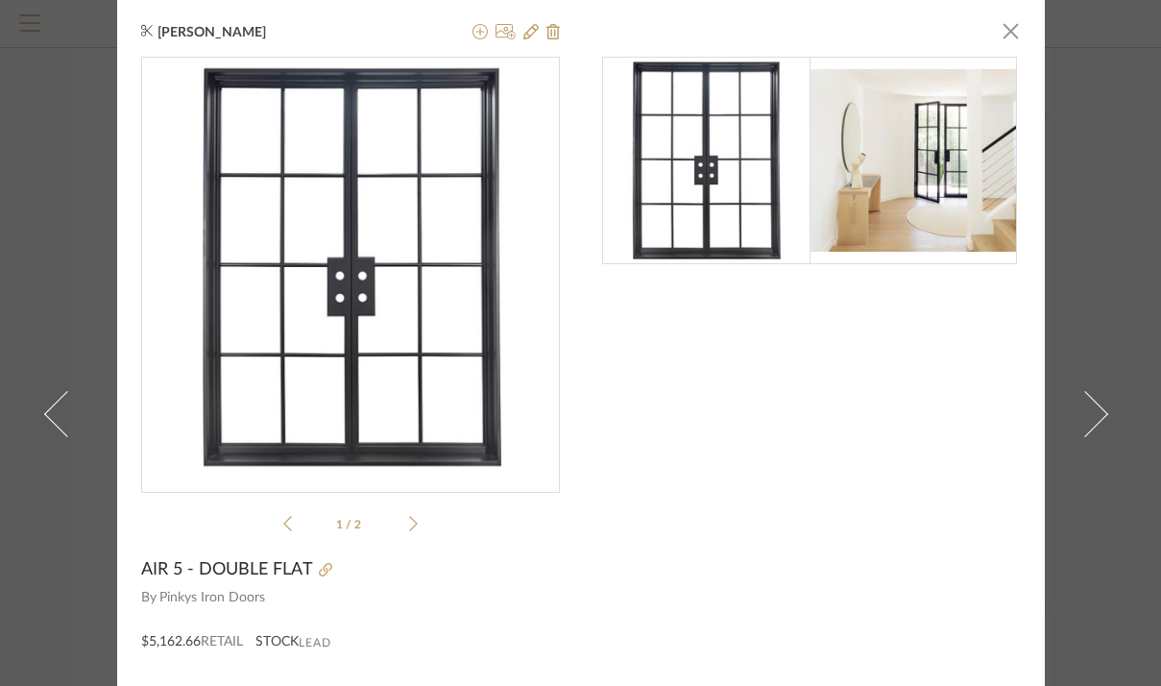
scroll to position [0, 0]
click at [473, 36] on icon at bounding box center [480, 31] width 15 height 15
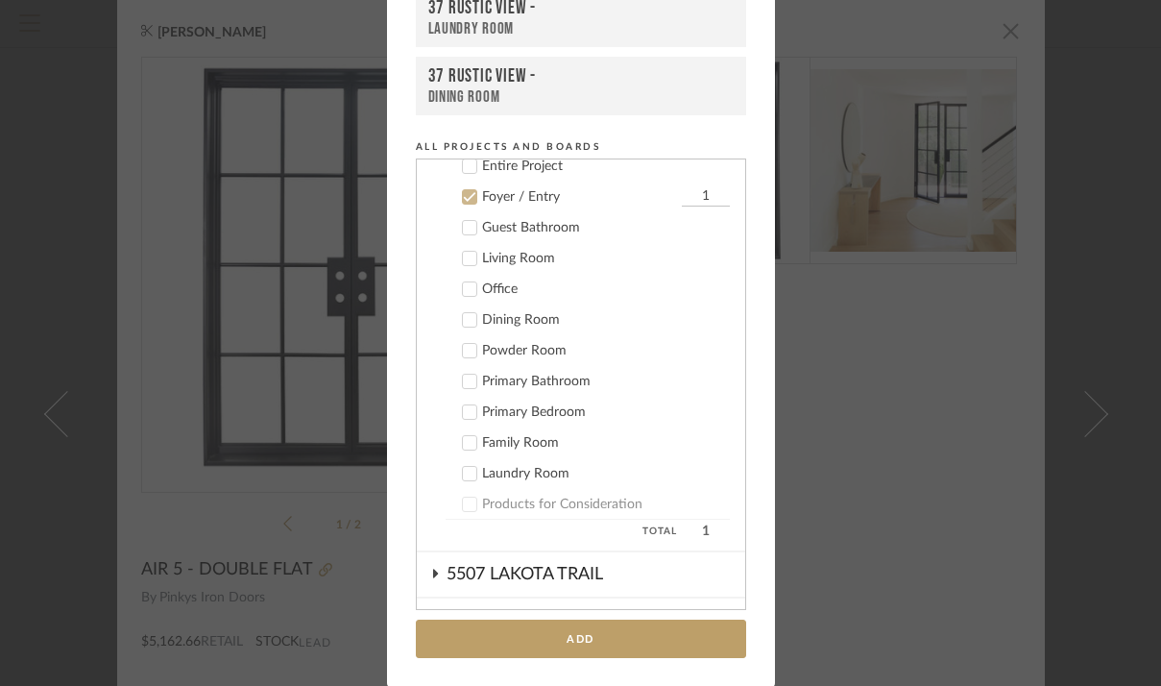
scroll to position [181, 0]
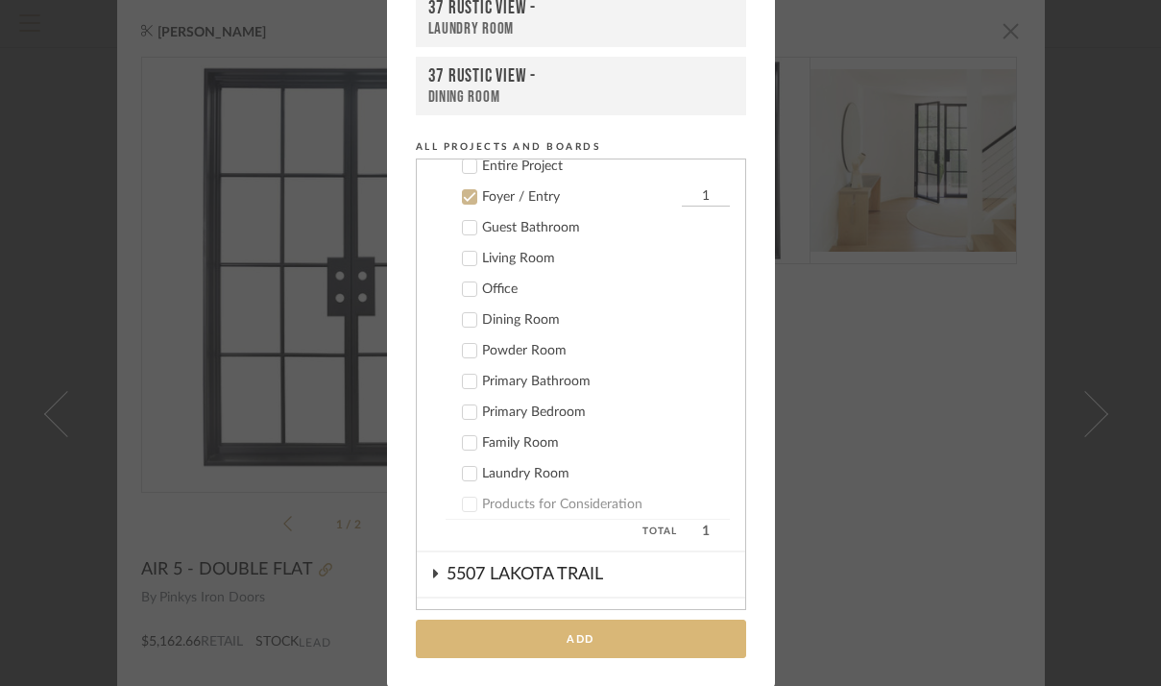
click at [547, 635] on button "Add" at bounding box center [581, 639] width 330 height 39
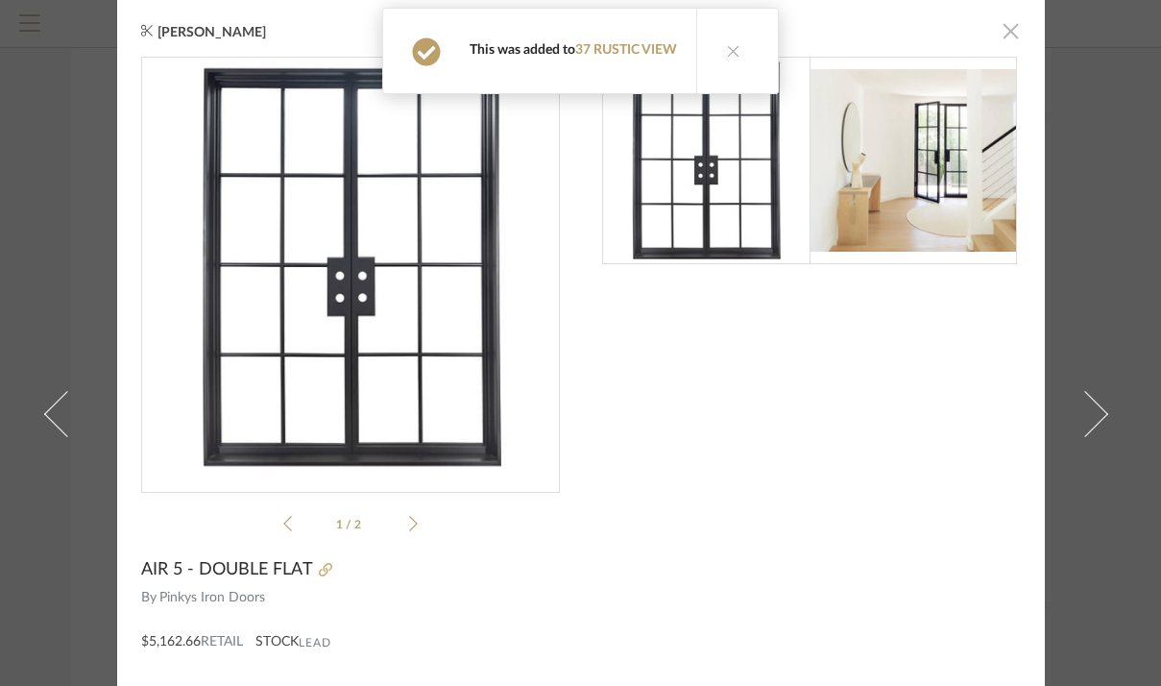
click at [1010, 26] on span "button" at bounding box center [1011, 31] width 38 height 38
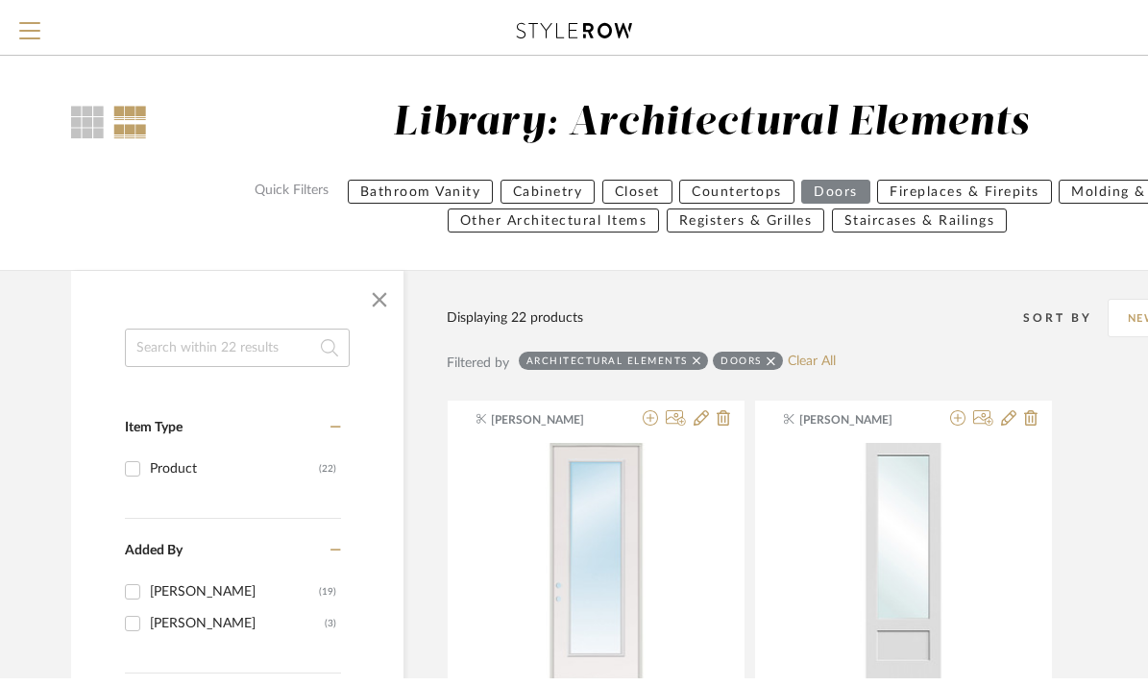
scroll to position [0, 0]
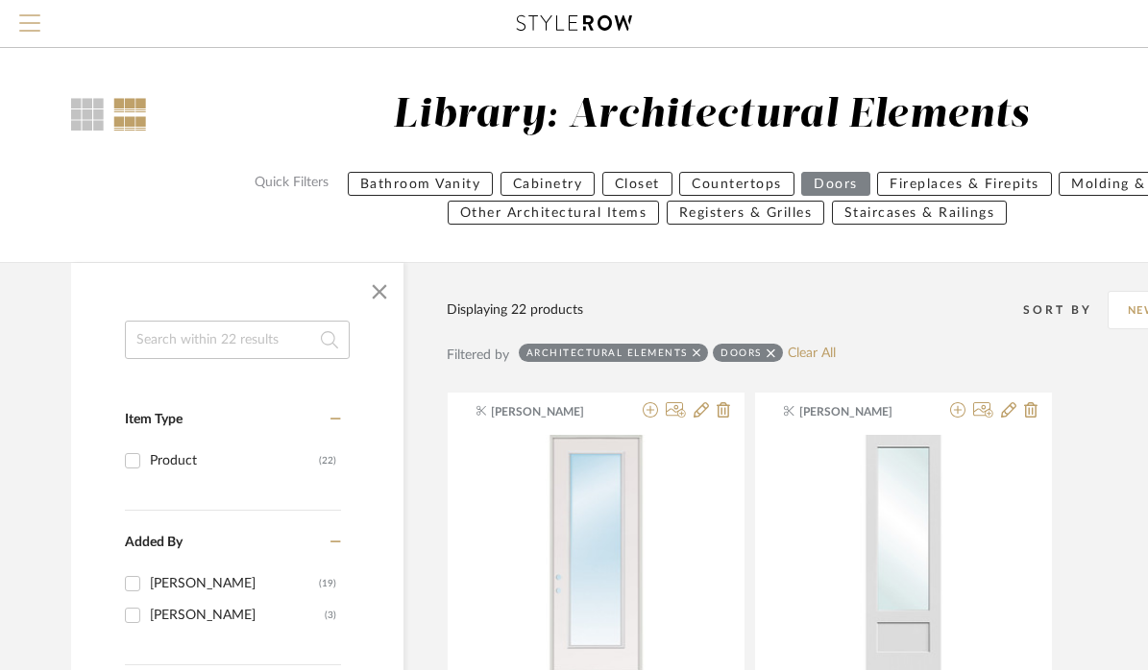
click at [36, 32] on span "Menu" at bounding box center [29, 28] width 21 height 29
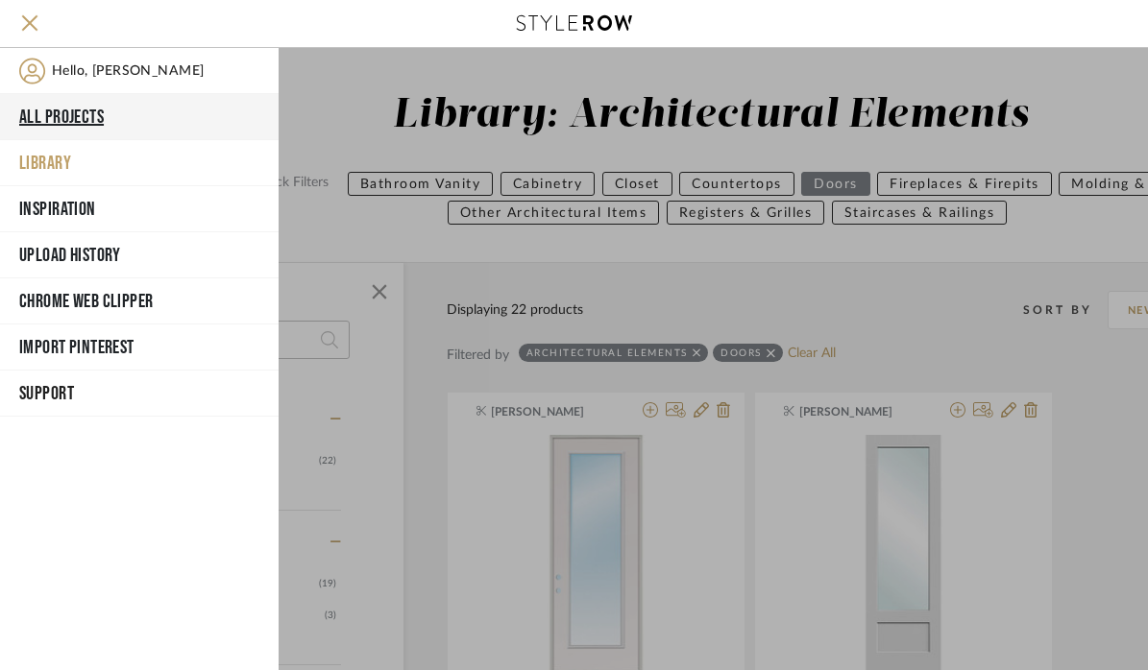
click at [60, 113] on button "All Projects" at bounding box center [139, 117] width 279 height 46
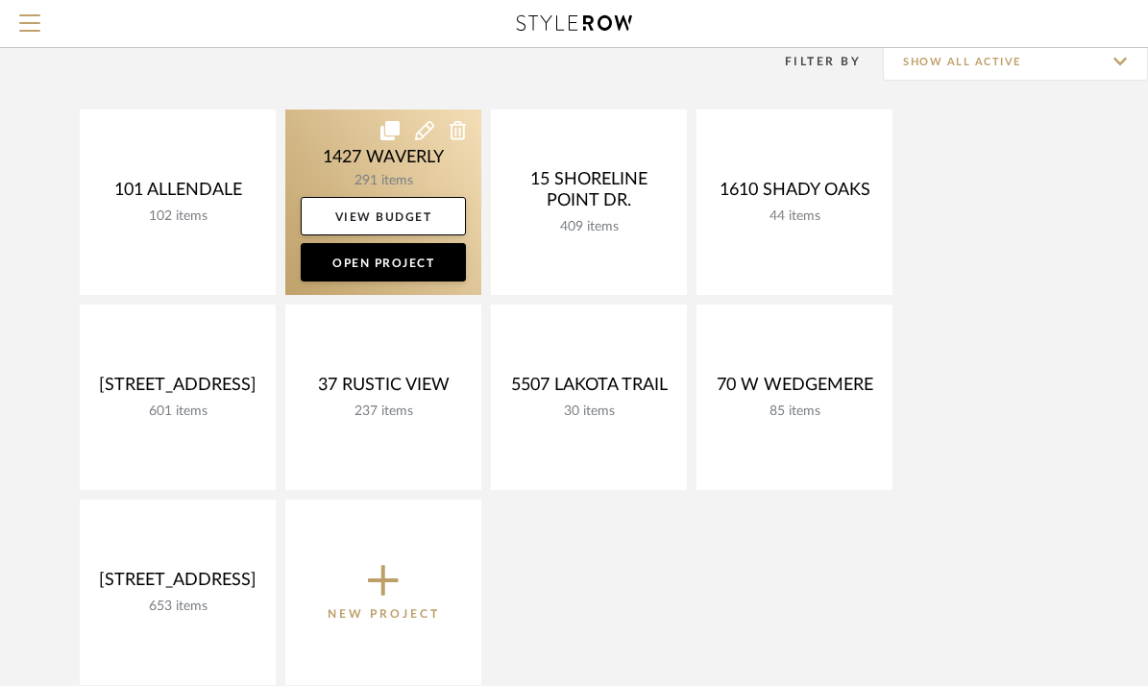
scroll to position [234, 0]
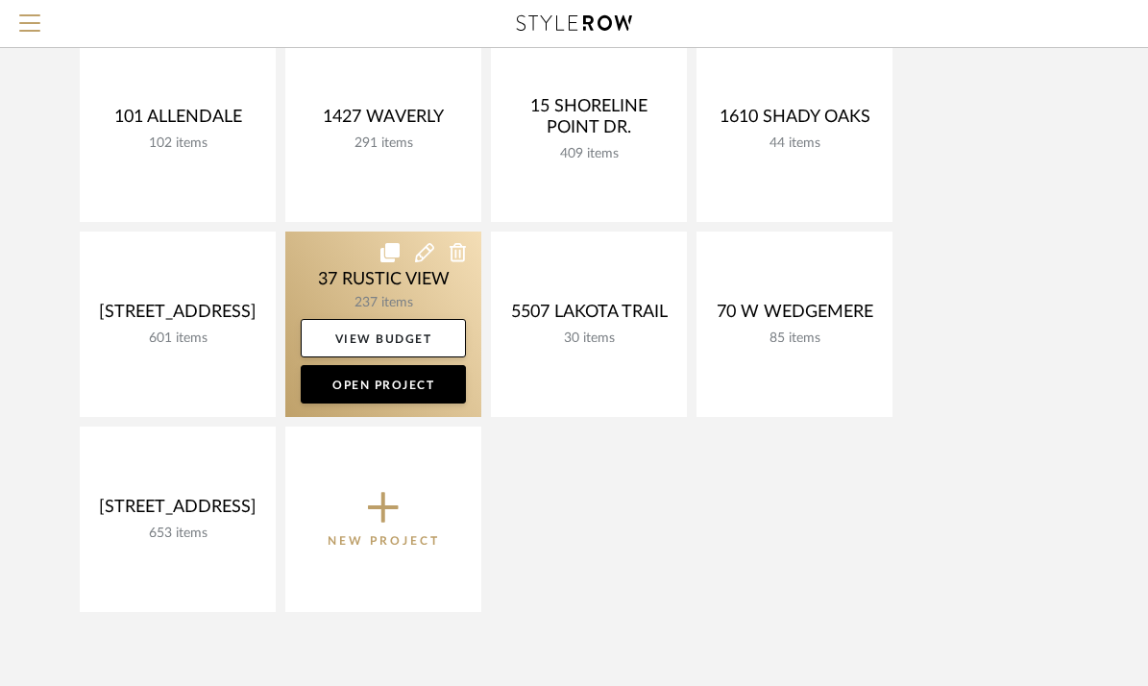
click at [367, 292] on link at bounding box center [383, 323] width 196 height 185
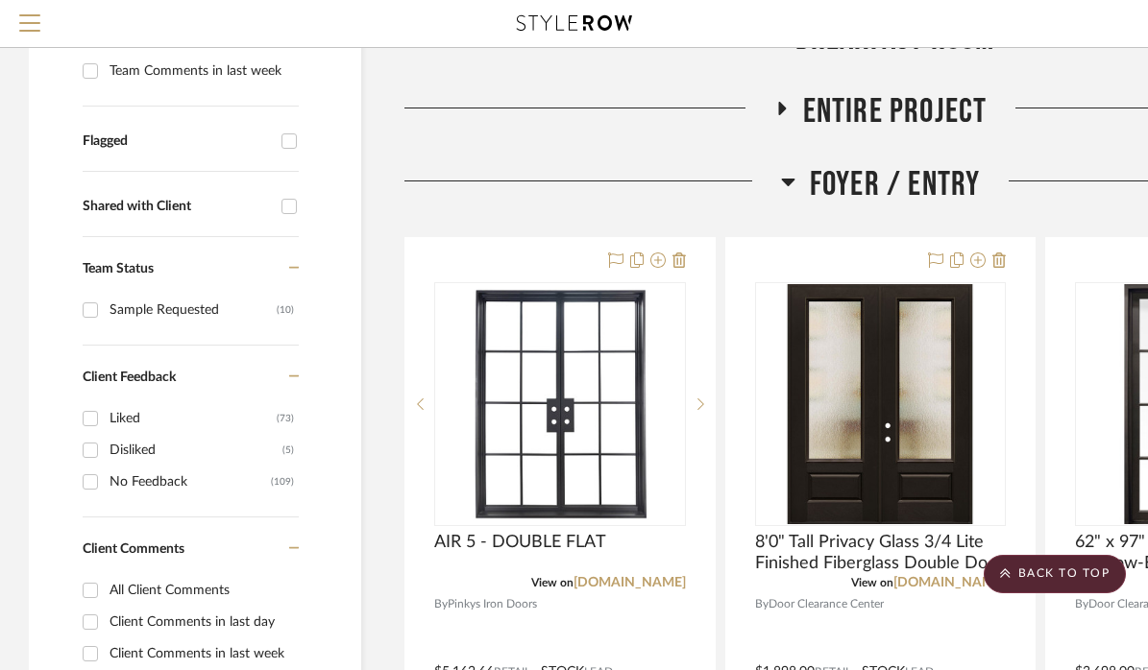
scroll to position [525, 0]
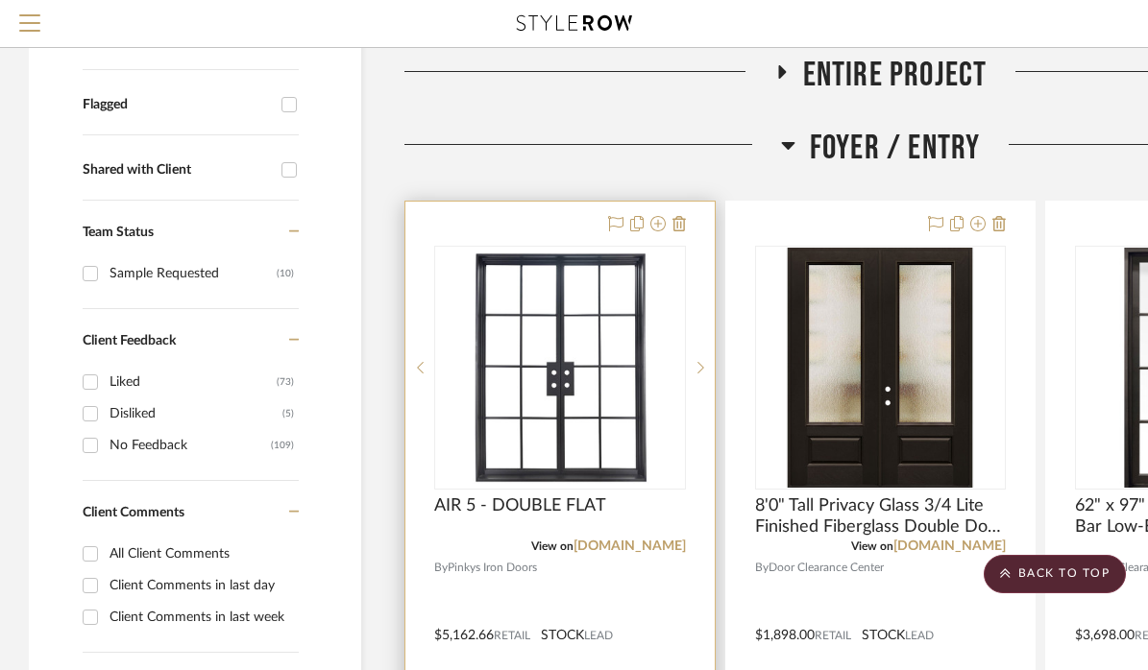
click at [602, 589] on div at bounding box center [559, 622] width 309 height 840
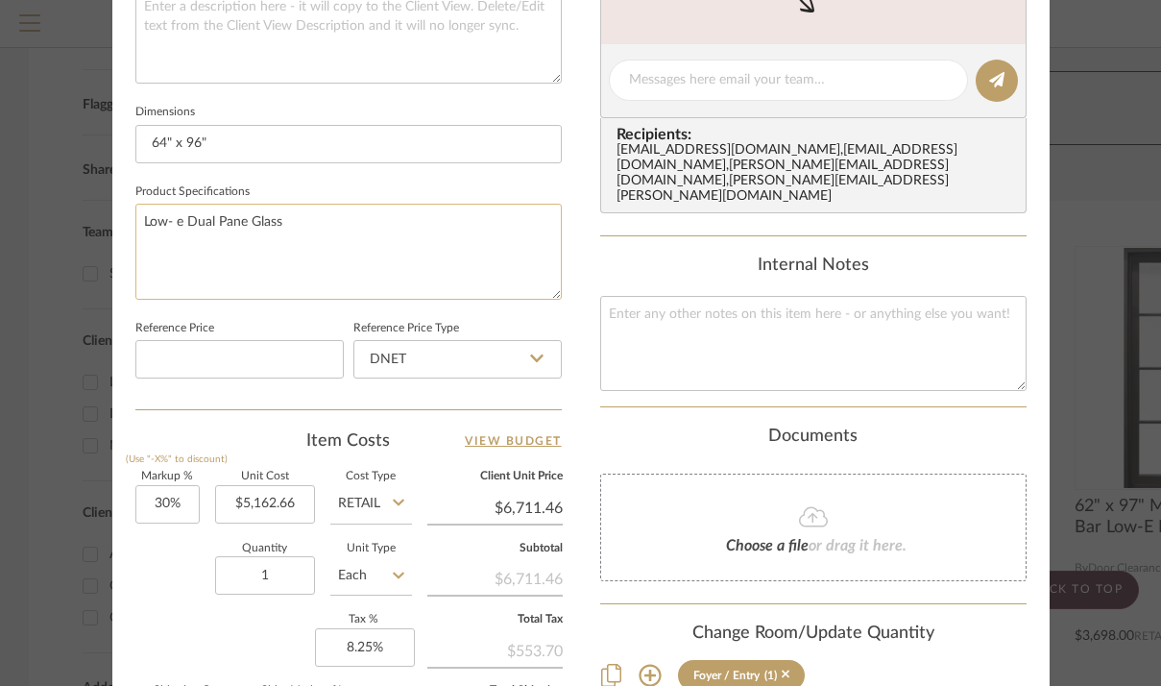
scroll to position [892, 0]
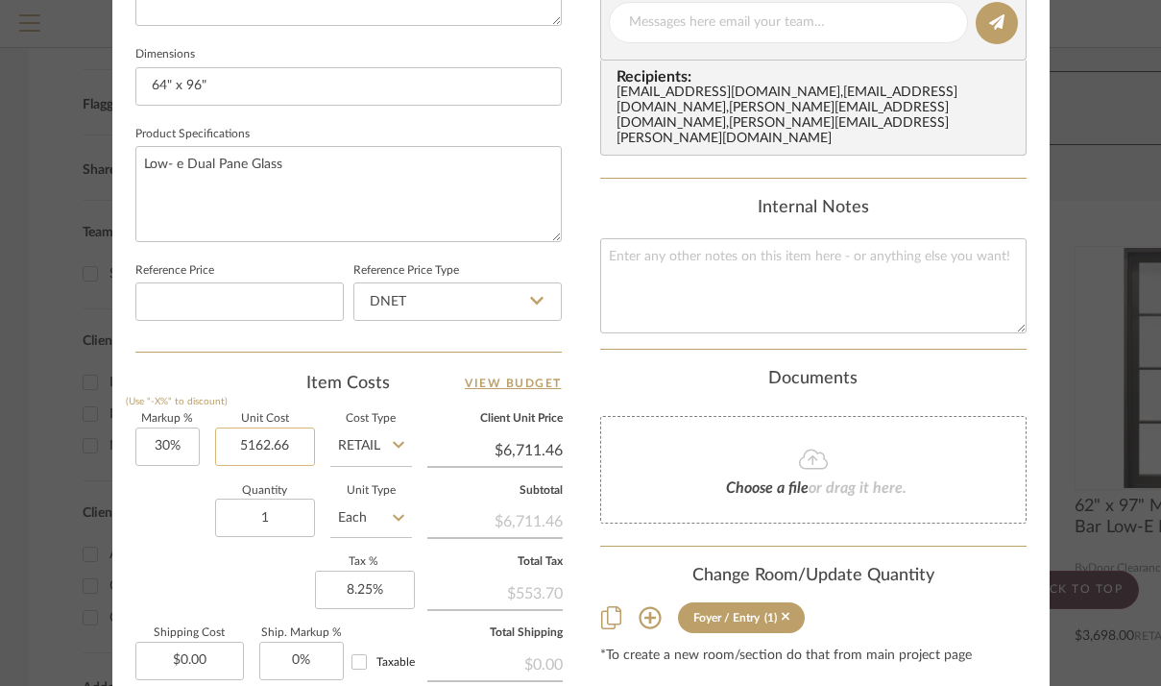
click at [300, 440] on input "5162.66" at bounding box center [265, 446] width 100 height 38
click at [254, 437] on input "5162.66" at bounding box center [265, 446] width 100 height 38
type input "$5,602.66"
click at [581, 352] on div "37 RUSTIC VIEW Foyer / Entry AIR 5 - DOUBLE FLAT Team View Client View Orders 1…" at bounding box center [580, 9] width 937 height 1774
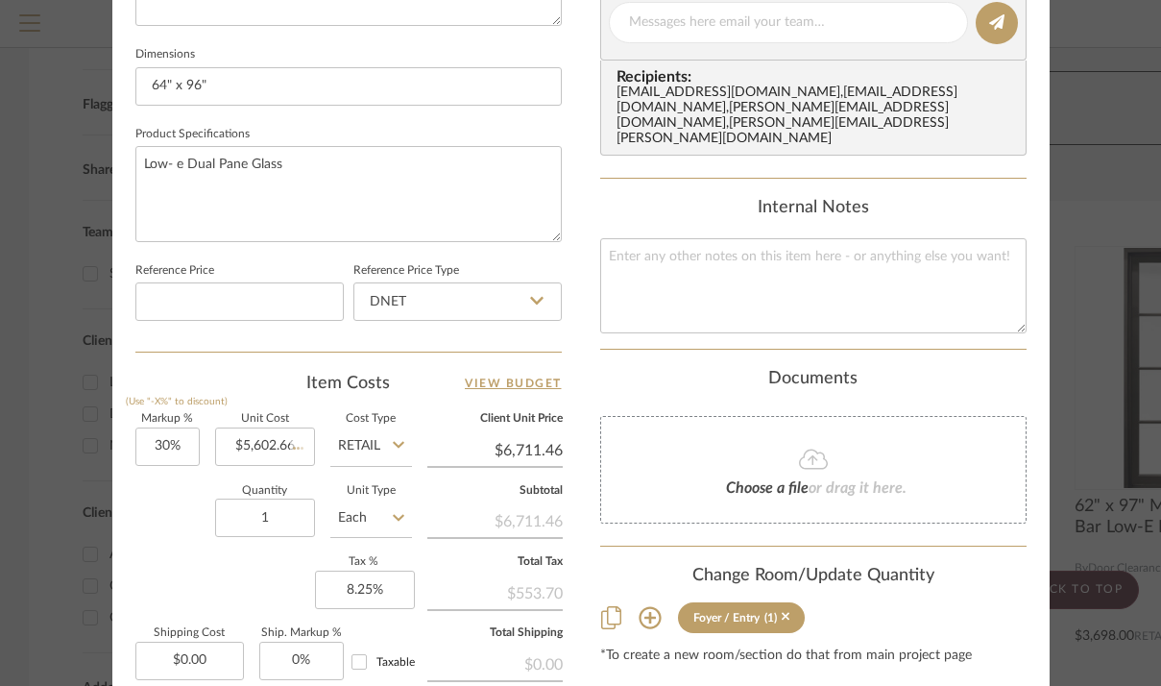
type input "$7,283.46"
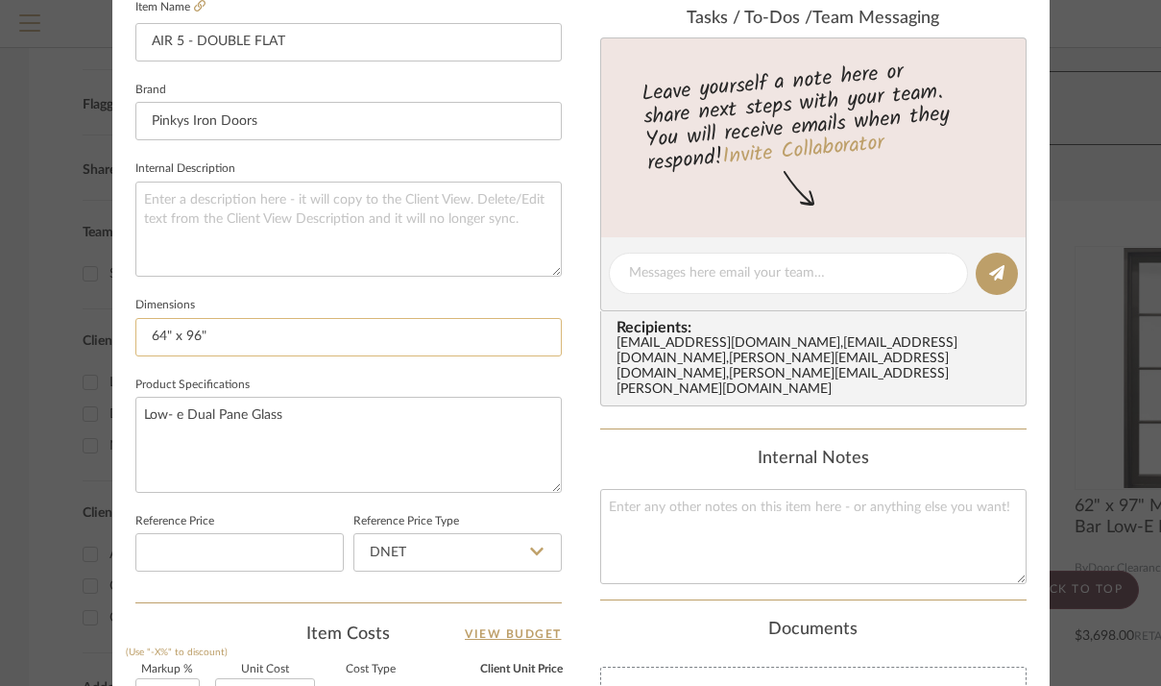
scroll to position [640, 0]
click at [158, 333] on input "64" x 96"" at bounding box center [348, 339] width 426 height 38
type input "60" x 96""
click at [573, 255] on div "37 RUSTIC VIEW Foyer / Entry AIR 5 - DOUBLE FLAT Team View Client View Orders 1…" at bounding box center [580, 262] width 937 height 1774
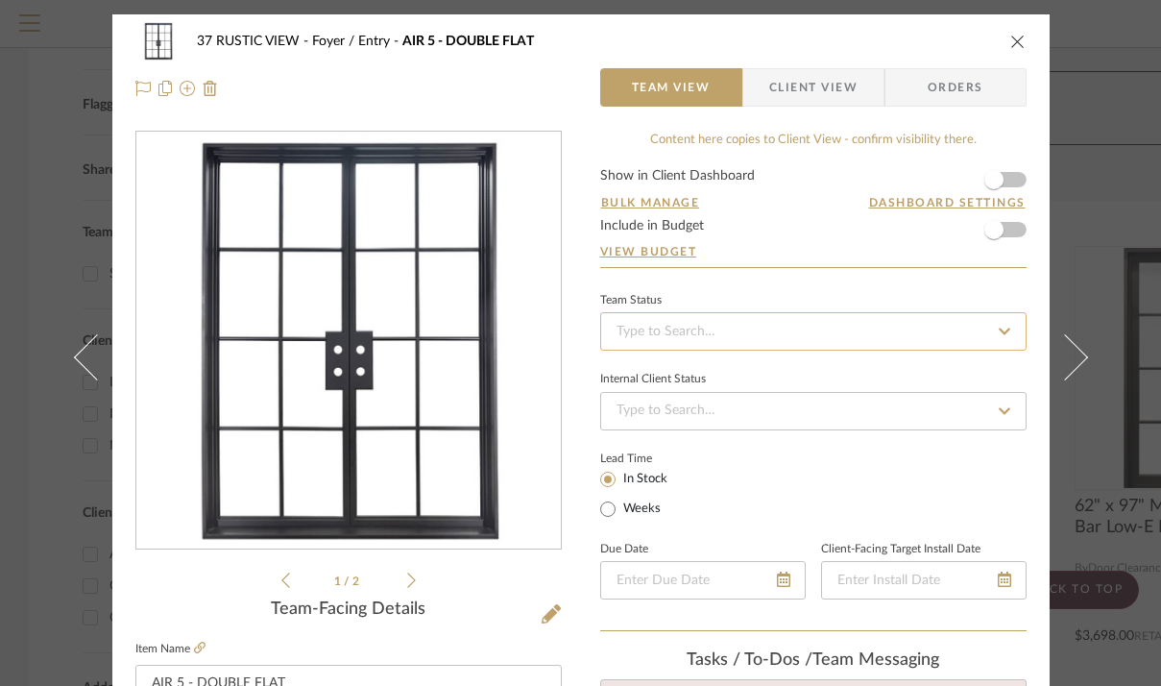
scroll to position [0, 0]
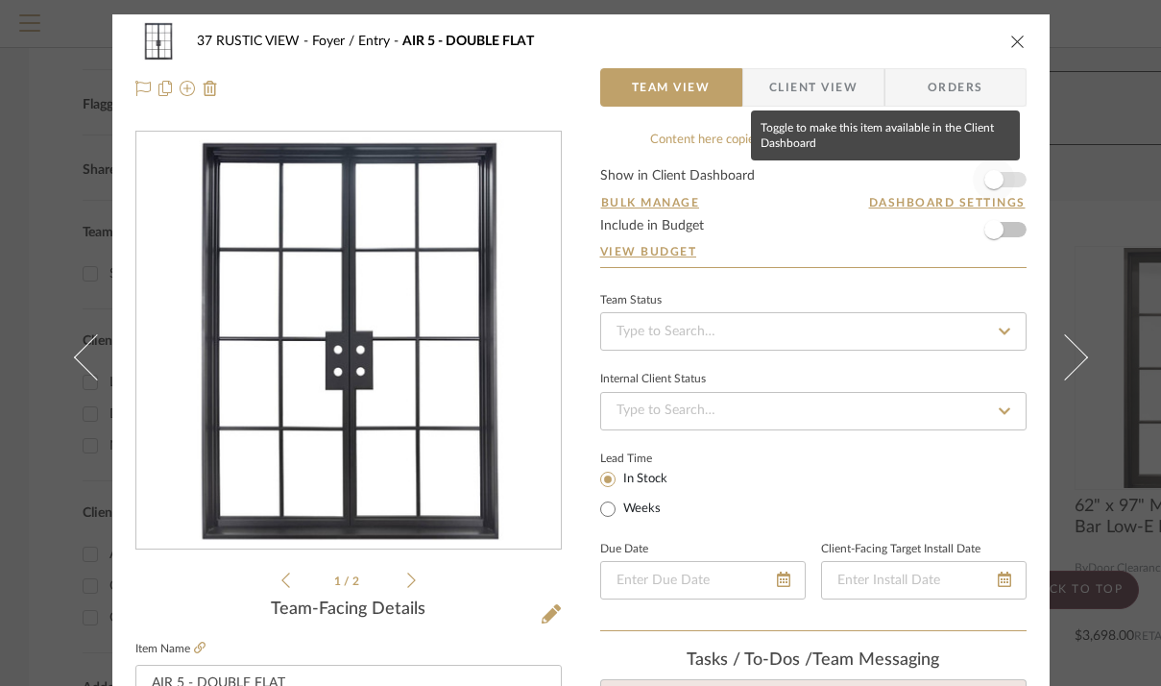
click at [996, 178] on span "button" at bounding box center [994, 179] width 42 height 42
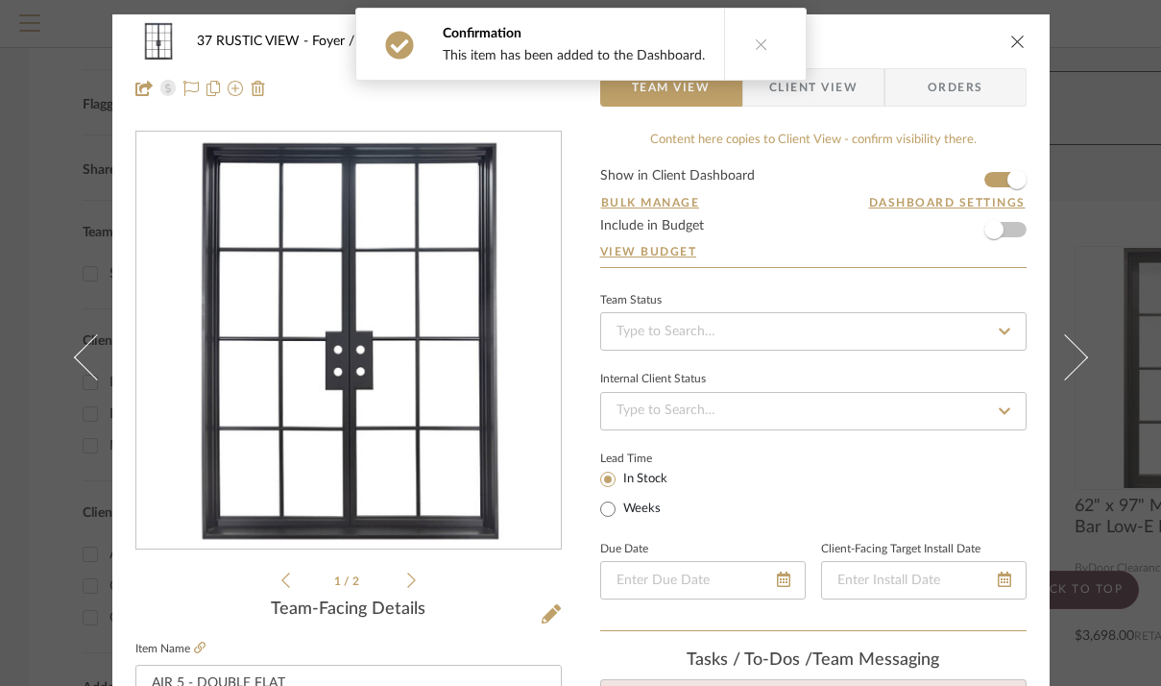
click at [1011, 42] on icon "close" at bounding box center [1017, 41] width 15 height 15
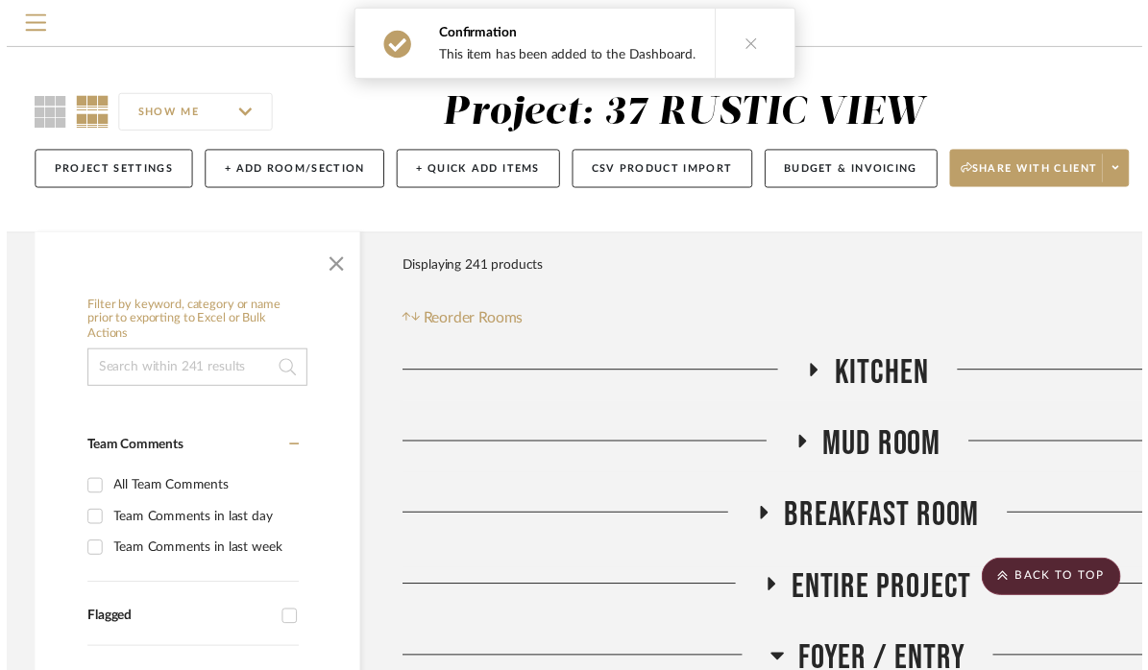
scroll to position [525, 0]
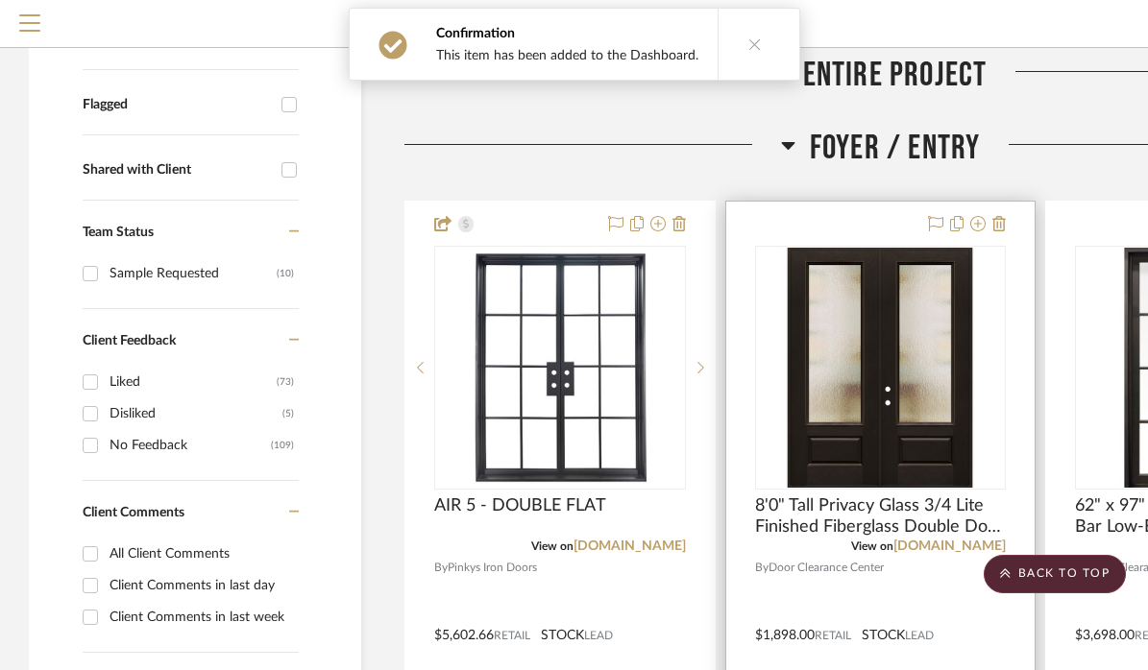
click at [907, 334] on img "0" at bounding box center [880, 368] width 240 height 240
click at [868, 375] on img "0" at bounding box center [880, 368] width 240 height 240
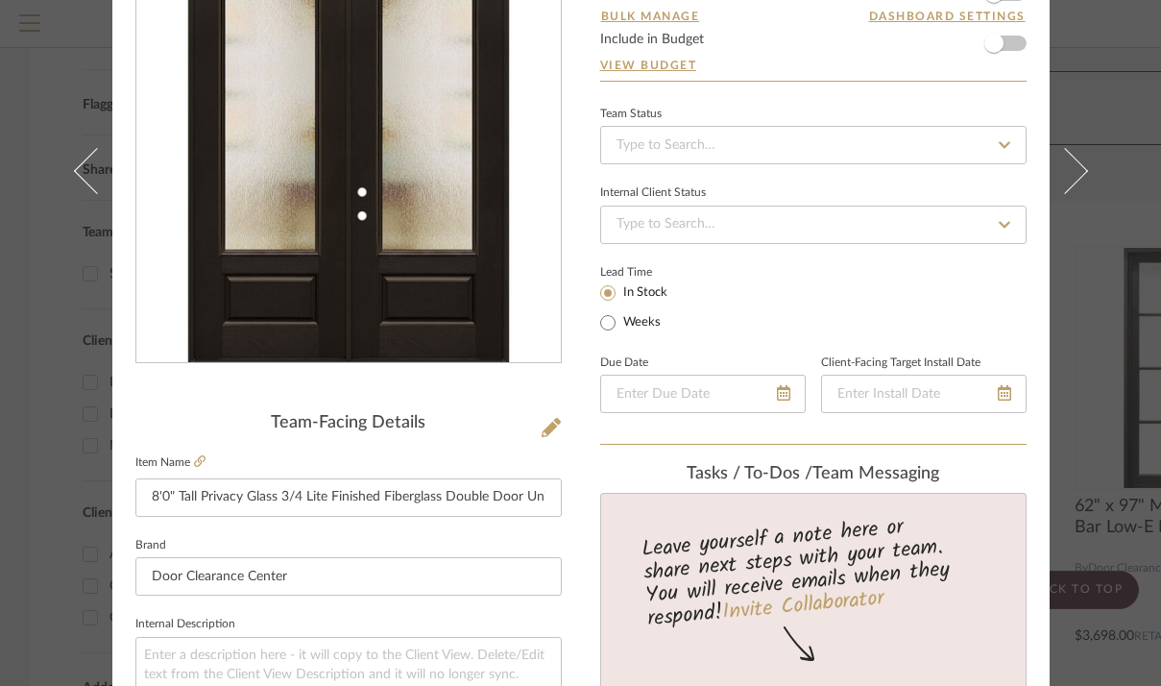
scroll to position [148, 0]
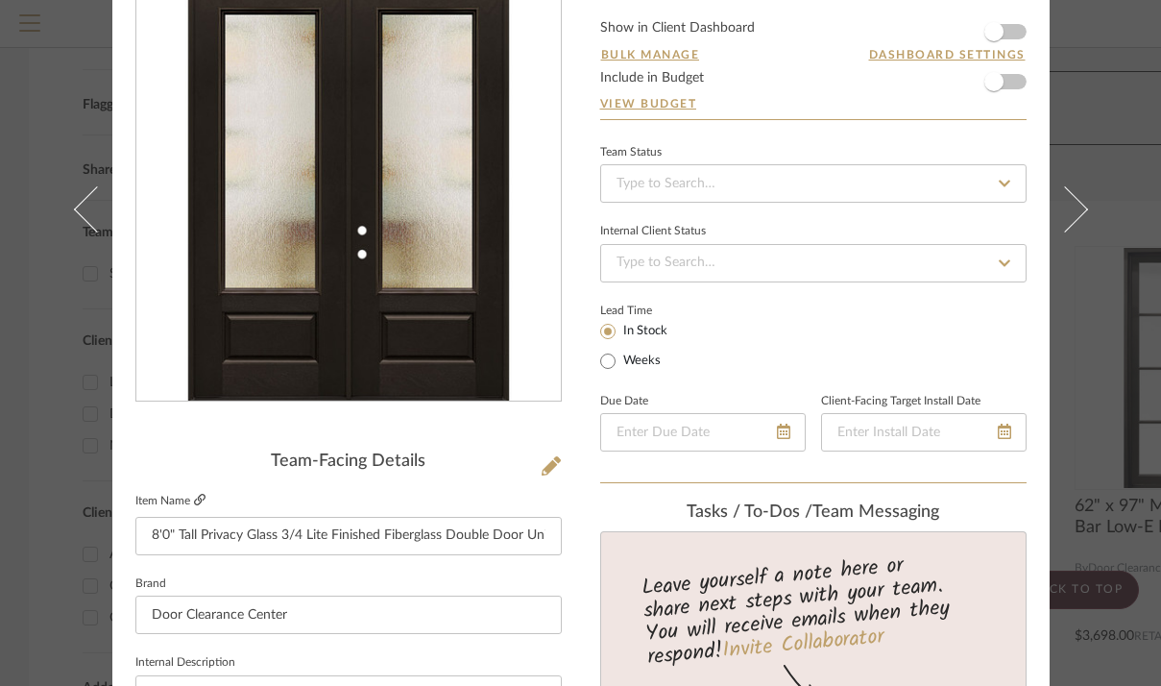
click at [194, 504] on icon at bounding box center [200, 500] width 12 height 12
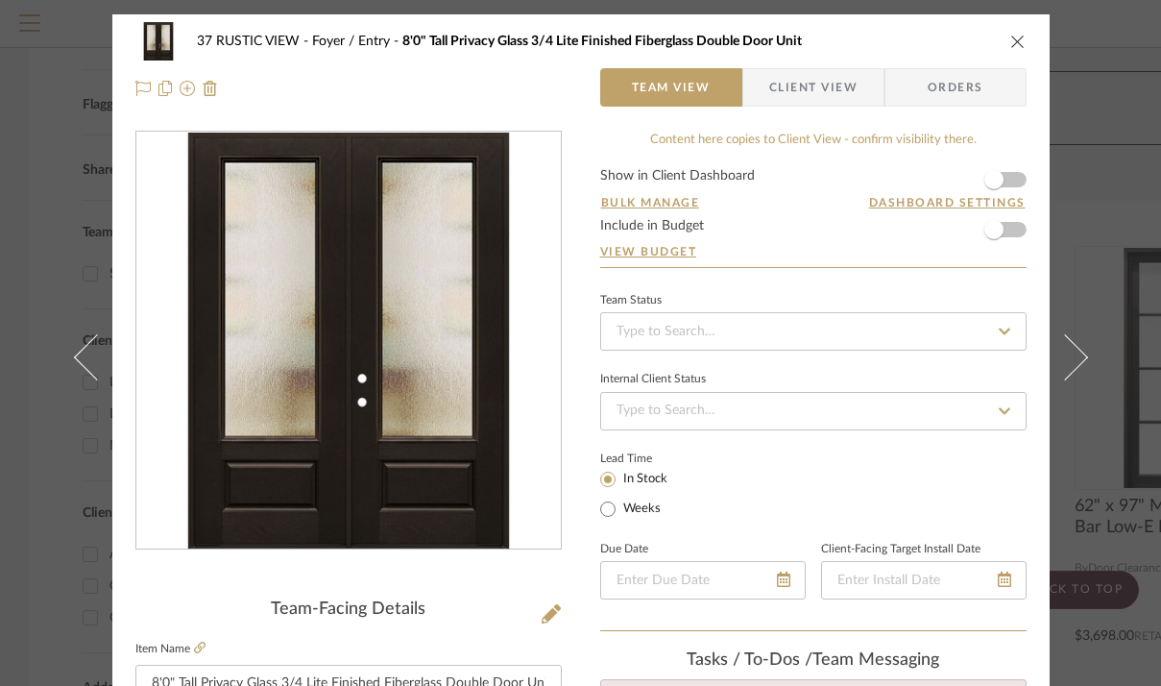
scroll to position [0, 0]
click at [1015, 41] on icon "close" at bounding box center [1017, 41] width 15 height 15
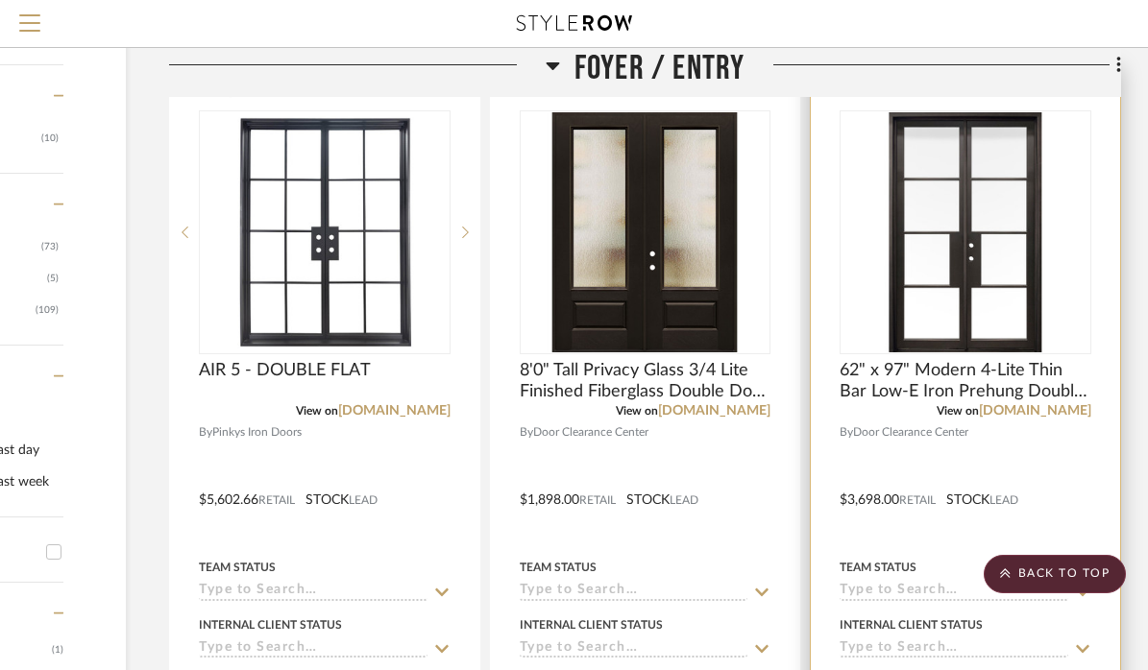
scroll to position [667, 235]
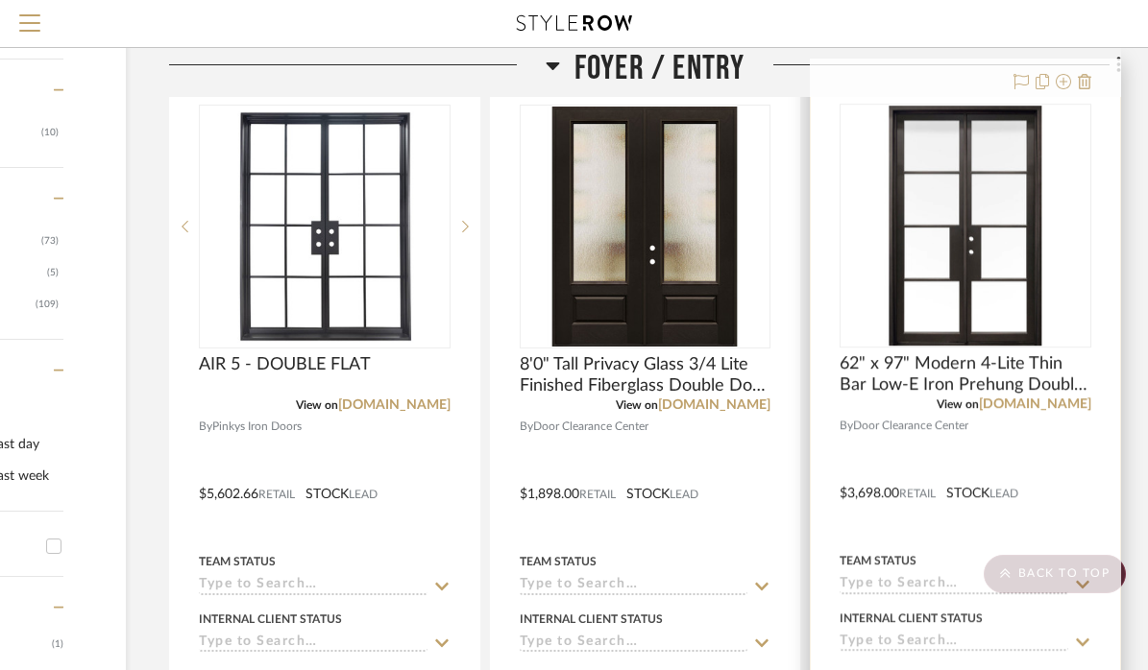
click at [966, 241] on img "0" at bounding box center [965, 227] width 240 height 240
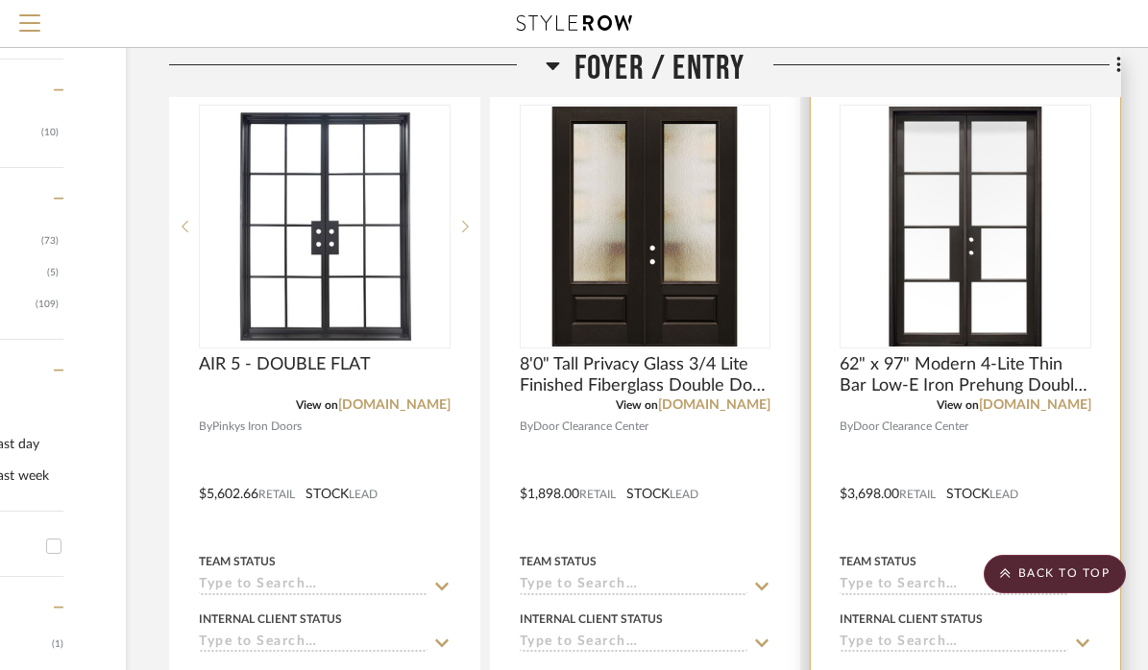
click at [975, 236] on img "0" at bounding box center [965, 227] width 240 height 240
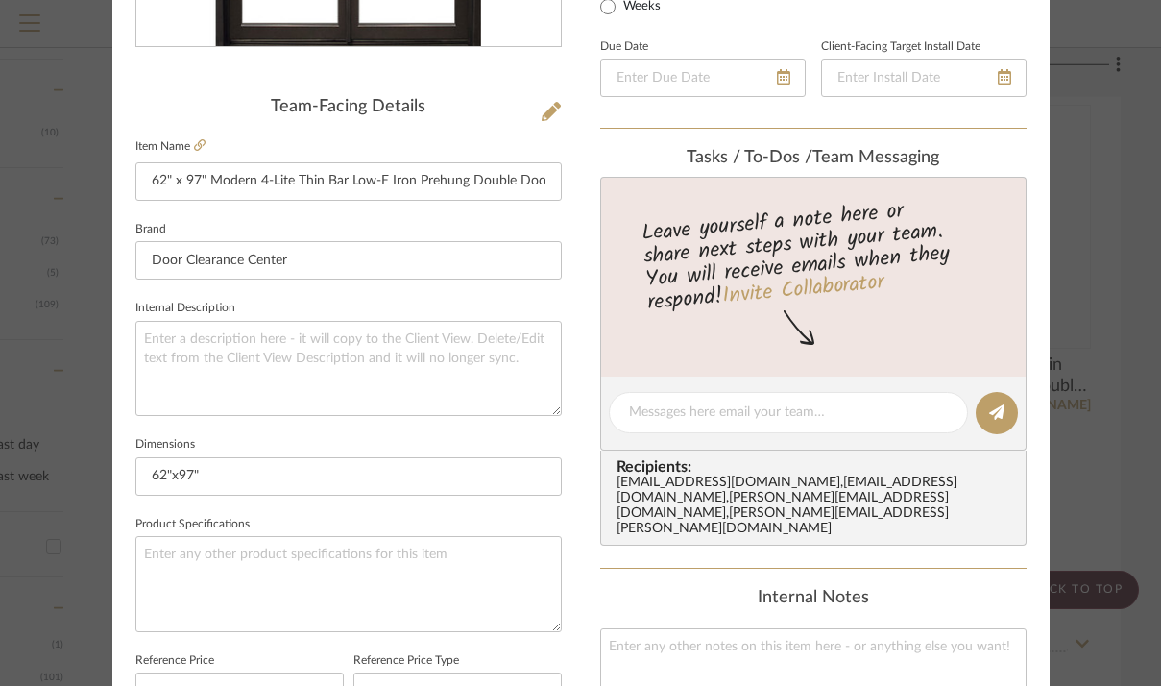
scroll to position [533, 0]
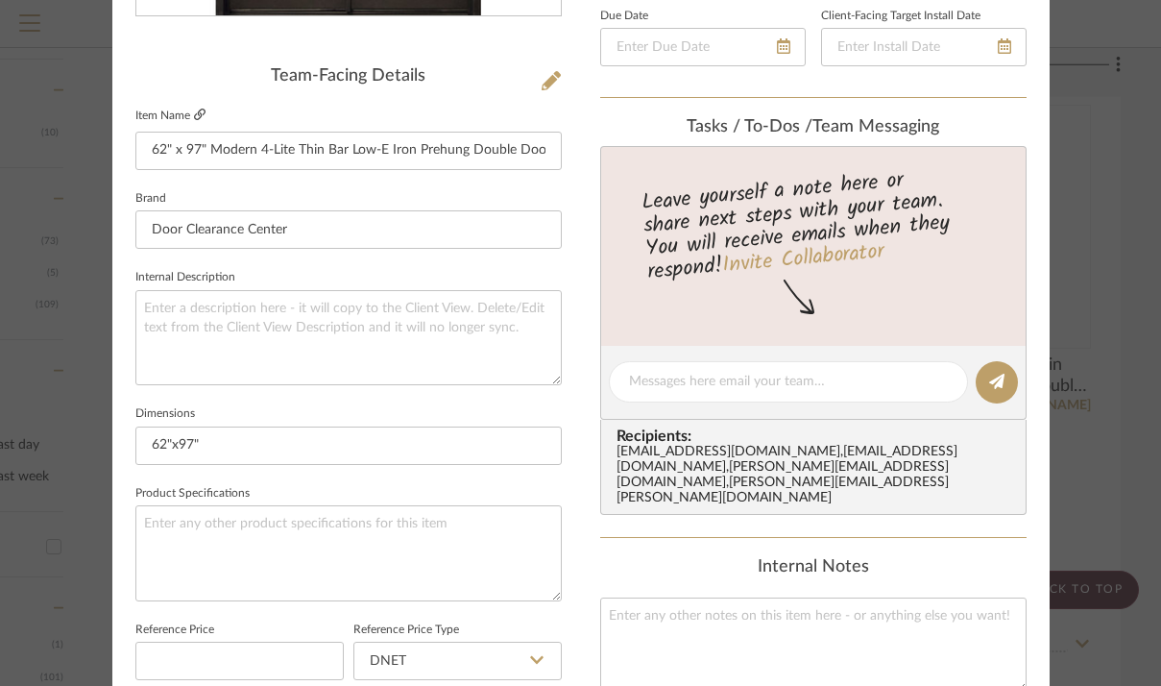
click at [194, 115] on icon at bounding box center [200, 115] width 12 height 12
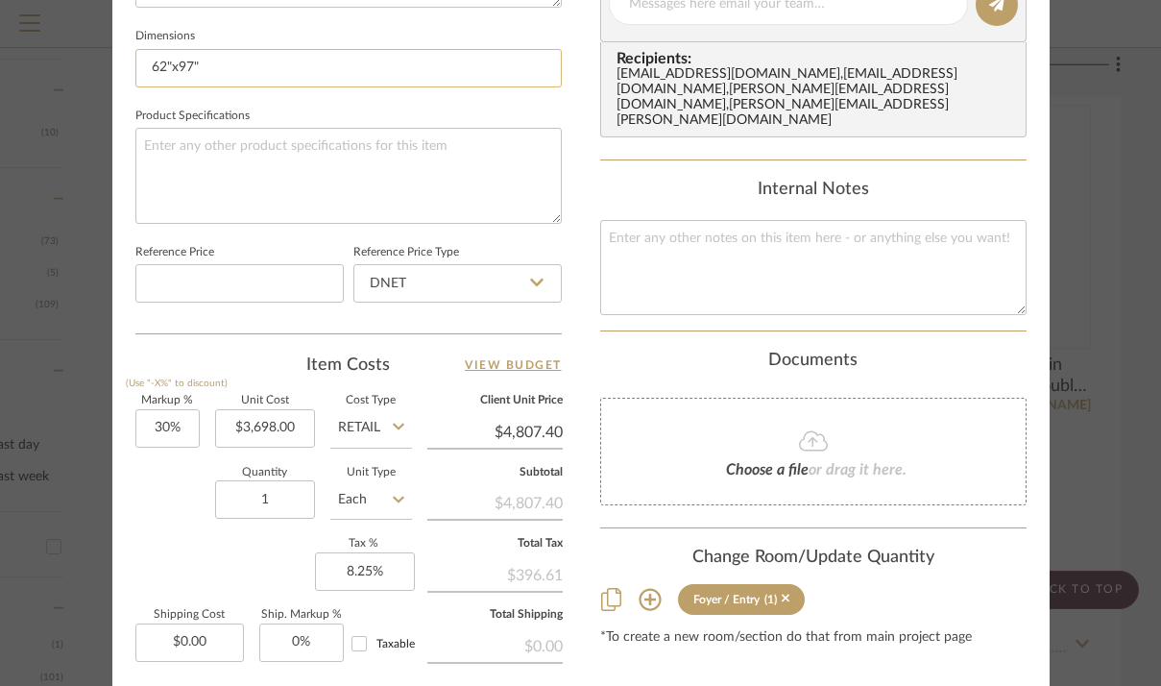
scroll to position [940, 0]
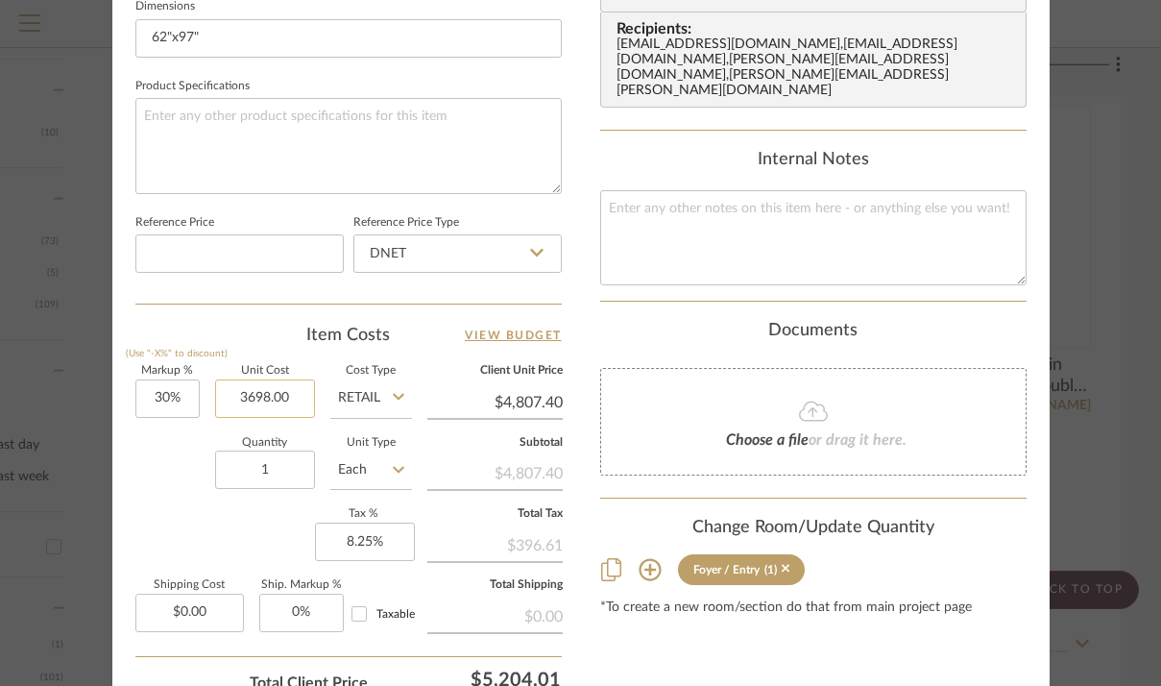
click at [255, 391] on input "3698.00" at bounding box center [265, 398] width 100 height 38
type input "$4,298.00"
type input "$5,587.40"
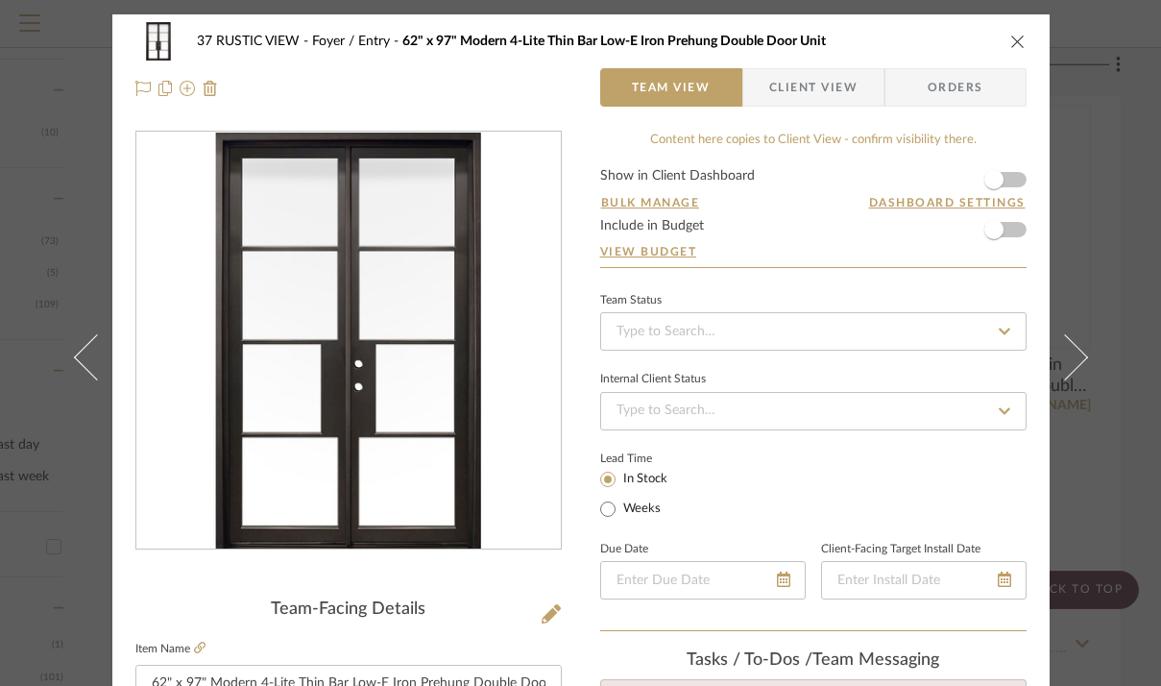
scroll to position [0, 0]
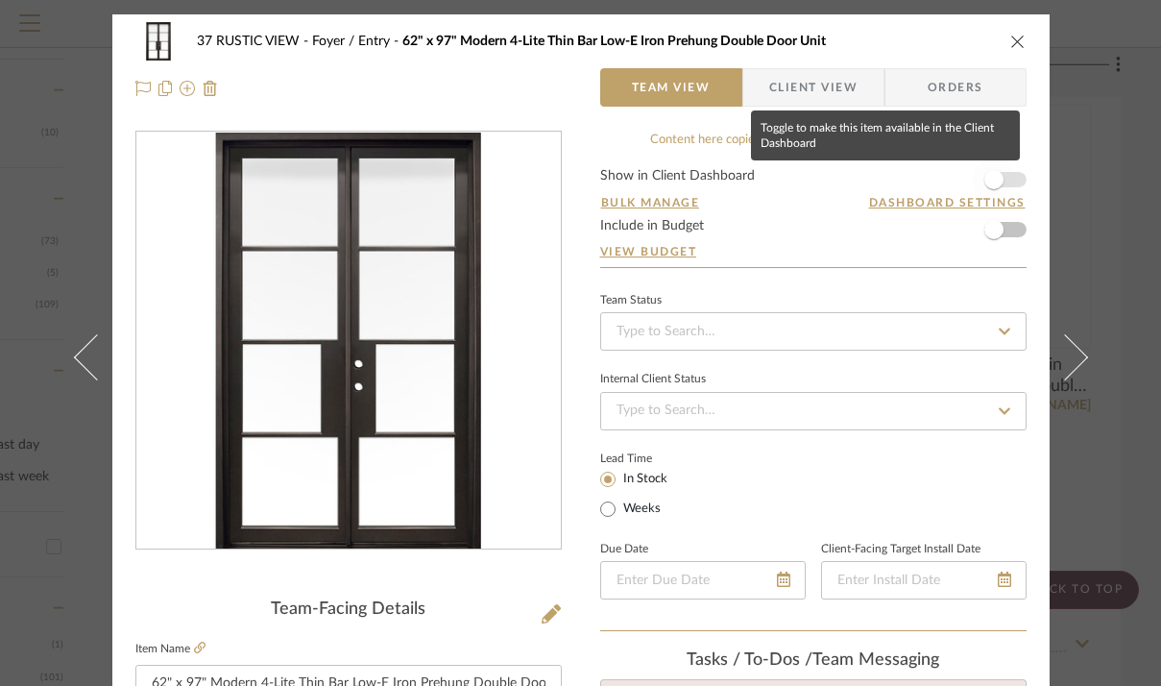
click at [997, 173] on span "button" at bounding box center [994, 179] width 42 height 42
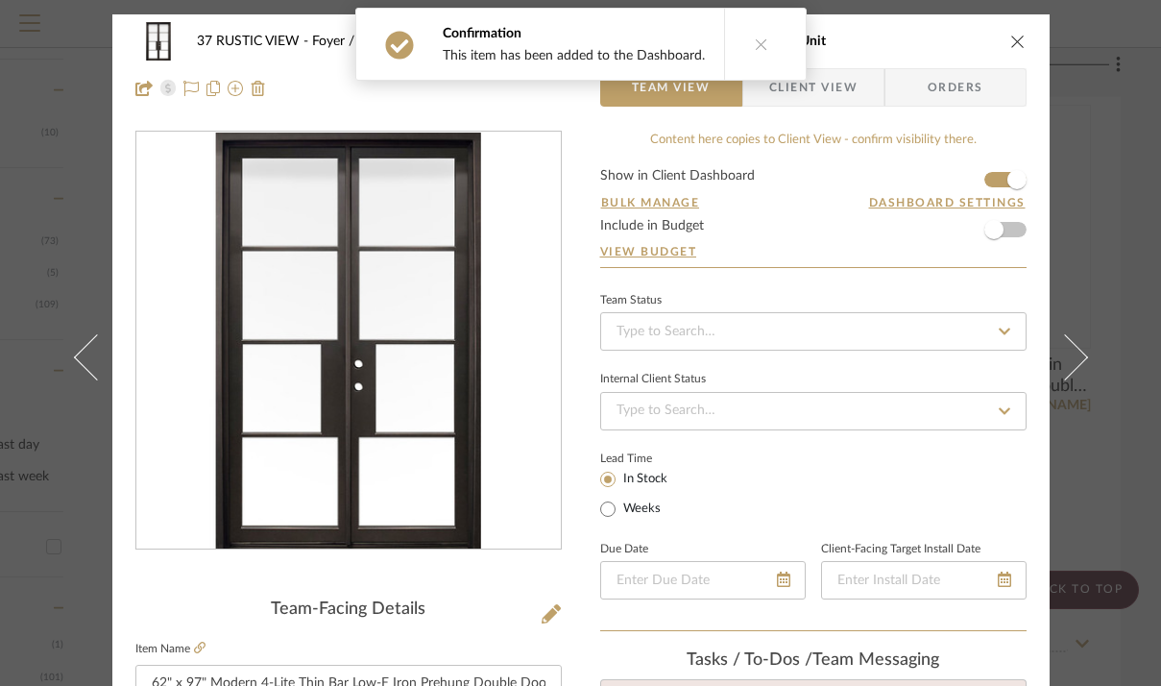
click at [1014, 38] on icon "close" at bounding box center [1017, 41] width 15 height 15
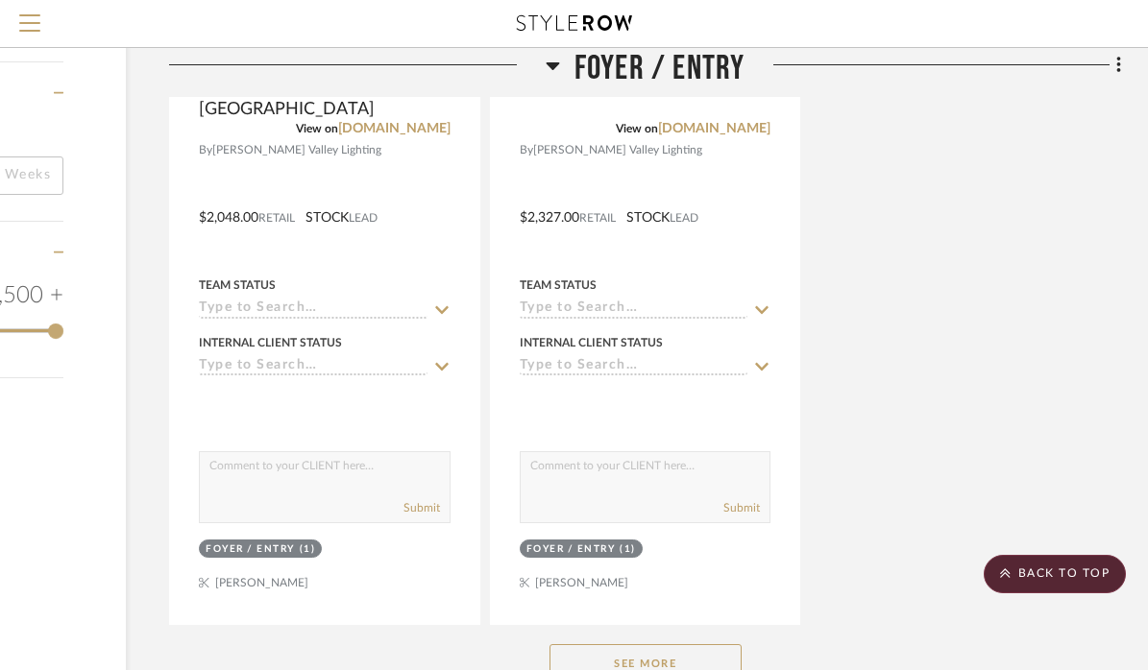
scroll to position [2785, 235]
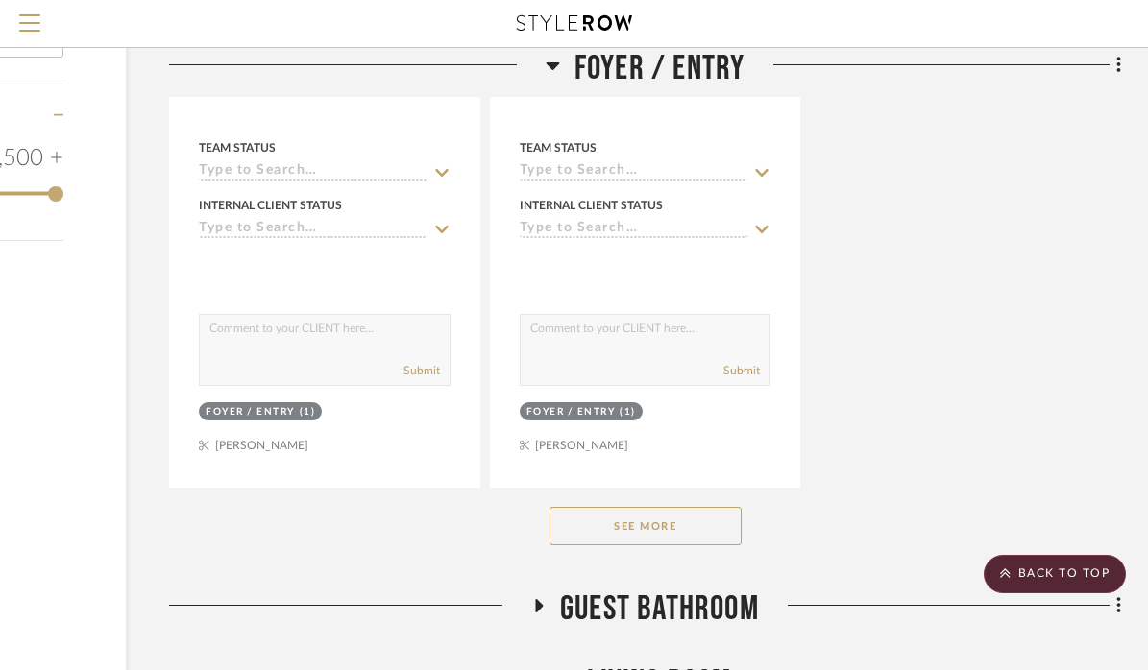
click at [670, 516] on button "See More" at bounding box center [645, 526] width 192 height 38
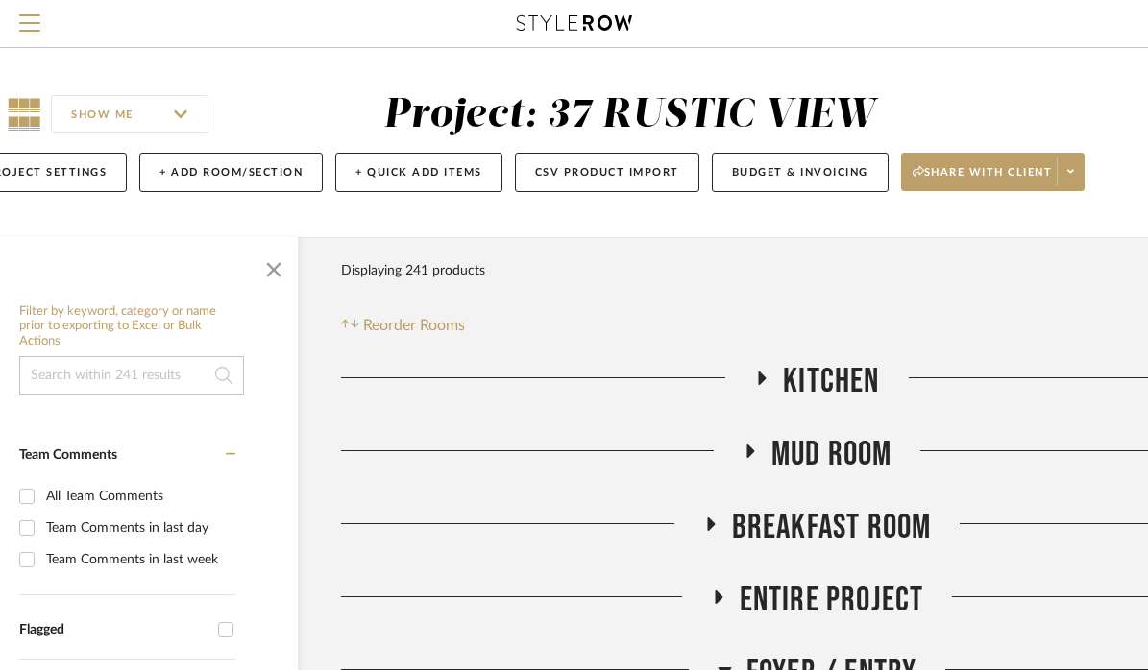
scroll to position [0, 0]
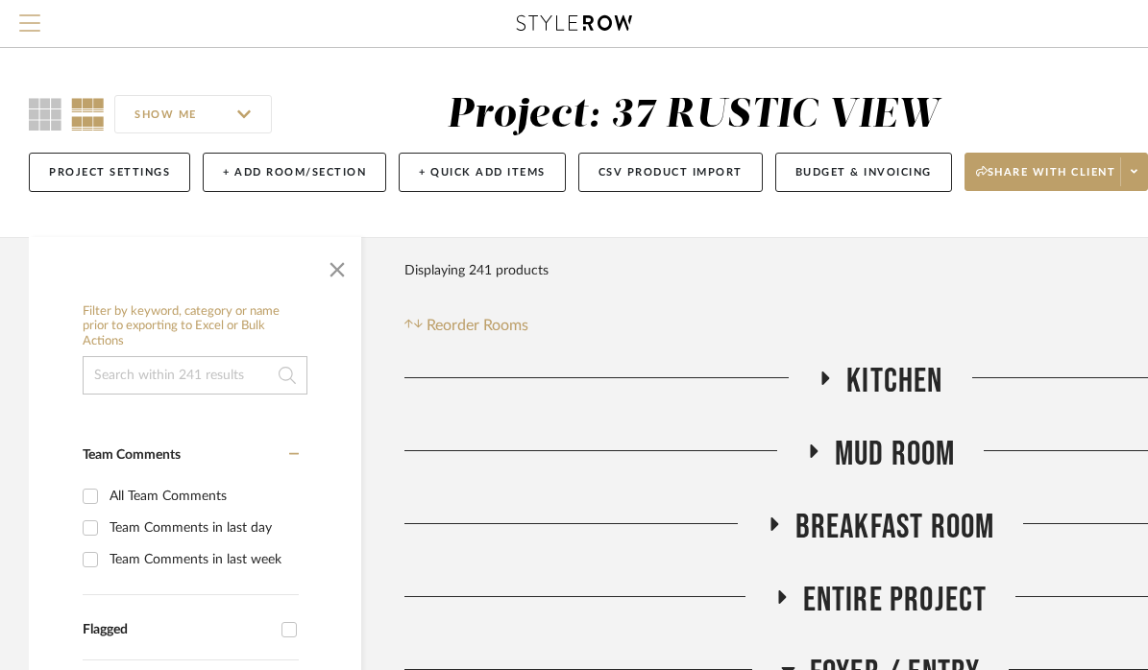
click at [37, 15] on span "Menu" at bounding box center [29, 15] width 21 height 2
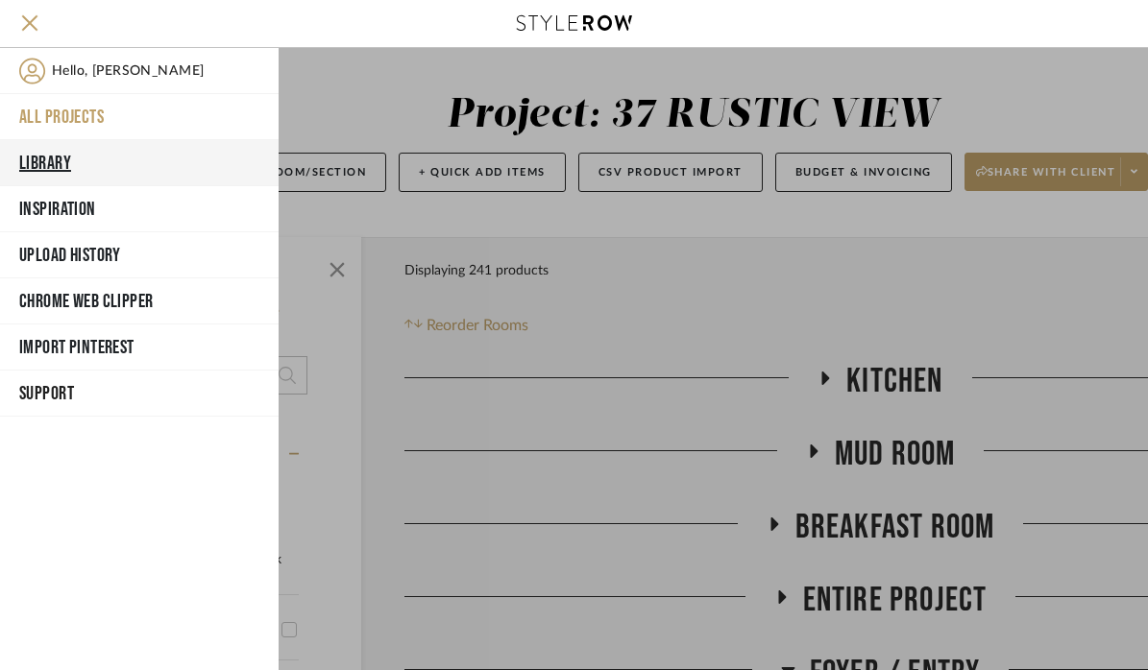
click at [57, 160] on button "Library" at bounding box center [139, 163] width 279 height 46
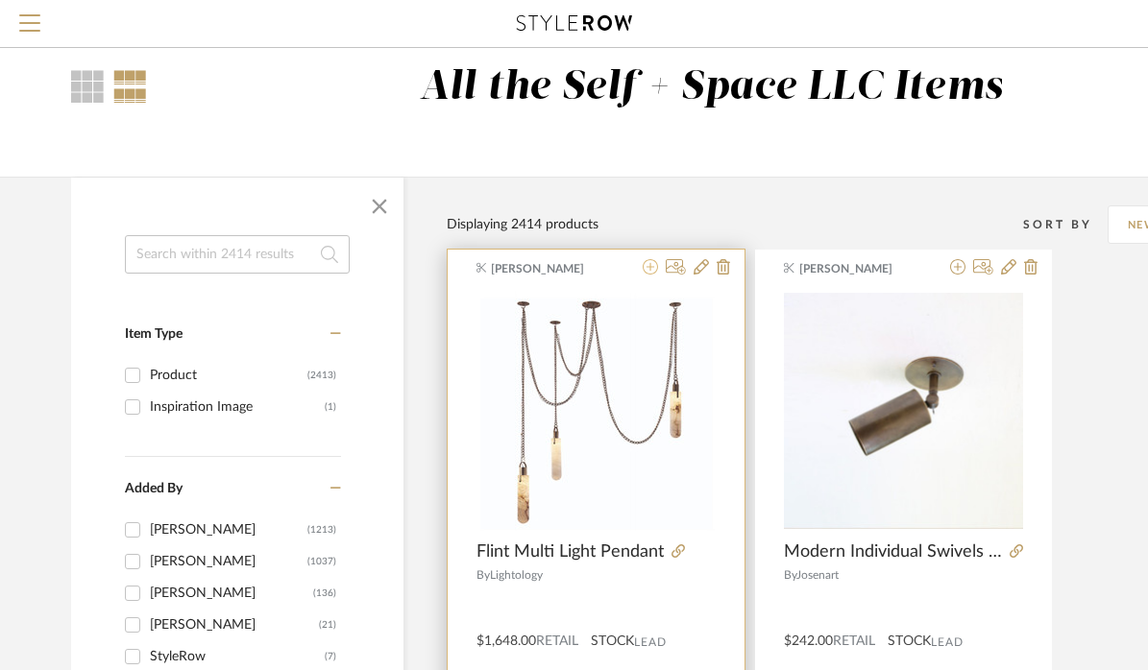
scroll to position [28, 2]
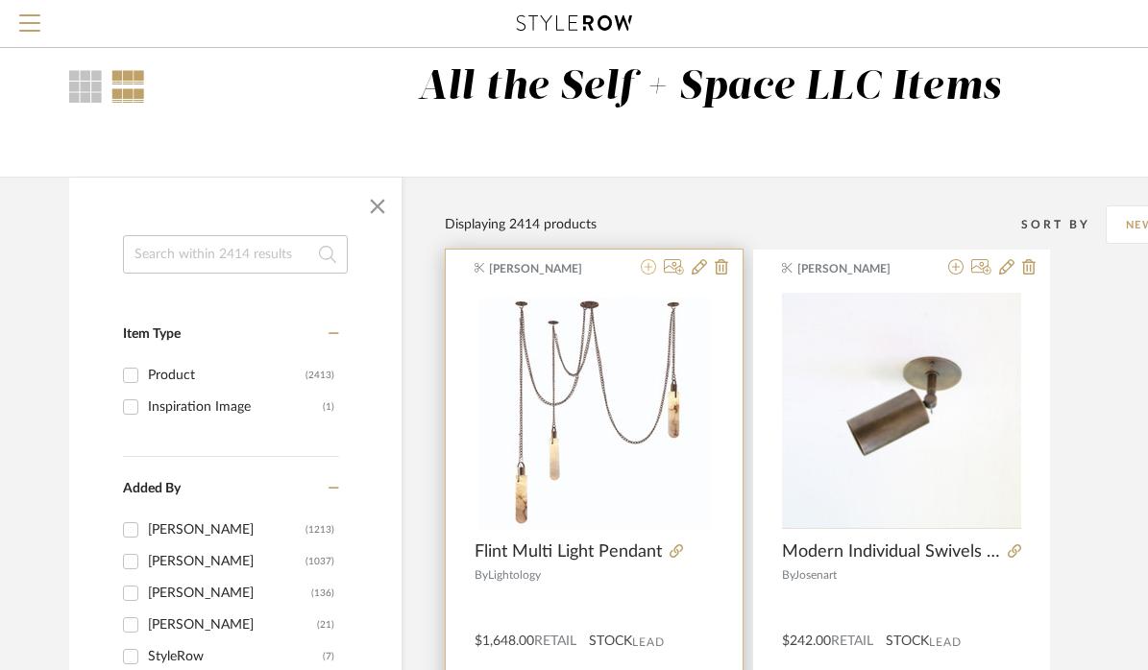
click at [648, 269] on icon at bounding box center [648, 266] width 15 height 15
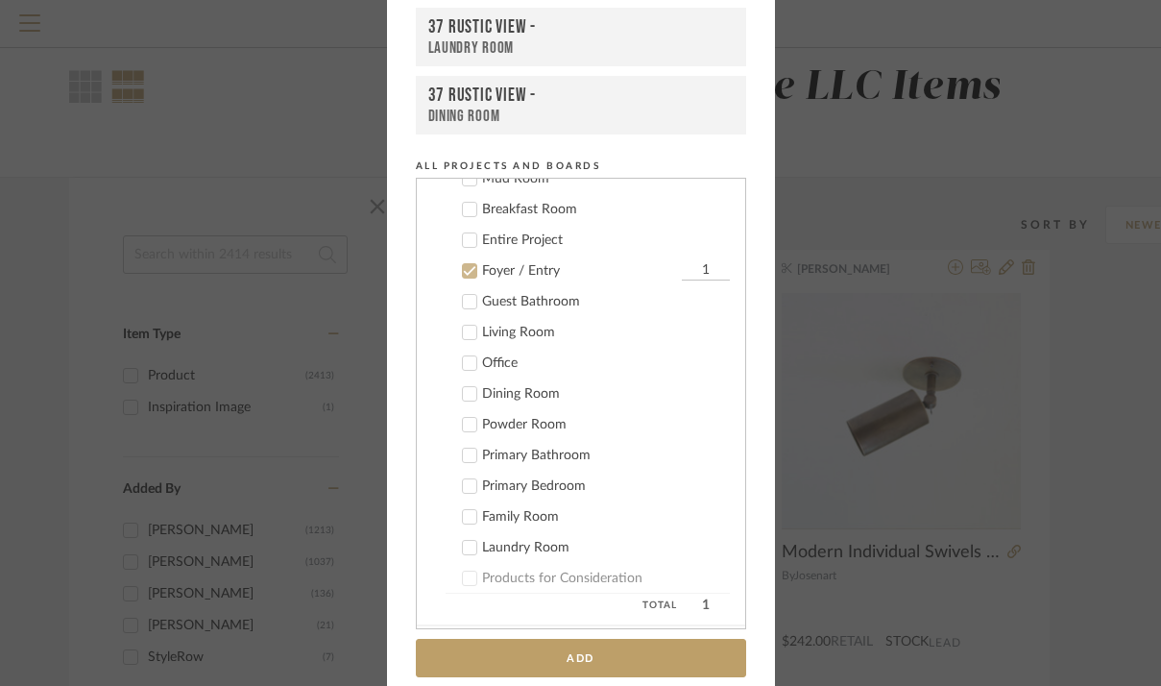
scroll to position [410, 0]
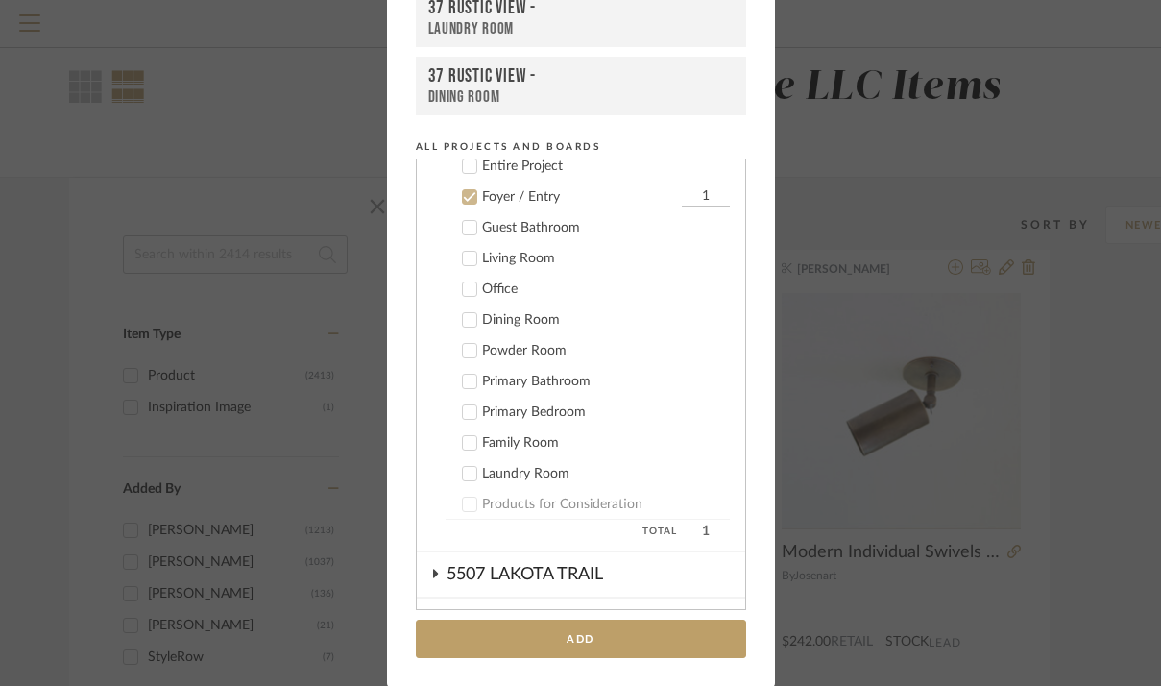
click at [467, 321] on icon at bounding box center [469, 319] width 13 height 13
click at [464, 201] on icon at bounding box center [469, 196] width 13 height 13
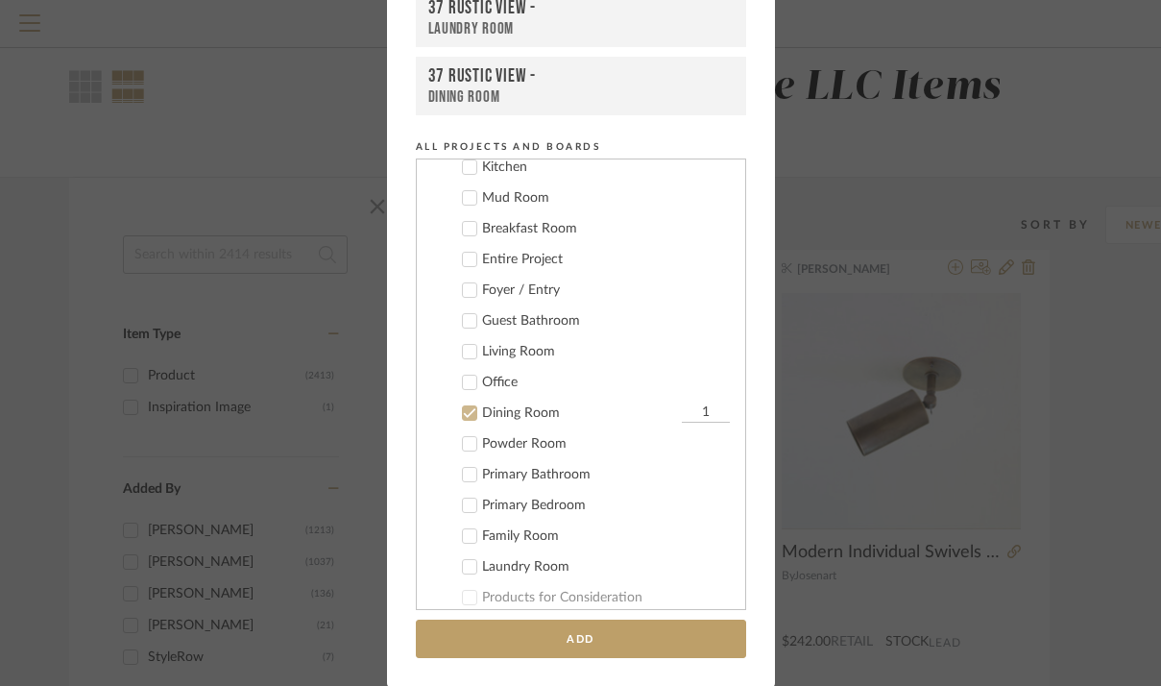
scroll to position [334, 0]
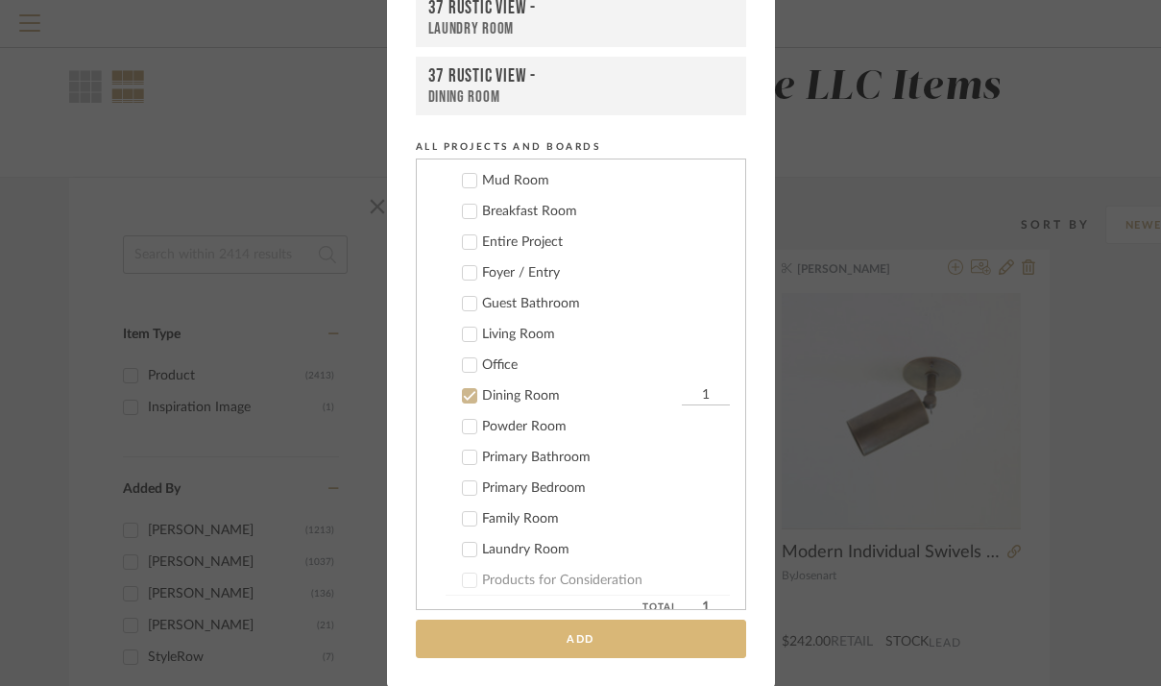
click at [514, 639] on button "Add" at bounding box center [581, 639] width 330 height 39
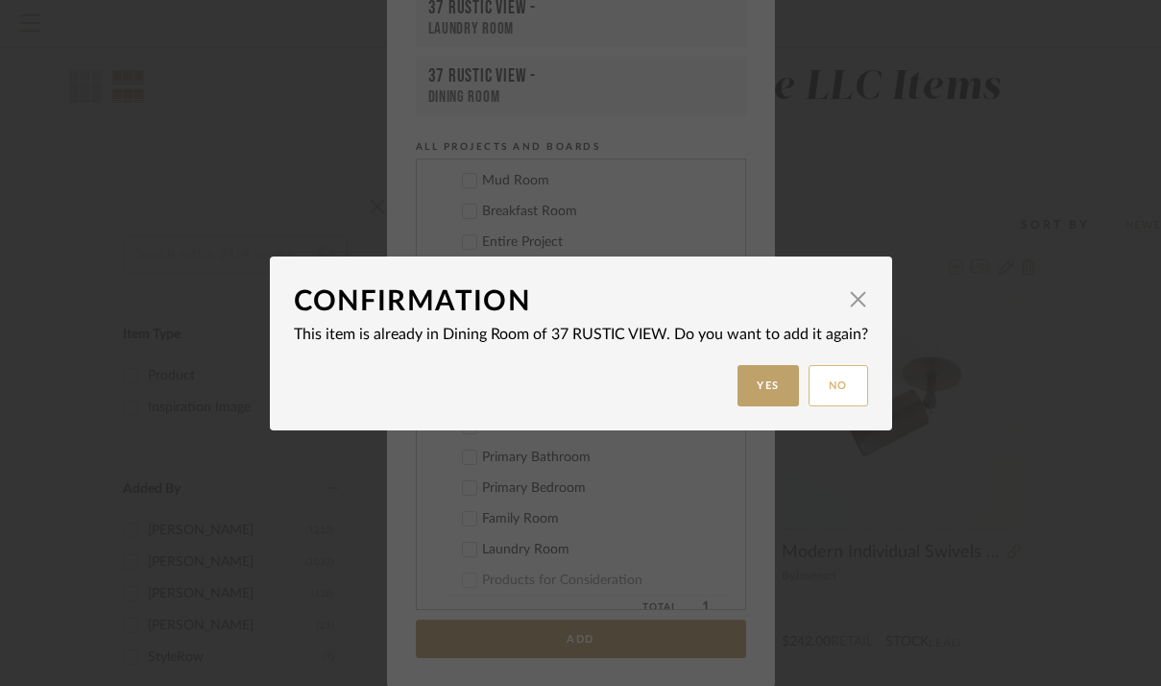
click at [823, 383] on button "No" at bounding box center [839, 385] width 60 height 41
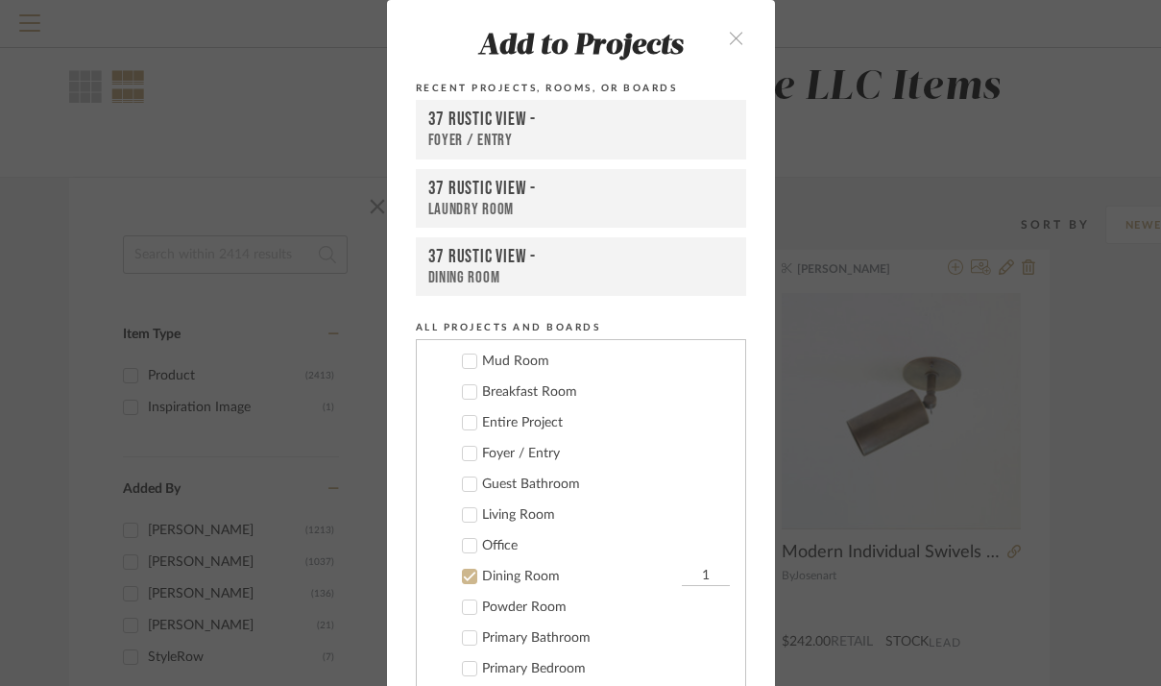
scroll to position [0, 0]
click at [731, 38] on icon "close" at bounding box center [737, 38] width 16 height 16
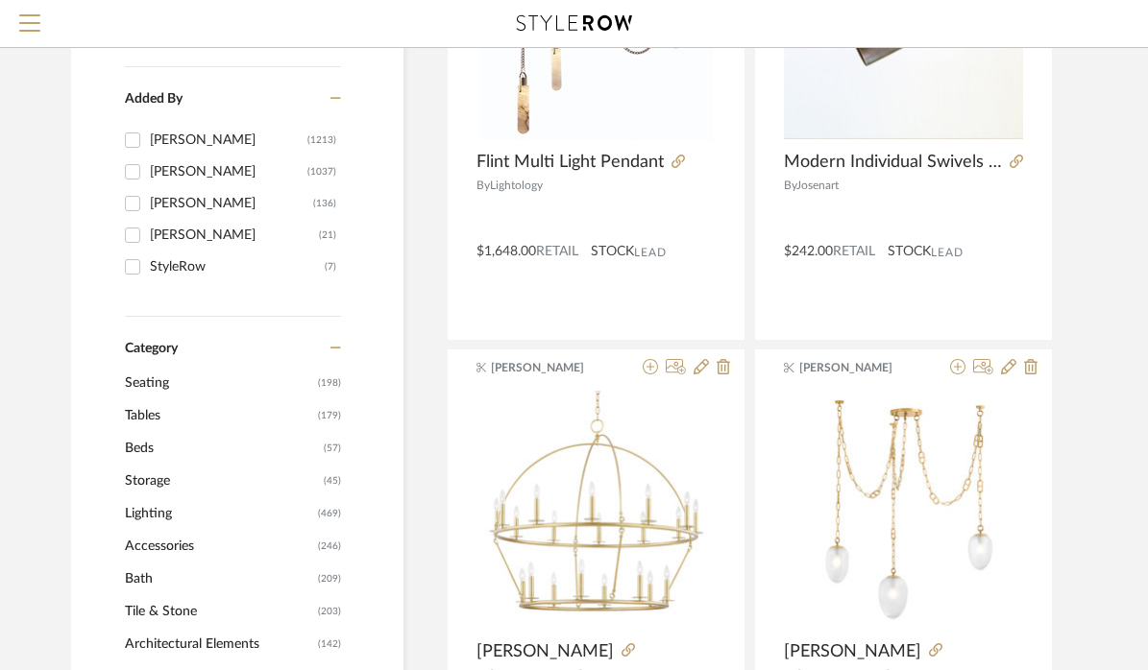
scroll to position [467, 0]
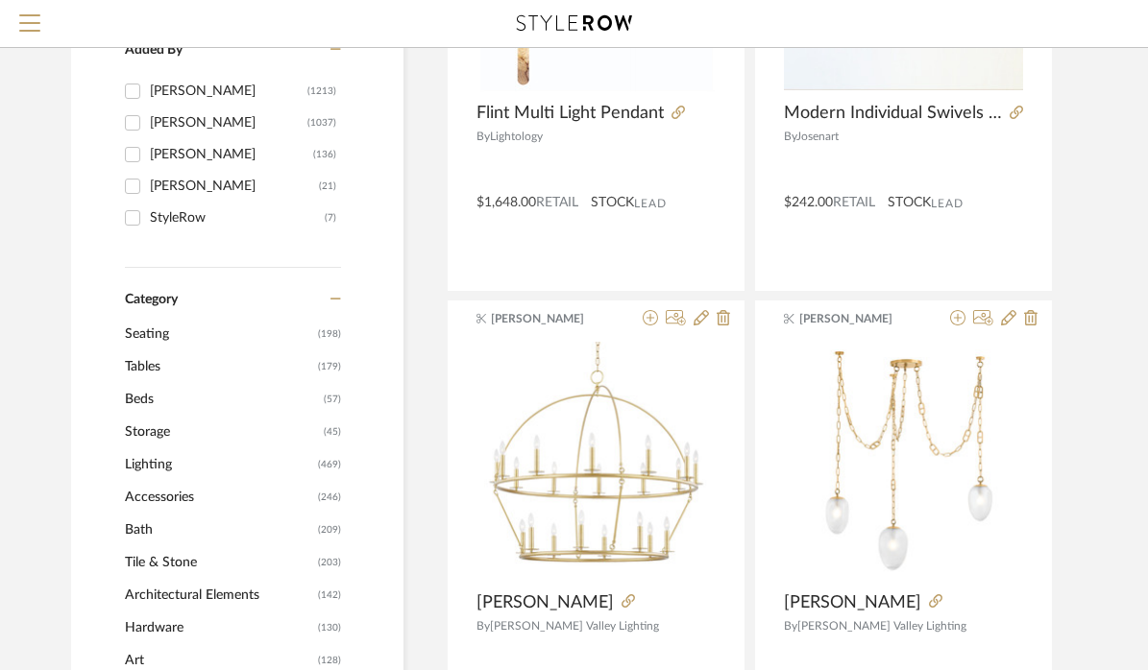
click at [174, 584] on span "Architectural Elements" at bounding box center [219, 595] width 188 height 33
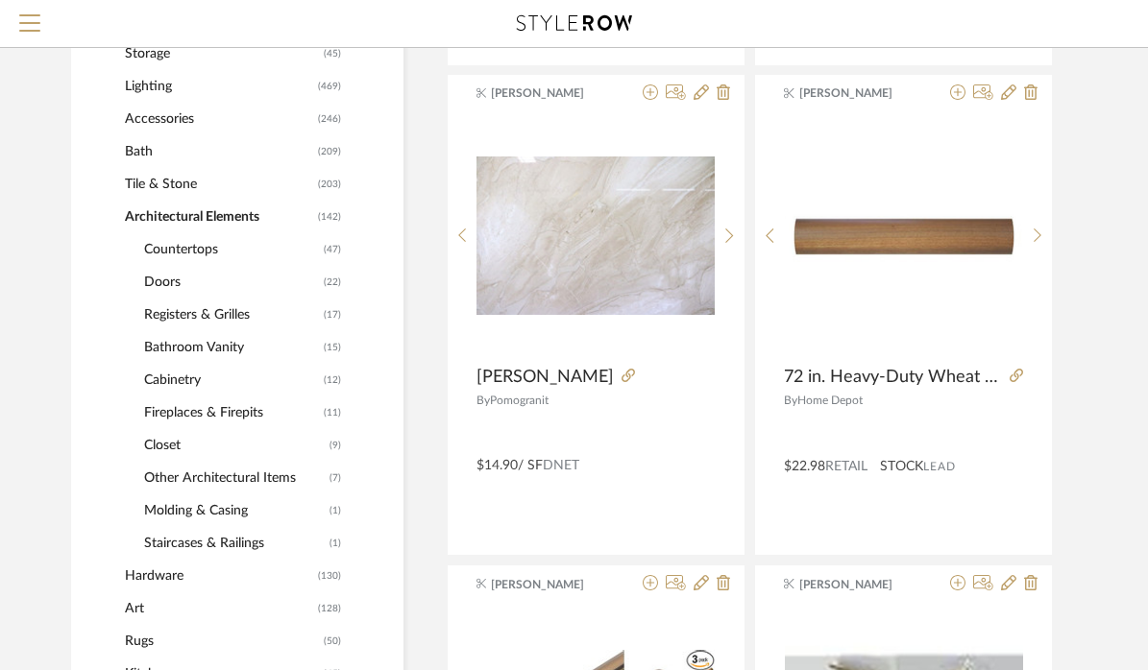
scroll to position [817, 0]
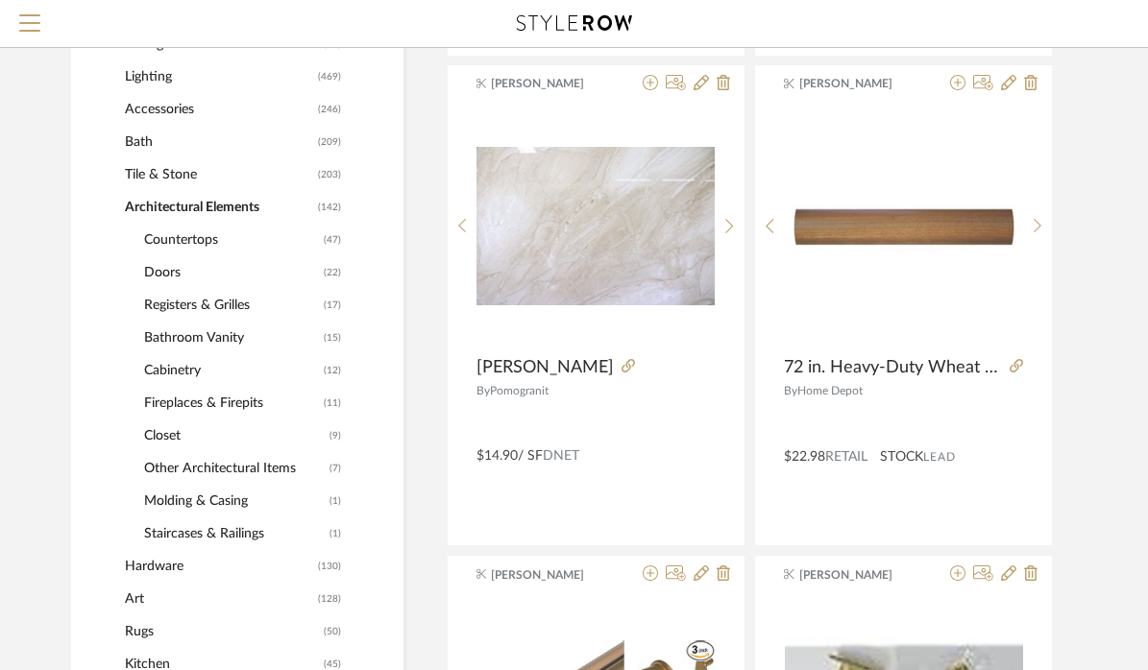
click at [171, 569] on span "Hardware" at bounding box center [219, 566] width 188 height 33
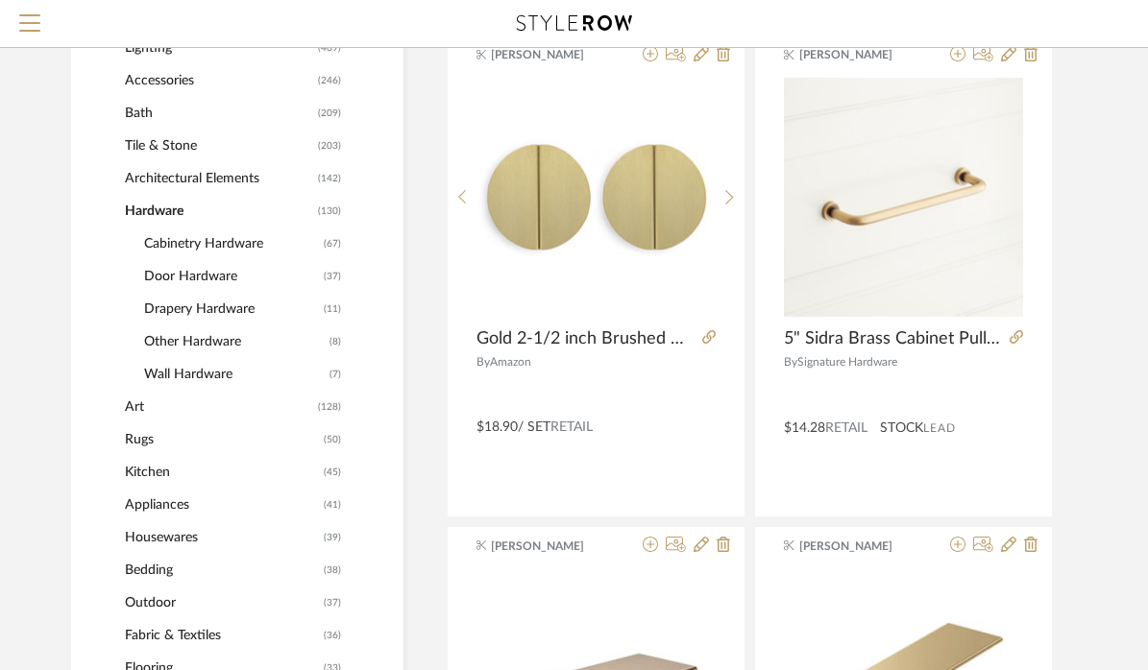
scroll to position [879, 0]
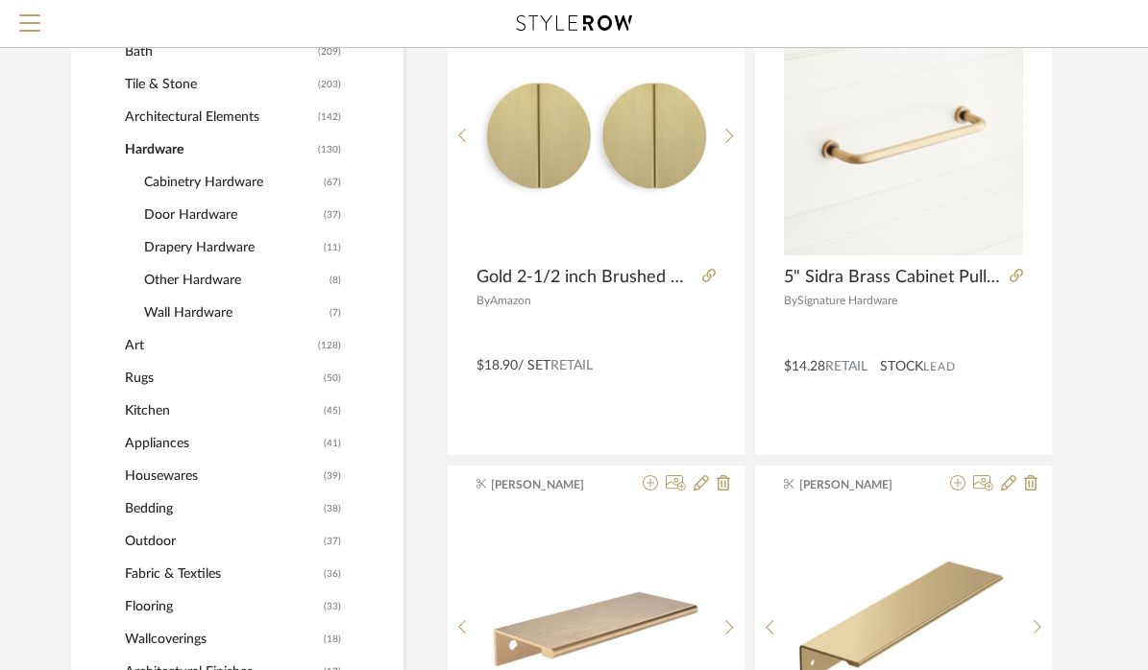
click at [208, 215] on span "Door Hardware" at bounding box center [231, 215] width 175 height 33
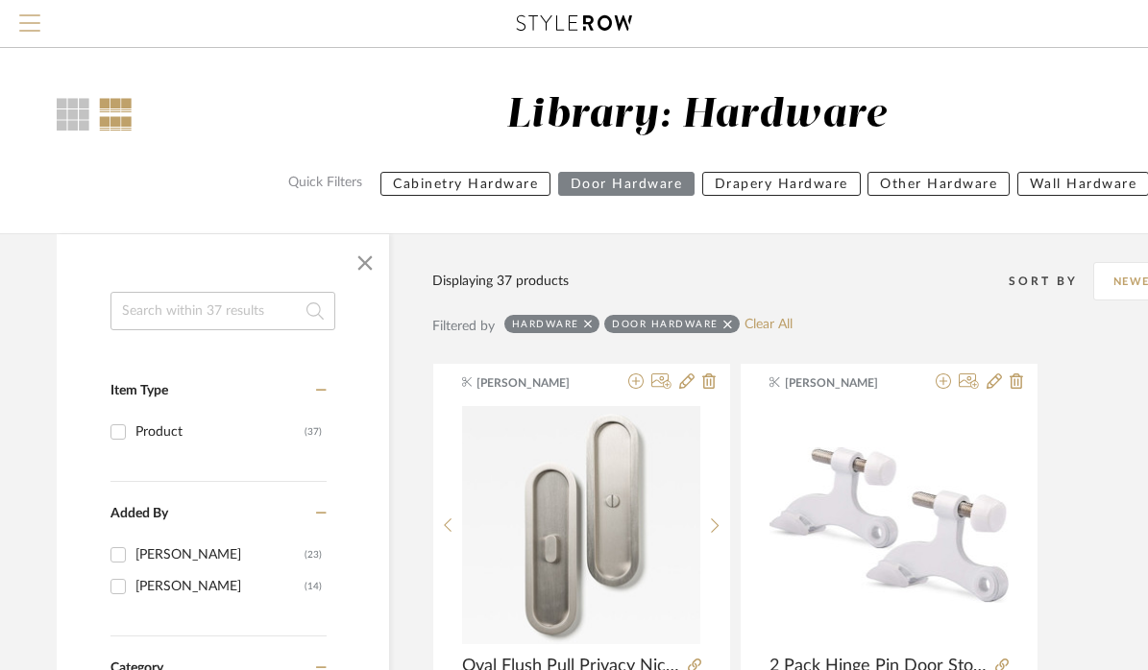
scroll to position [0, 14]
click at [34, 20] on span "Menu" at bounding box center [29, 28] width 21 height 29
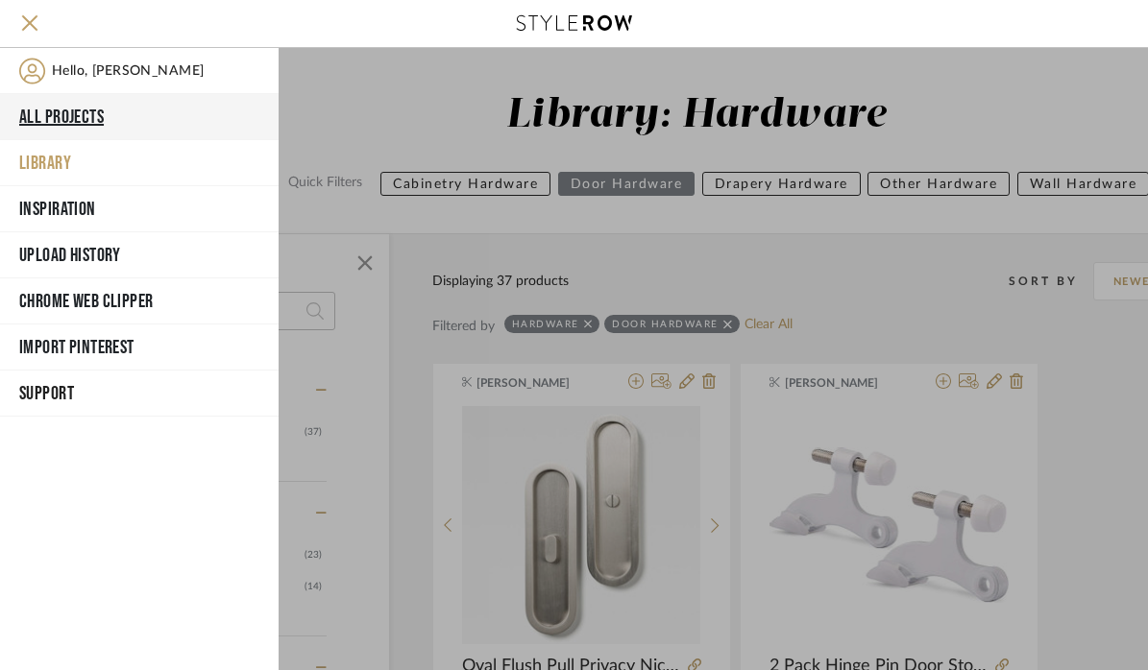
click at [58, 114] on button "All Projects" at bounding box center [139, 117] width 279 height 46
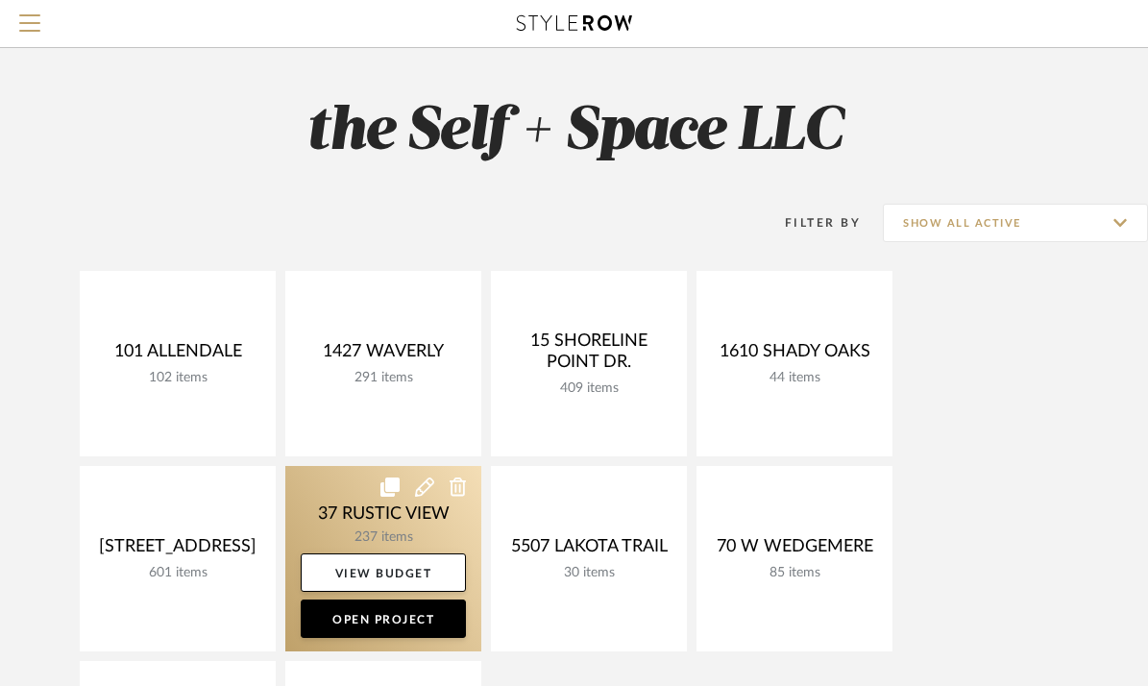
click at [332, 518] on link at bounding box center [383, 558] width 196 height 185
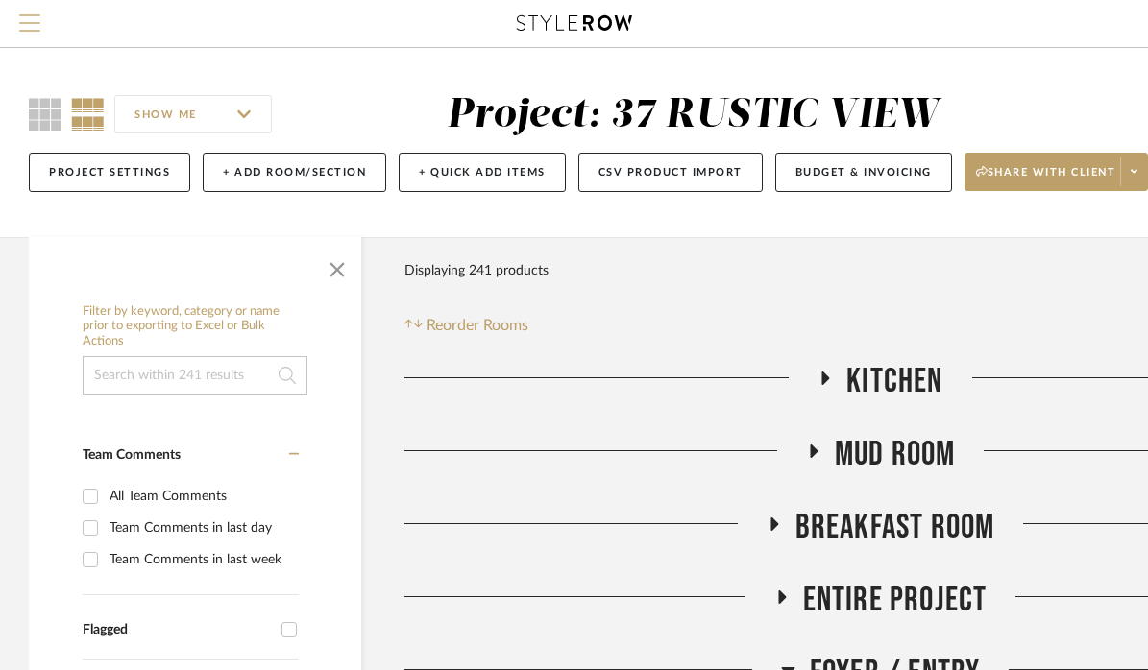
click at [20, 16] on span "Menu" at bounding box center [29, 15] width 21 height 2
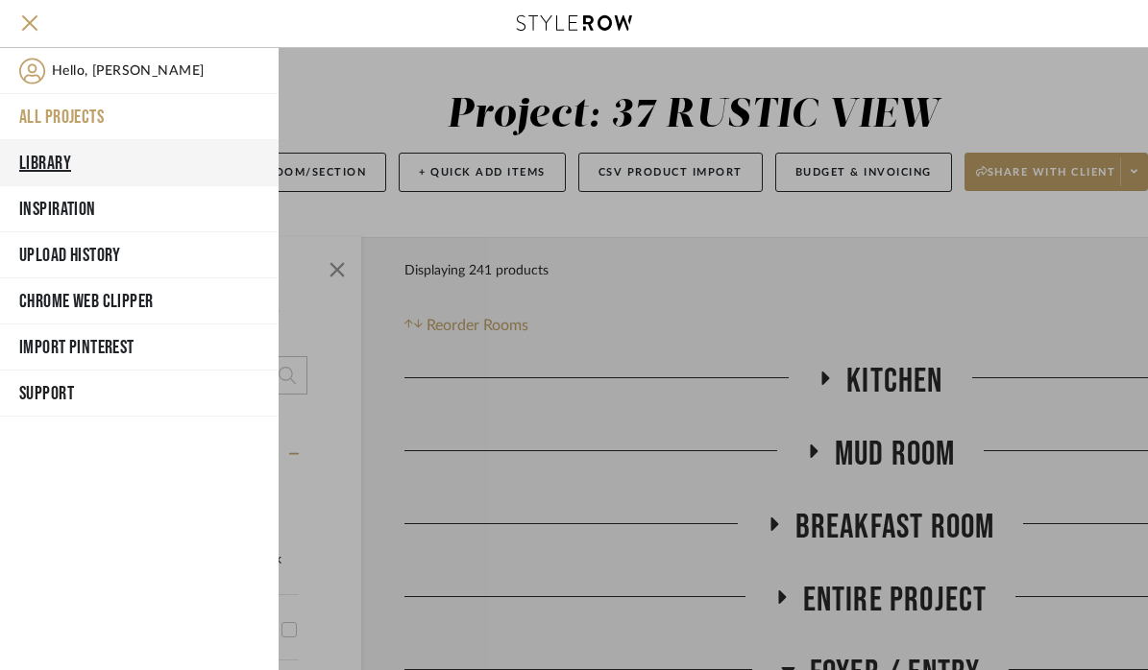
click at [54, 159] on button "Library" at bounding box center [139, 163] width 279 height 46
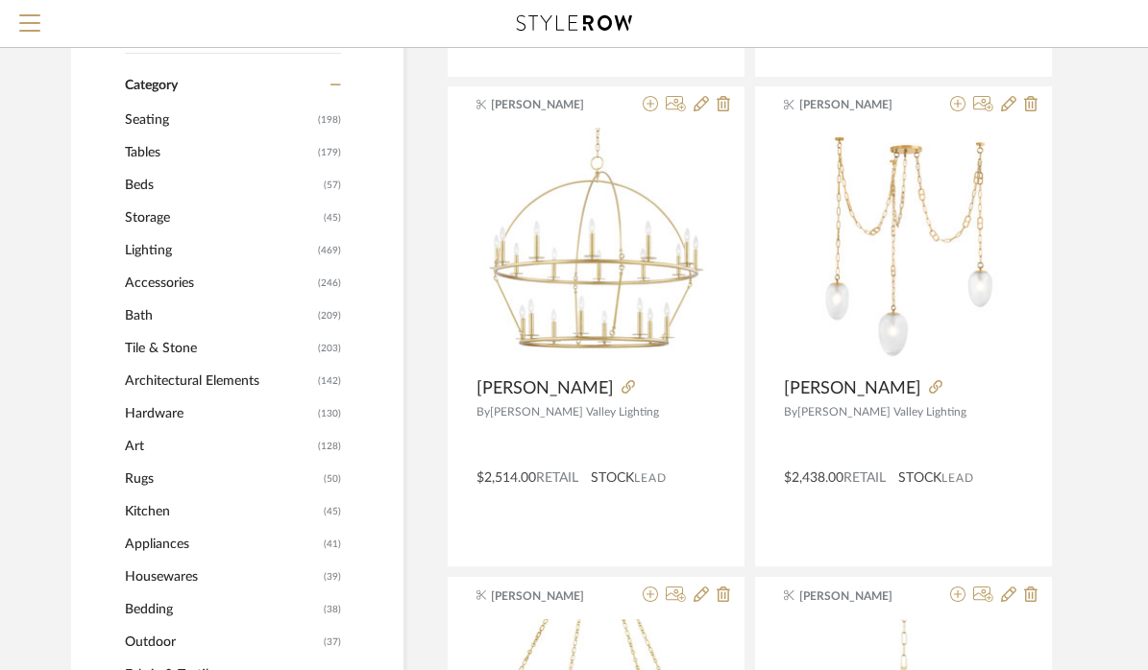
scroll to position [795, 0]
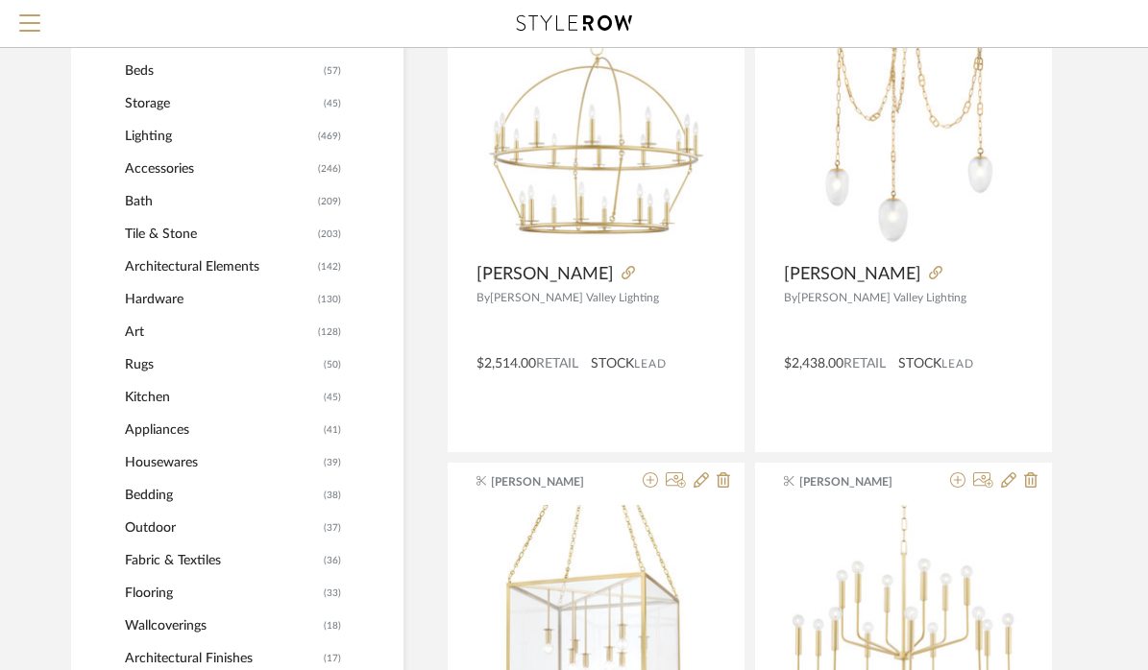
click at [163, 294] on span "Hardware" at bounding box center [219, 299] width 188 height 33
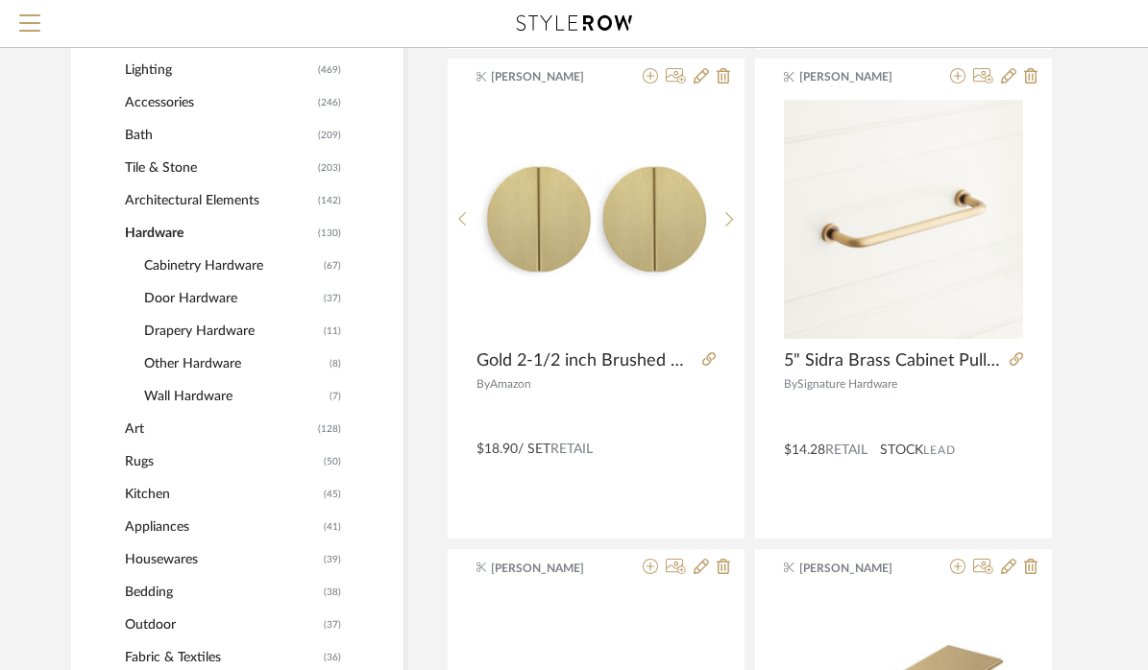
click at [187, 299] on span "Door Hardware" at bounding box center [231, 298] width 175 height 33
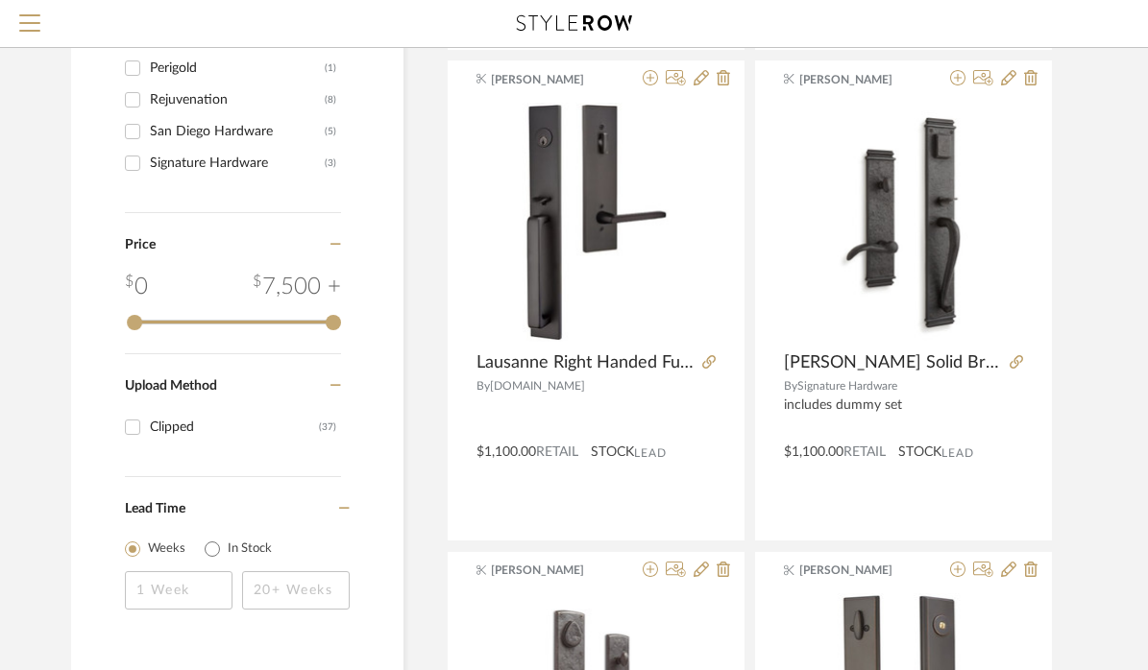
scroll to position [2263, 0]
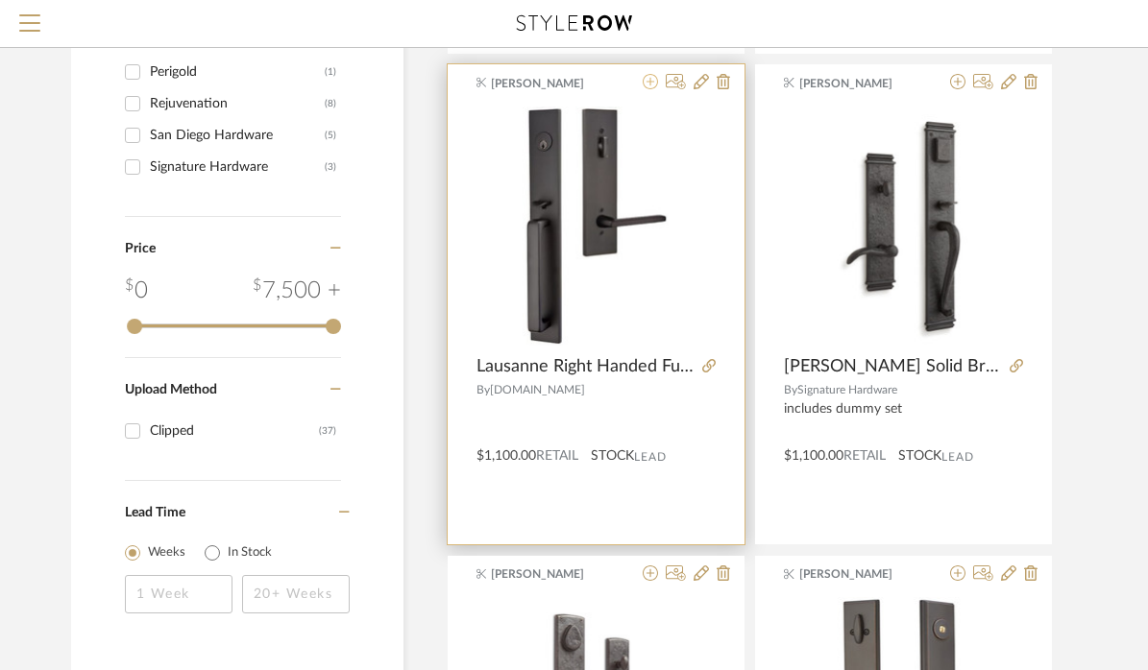
click at [650, 83] on icon at bounding box center [650, 81] width 15 height 15
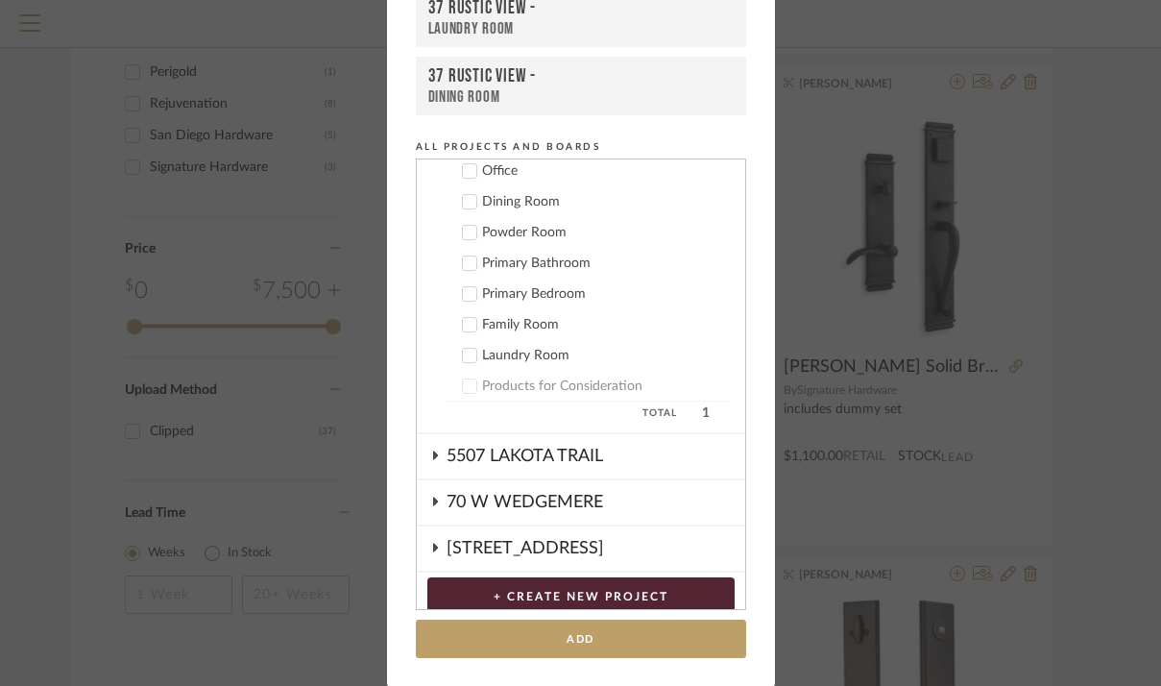
scroll to position [658, 0]
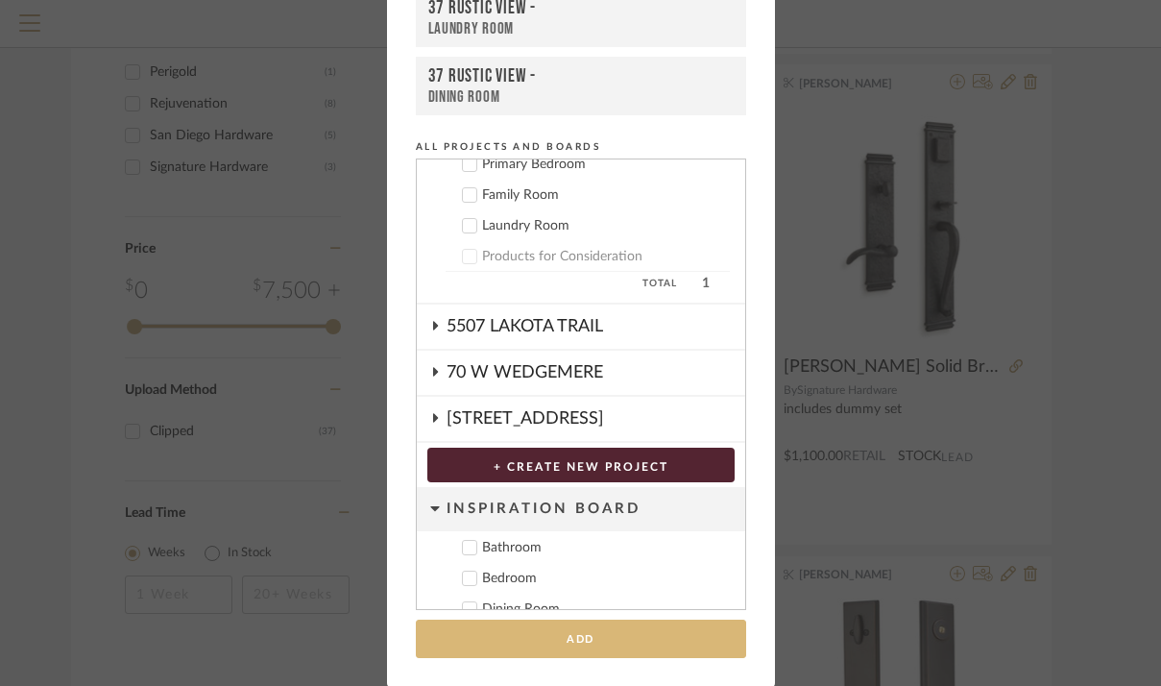
click at [534, 632] on button "Add" at bounding box center [581, 639] width 330 height 39
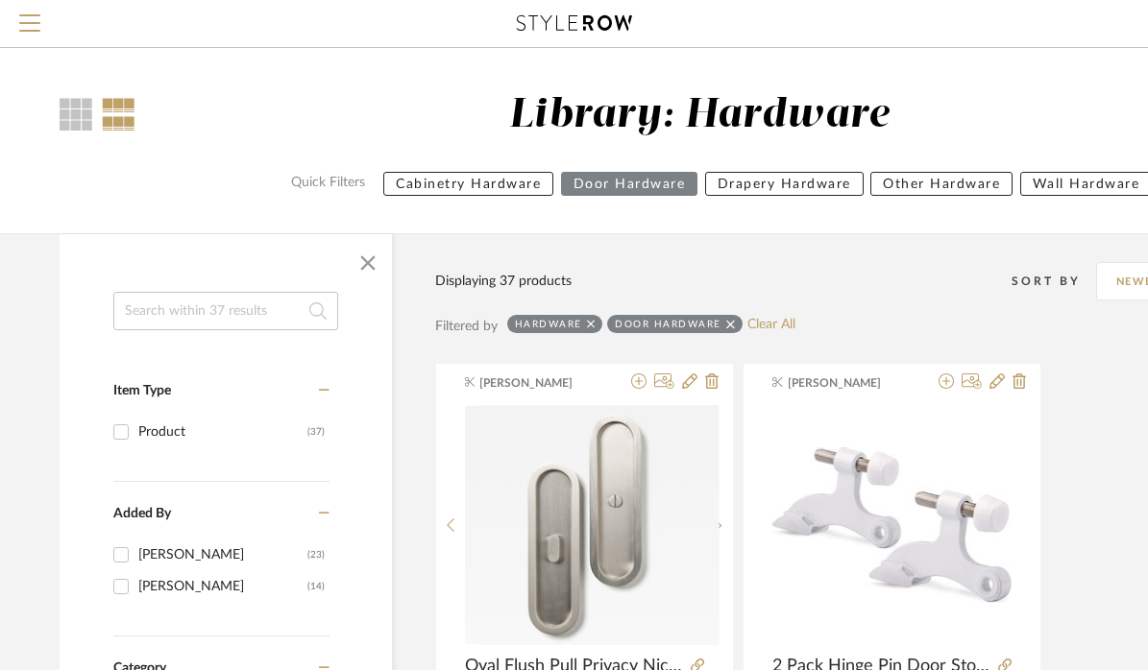
scroll to position [0, 12]
click at [35, 12] on button "Menu" at bounding box center [30, 23] width 60 height 47
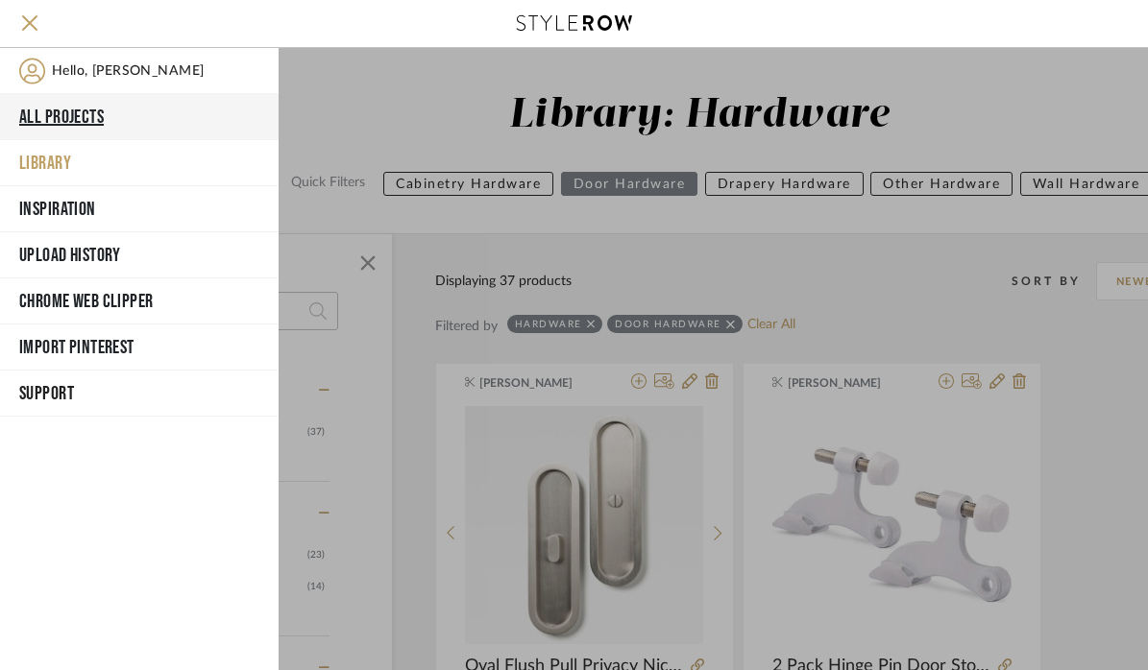
click at [56, 118] on button "All Projects" at bounding box center [139, 117] width 279 height 46
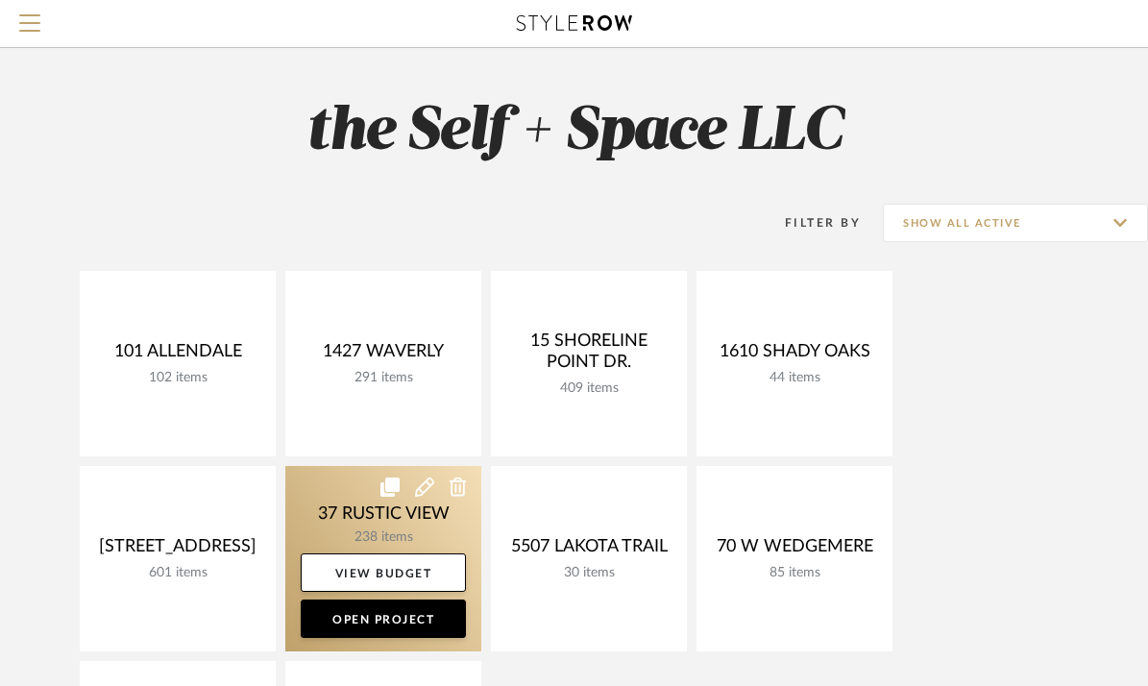
click at [397, 495] on icon at bounding box center [389, 486] width 19 height 19
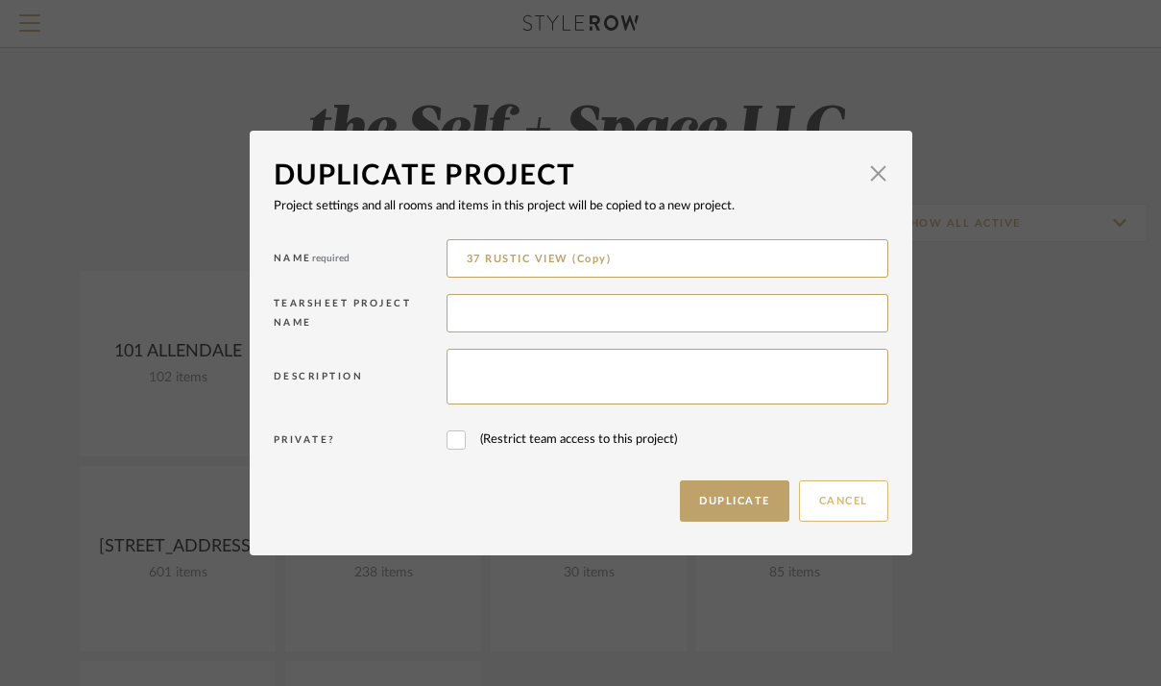
click at [848, 493] on button "Cancel" at bounding box center [843, 500] width 89 height 41
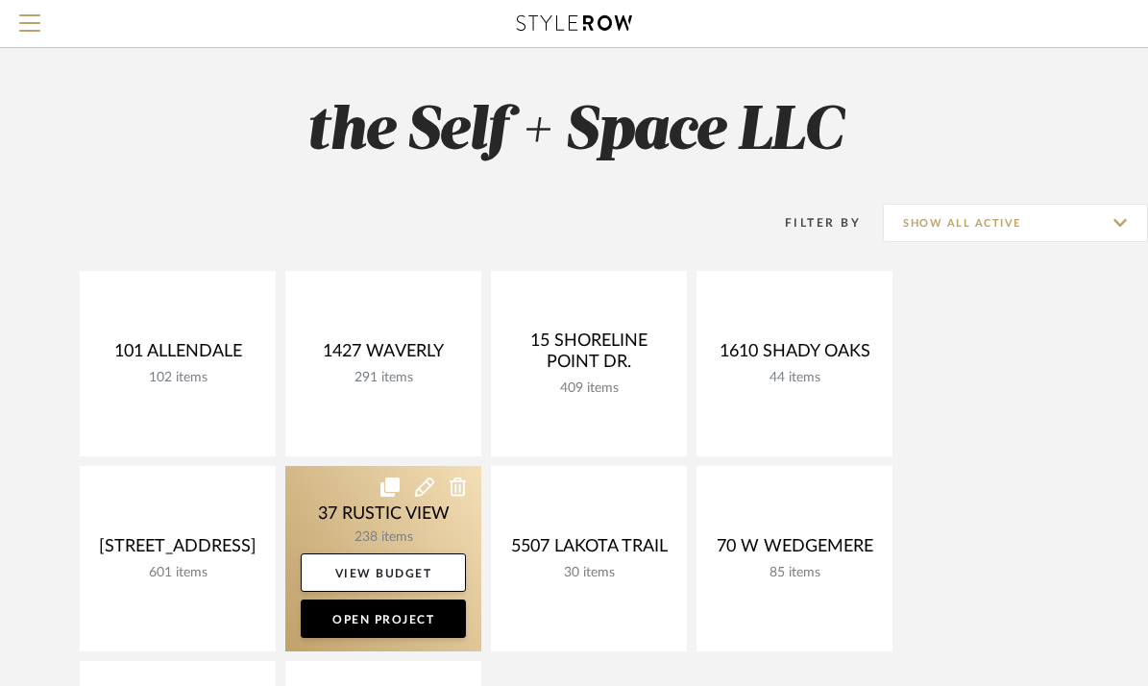
click at [343, 531] on link at bounding box center [383, 558] width 196 height 185
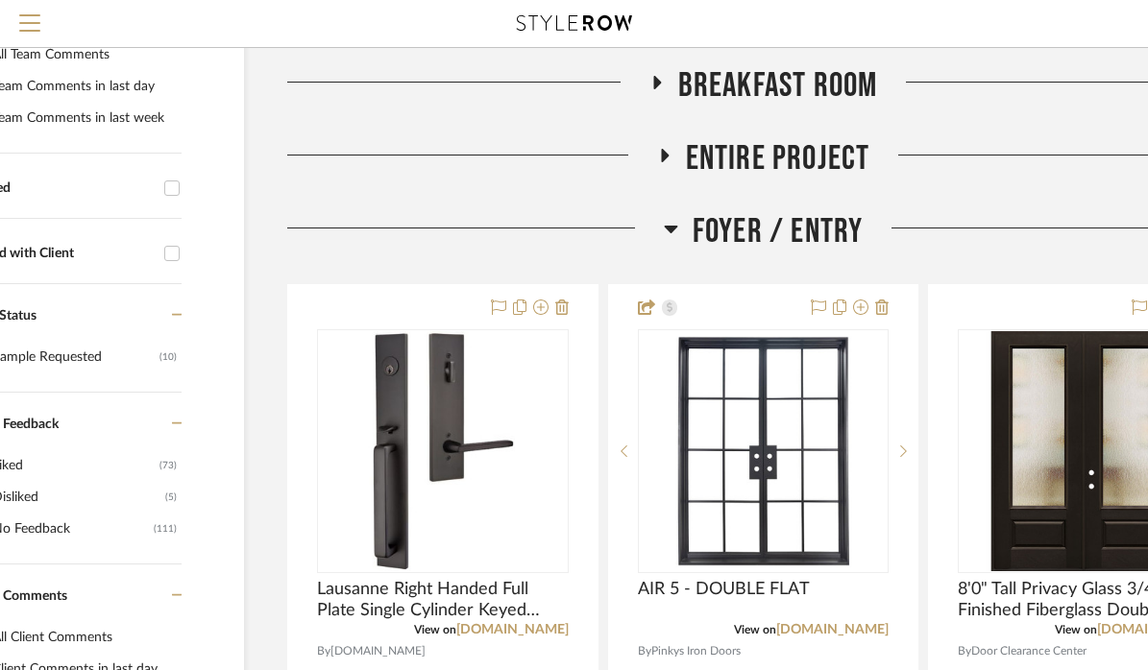
scroll to position [446, 117]
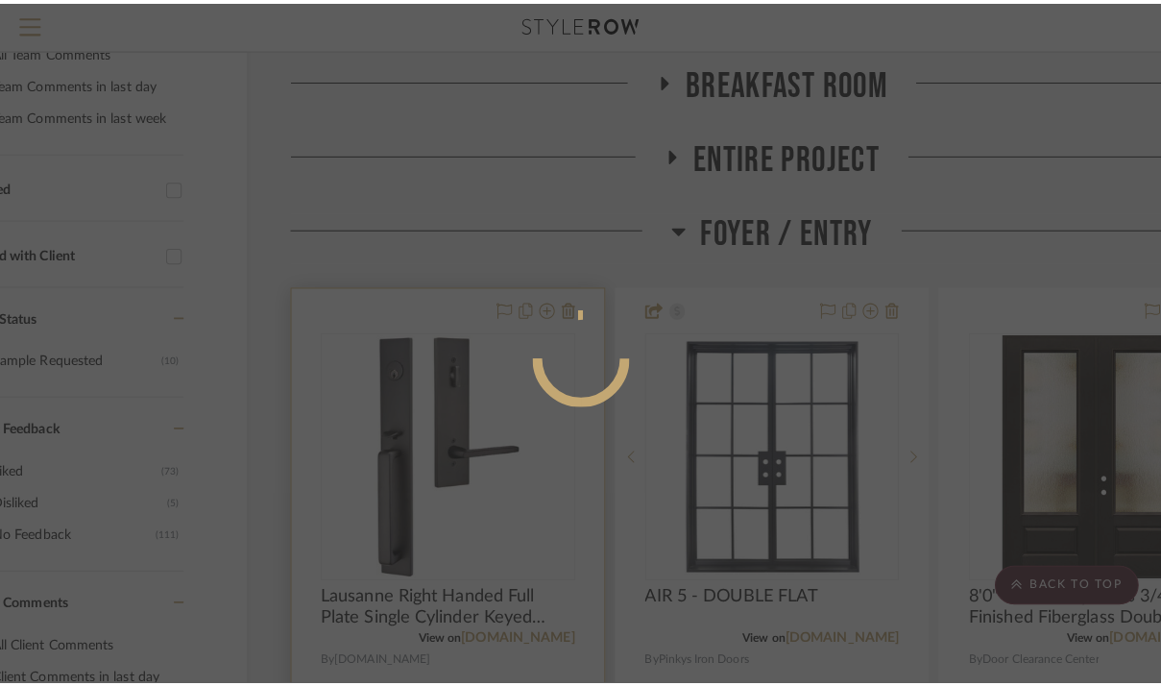
scroll to position [0, 0]
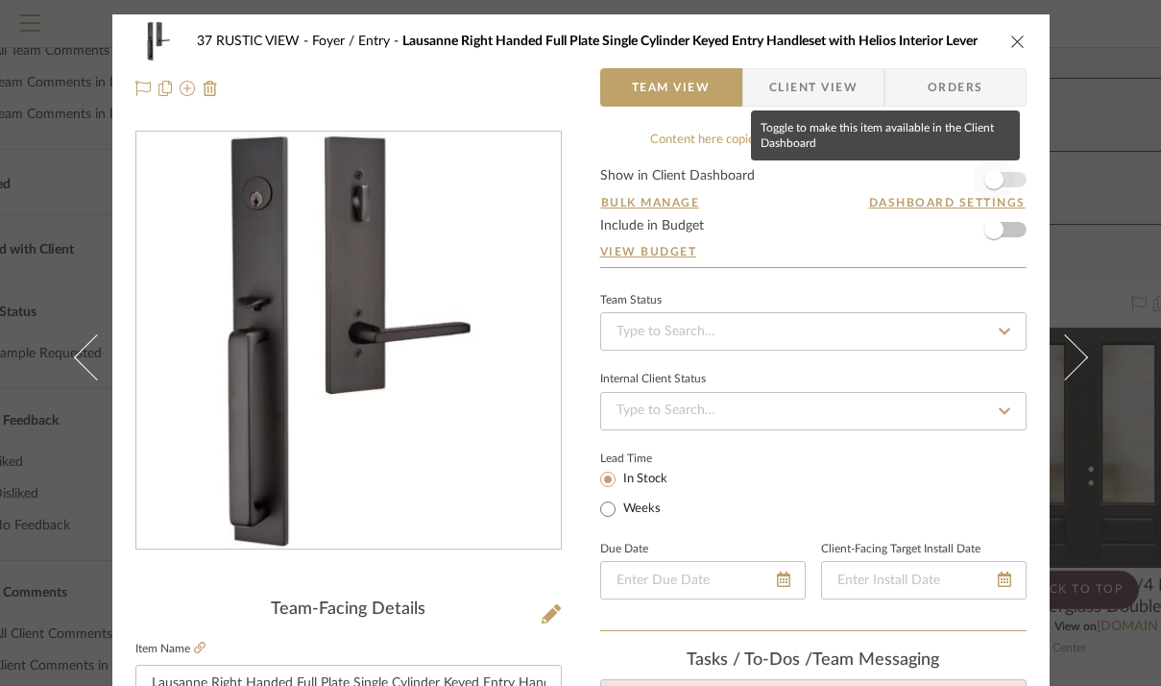
click at [1001, 179] on span "button" at bounding box center [994, 179] width 42 height 42
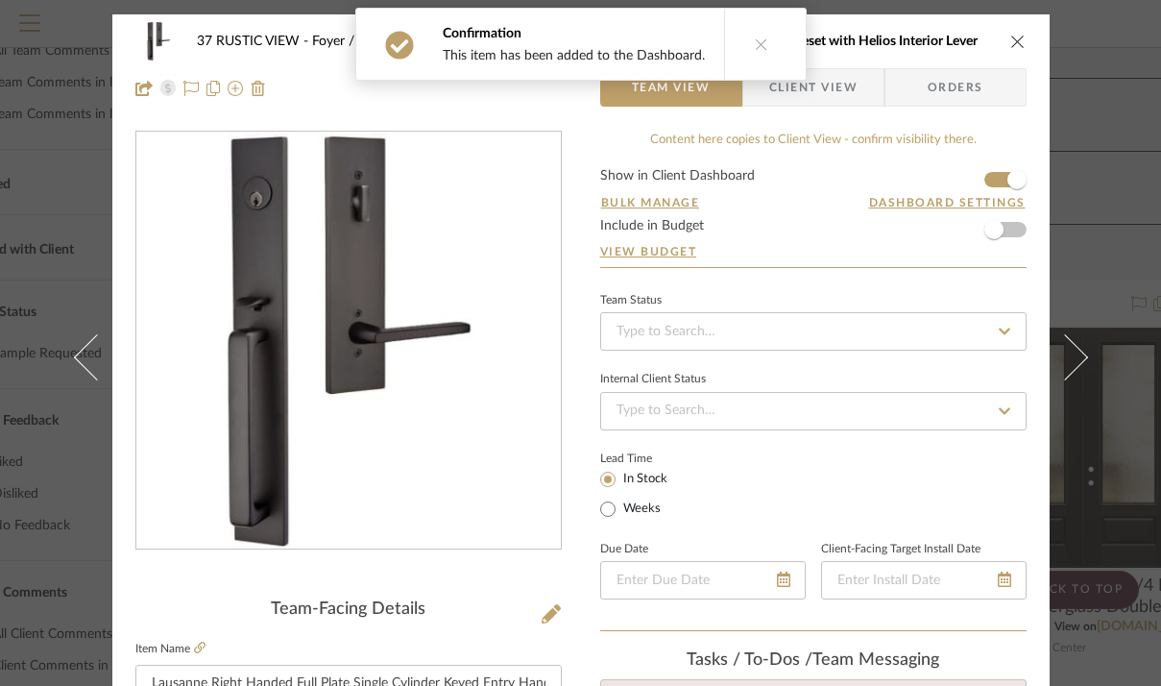
click at [1011, 43] on icon "close" at bounding box center [1017, 41] width 15 height 15
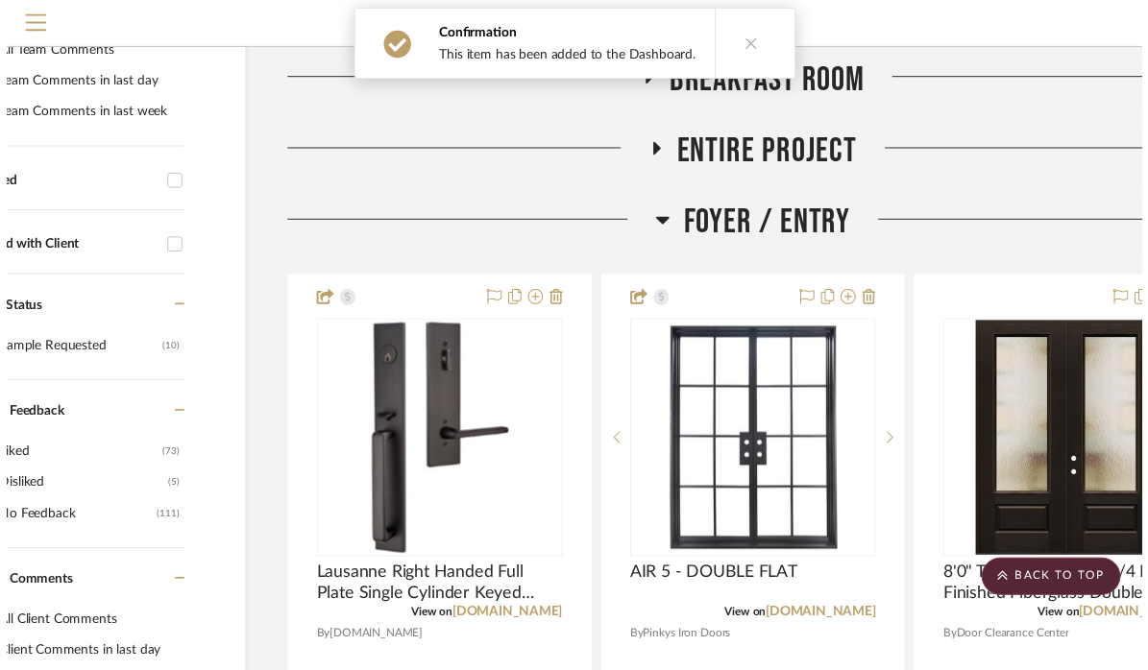
scroll to position [446, 117]
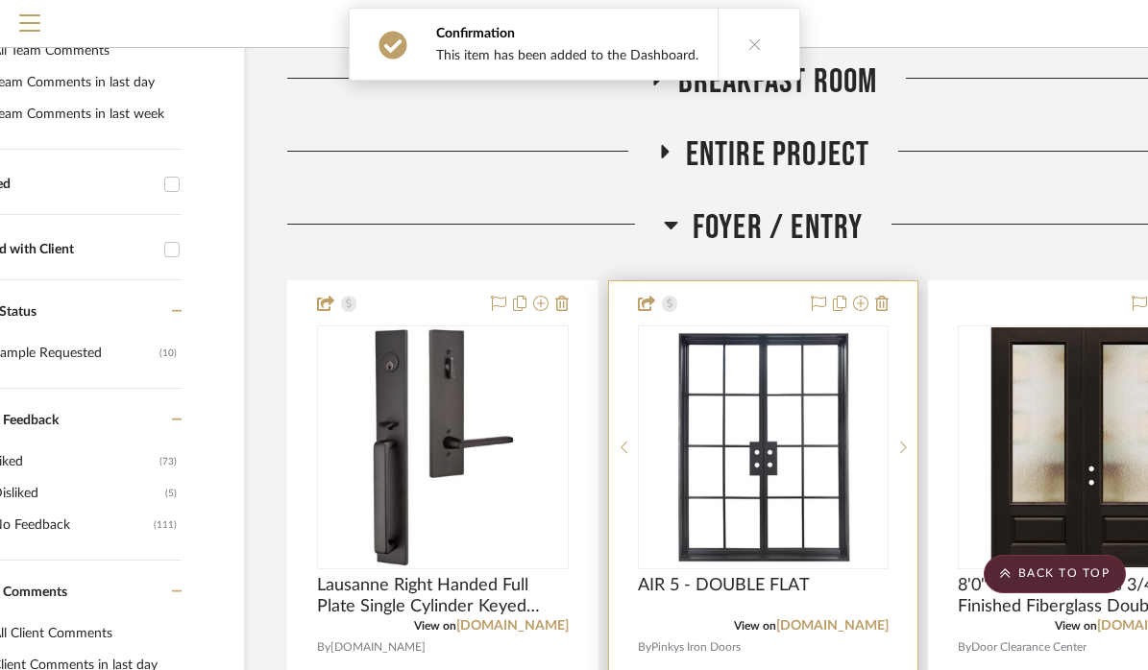
click at [745, 489] on img "0" at bounding box center [763, 448] width 240 height 240
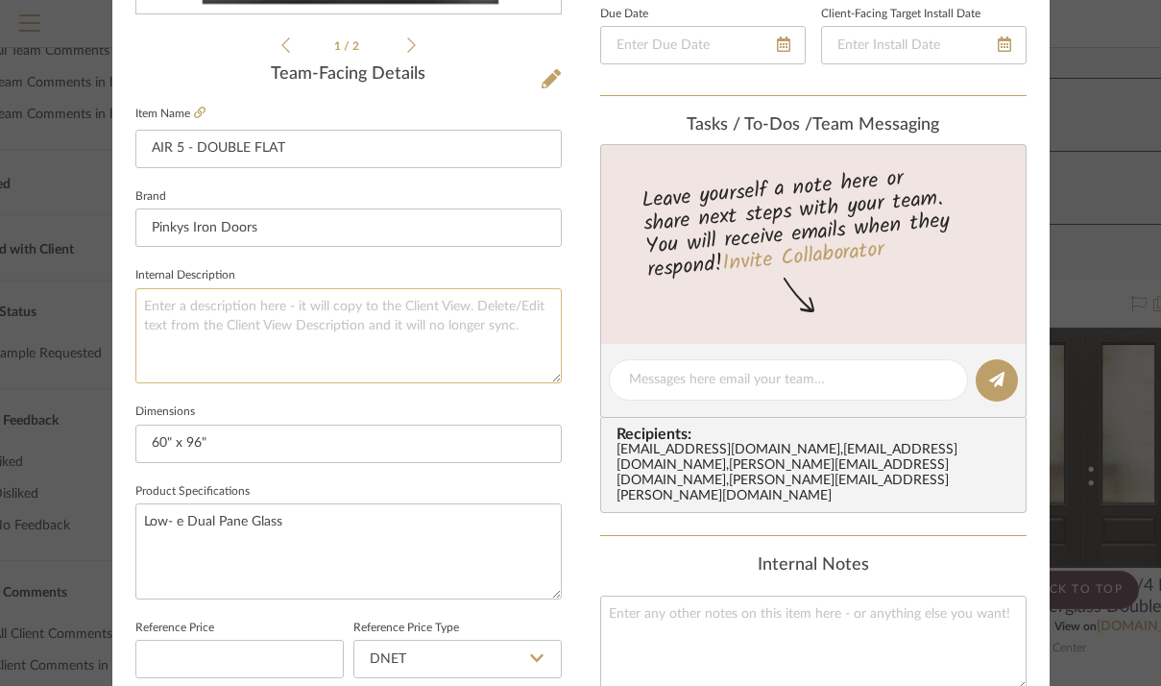
scroll to position [551, 0]
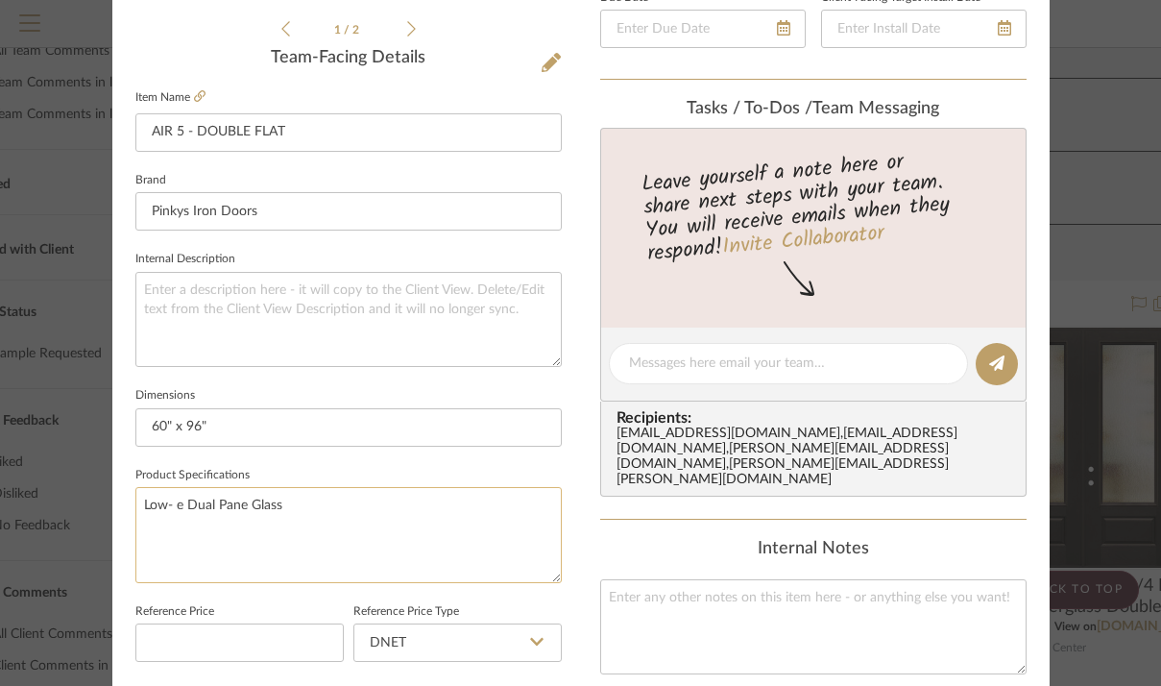
click at [332, 507] on textarea "Low- e Dual Pane Glass" at bounding box center [348, 534] width 426 height 95
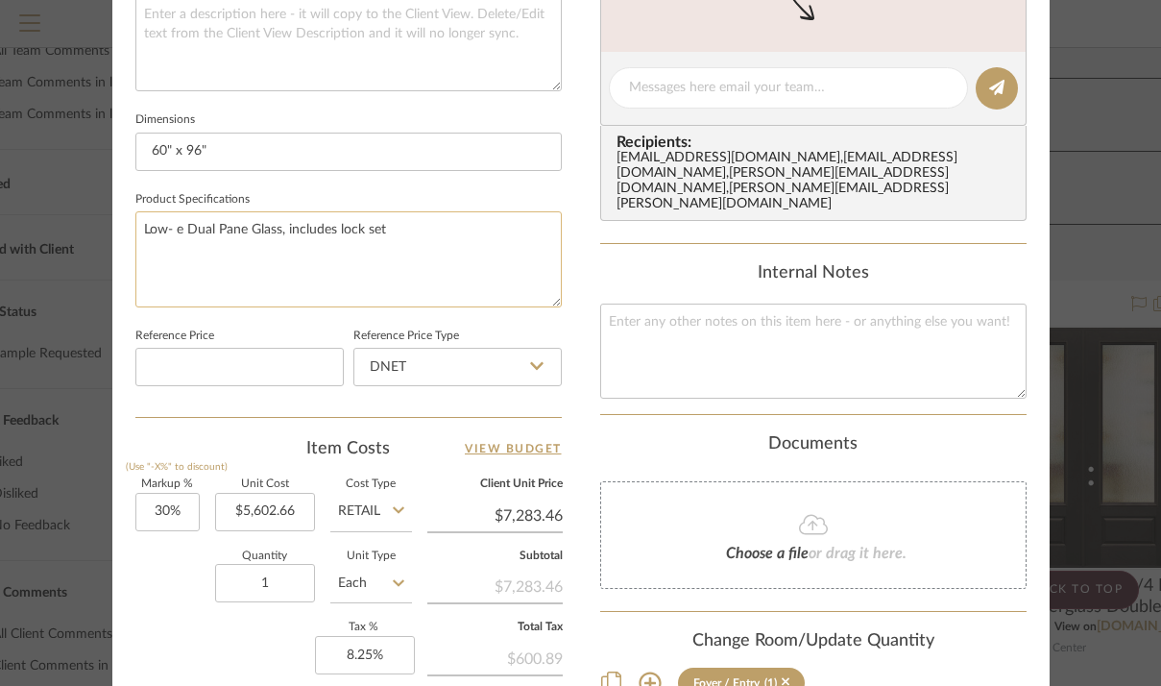
scroll to position [974, 0]
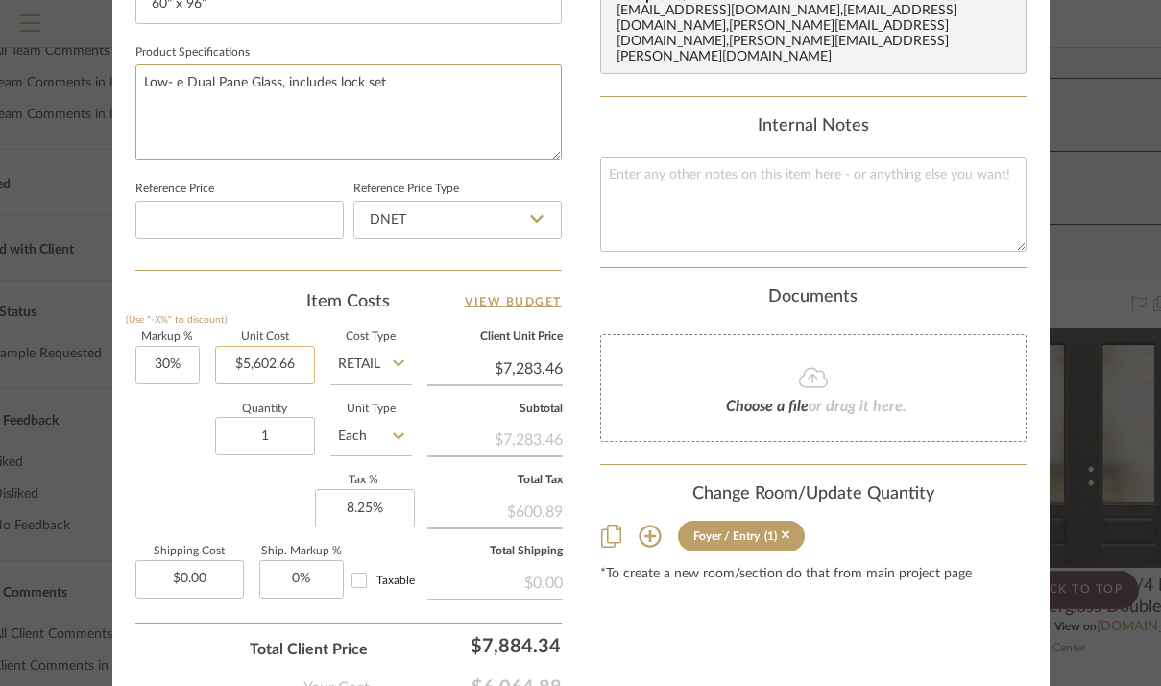
type textarea "Low- e Dual Pane Glass, includes lock set"
type input "5602.66"
click at [257, 357] on input "5602.66" at bounding box center [265, 365] width 100 height 38
type input "$5,930.66"
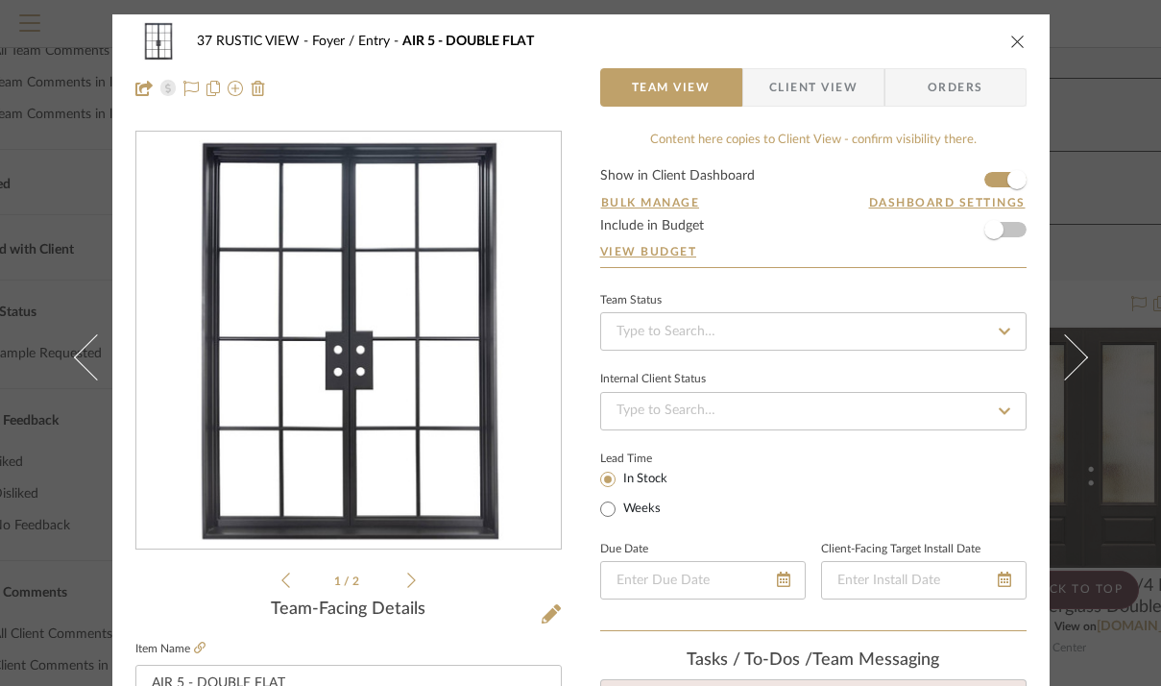
scroll to position [0, 0]
click at [1016, 44] on icon "close" at bounding box center [1017, 41] width 15 height 15
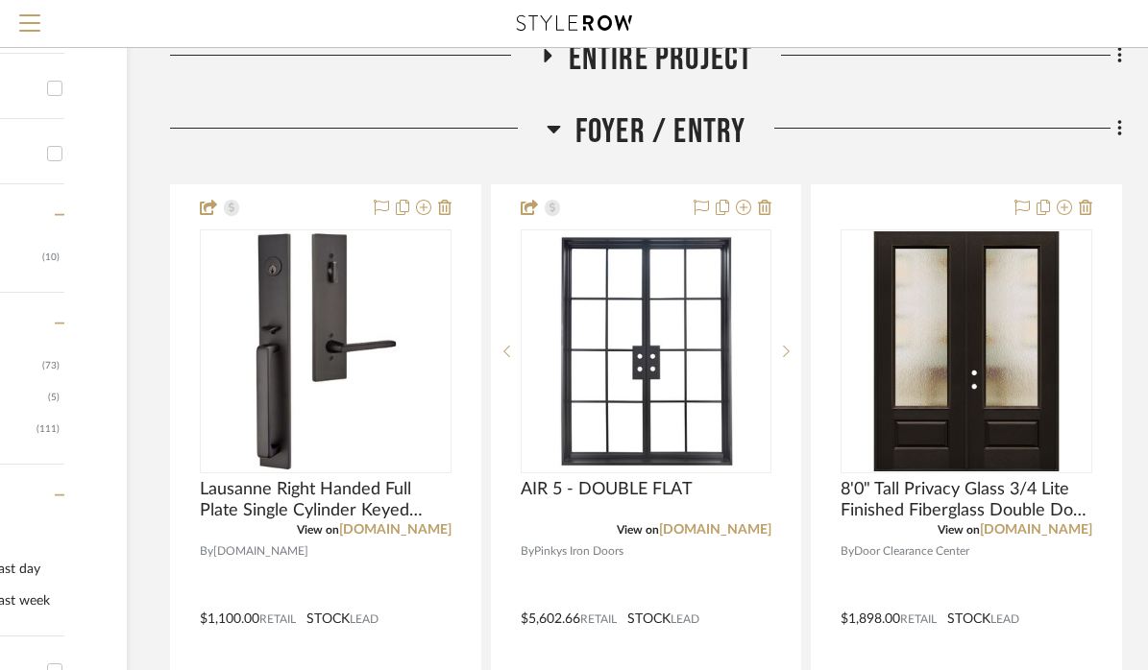
scroll to position [545, 234]
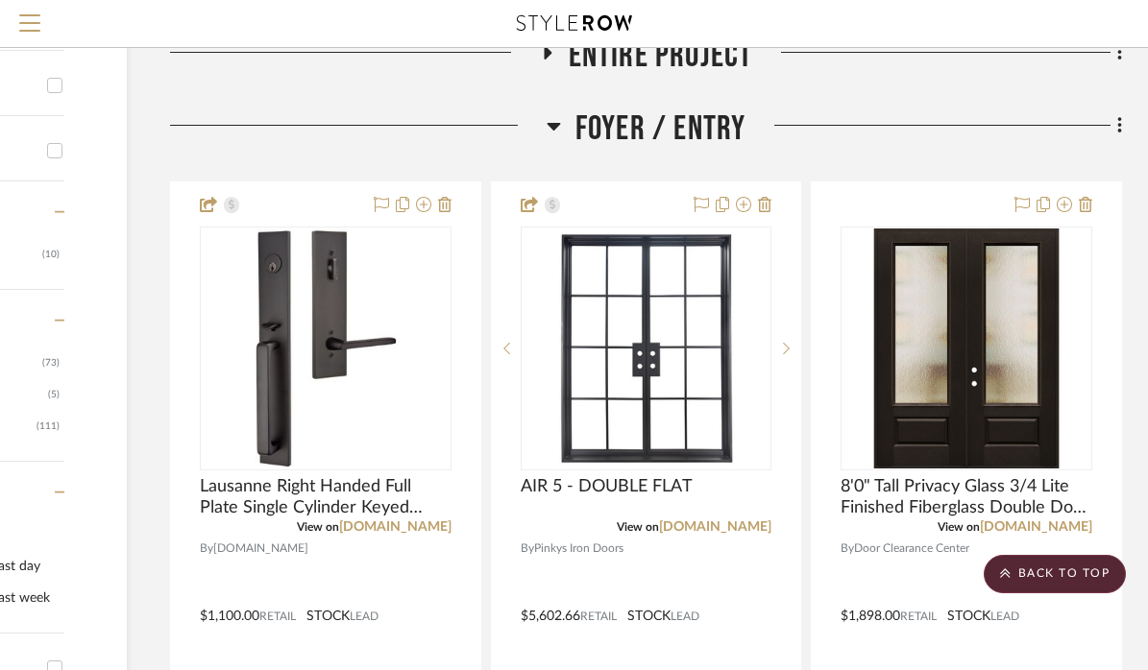
click at [557, 129] on icon at bounding box center [554, 125] width 14 height 23
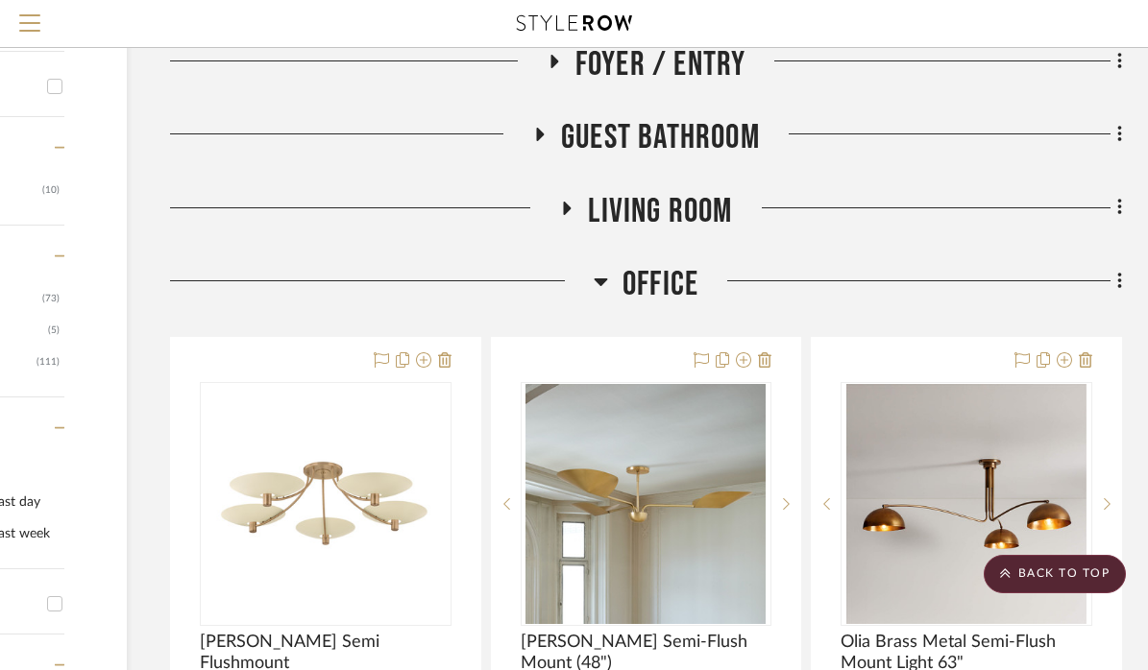
scroll to position [645, 234]
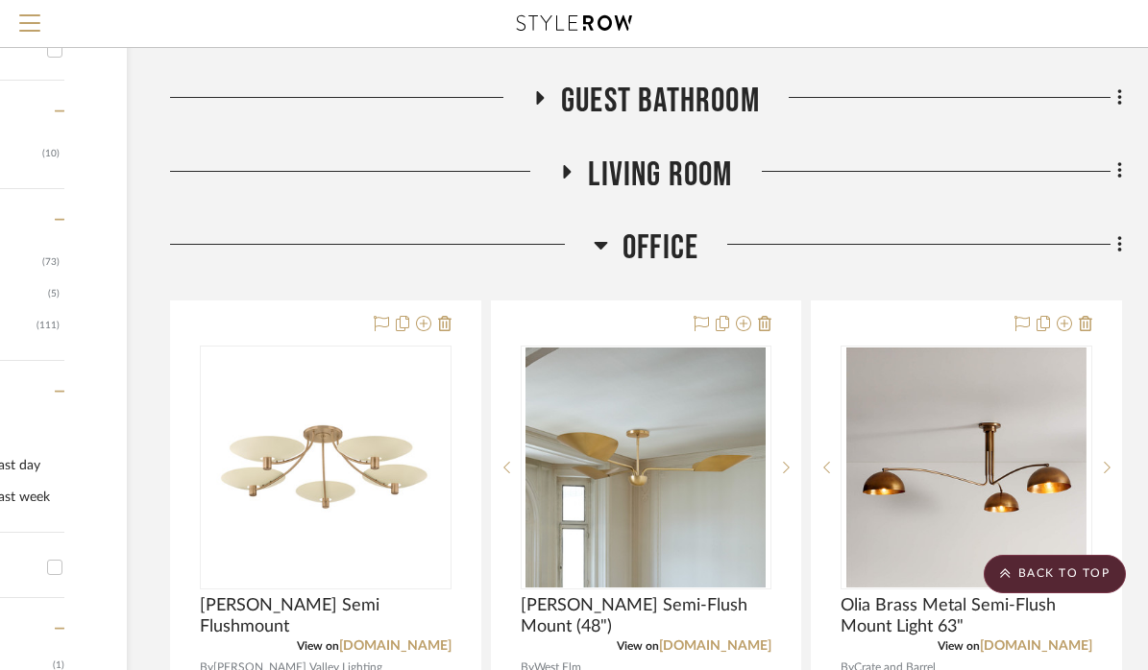
click at [600, 242] on icon at bounding box center [600, 246] width 13 height 8
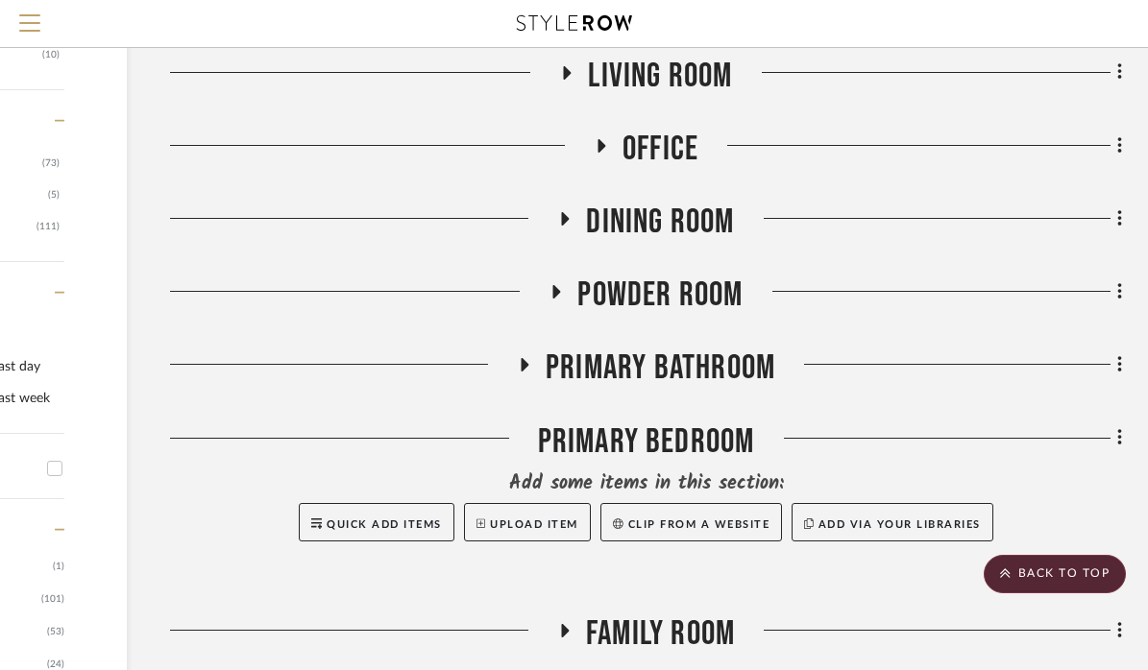
scroll to position [752, 232]
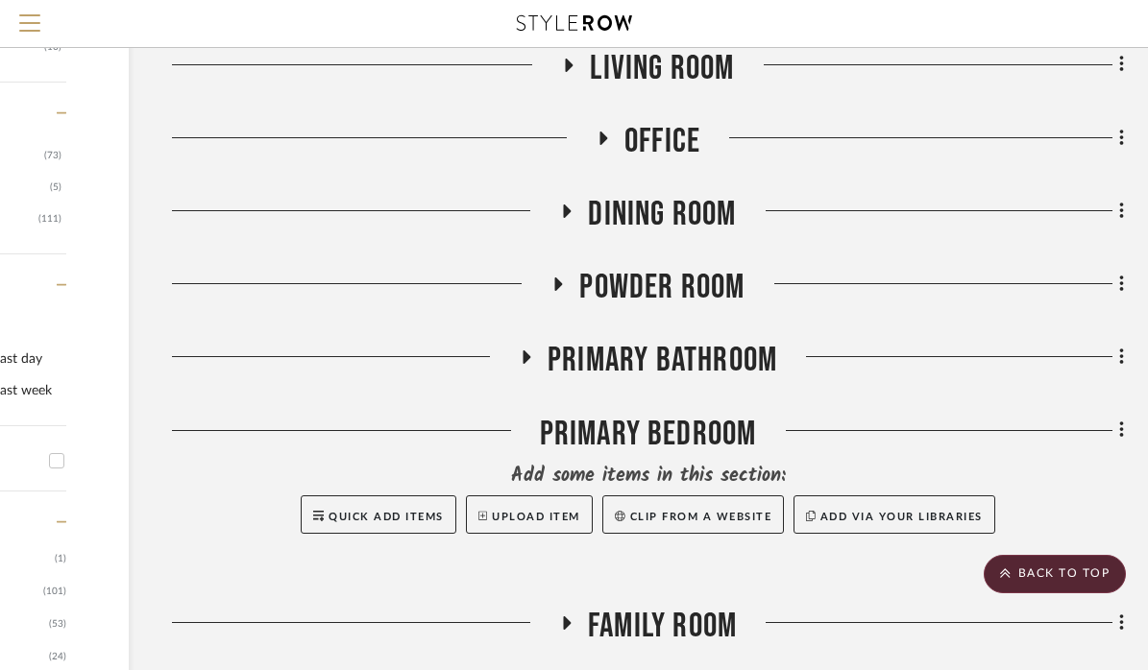
click at [538, 355] on h3 "Primary Bathroom" at bounding box center [648, 360] width 258 height 41
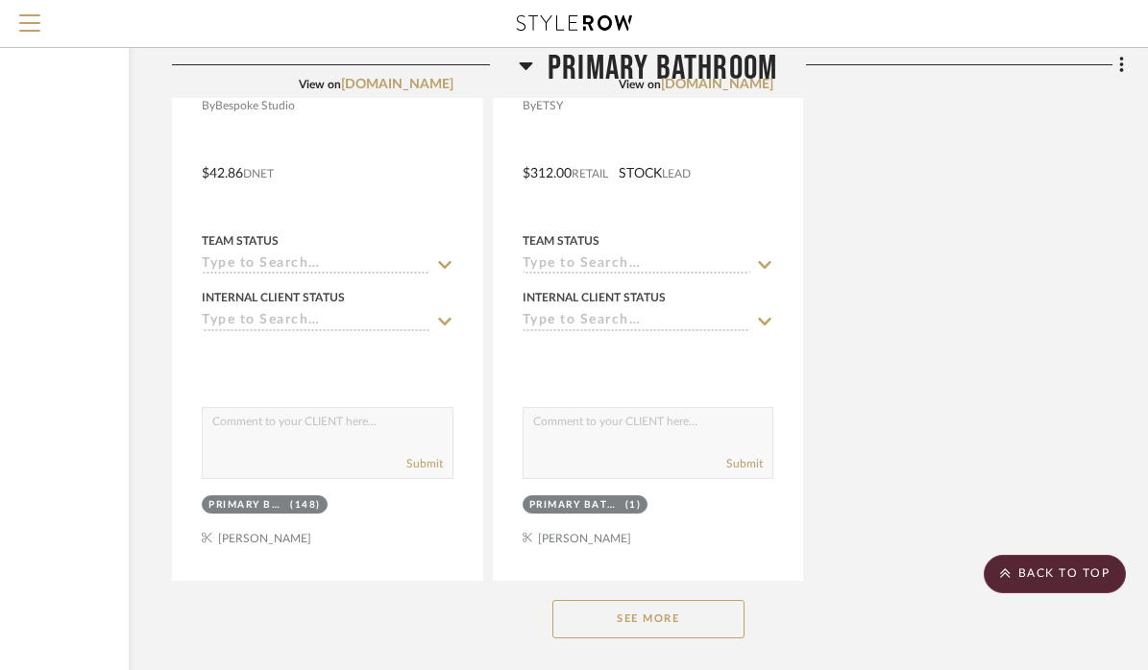
scroll to position [3127, 232]
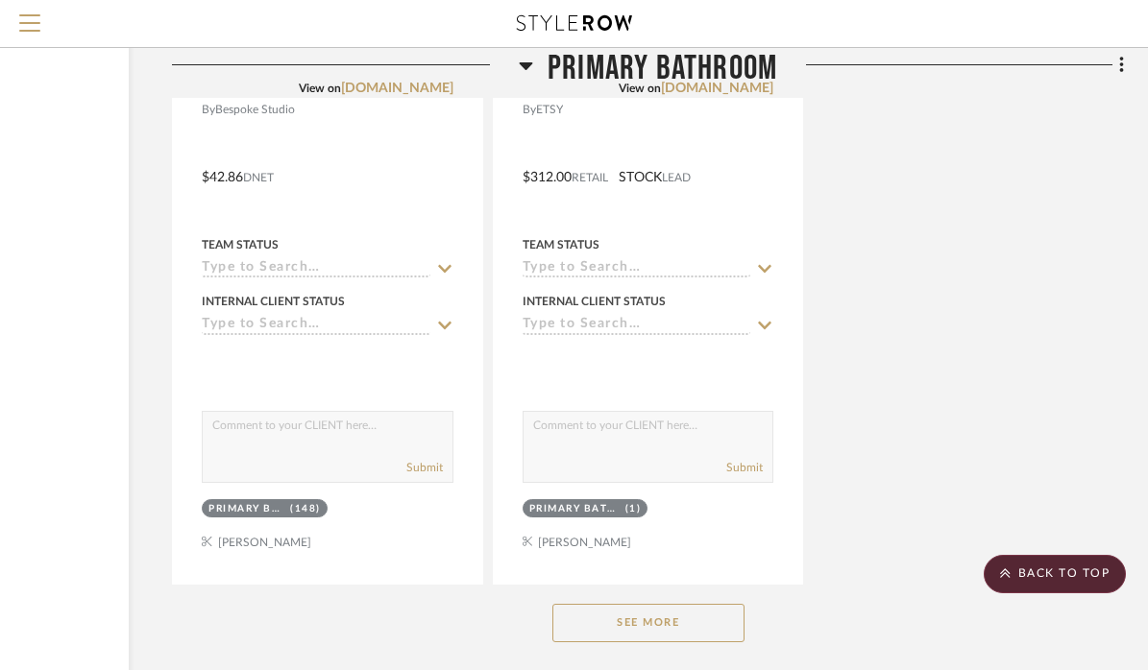
click at [651, 609] on button "See More" at bounding box center [648, 623] width 192 height 38
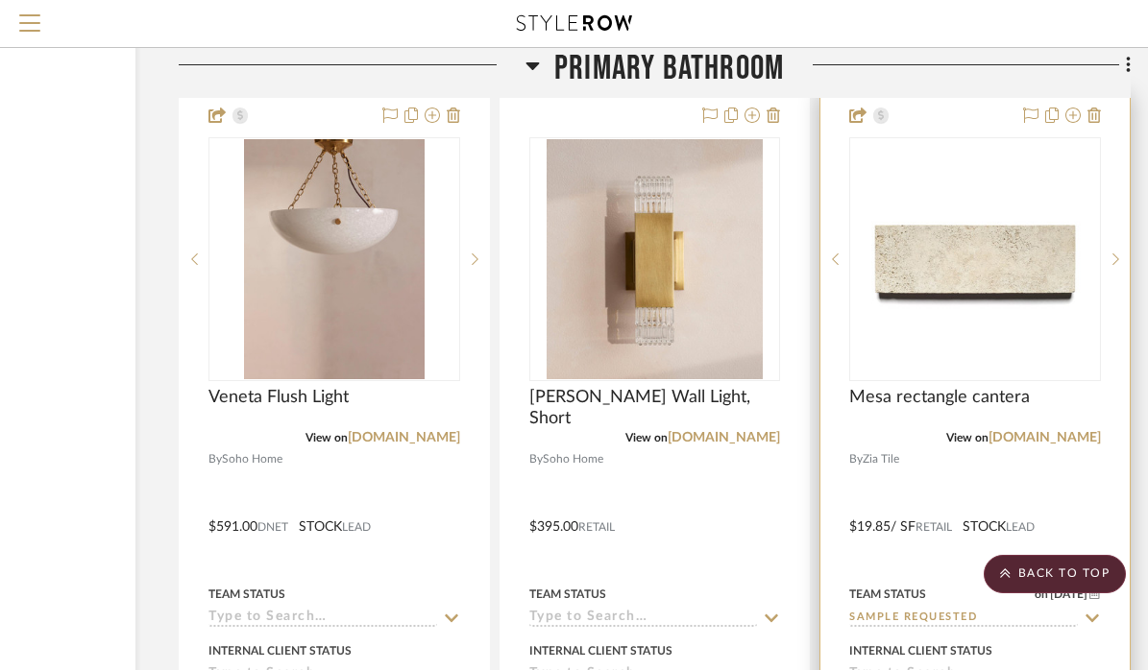
scroll to position [6213, 226]
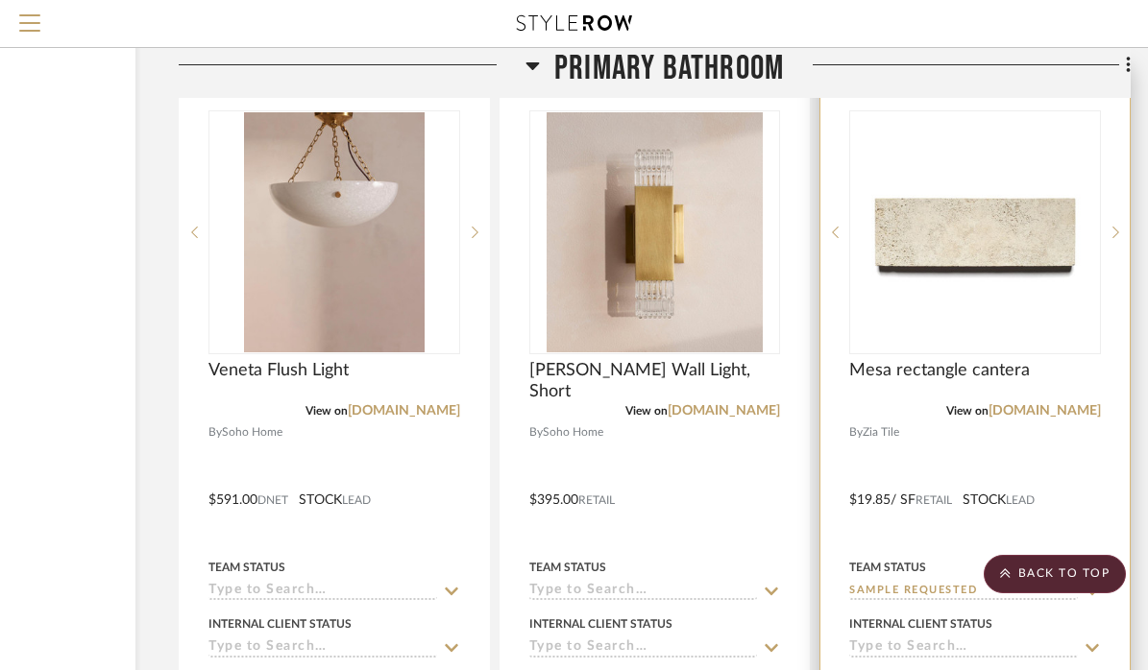
click at [966, 433] on div at bounding box center [974, 486] width 309 height 840
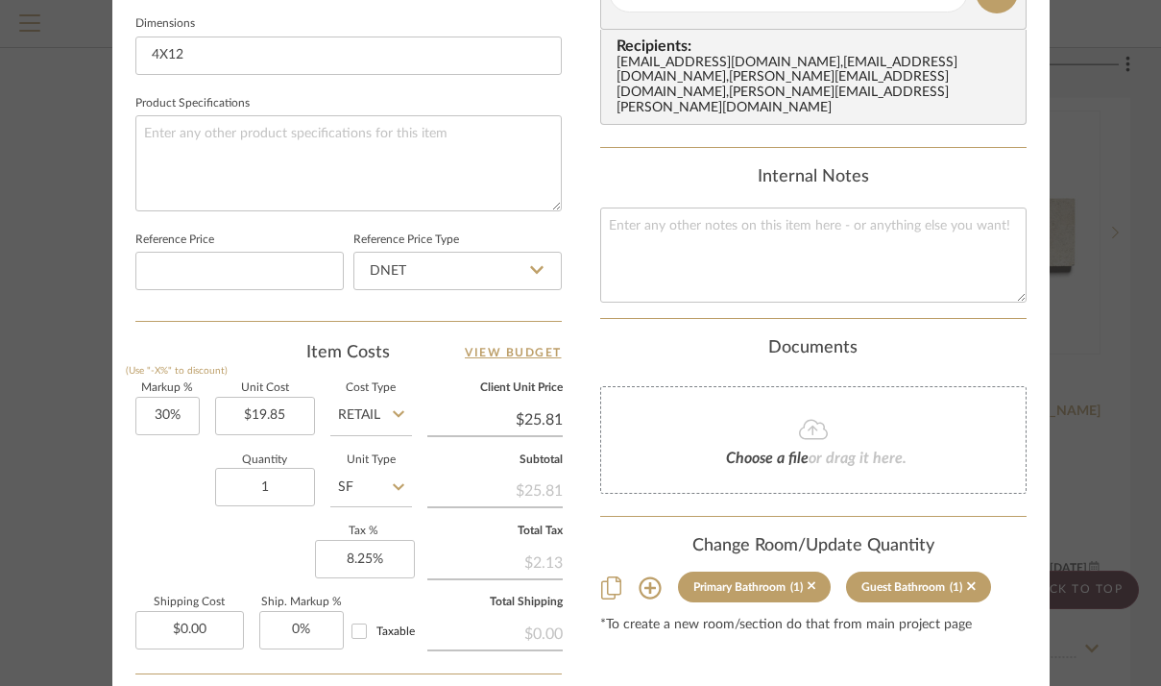
scroll to position [1025, 0]
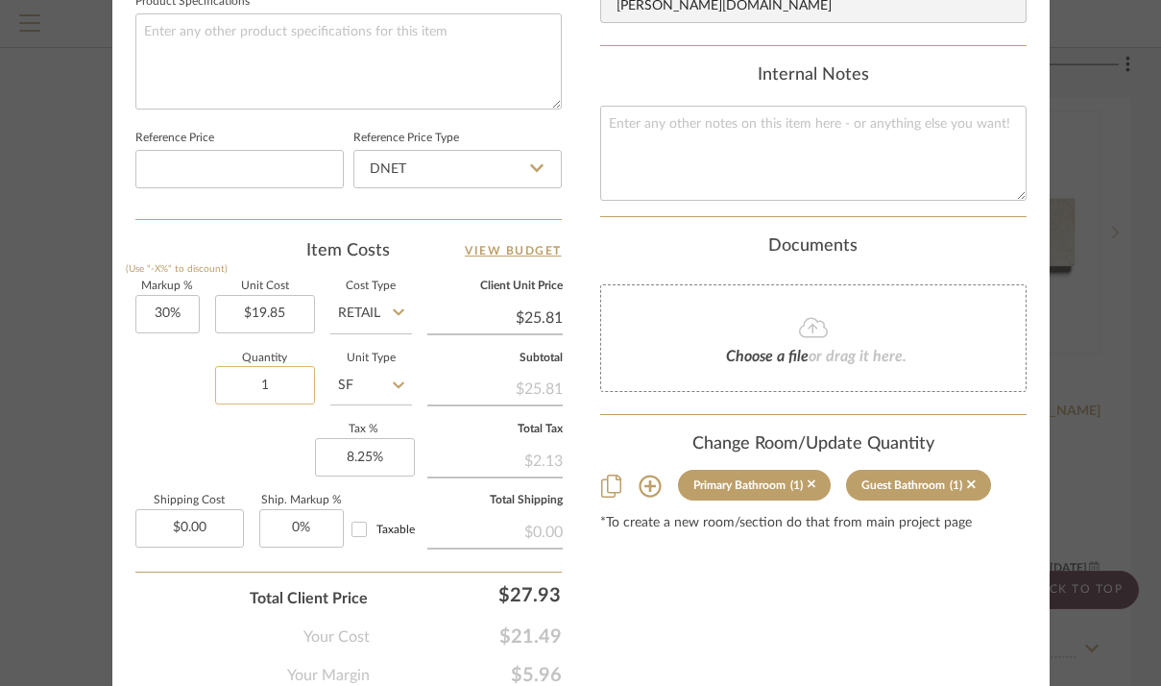
drag, startPoint x: 287, startPoint y: 382, endPoint x: 225, endPoint y: 381, distance: 62.4
click at [225, 381] on input "1" at bounding box center [265, 385] width 100 height 38
type input "75"
click at [182, 437] on div "Markup % (Use "-X%" to discount) 30% Unit Cost $19.85 Cost Type Retail Client U…" at bounding box center [348, 421] width 426 height 280
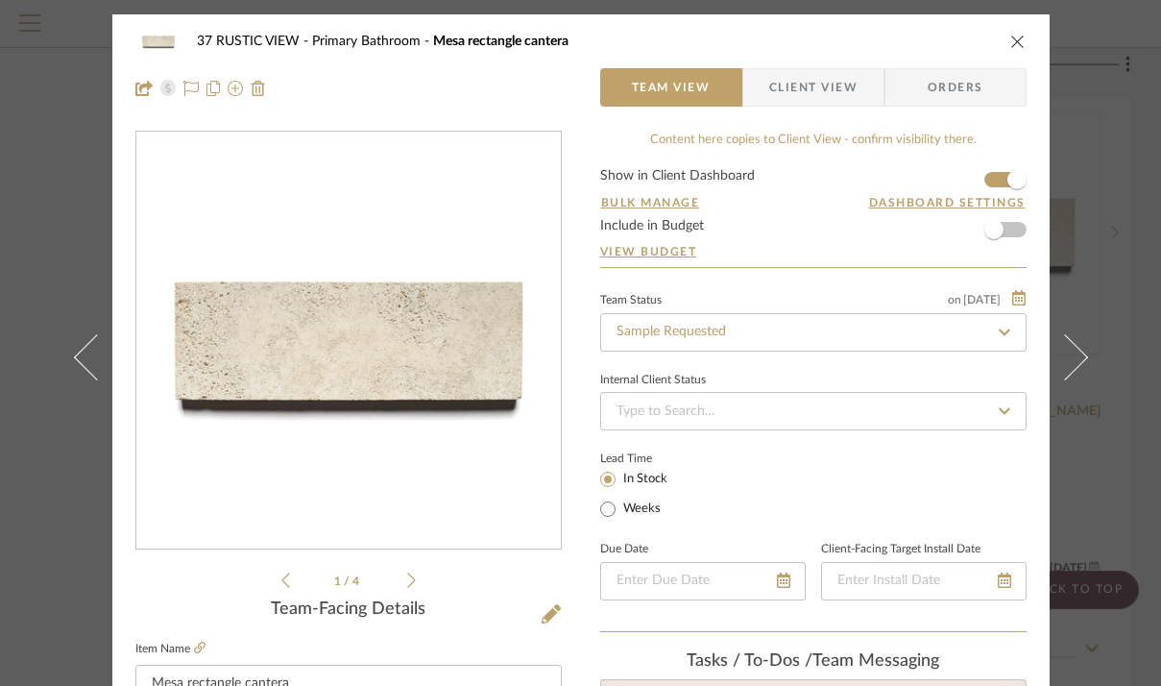
scroll to position [0, 0]
click at [1010, 39] on icon "close" at bounding box center [1017, 41] width 15 height 15
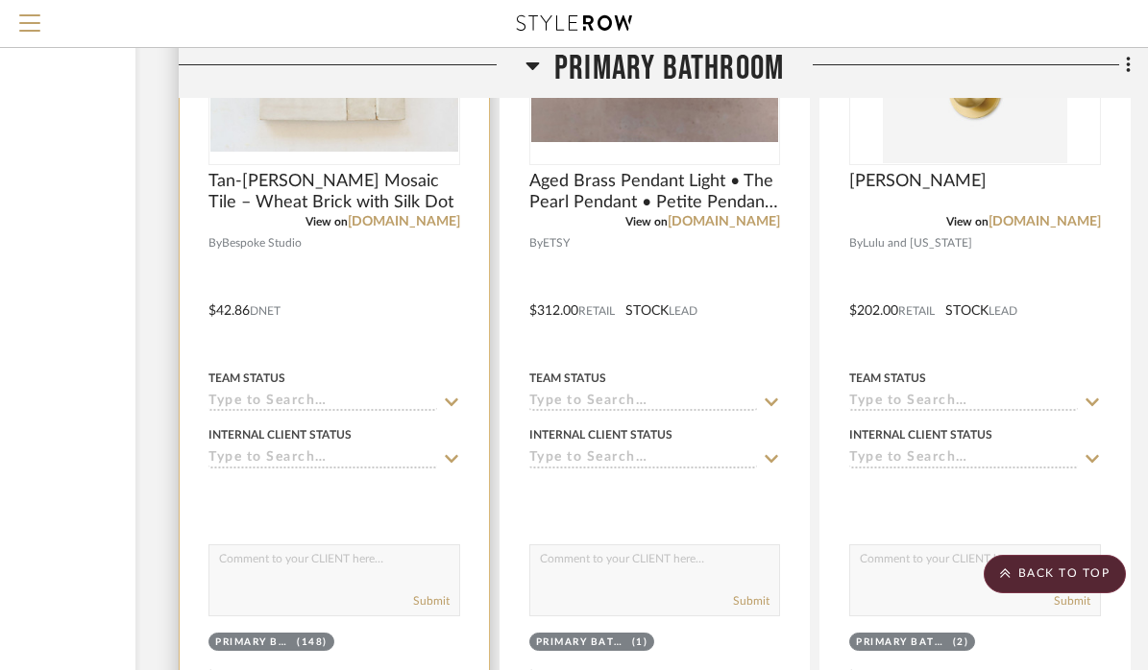
click at [414, 305] on div at bounding box center [334, 297] width 309 height 840
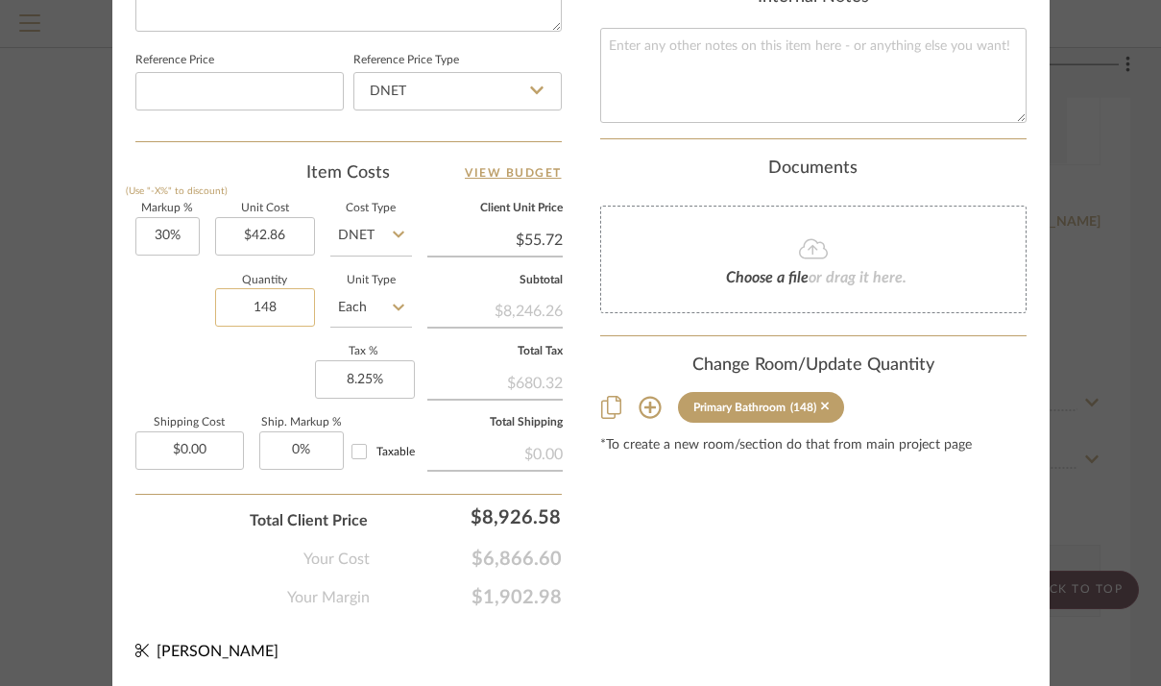
scroll to position [1102, 0]
drag, startPoint x: 279, startPoint y: 300, endPoint x: 234, endPoint y: 300, distance: 44.2
click at [234, 300] on input "148" at bounding box center [265, 308] width 100 height 38
type input "90"
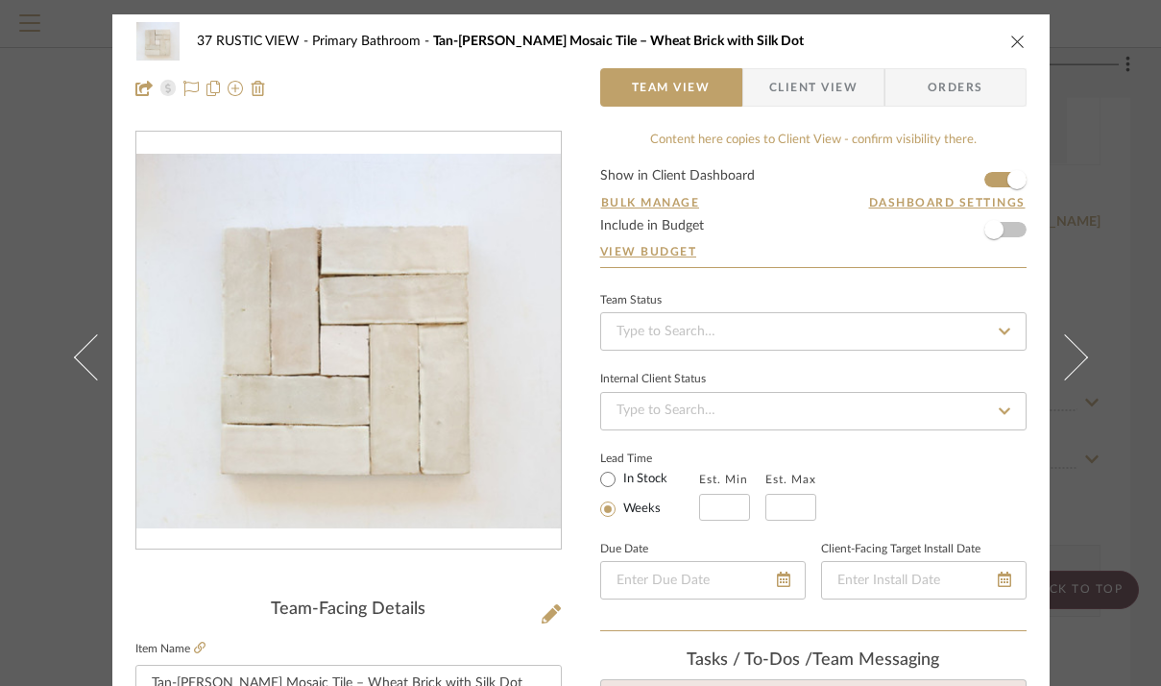
scroll to position [0, 0]
click at [1010, 40] on icon "close" at bounding box center [1017, 41] width 15 height 15
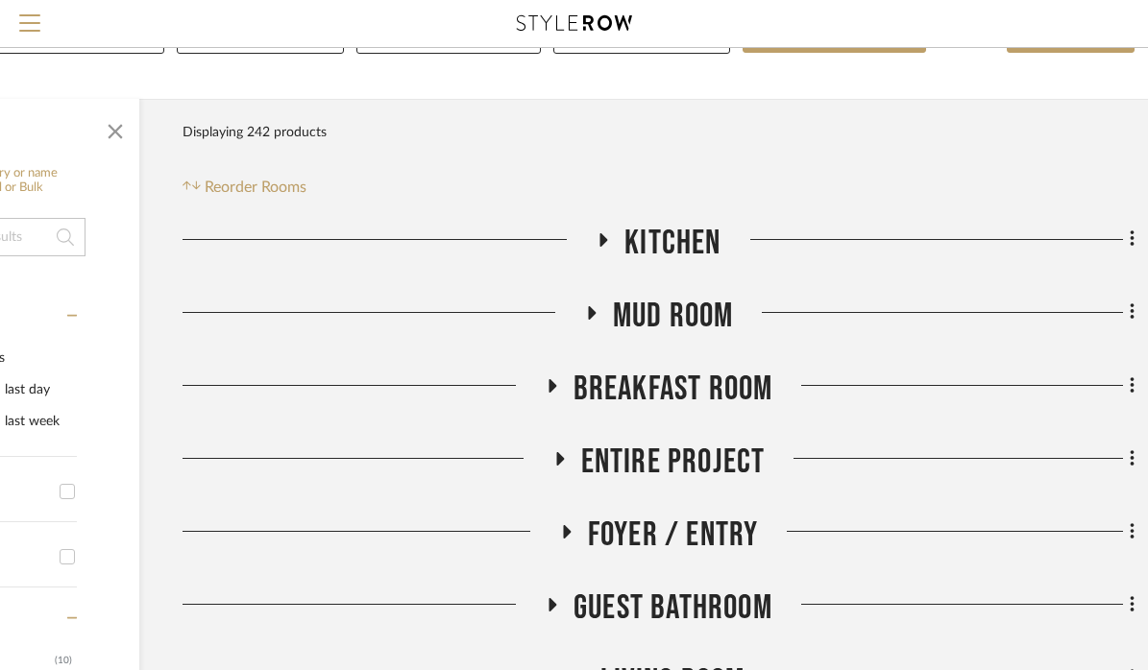
scroll to position [140, 222]
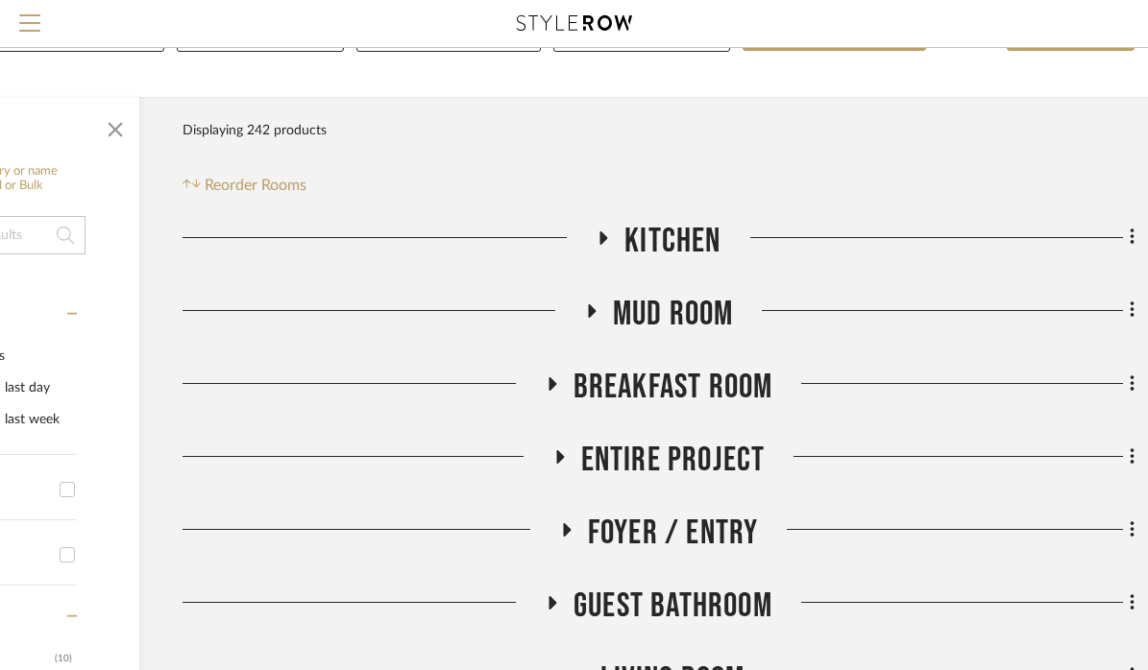
click at [606, 232] on icon at bounding box center [603, 238] width 23 height 14
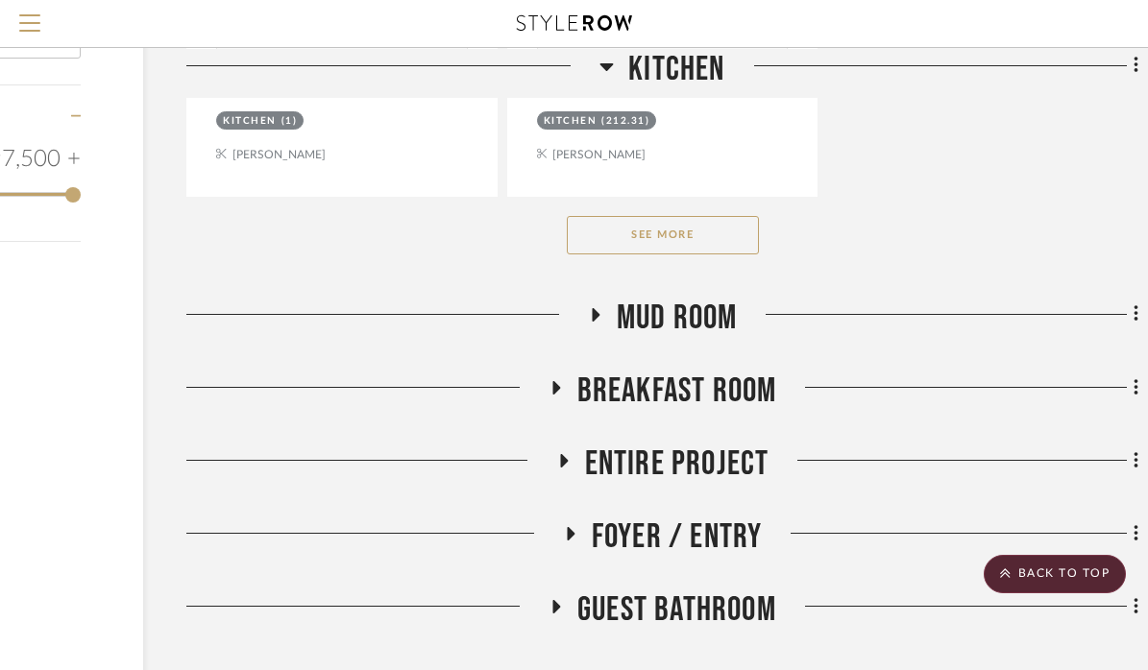
scroll to position [2835, 218]
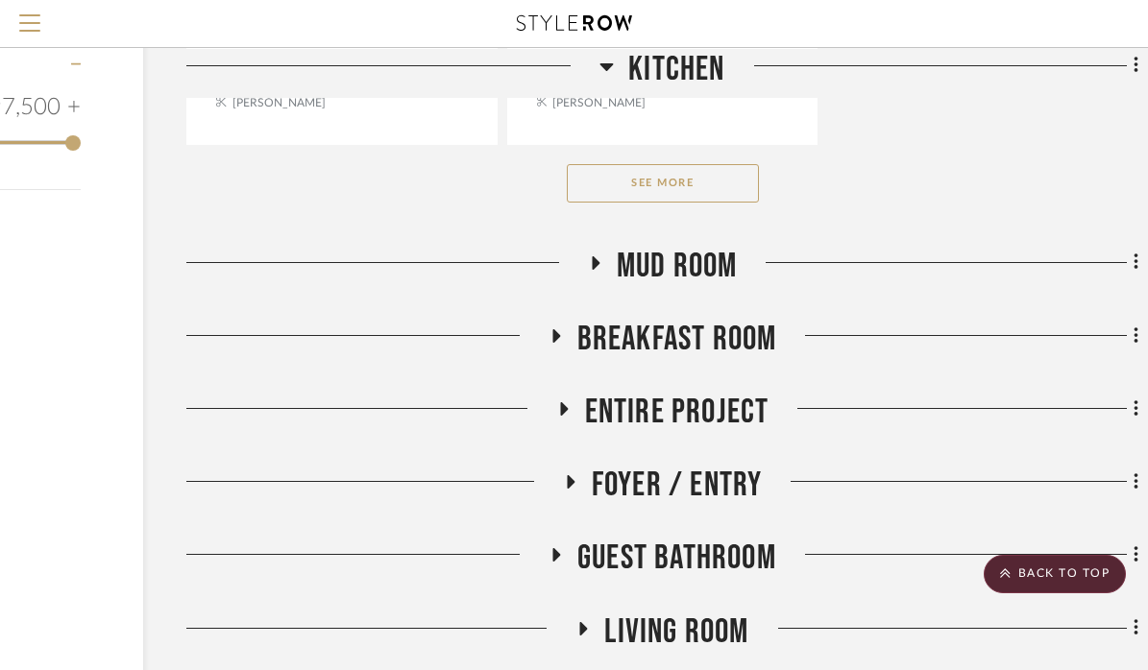
click at [556, 329] on icon at bounding box center [556, 335] width 8 height 13
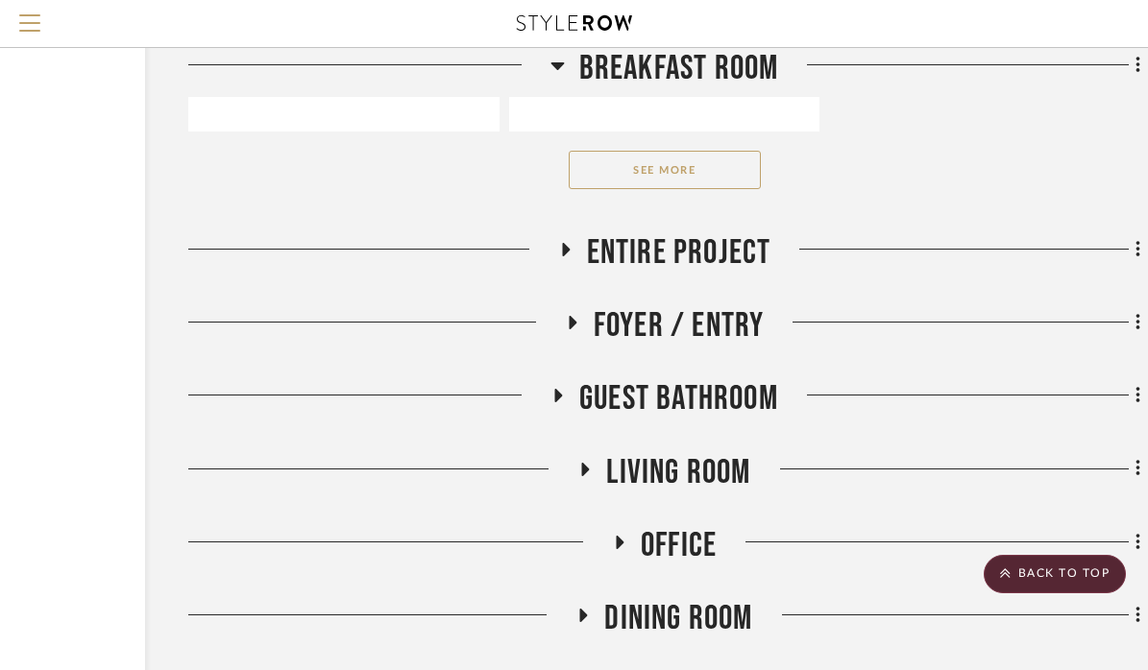
scroll to position [5652, 216]
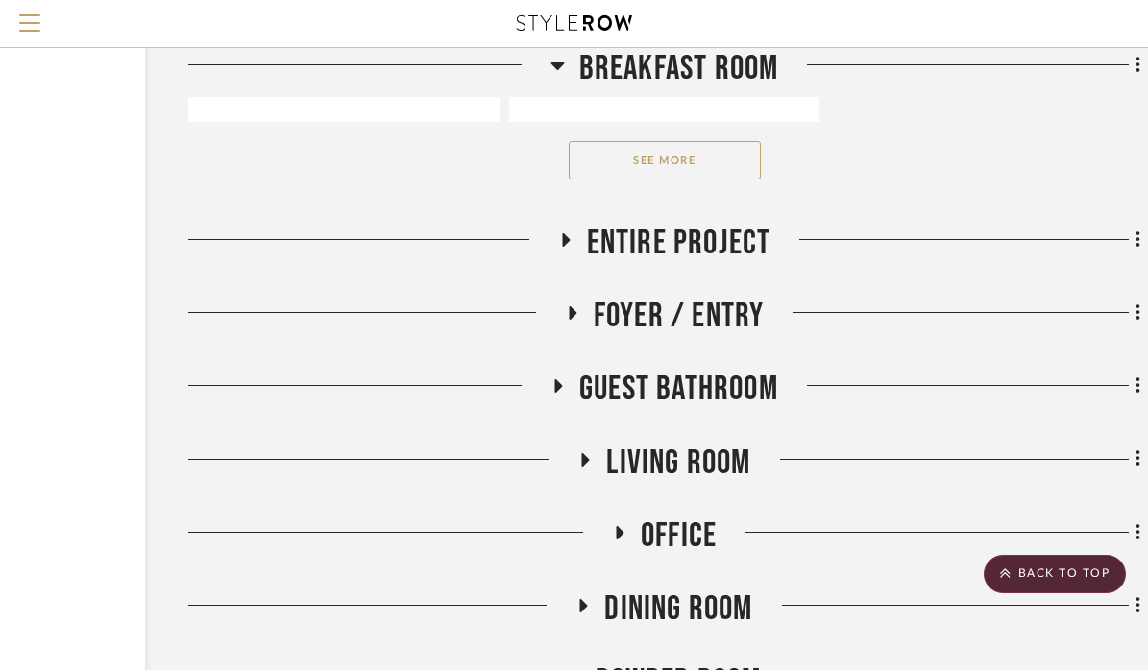
click at [572, 233] on icon at bounding box center [564, 240] width 23 height 14
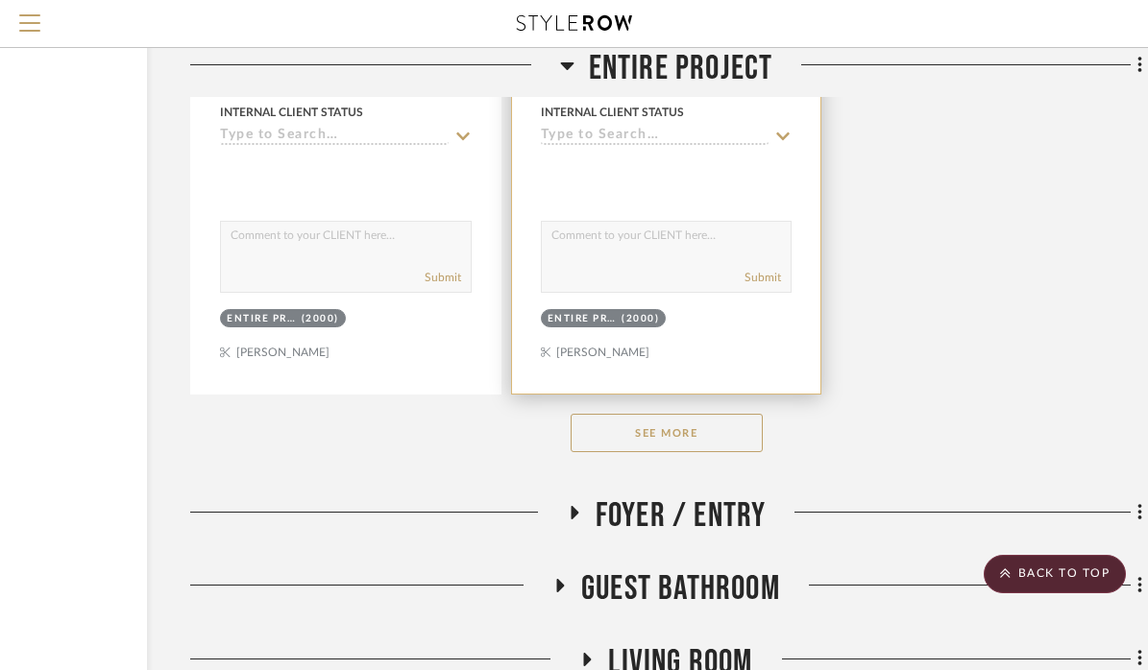
scroll to position [8120, 214]
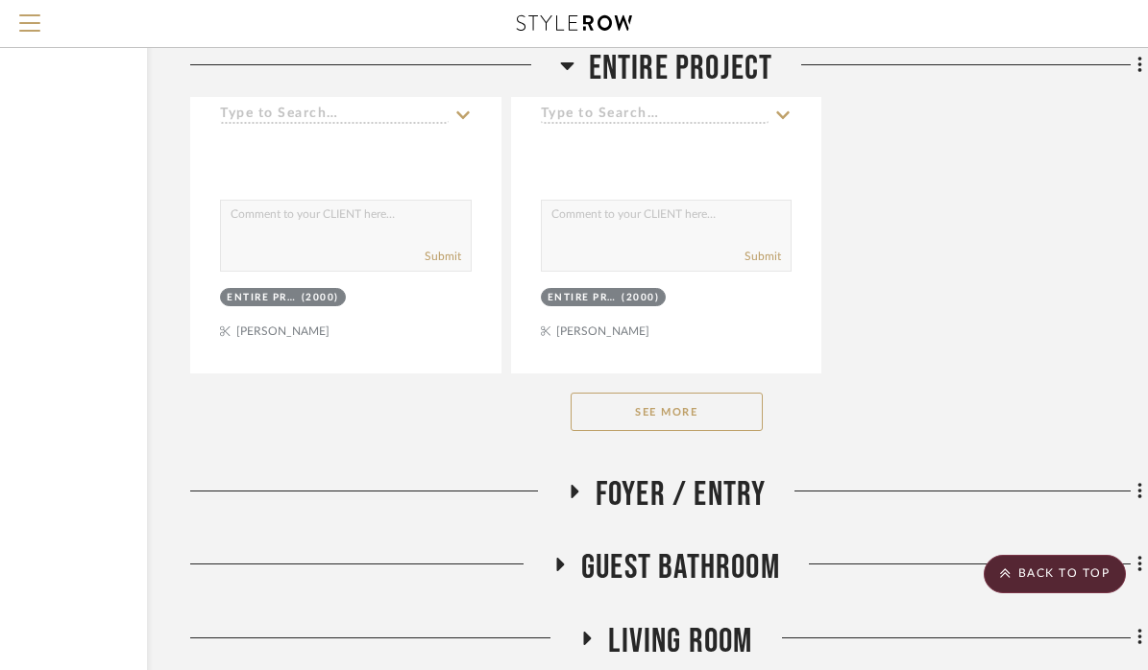
click at [689, 393] on button "See More" at bounding box center [667, 412] width 192 height 38
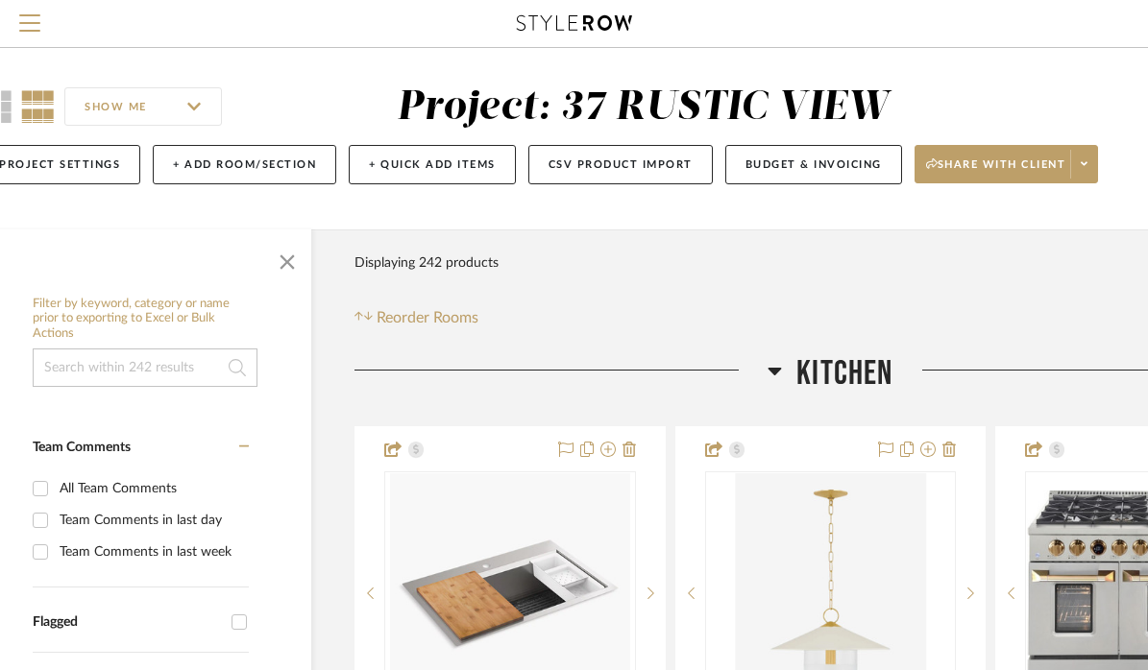
scroll to position [8, 0]
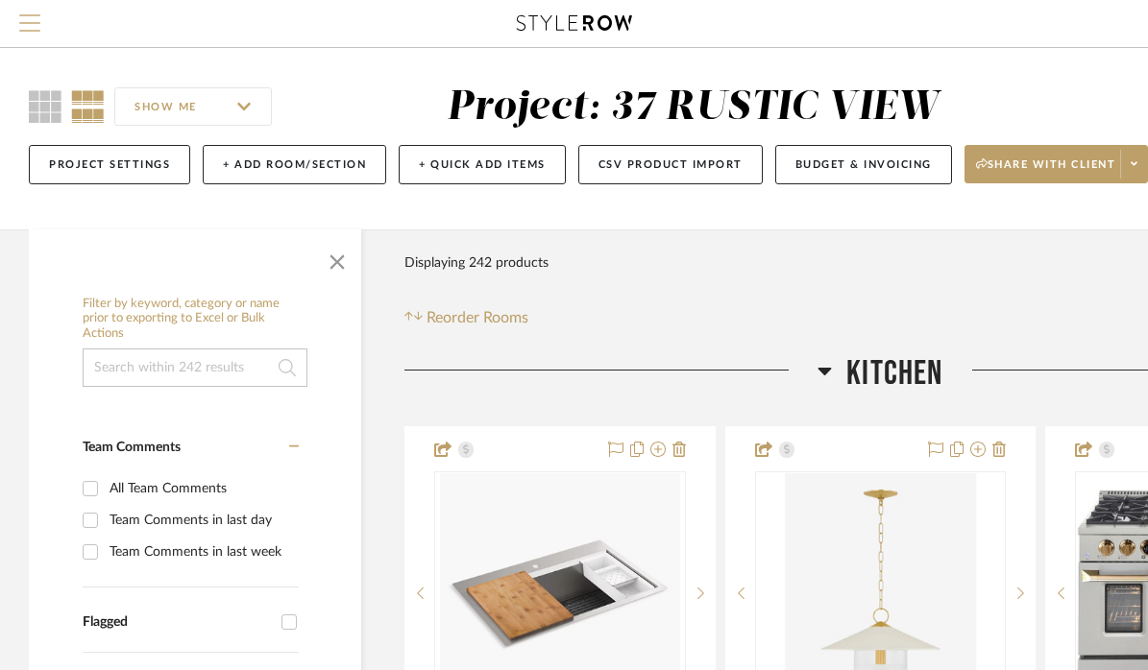
click at [19, 29] on span "Menu" at bounding box center [29, 28] width 21 height 29
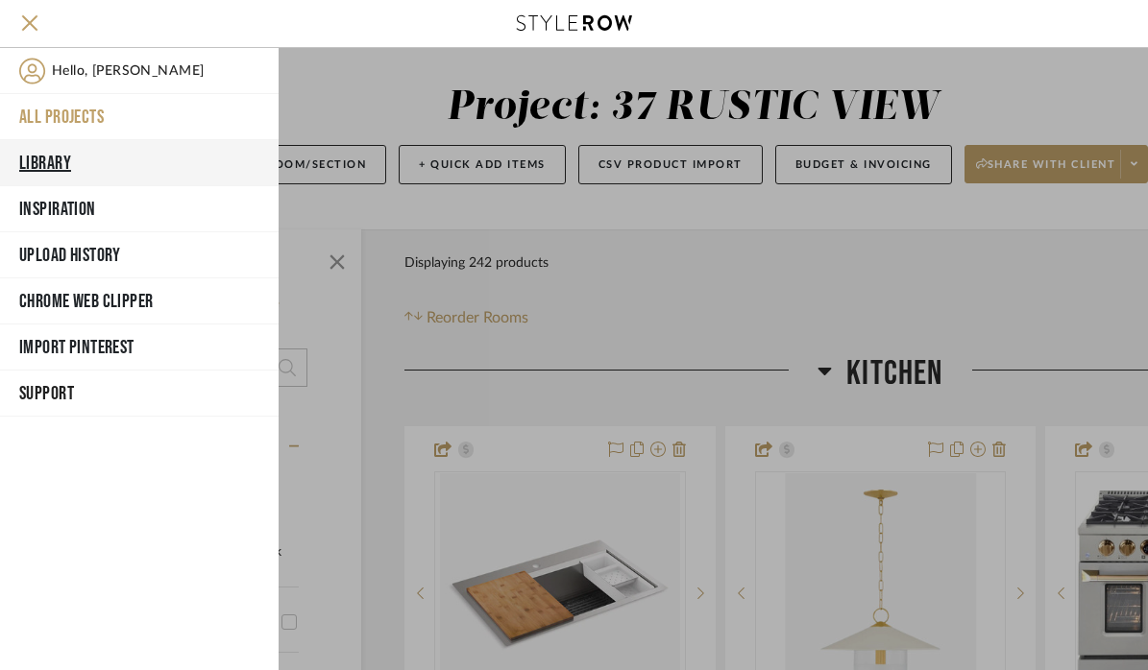
click at [33, 157] on button "Library" at bounding box center [139, 163] width 279 height 46
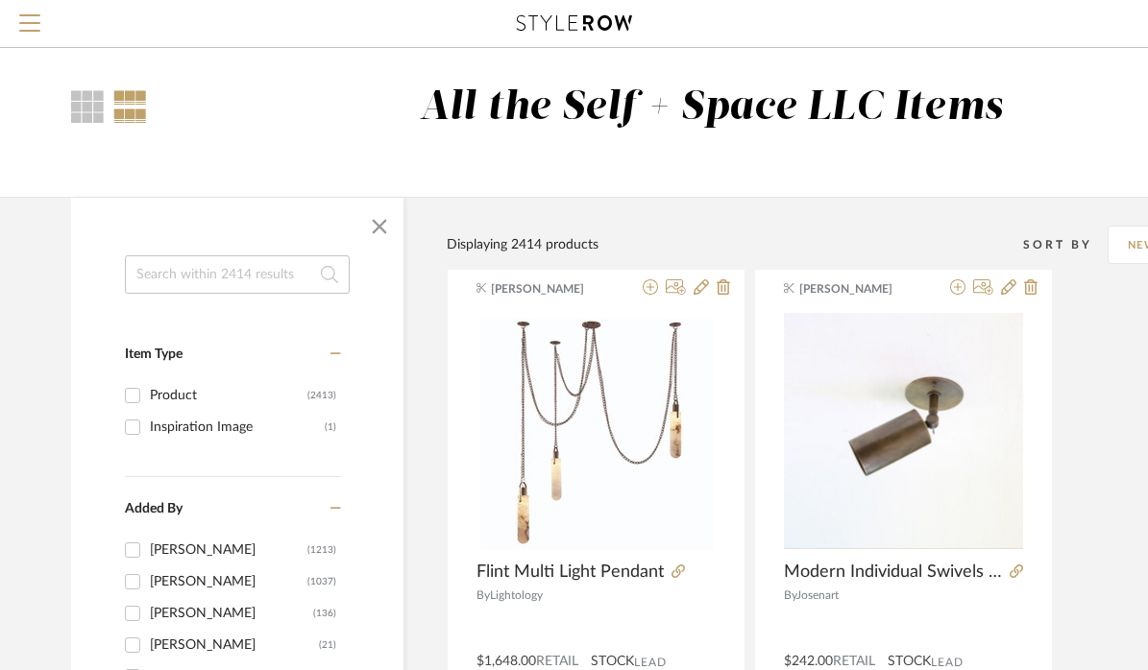
click at [230, 282] on input at bounding box center [237, 274] width 225 height 38
type input "recessed lights"
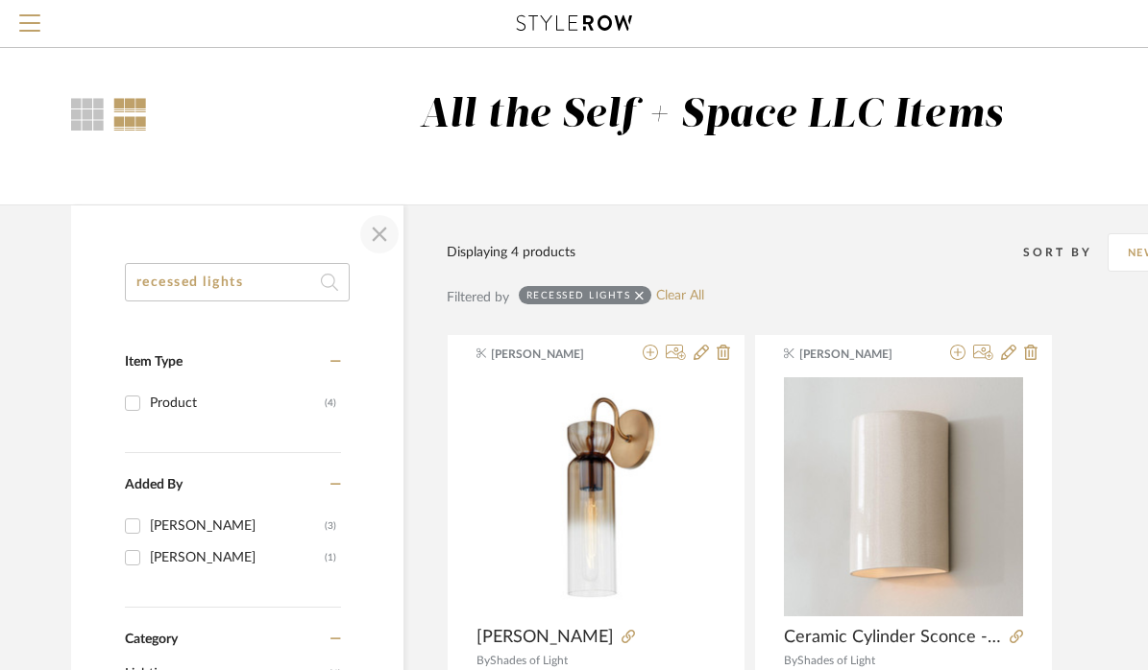
click at [373, 236] on span "button" at bounding box center [379, 234] width 46 height 46
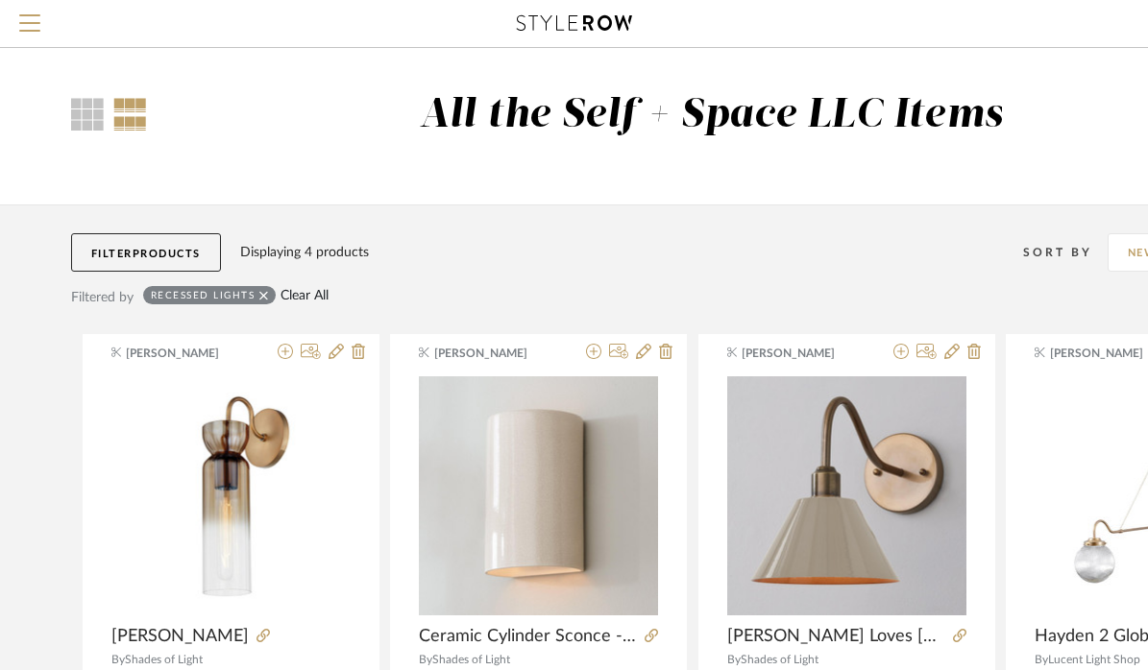
click at [317, 294] on link "Clear All" at bounding box center [304, 296] width 48 height 16
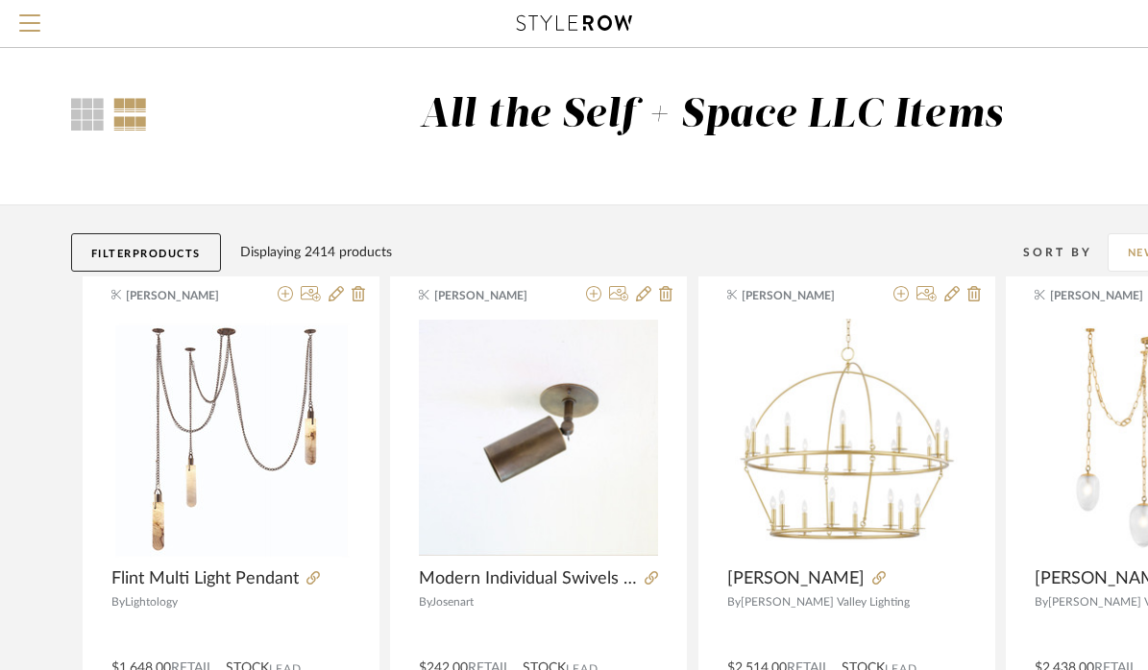
click at [155, 260] on button "Filter Products" at bounding box center [146, 252] width 150 height 38
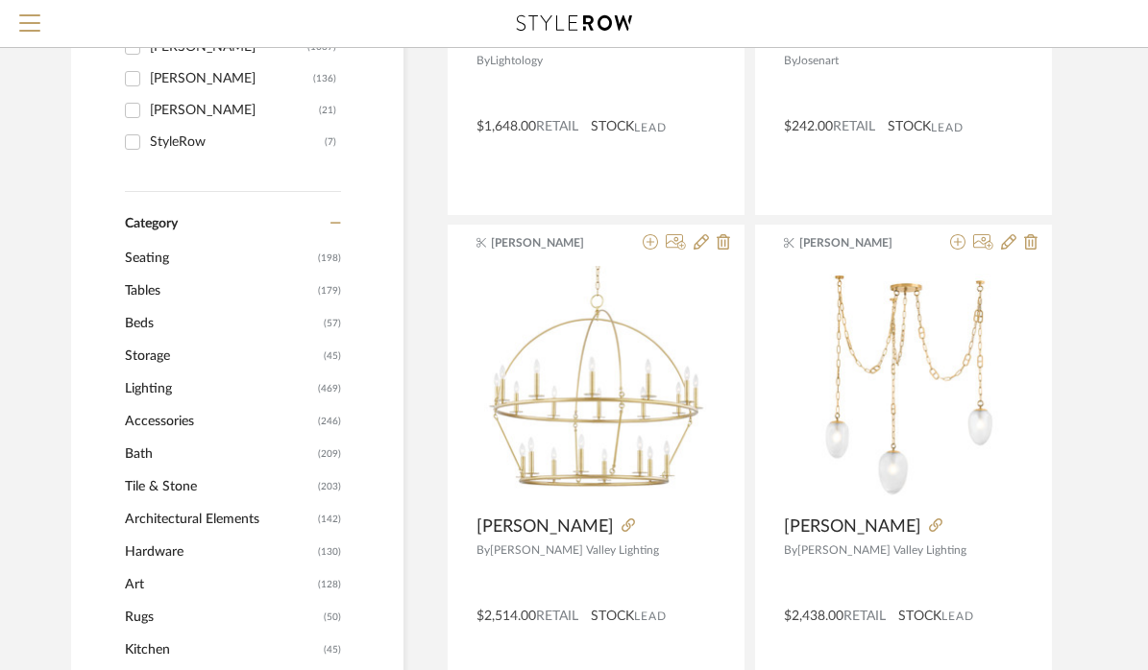
scroll to position [557, 0]
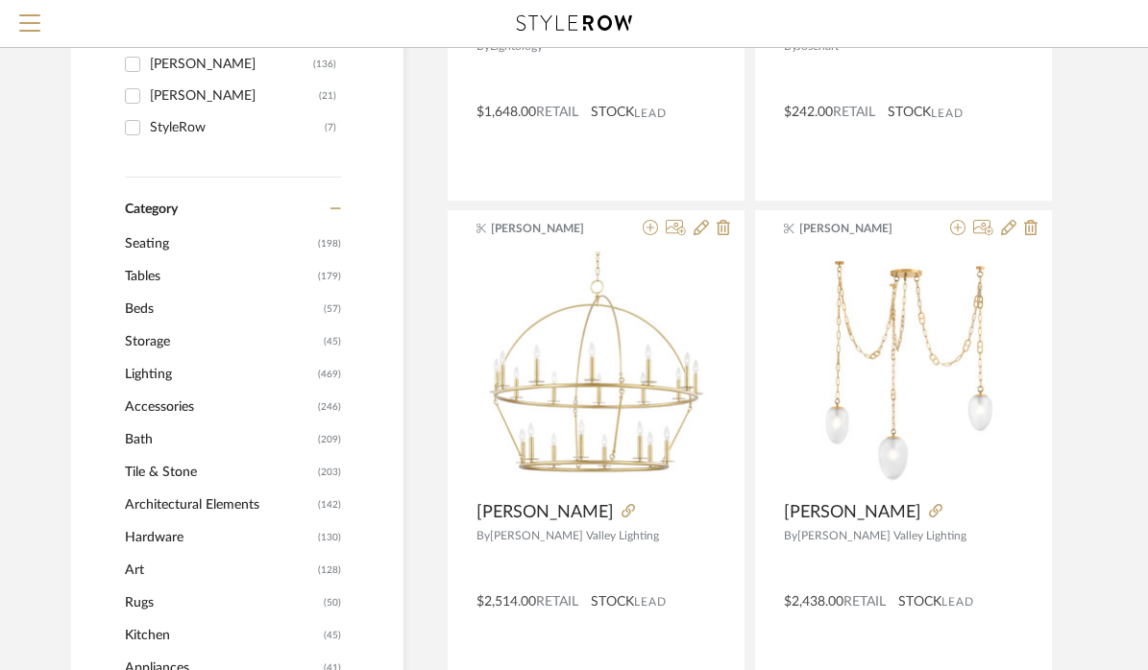
click at [158, 376] on span "Lighting" at bounding box center [219, 374] width 188 height 33
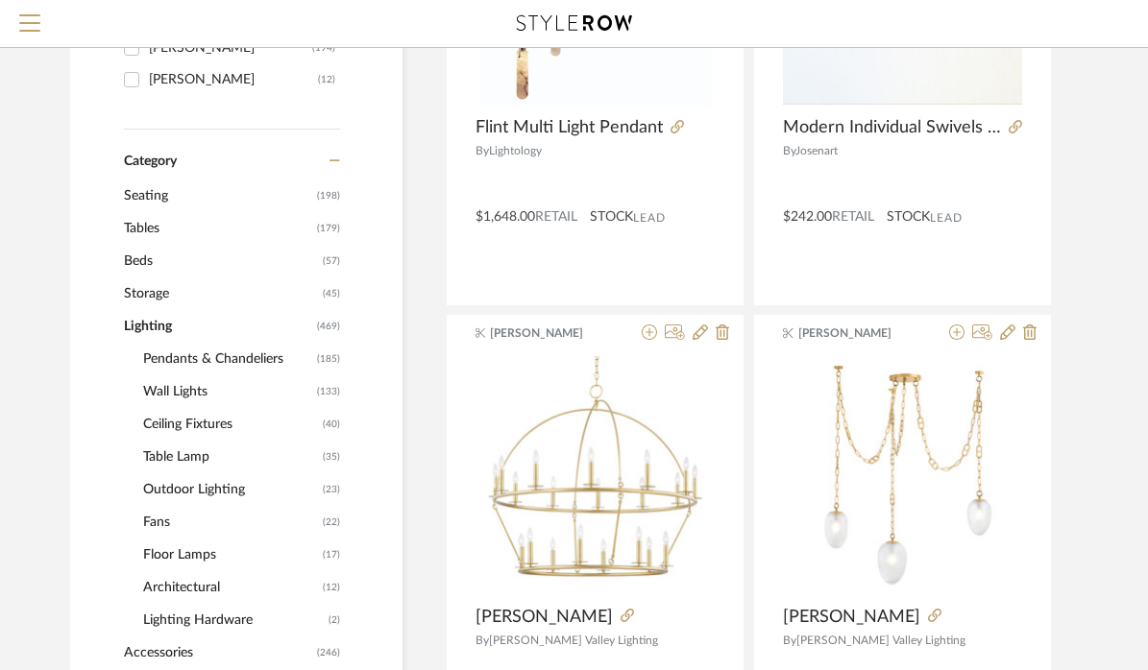
scroll to position [571, 2]
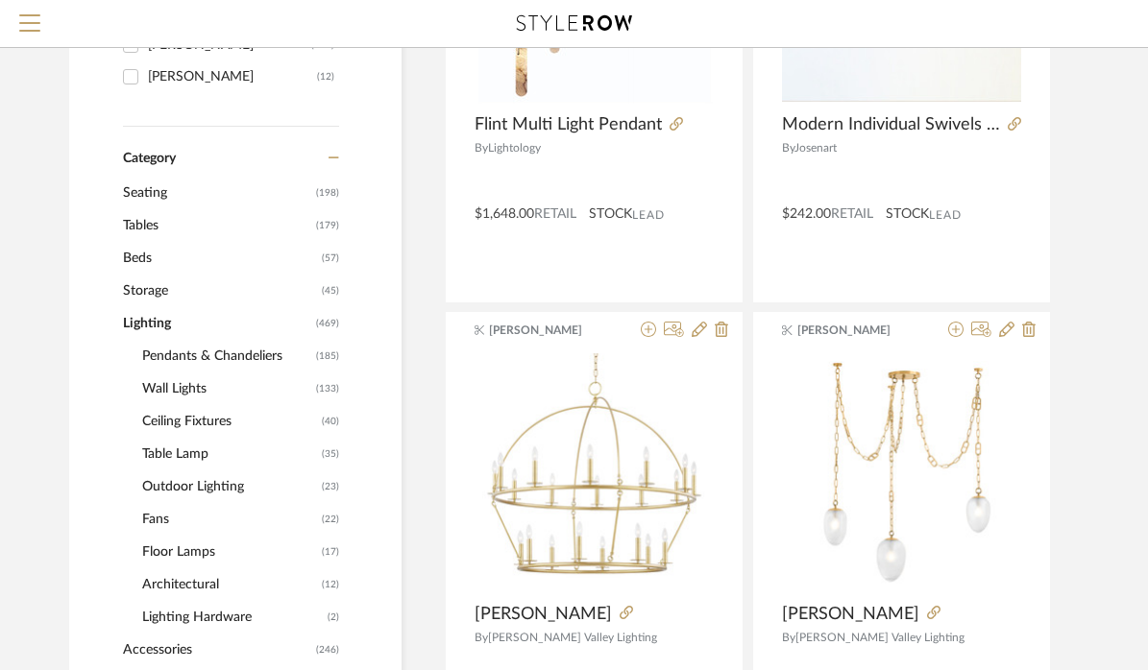
click at [206, 420] on span "Ceiling Fixtures" at bounding box center [229, 421] width 175 height 33
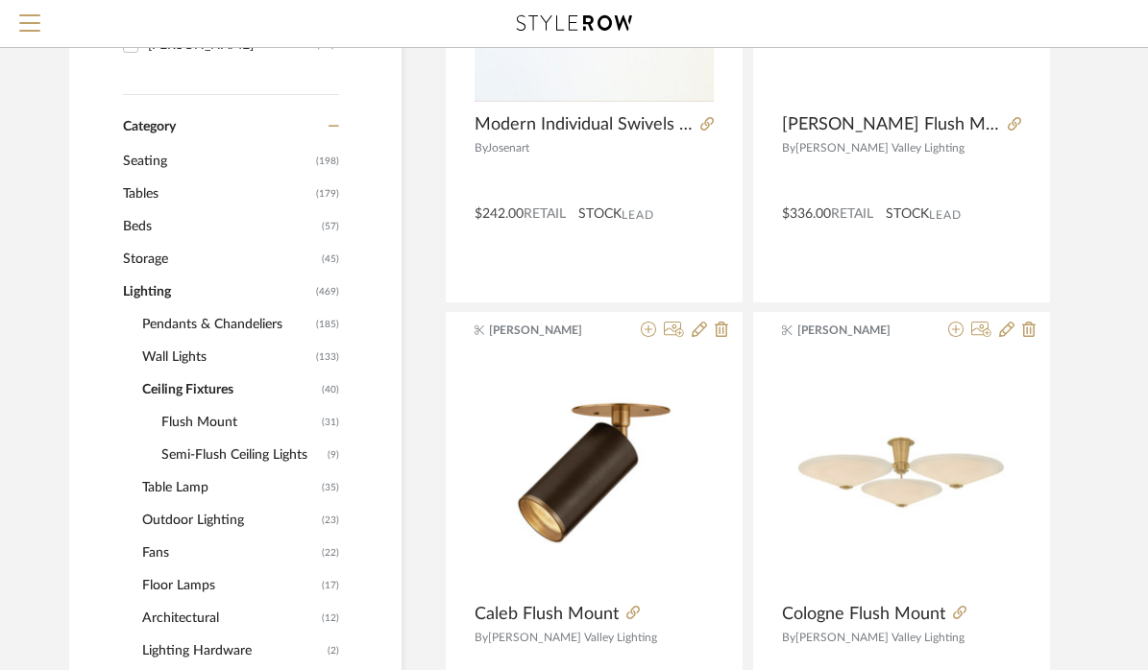
click at [218, 423] on span "Flush Mount" at bounding box center [239, 422] width 156 height 33
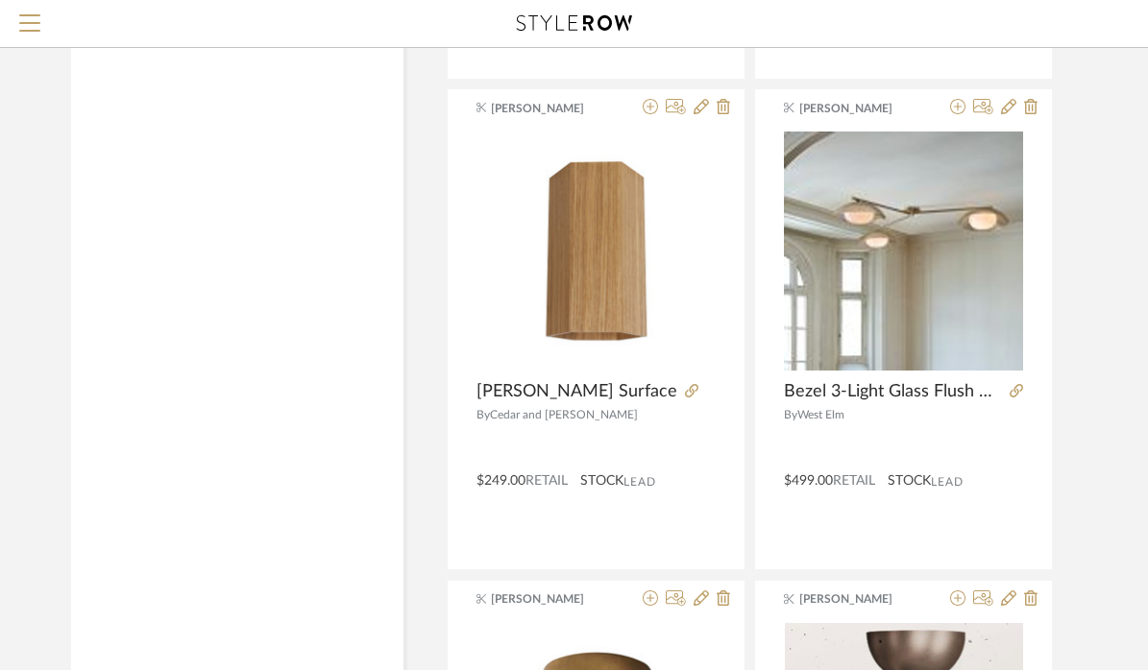
scroll to position [4233, 0]
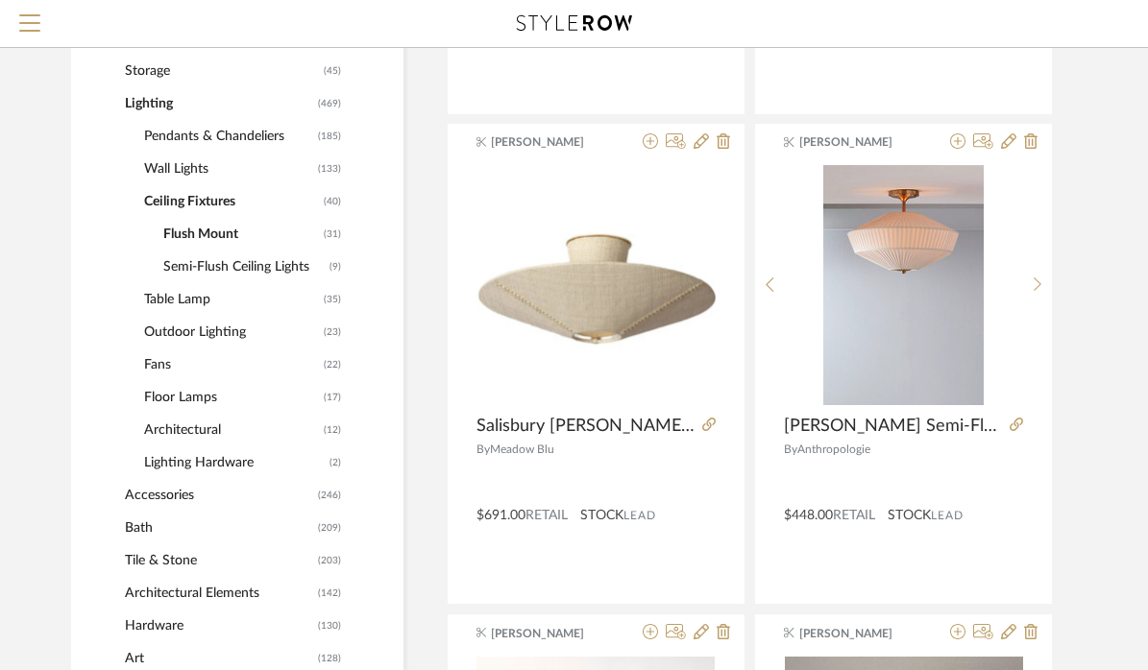
scroll to position [755, 0]
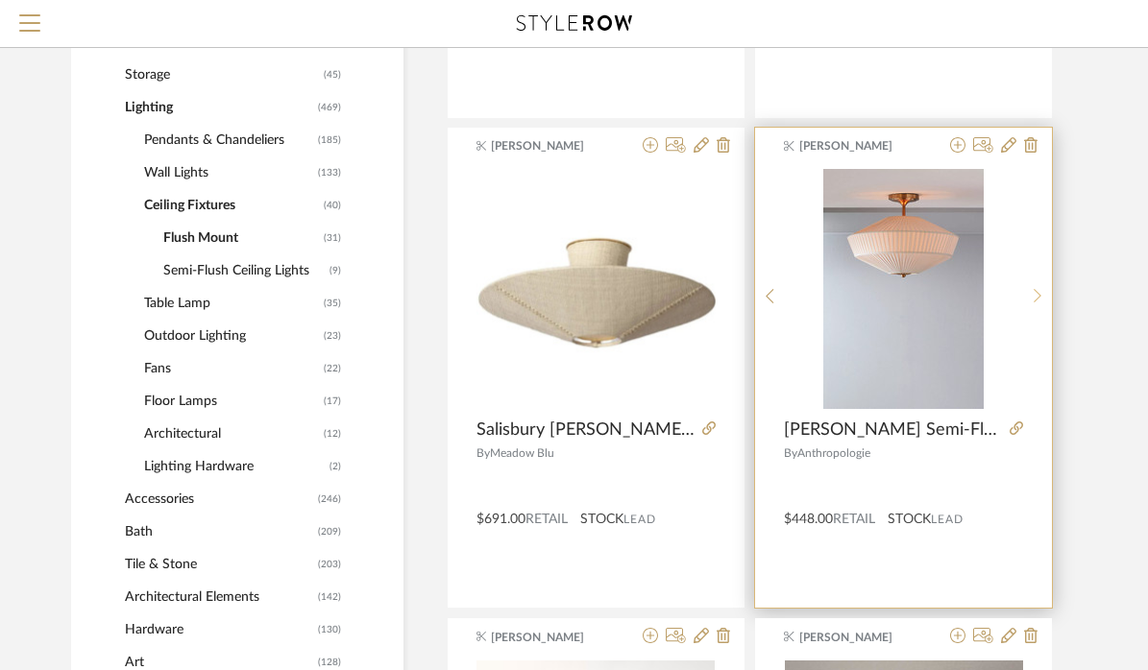
click at [1034, 293] on icon at bounding box center [1038, 296] width 9 height 16
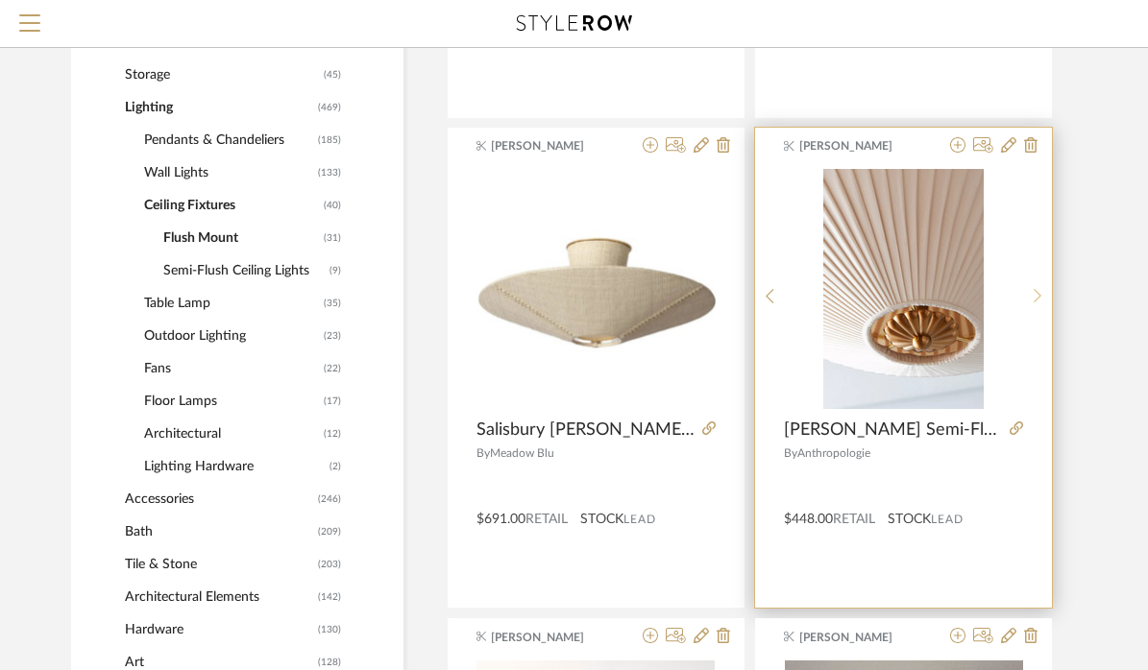
click at [1034, 293] on icon at bounding box center [1038, 296] width 9 height 16
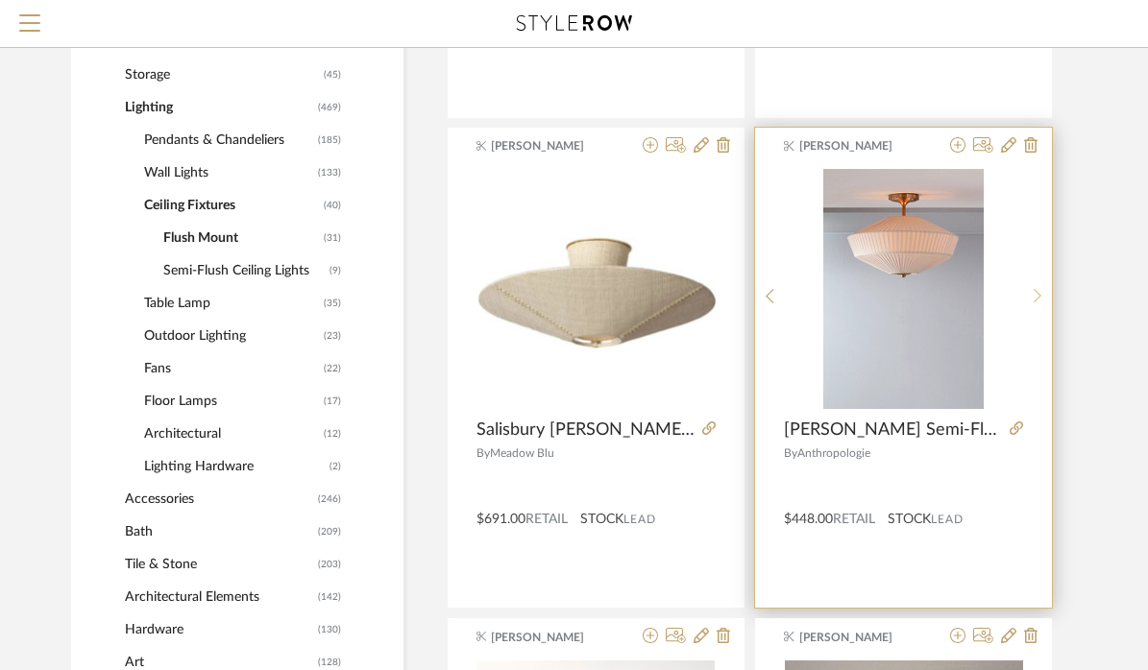
click at [1034, 293] on icon at bounding box center [1038, 296] width 9 height 16
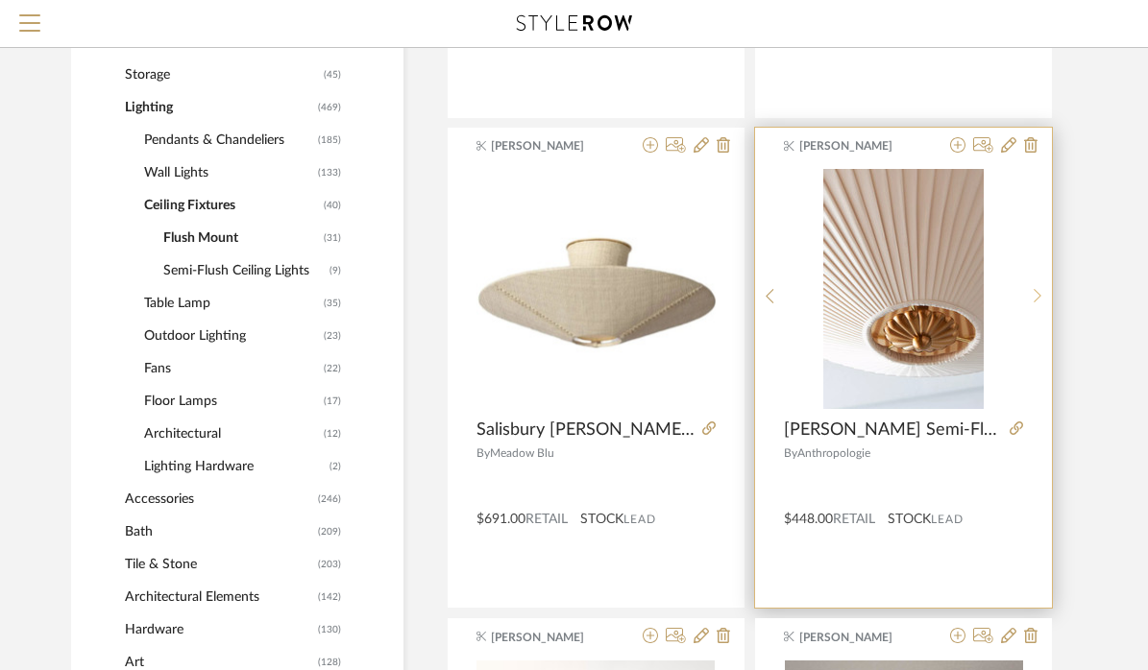
click at [1034, 293] on icon at bounding box center [1038, 296] width 9 height 16
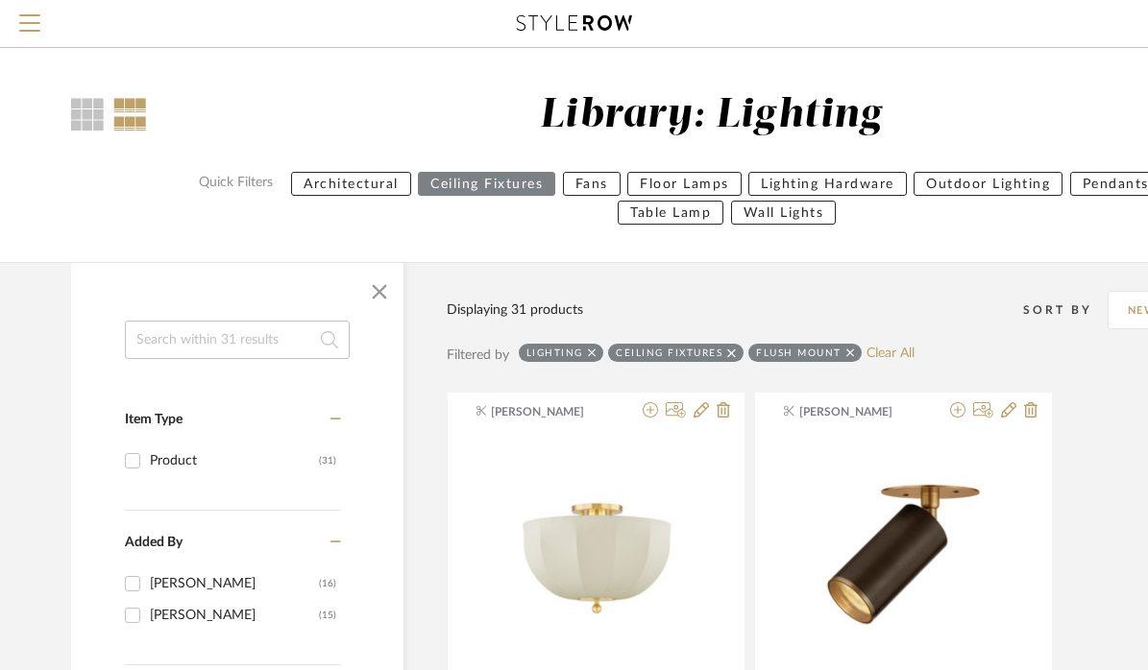
scroll to position [0, 0]
